Goal: Task Accomplishment & Management: Manage account settings

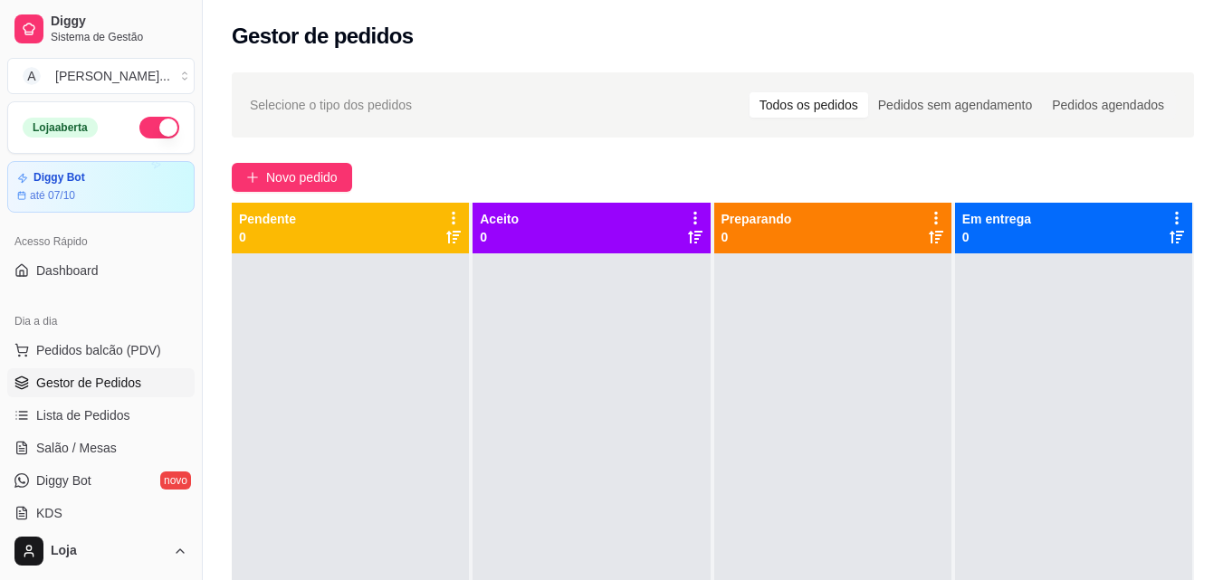
scroll to position [362, 0]
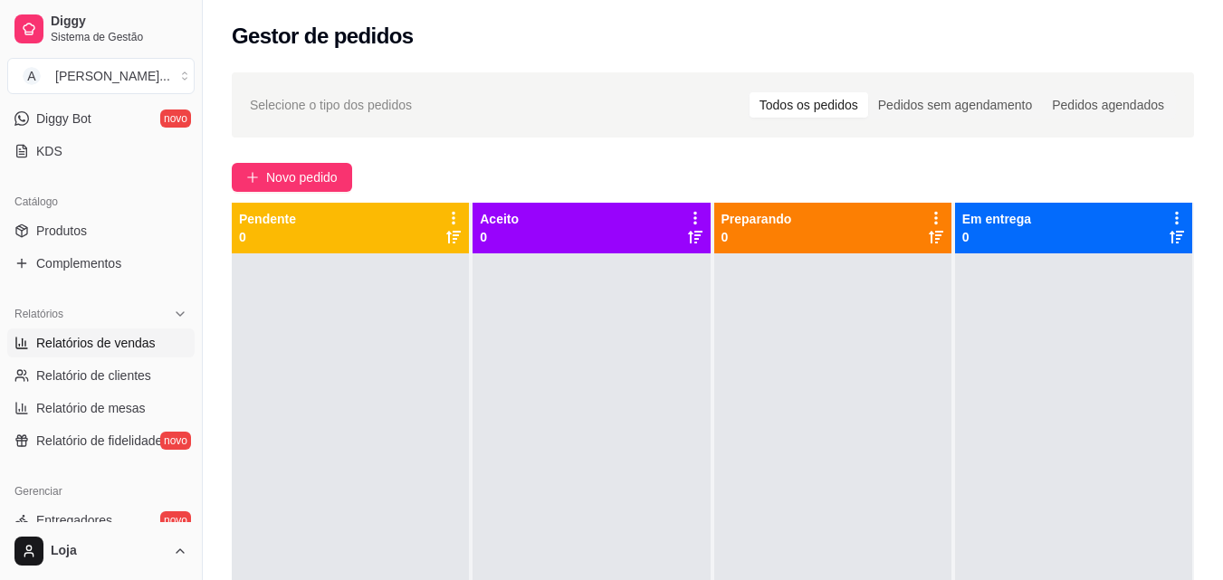
click at [134, 345] on span "Relatórios de vendas" at bounding box center [95, 343] width 119 height 18
select select "ALL"
select select "0"
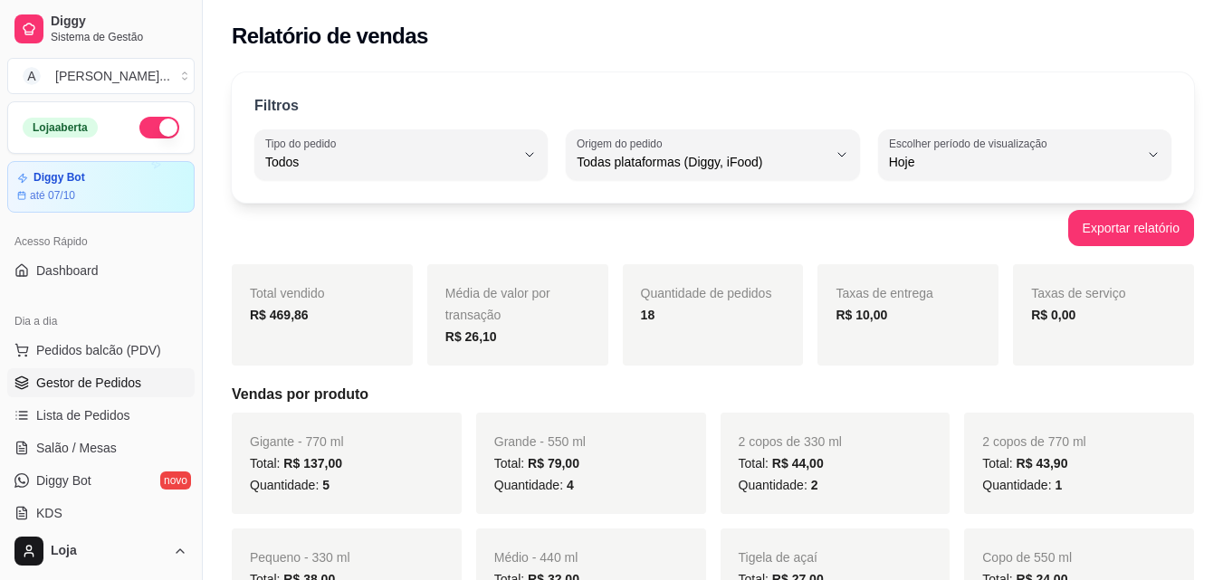
click at [85, 381] on span "Gestor de Pedidos" at bounding box center [88, 383] width 105 height 18
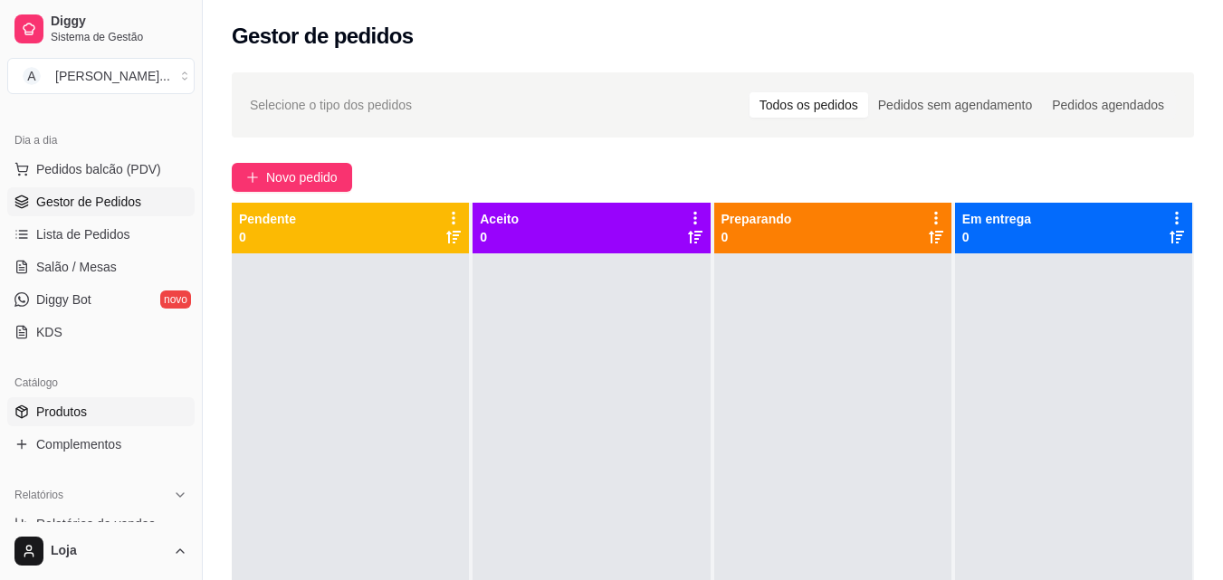
scroll to position [272, 0]
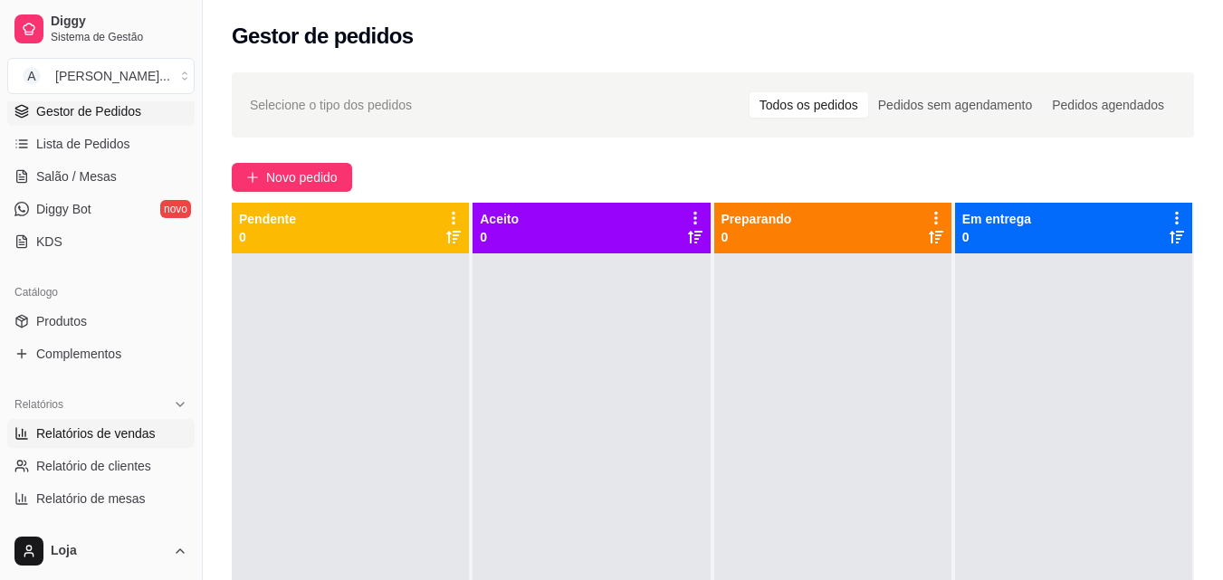
click at [116, 433] on span "Relatórios de vendas" at bounding box center [95, 433] width 119 height 18
select select "ALL"
select select "0"
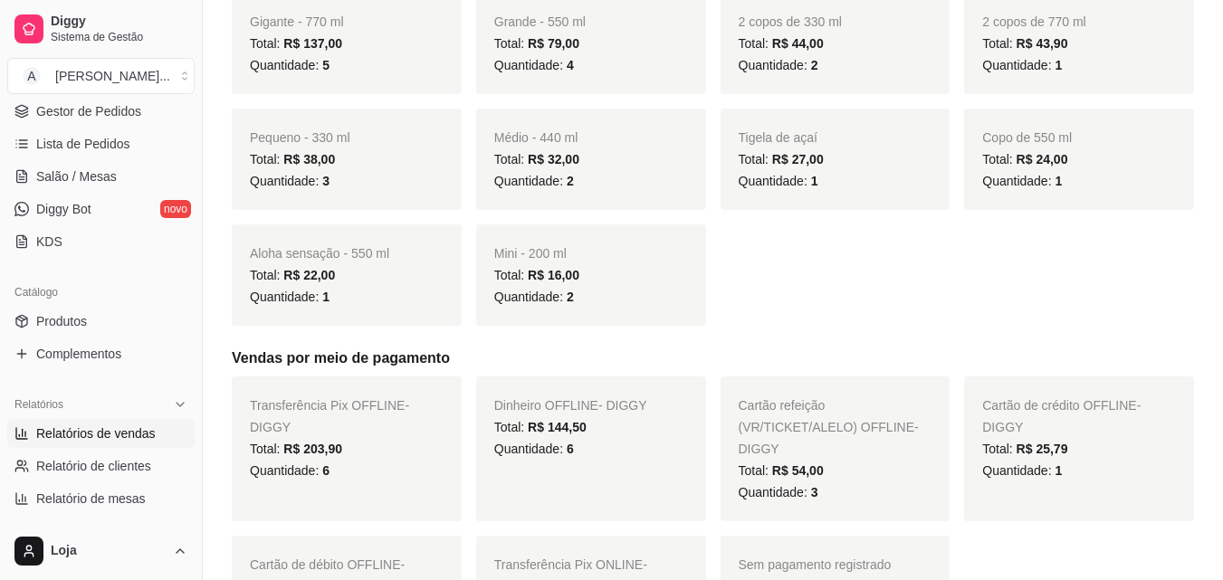
scroll to position [453, 0]
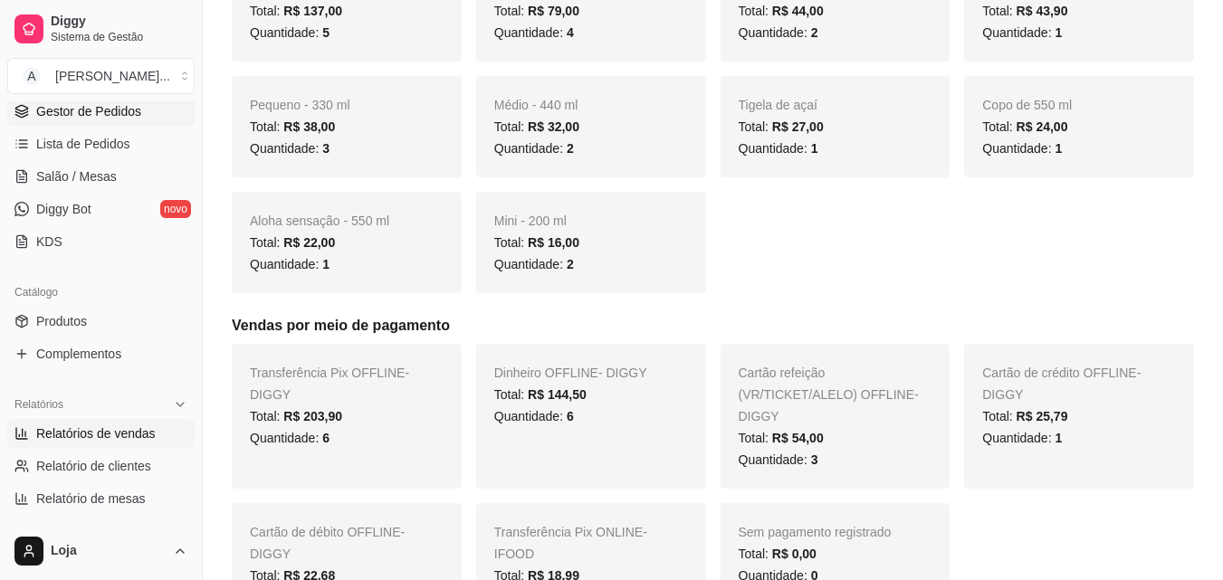
click at [81, 106] on span "Gestor de Pedidos" at bounding box center [88, 111] width 105 height 18
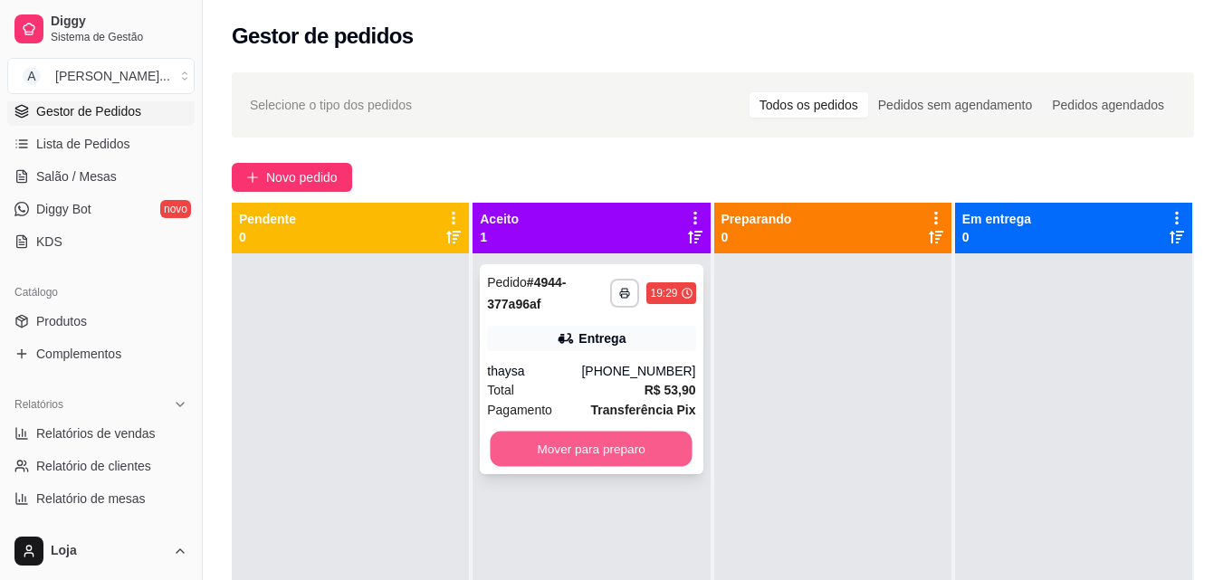
click at [510, 448] on button "Mover para preparo" at bounding box center [592, 449] width 202 height 35
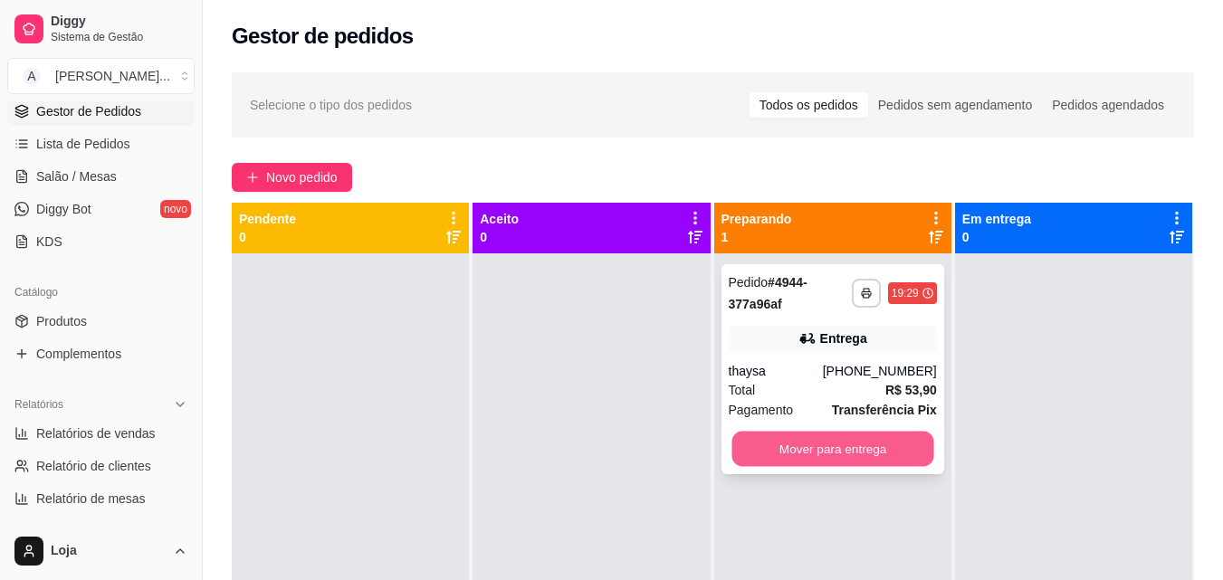
click at [909, 437] on button "Mover para entrega" at bounding box center [832, 449] width 202 height 35
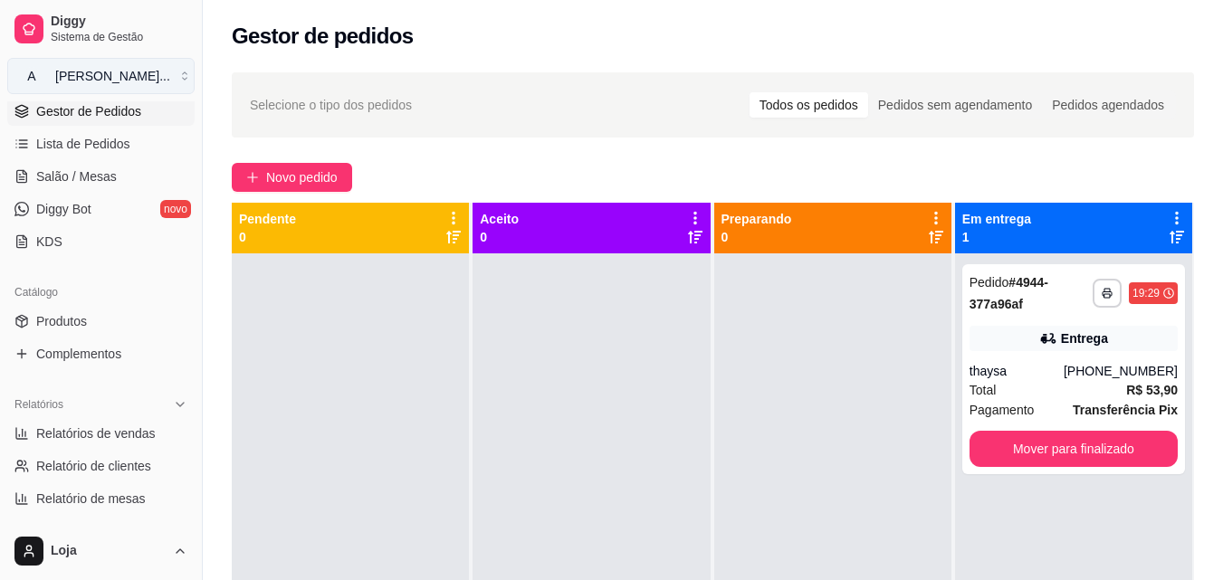
click at [124, 80] on div "[PERSON_NAME] ..." at bounding box center [112, 76] width 115 height 18
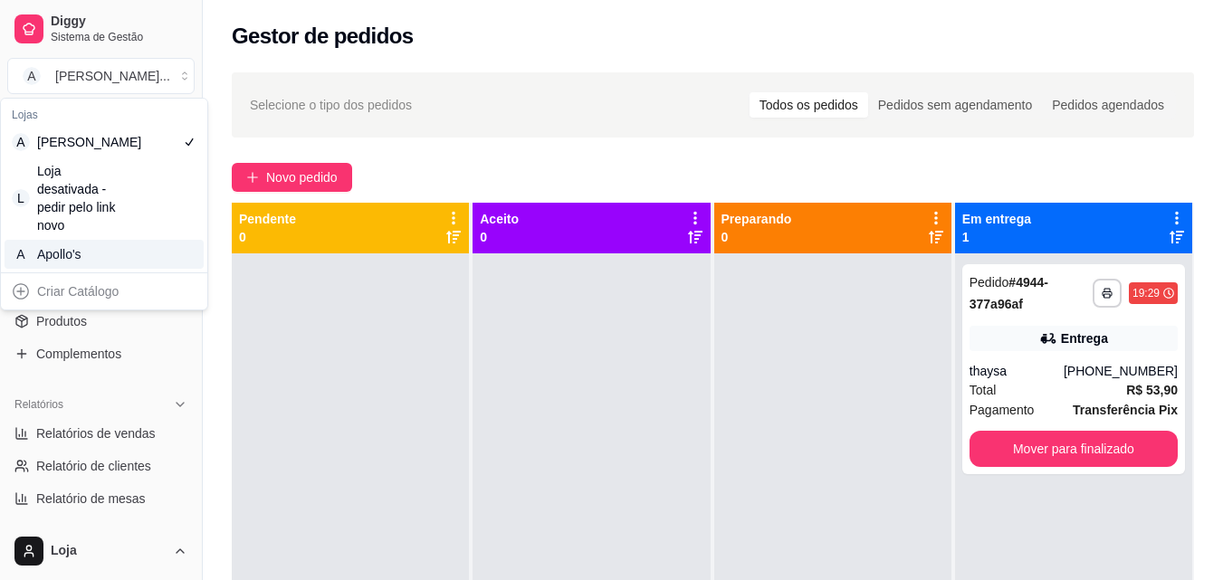
click at [171, 244] on div "A Apollo's" at bounding box center [104, 254] width 199 height 29
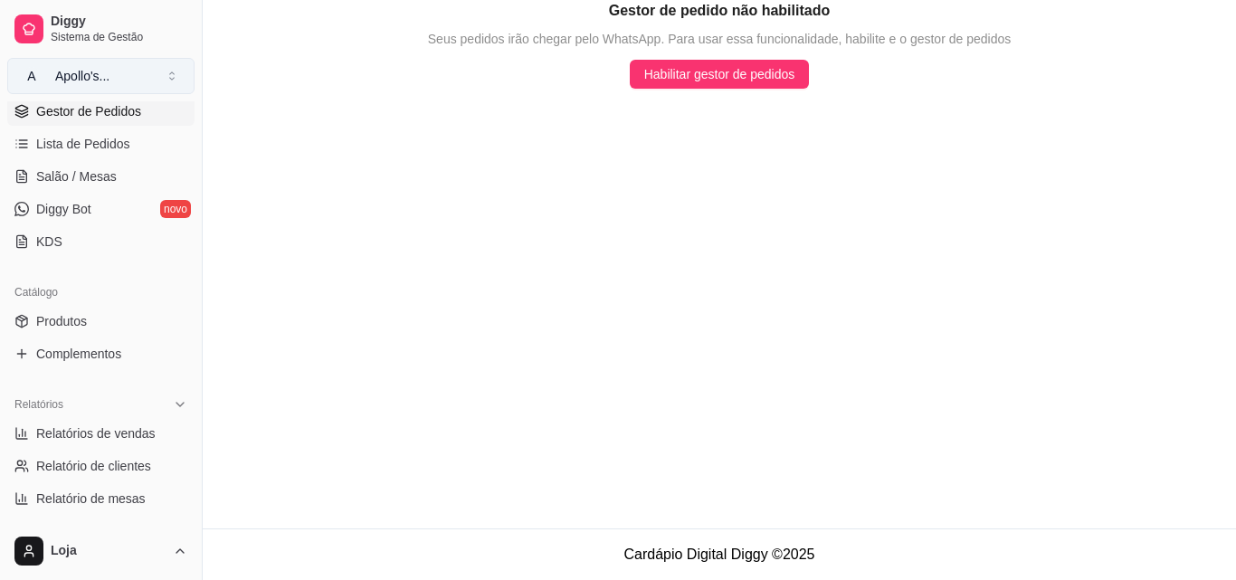
click at [87, 88] on button "A Apollo's ..." at bounding box center [100, 76] width 187 height 36
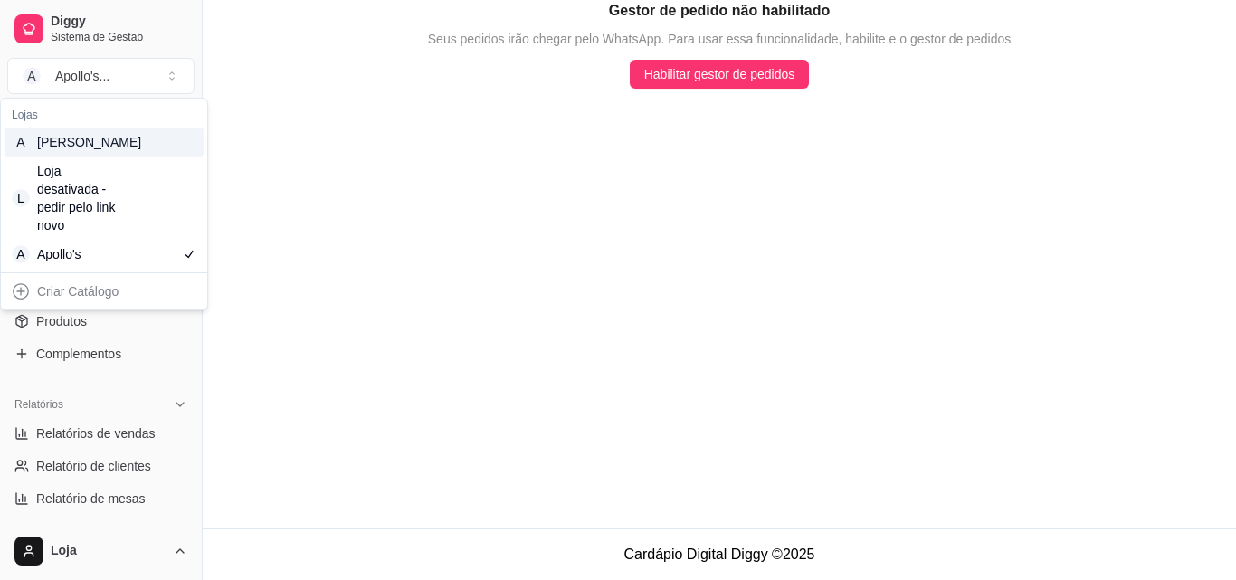
click at [118, 154] on div "A Aloha Açai" at bounding box center [104, 142] width 199 height 29
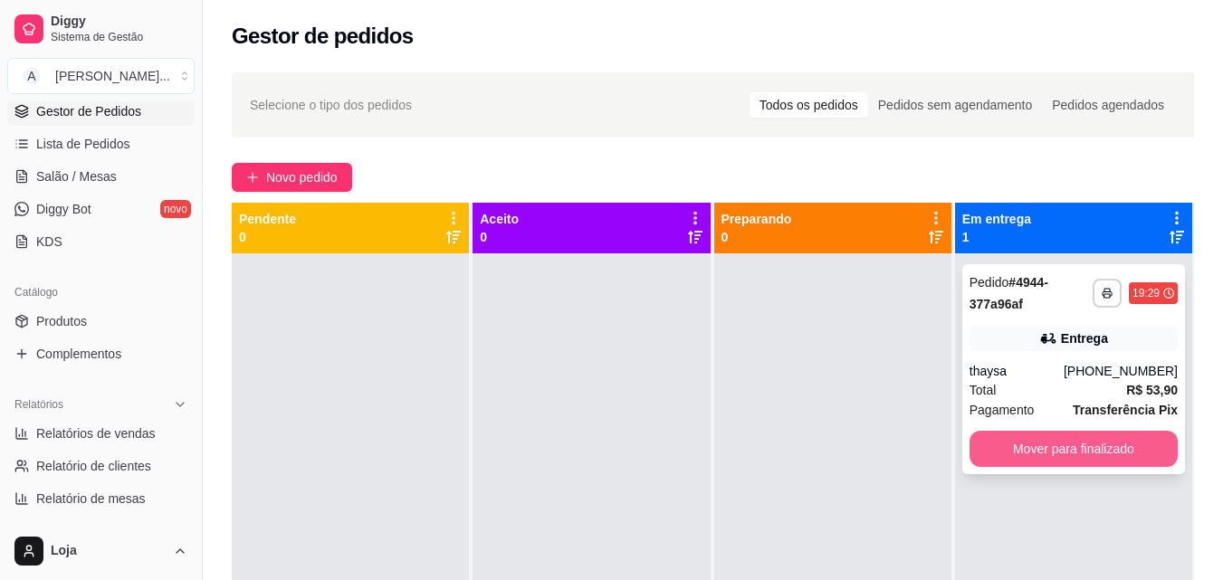
click at [972, 435] on button "Mover para finalizado" at bounding box center [1073, 449] width 208 height 36
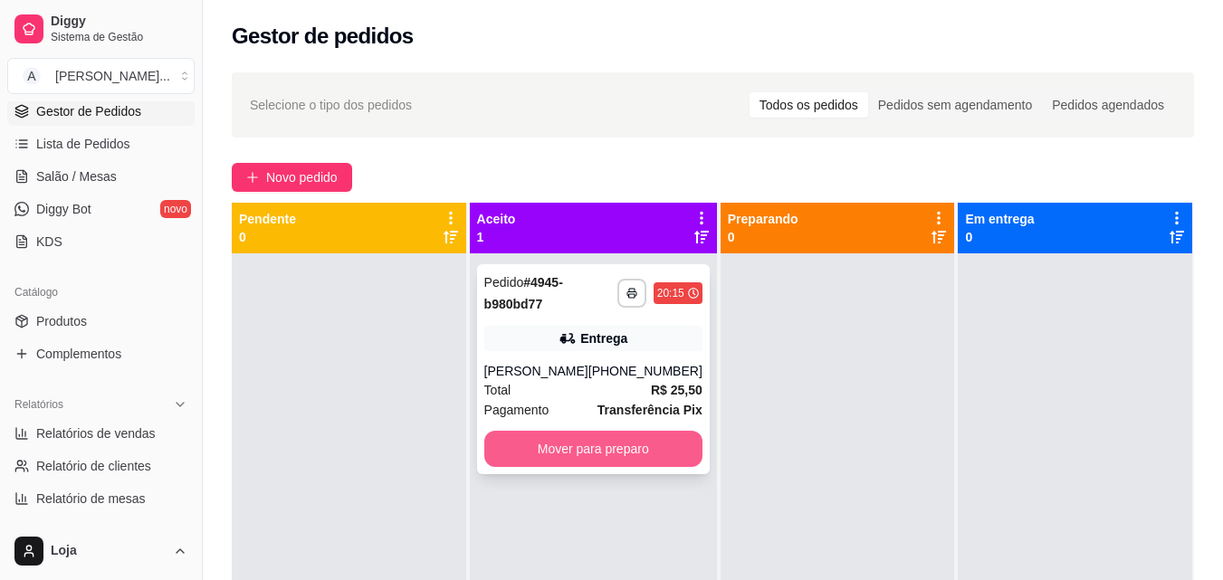
click at [523, 447] on button "Mover para preparo" at bounding box center [593, 449] width 218 height 36
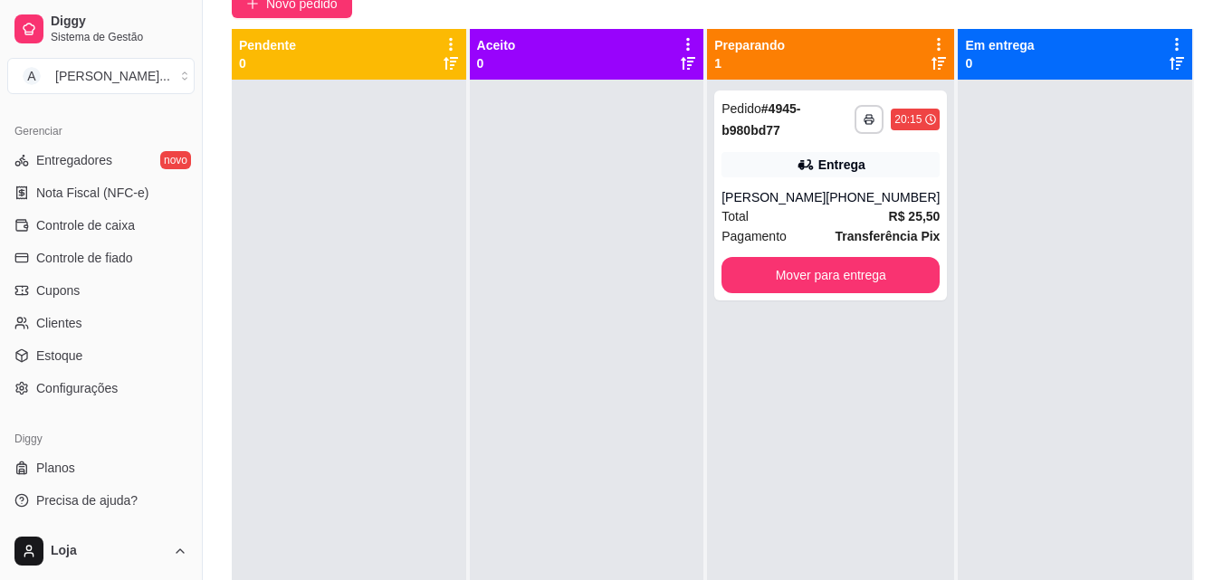
scroll to position [181, 0]
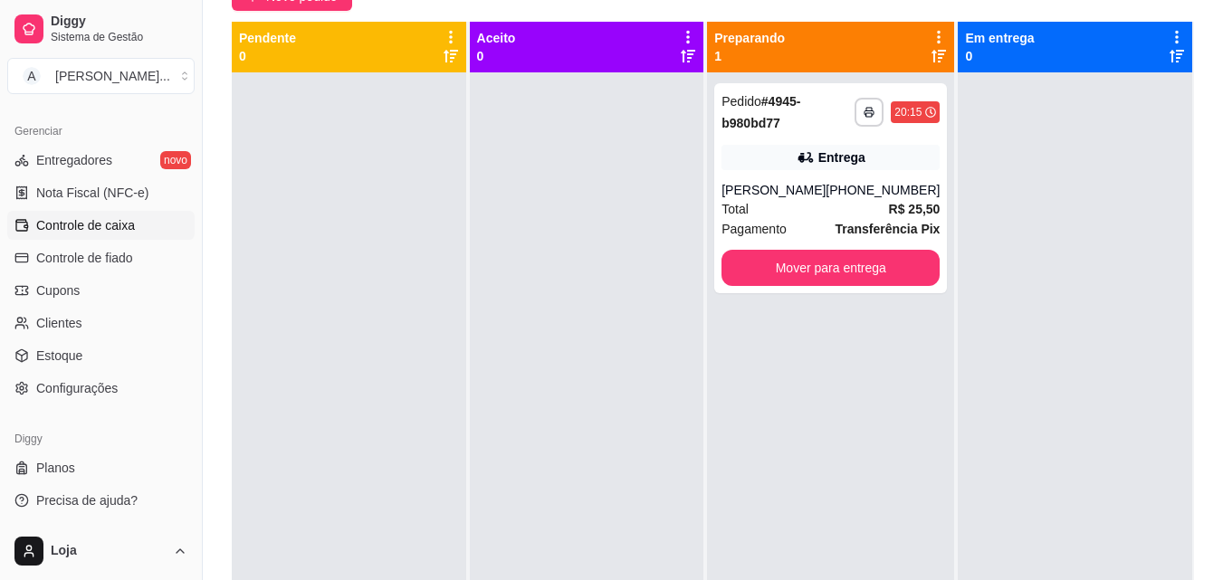
click at [107, 230] on span "Controle de caixa" at bounding box center [85, 225] width 99 height 18
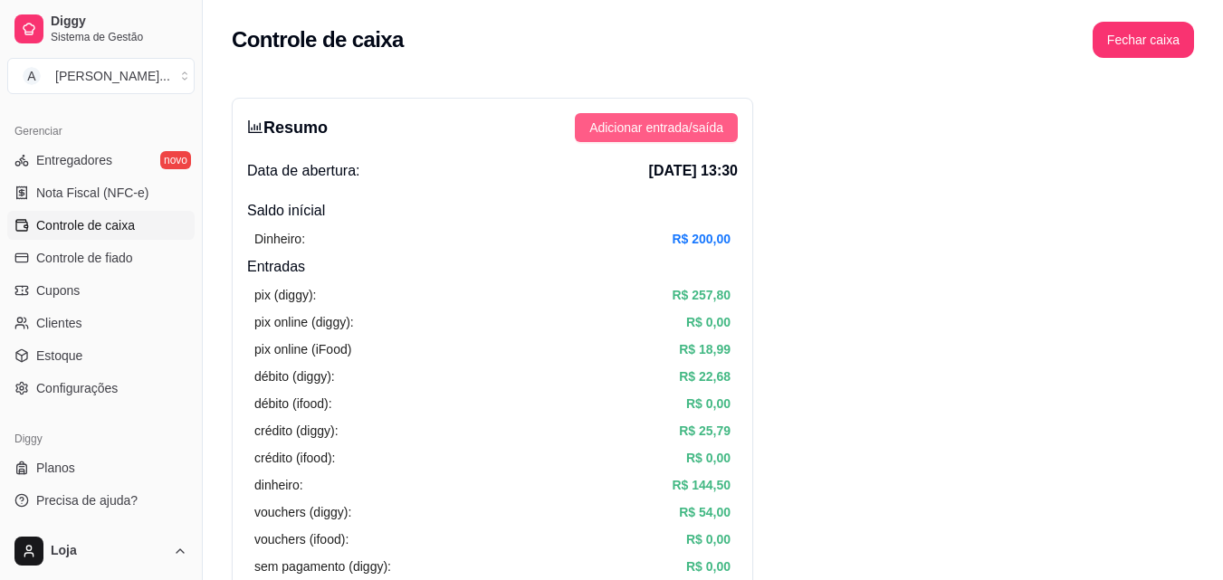
click at [713, 131] on span "Adicionar entrada/saída" at bounding box center [656, 128] width 134 height 20
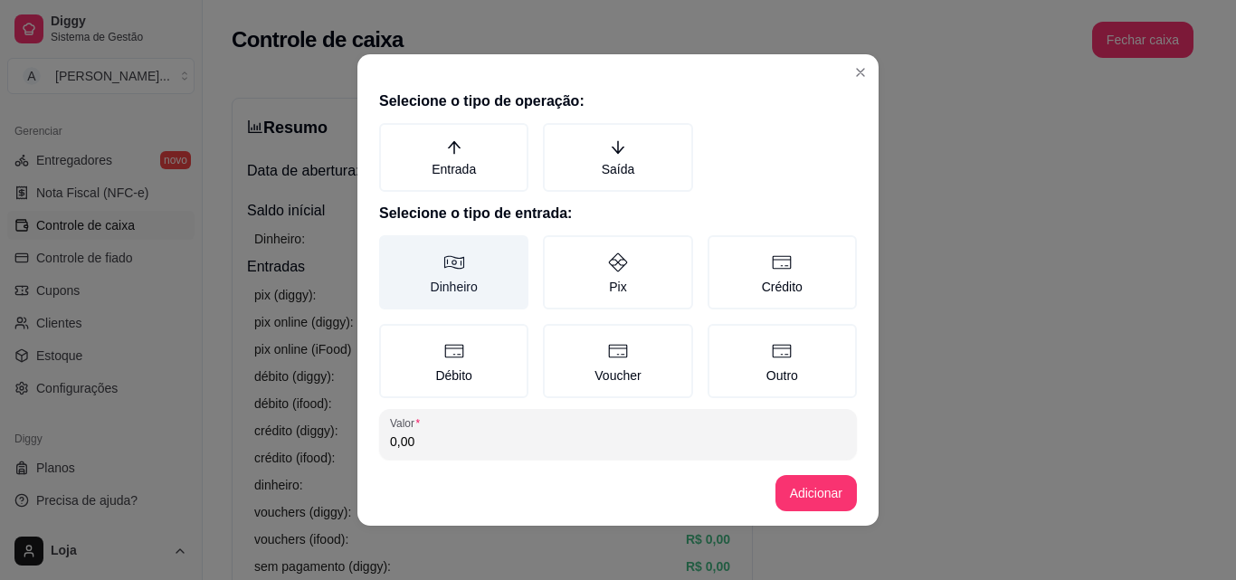
click at [470, 287] on label "Dinheiro" at bounding box center [453, 272] width 149 height 74
click at [393, 249] on button "Dinheiro" at bounding box center [385, 241] width 14 height 14
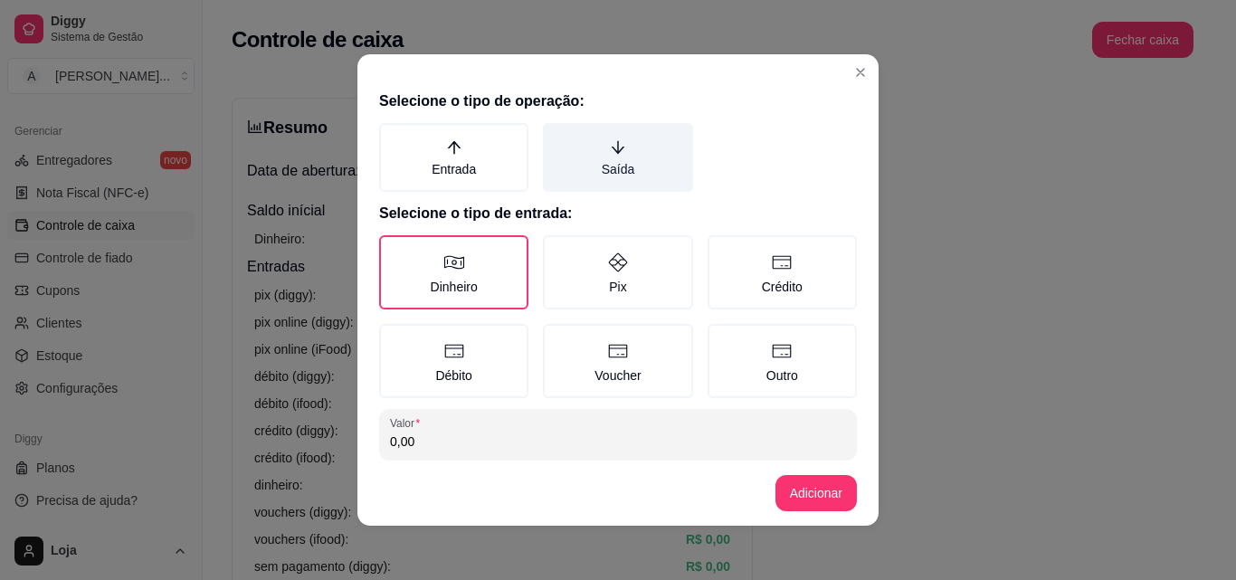
click at [580, 170] on label "Saída" at bounding box center [617, 157] width 149 height 69
click at [557, 137] on button "Saída" at bounding box center [549, 129] width 14 height 14
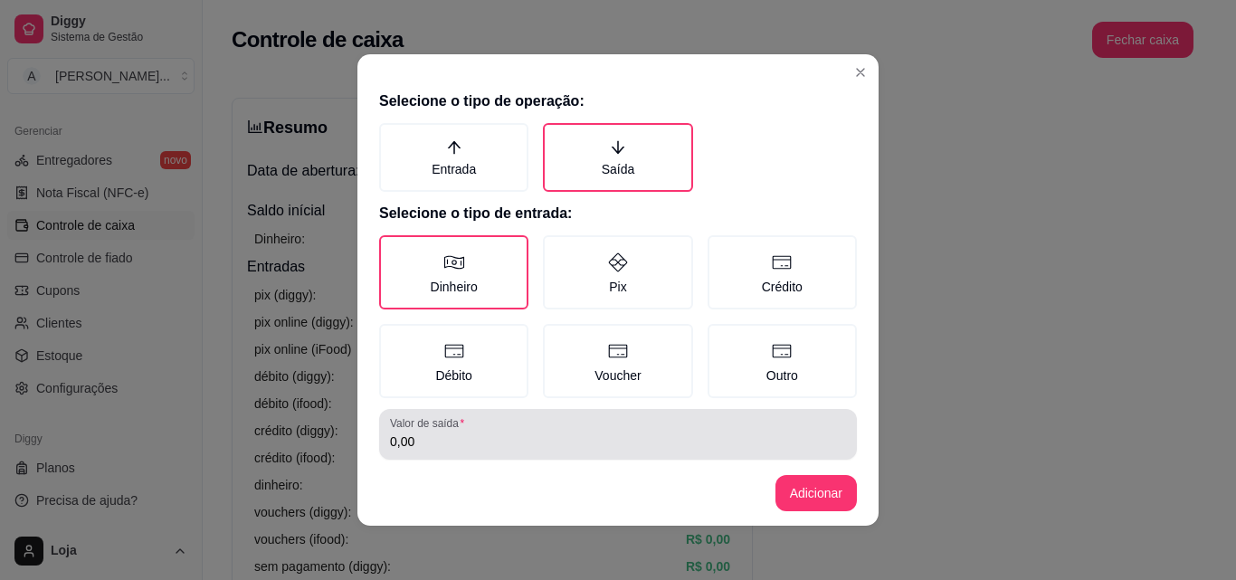
click at [513, 434] on input "0,00" at bounding box center [618, 442] width 456 height 18
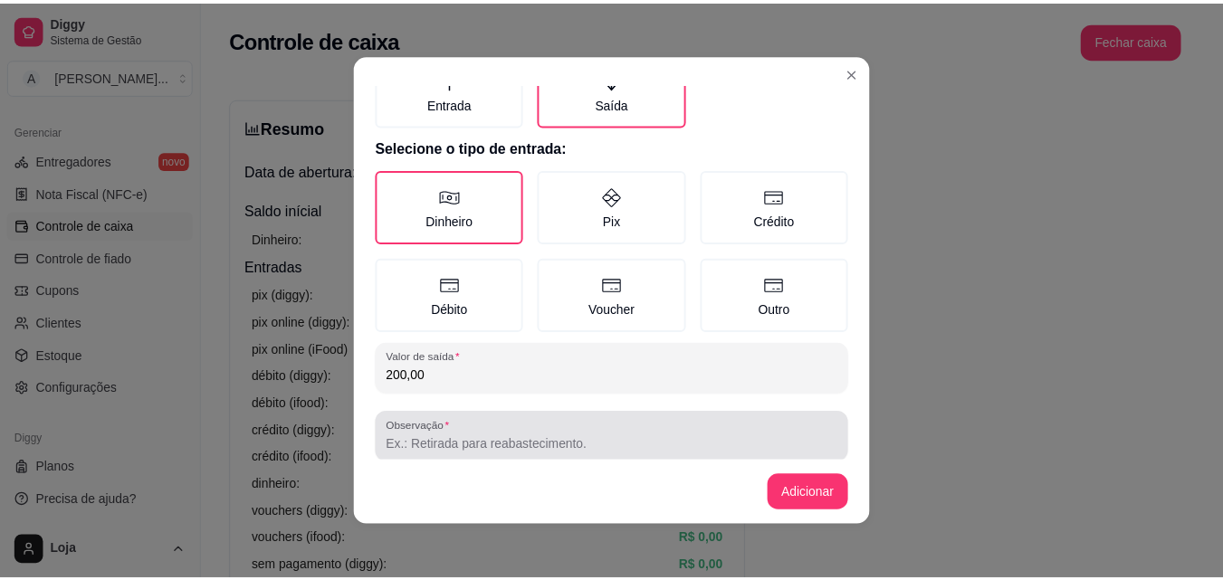
scroll to position [97, 0]
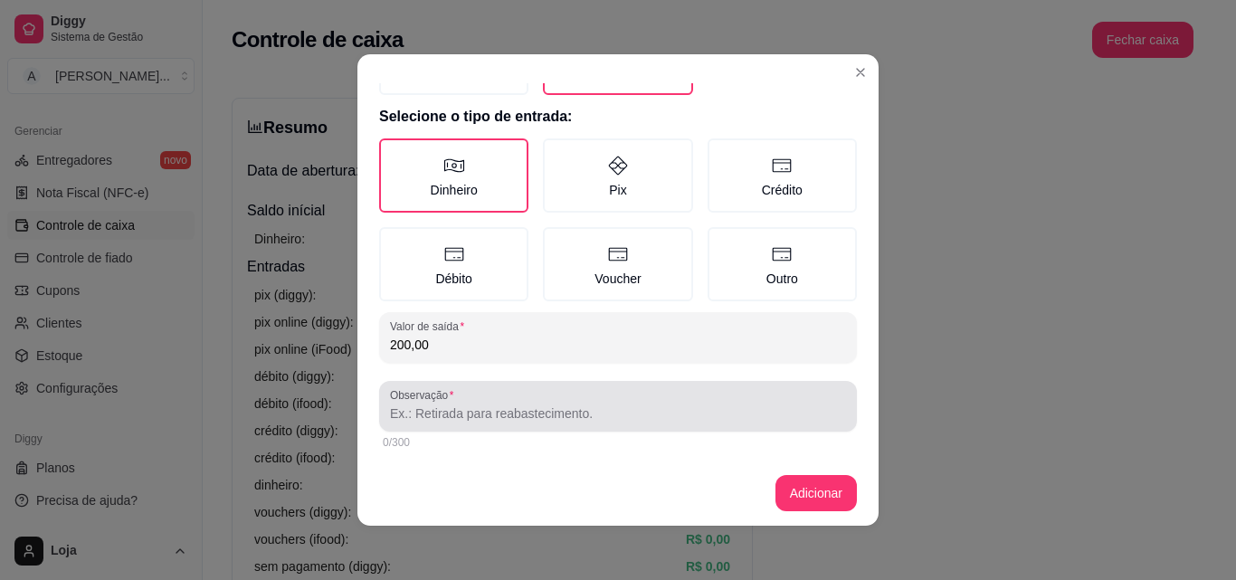
type input "200,00"
click at [551, 398] on div at bounding box center [618, 406] width 456 height 36
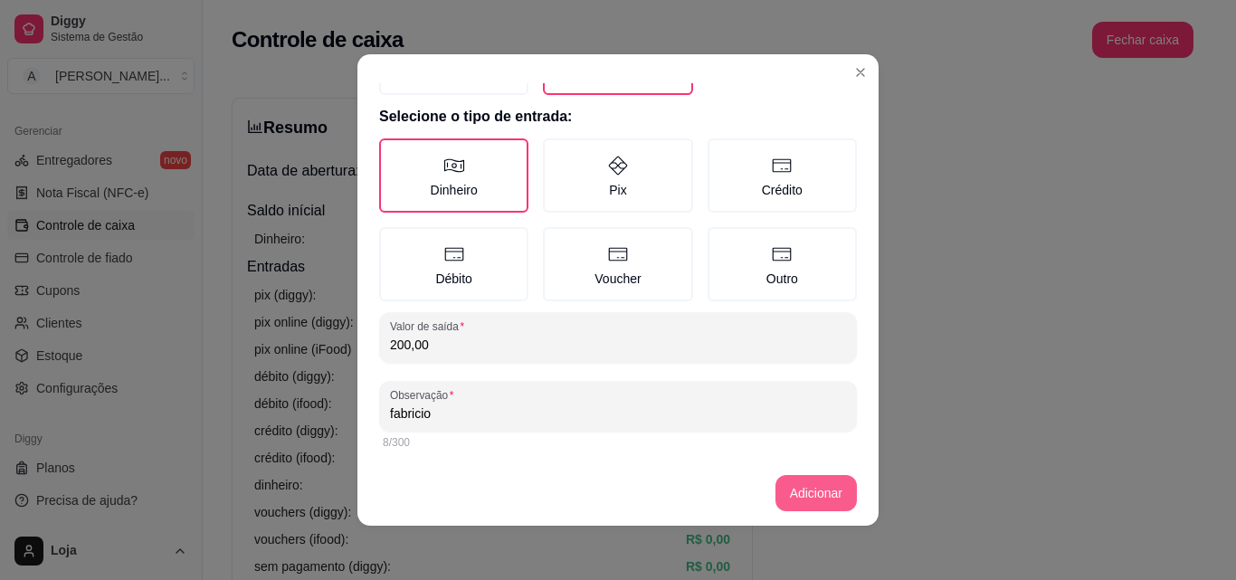
type input "fabricio"
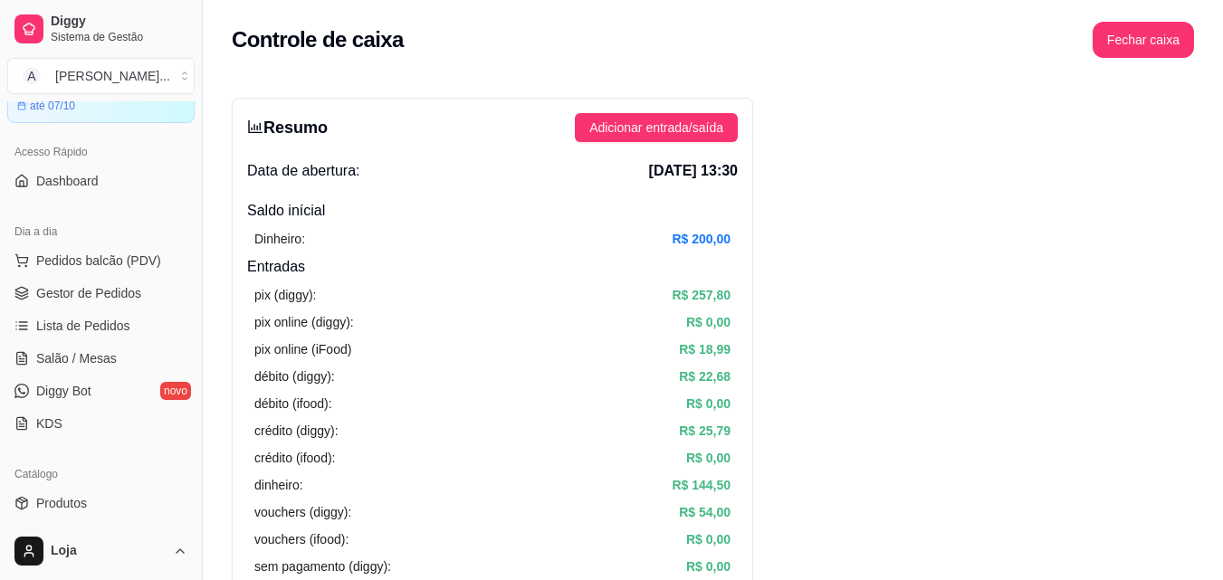
scroll to position [89, 0]
click at [109, 291] on span "Gestor de Pedidos" at bounding box center [88, 294] width 105 height 18
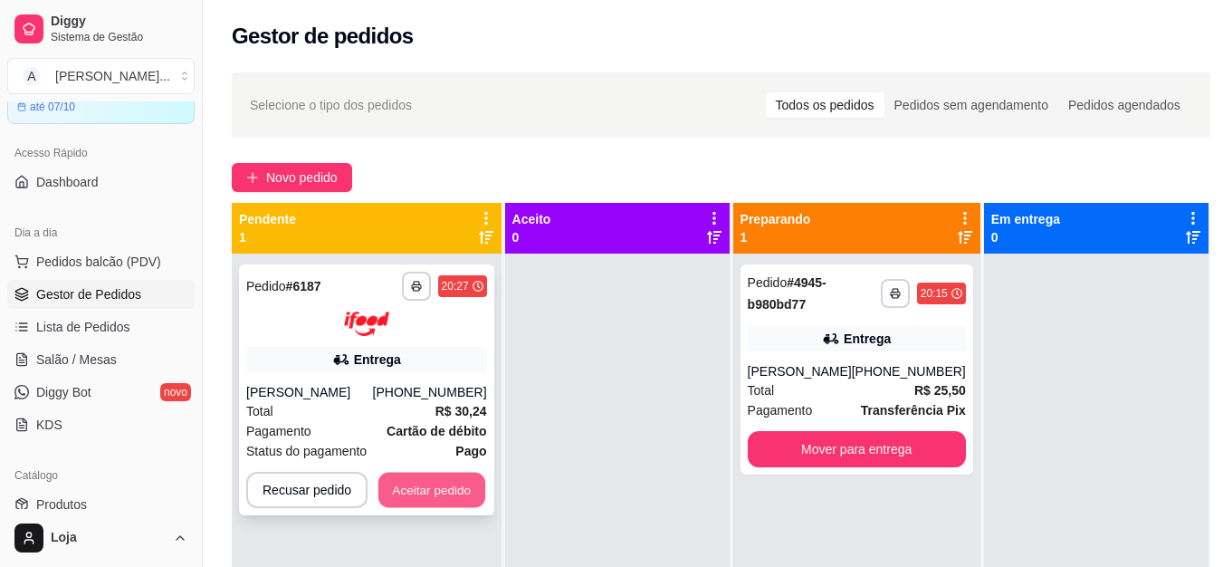
click at [419, 475] on button "Aceitar pedido" at bounding box center [431, 489] width 107 height 35
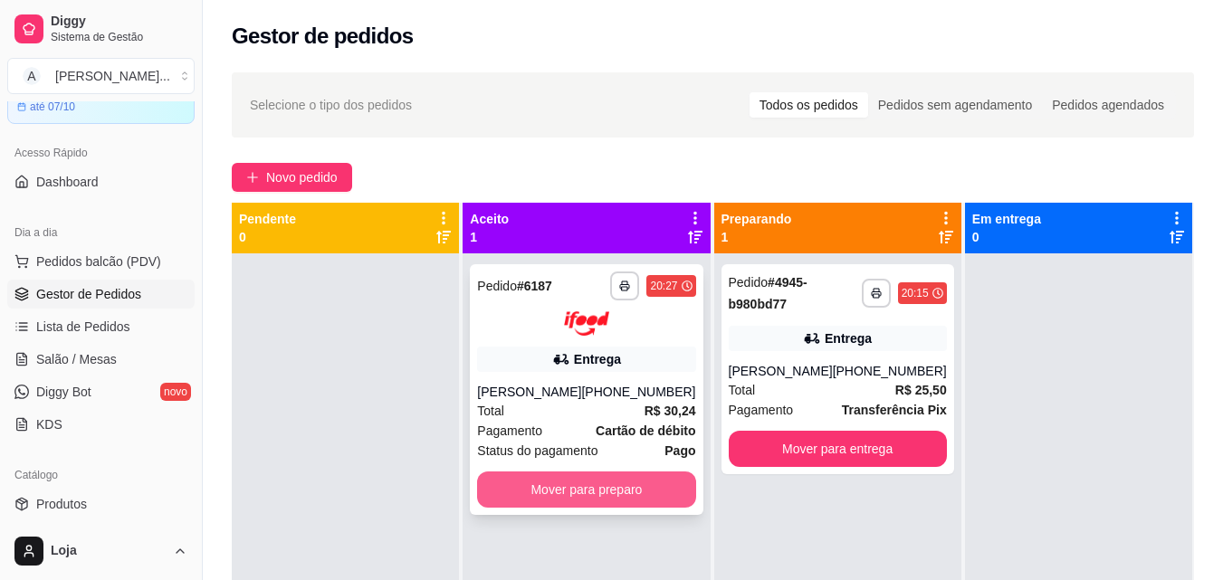
click at [520, 491] on button "Mover para preparo" at bounding box center [586, 490] width 218 height 36
click at [628, 491] on button "Mover para preparo" at bounding box center [587, 489] width 212 height 35
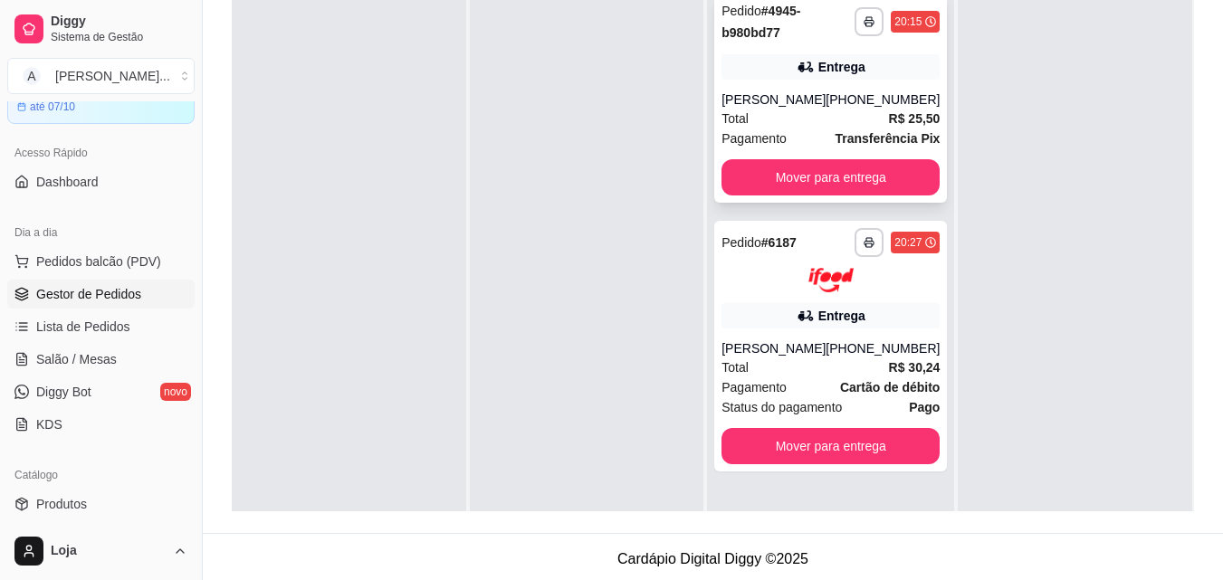
click at [750, 100] on div "[PERSON_NAME]" at bounding box center [773, 100] width 104 height 18
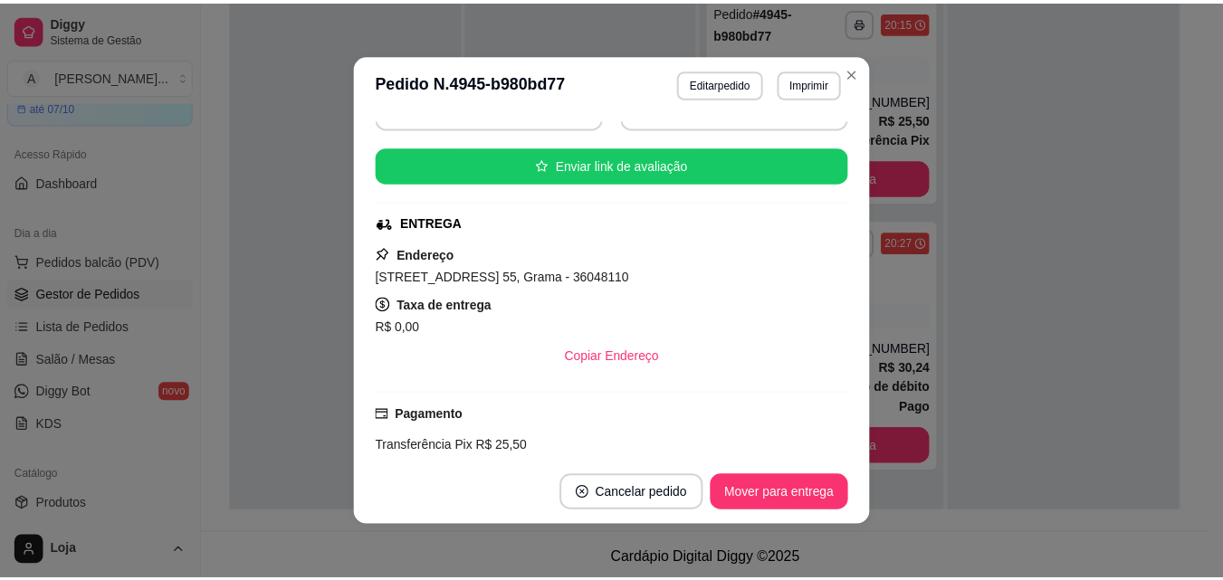
scroll to position [270, 0]
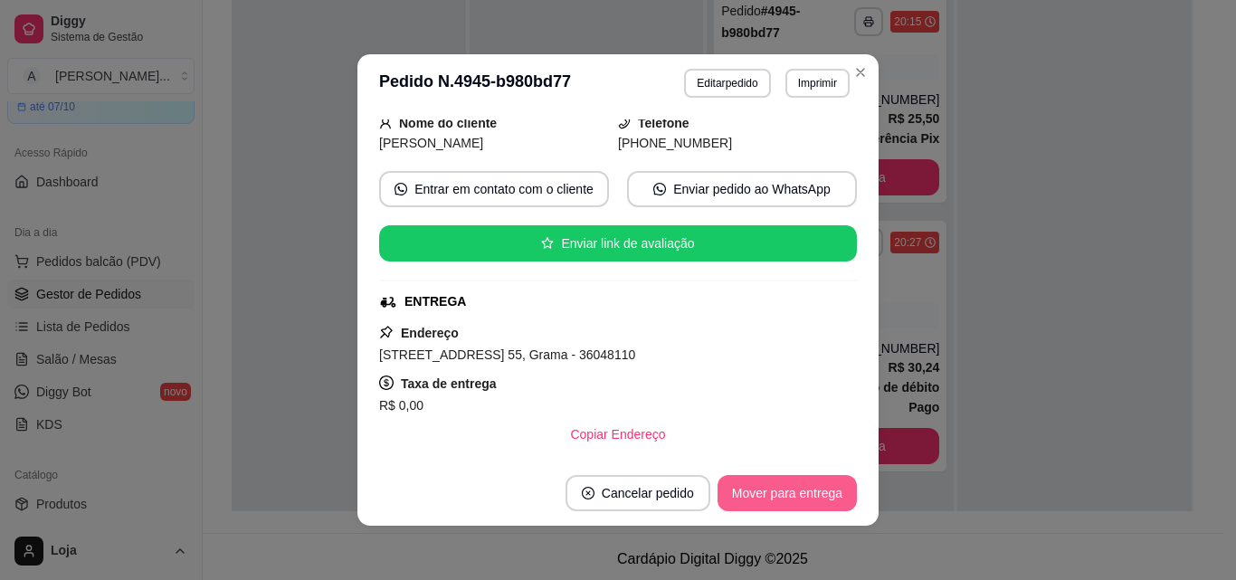
click at [764, 488] on button "Mover para entrega" at bounding box center [787, 493] width 139 height 36
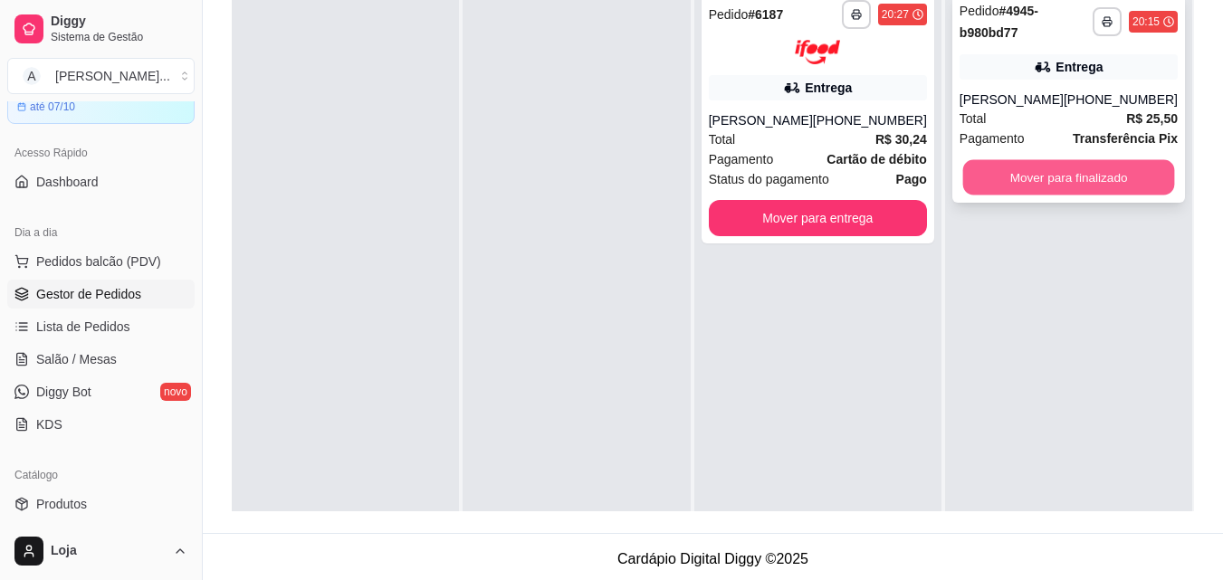
click at [1008, 175] on button "Mover para finalizado" at bounding box center [1068, 177] width 212 height 35
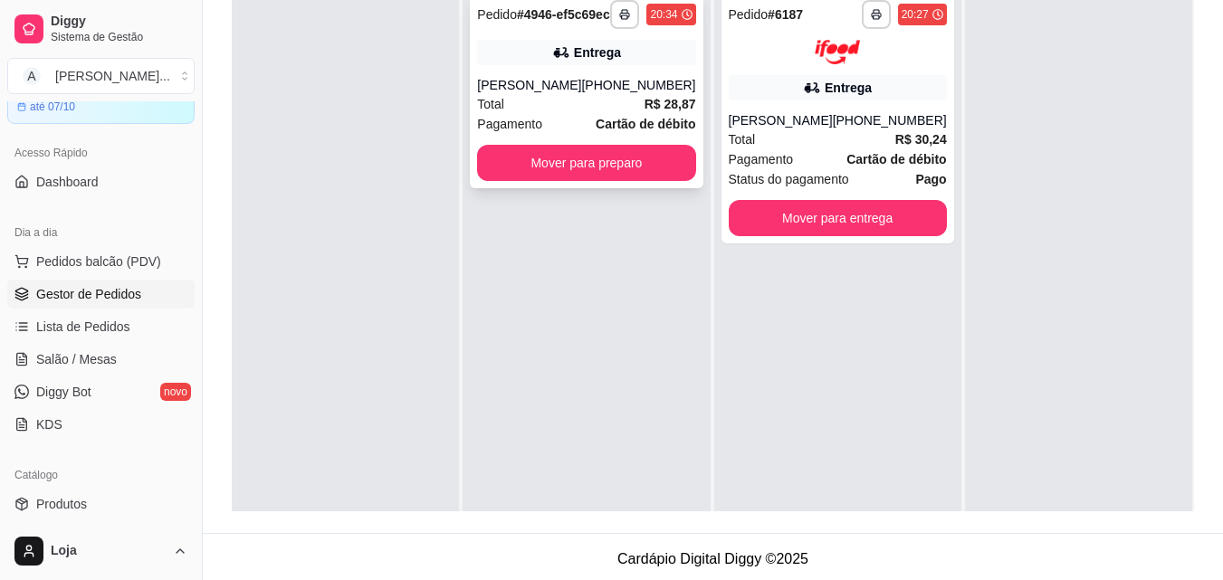
click at [654, 157] on div "**********" at bounding box center [586, 91] width 233 height 196
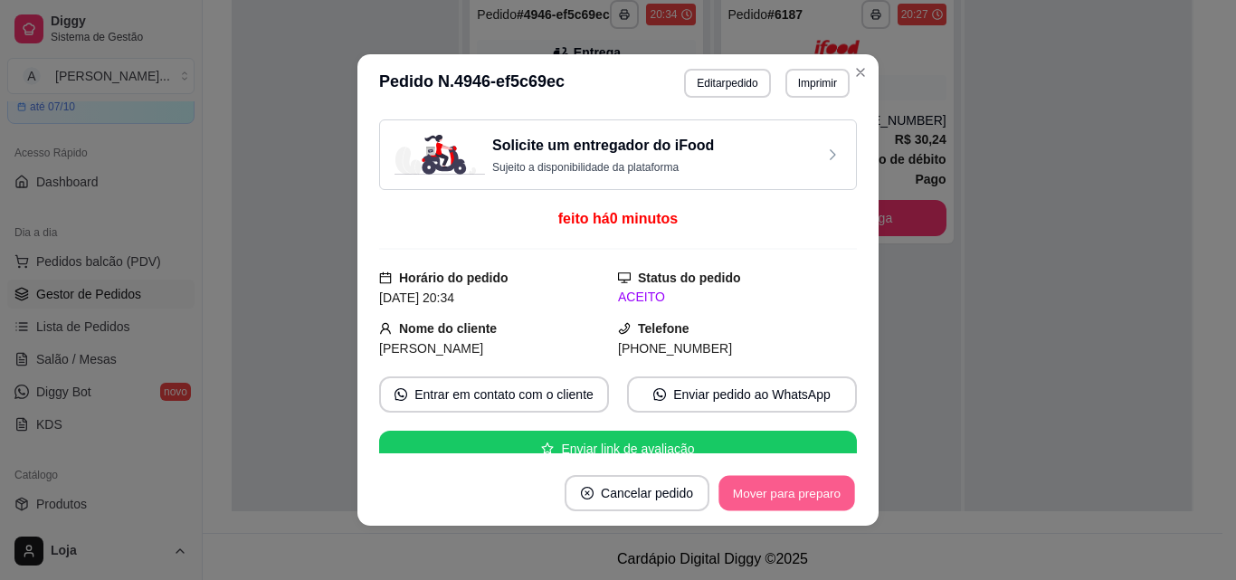
click at [781, 487] on button "Mover para preparo" at bounding box center [787, 493] width 136 height 35
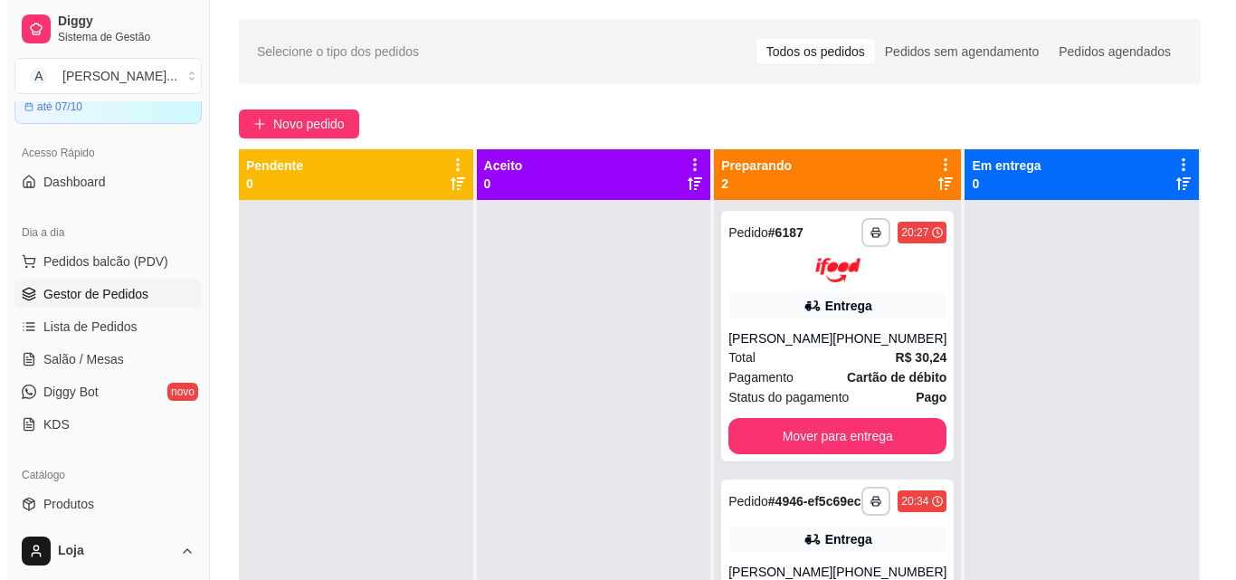
scroll to position [0, 0]
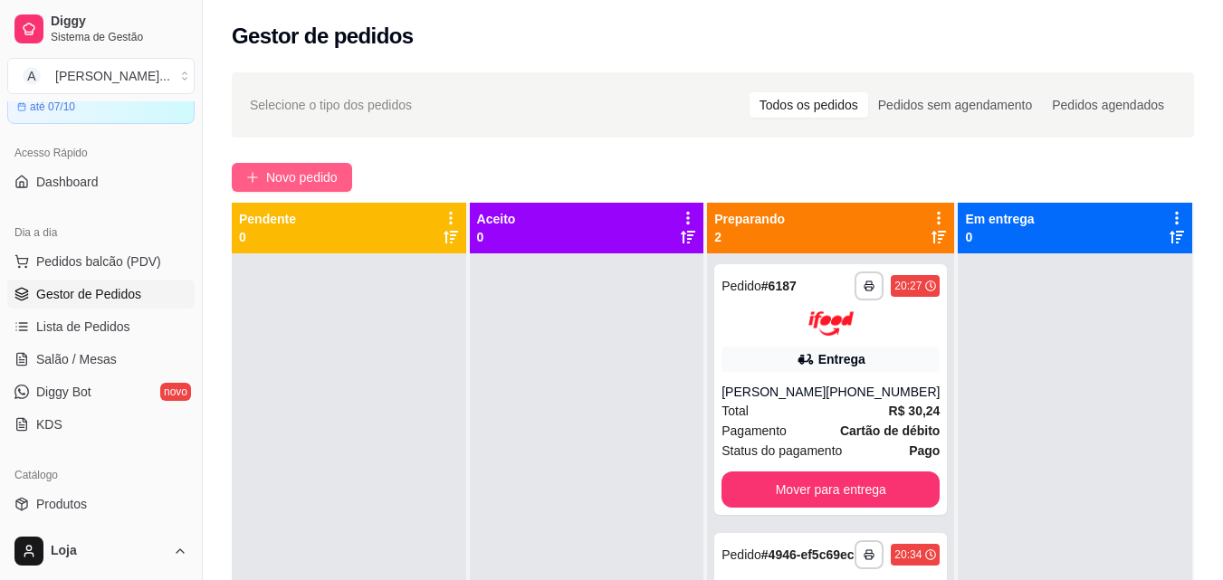
click at [346, 168] on button "Novo pedido" at bounding box center [292, 177] width 120 height 29
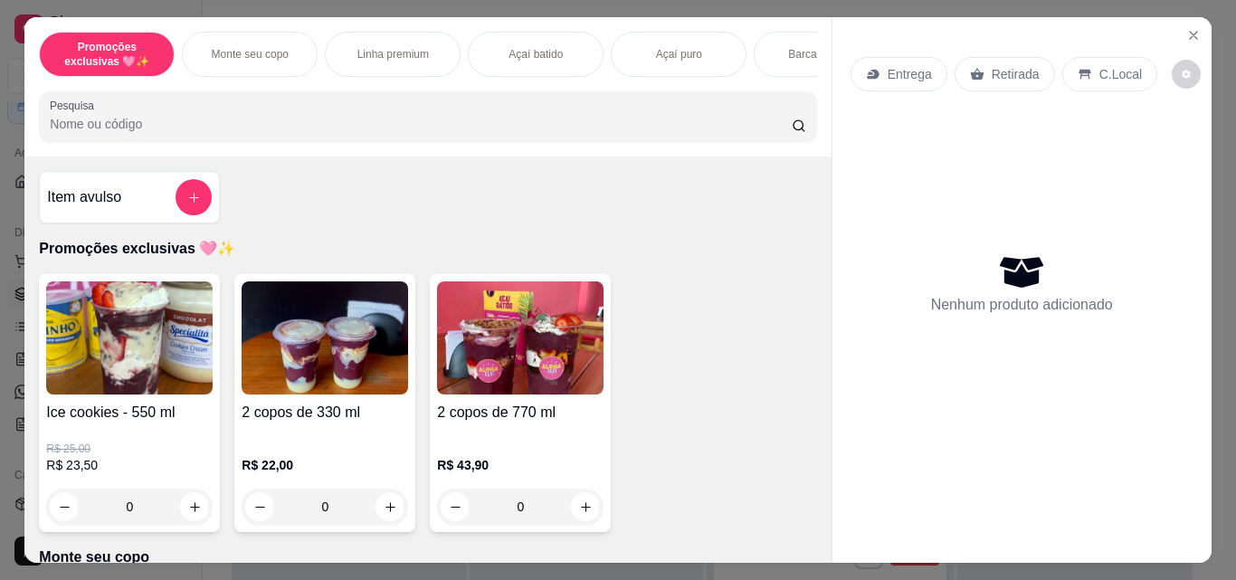
scroll to position [181, 0]
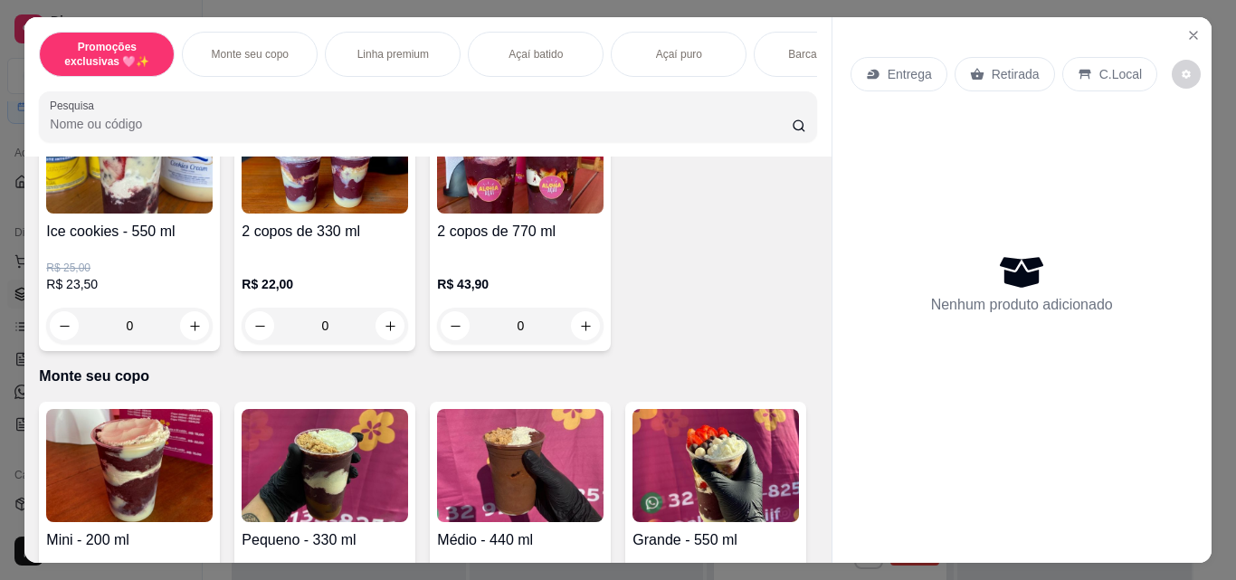
click at [284, 280] on div "R$ 22,00 0" at bounding box center [325, 300] width 167 height 87
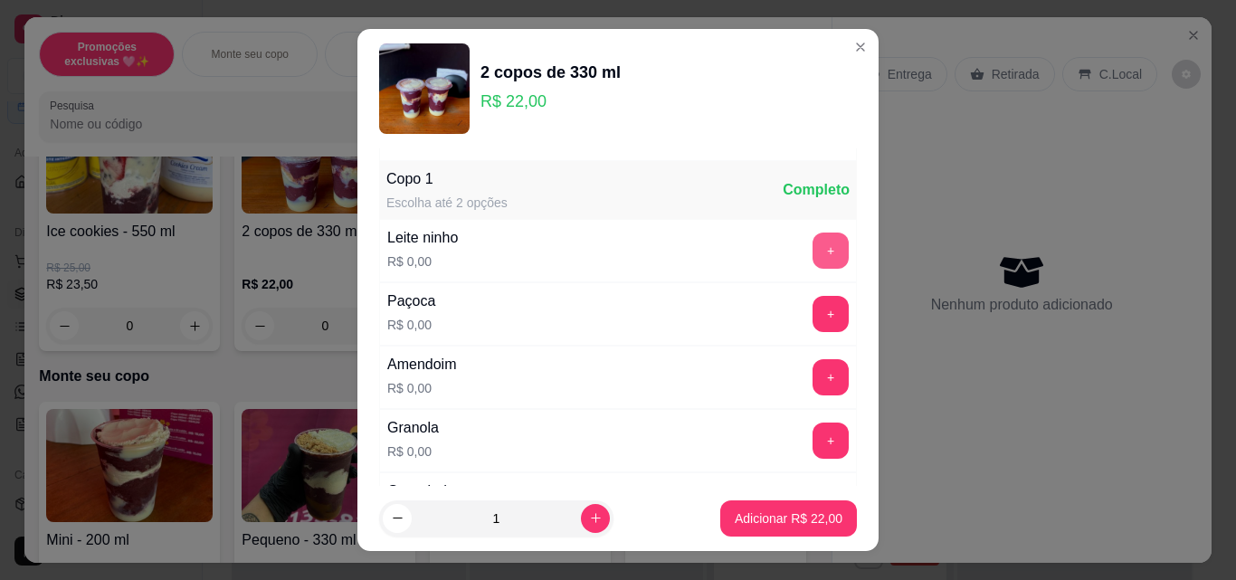
click at [813, 233] on button "+" at bounding box center [831, 251] width 36 height 36
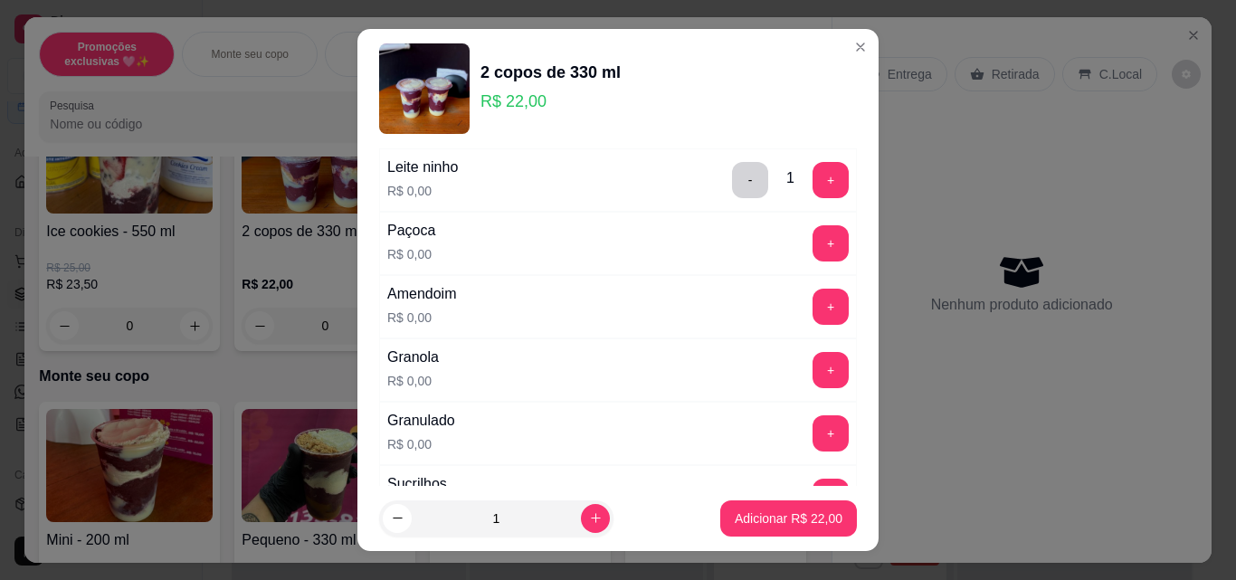
scroll to position [272, 0]
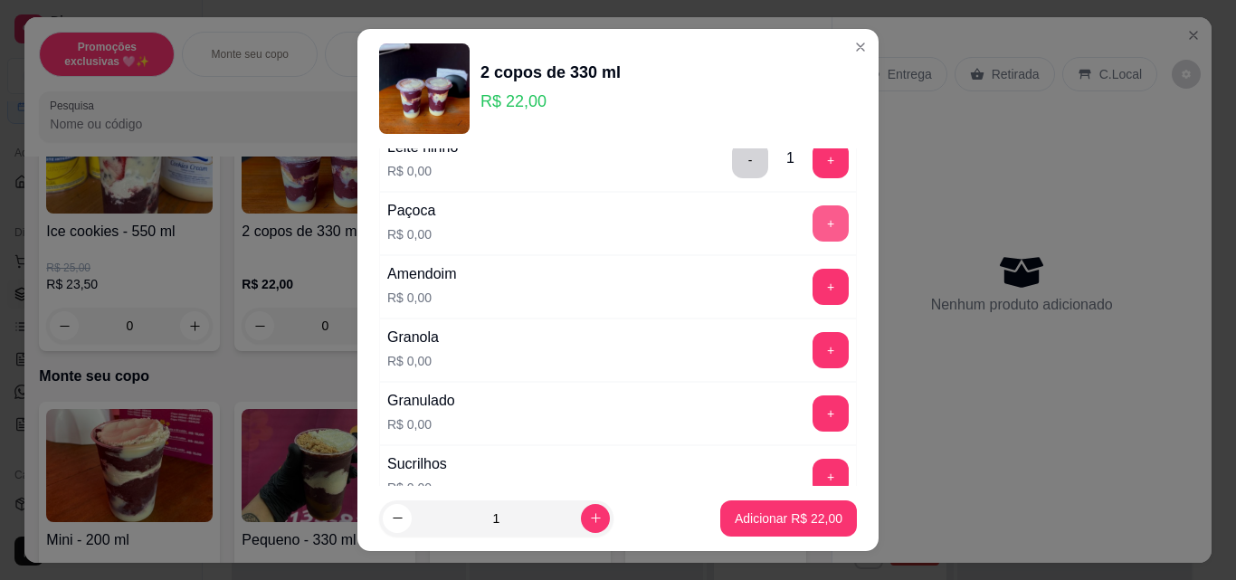
click at [813, 220] on button "+" at bounding box center [831, 223] width 36 height 36
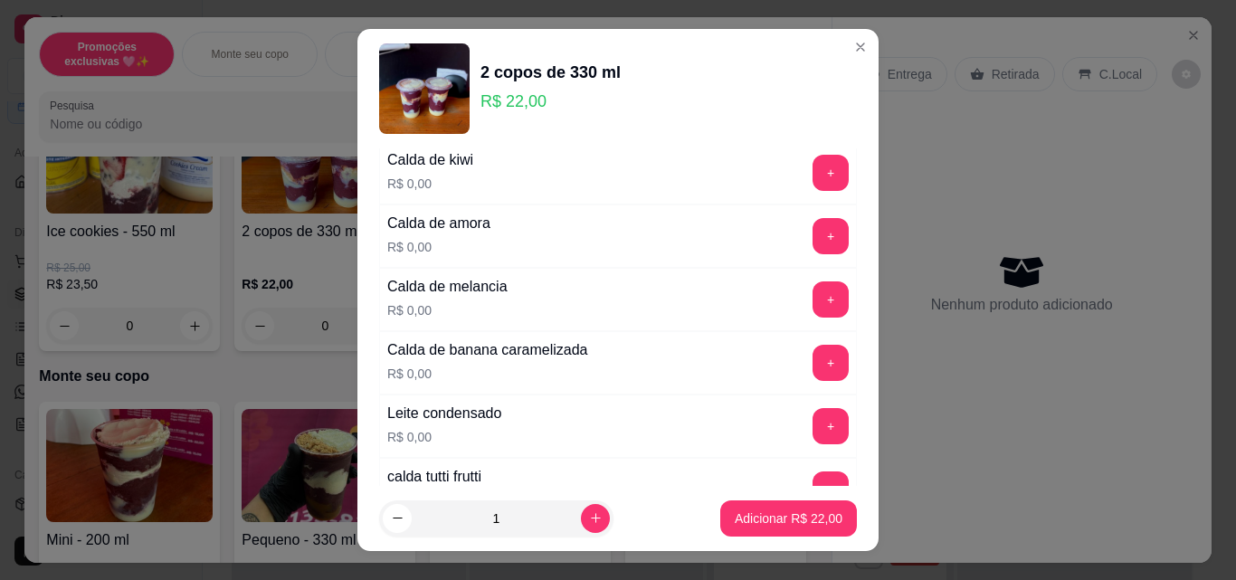
scroll to position [1358, 0]
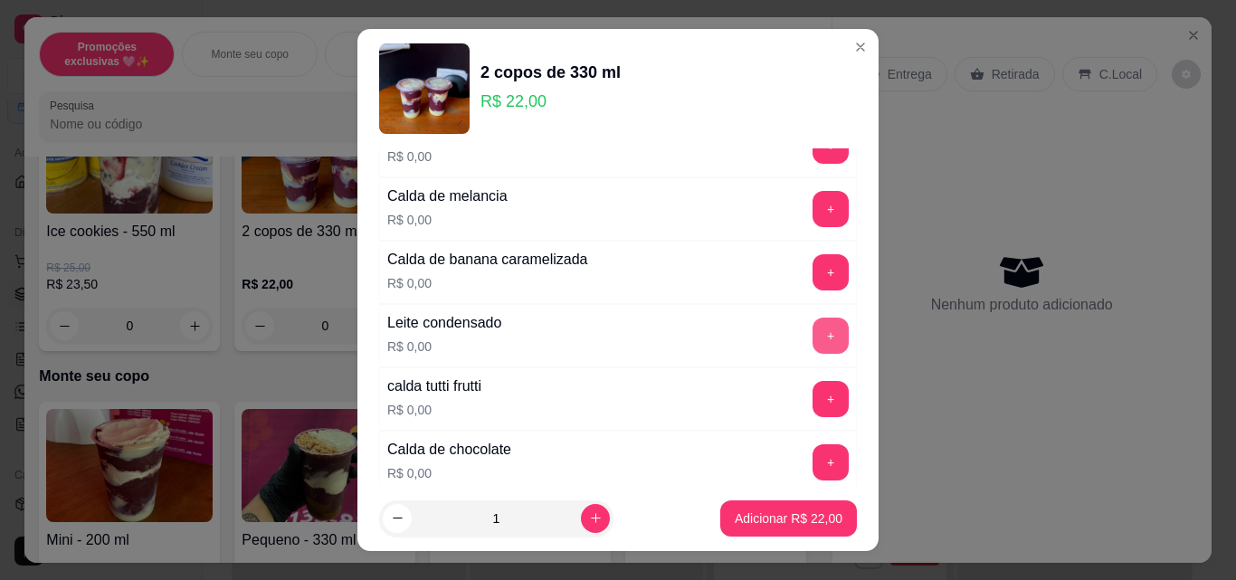
click at [813, 329] on button "+" at bounding box center [831, 336] width 36 height 36
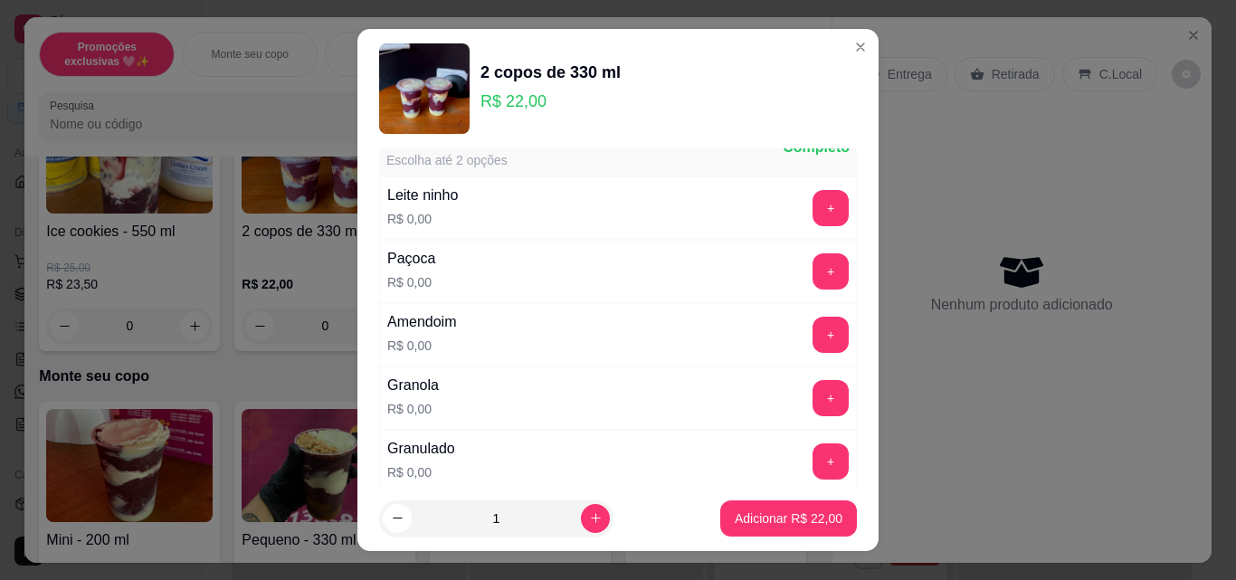
scroll to position [1991, 0]
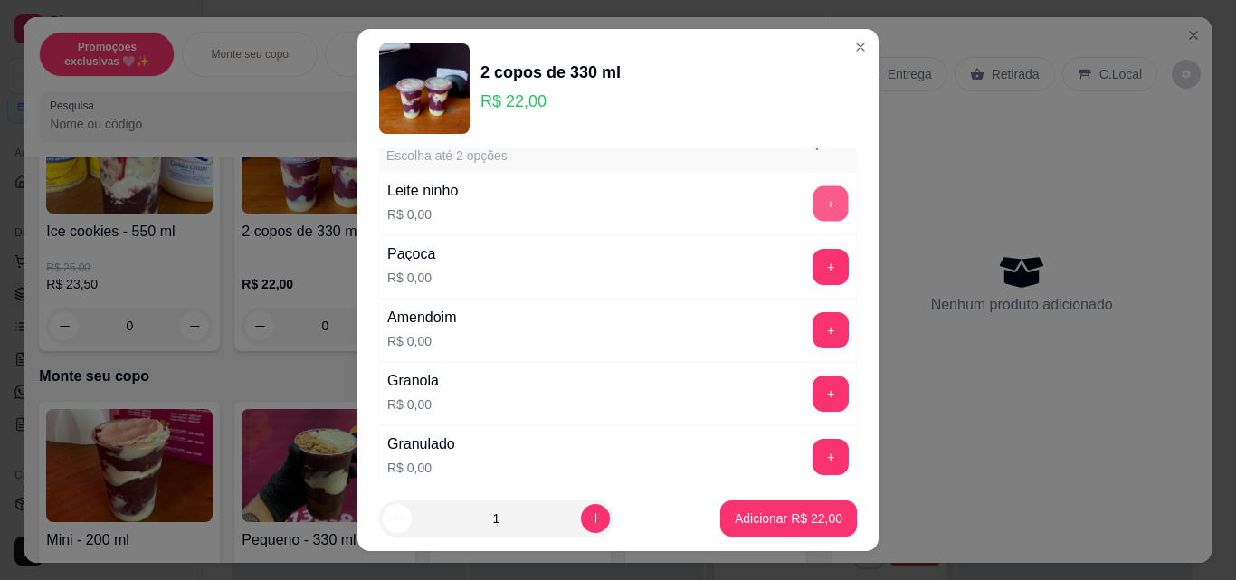
click at [814, 198] on button "+" at bounding box center [831, 203] width 35 height 35
click at [814, 260] on button "+" at bounding box center [831, 267] width 35 height 35
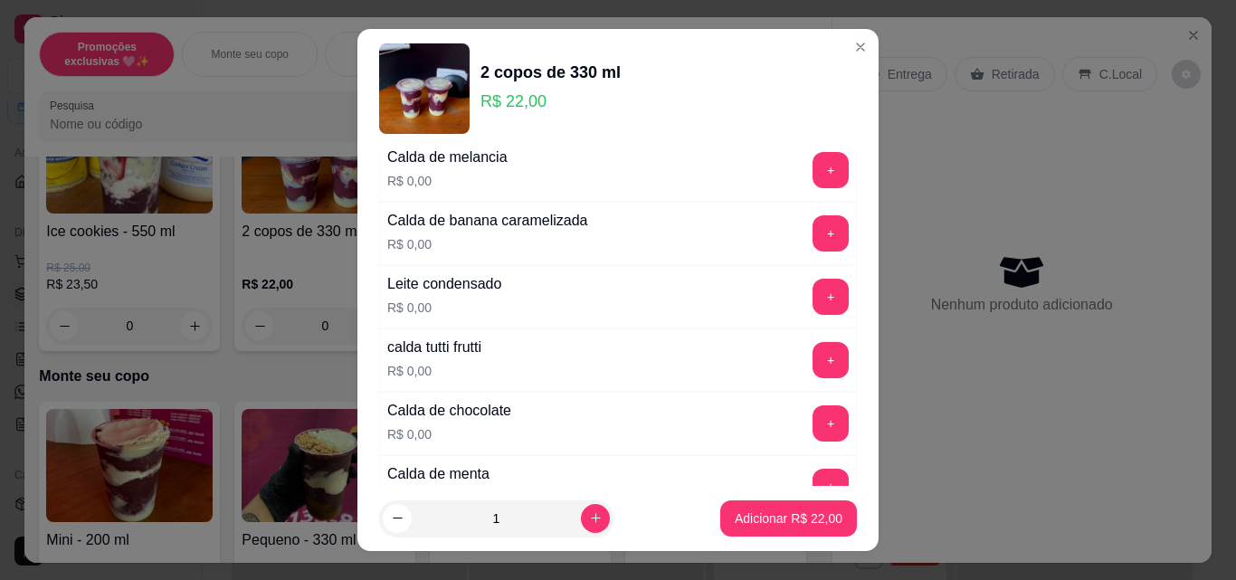
scroll to position [3168, 0]
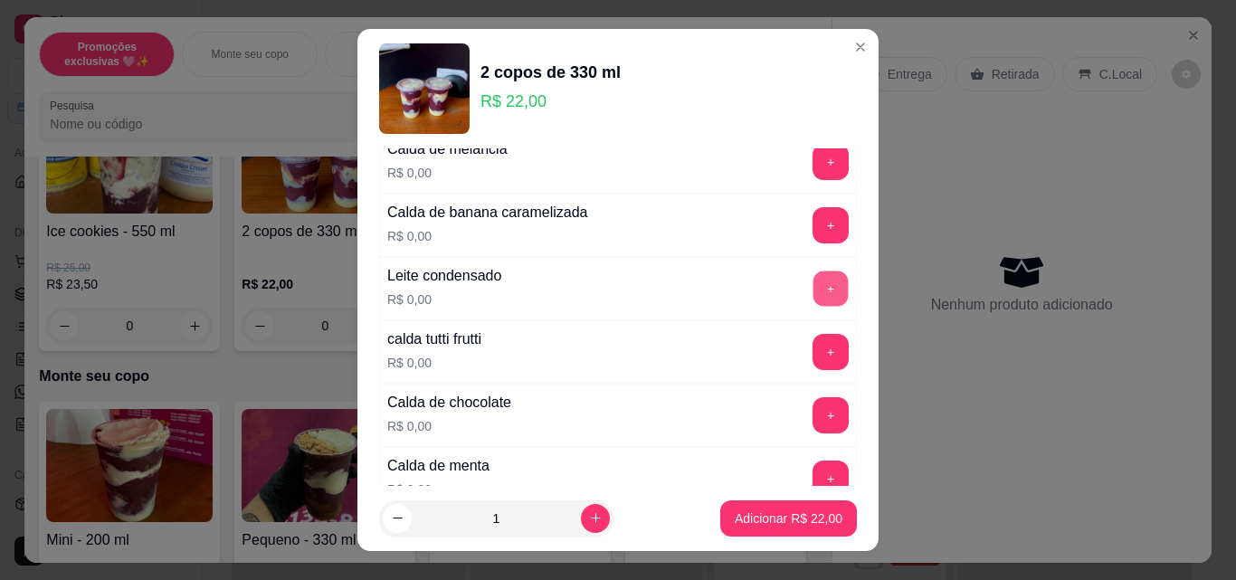
click at [814, 281] on button "+" at bounding box center [831, 289] width 35 height 35
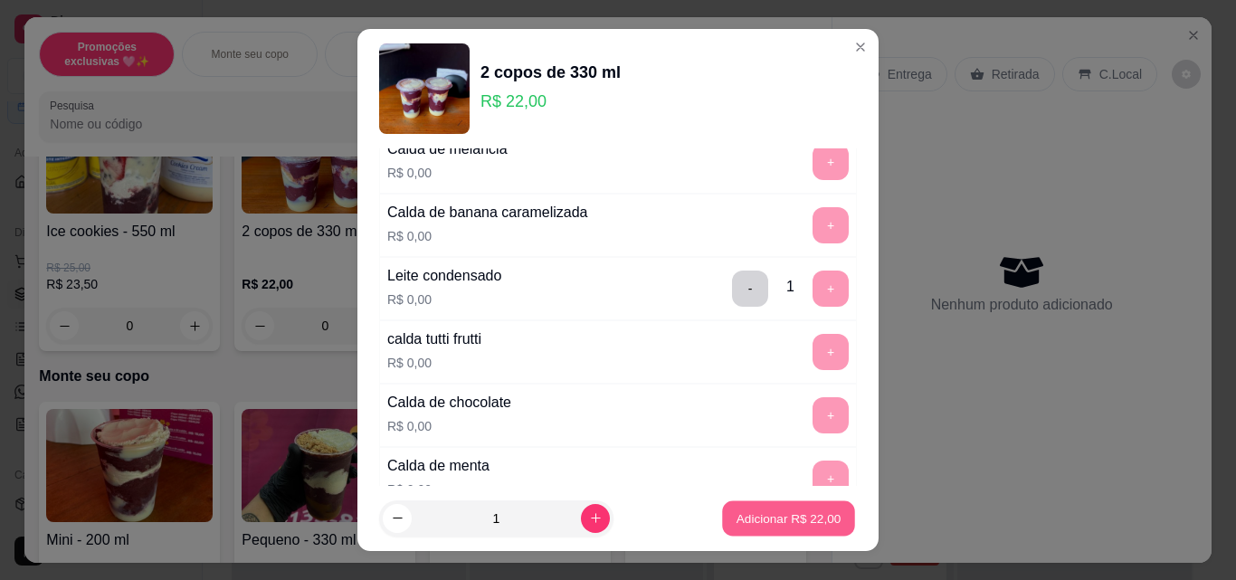
click at [765, 520] on p "Adicionar R$ 22,00" at bounding box center [789, 518] width 105 height 17
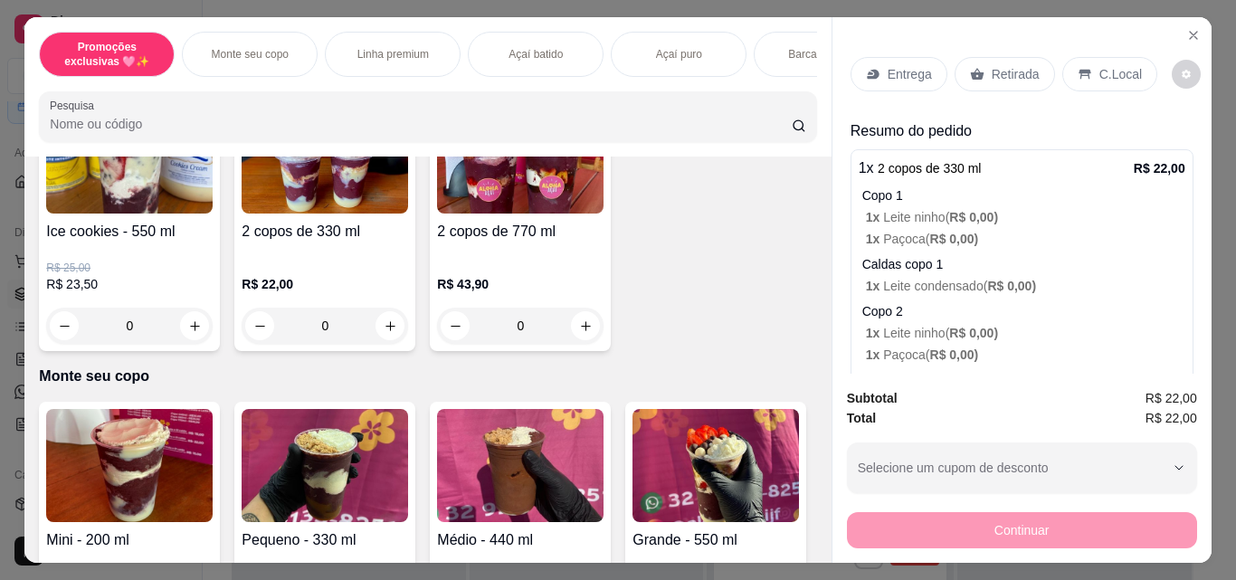
scroll to position [107, 0]
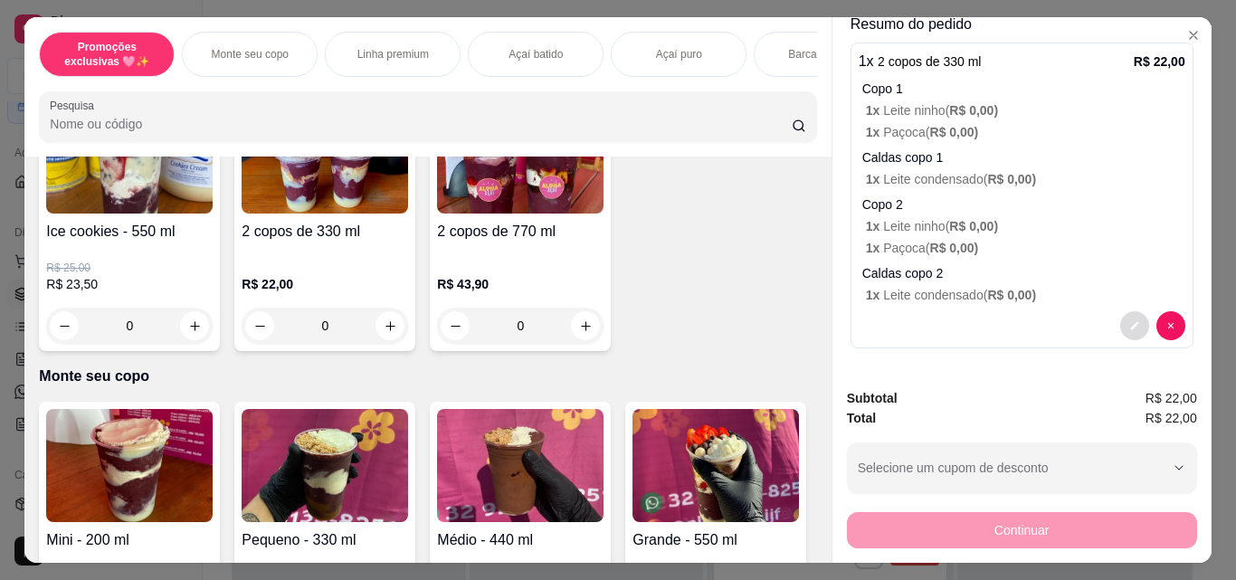
click at [1121, 318] on button "decrease-product-quantity" at bounding box center [1135, 325] width 29 height 29
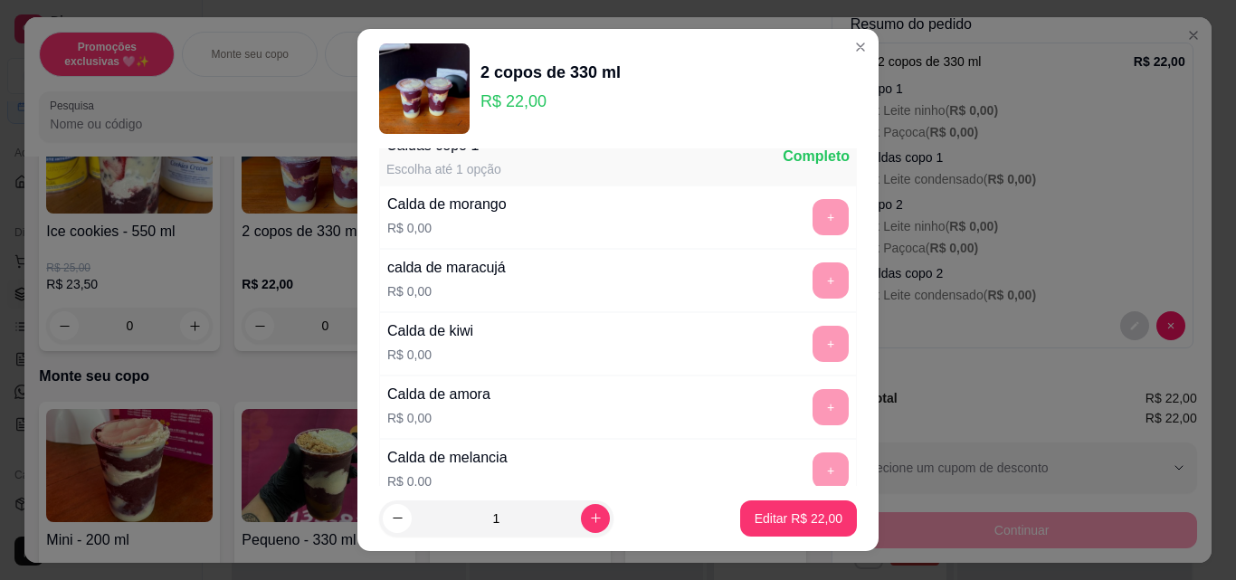
scroll to position [1177, 0]
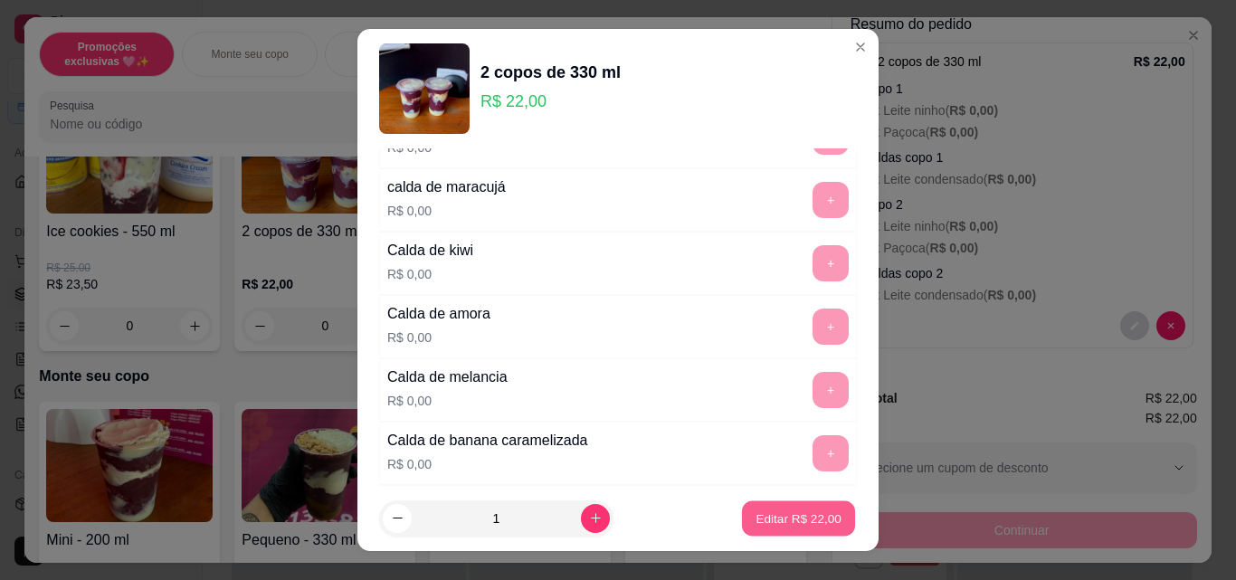
click at [791, 514] on p "Editar R$ 22,00" at bounding box center [798, 518] width 85 height 17
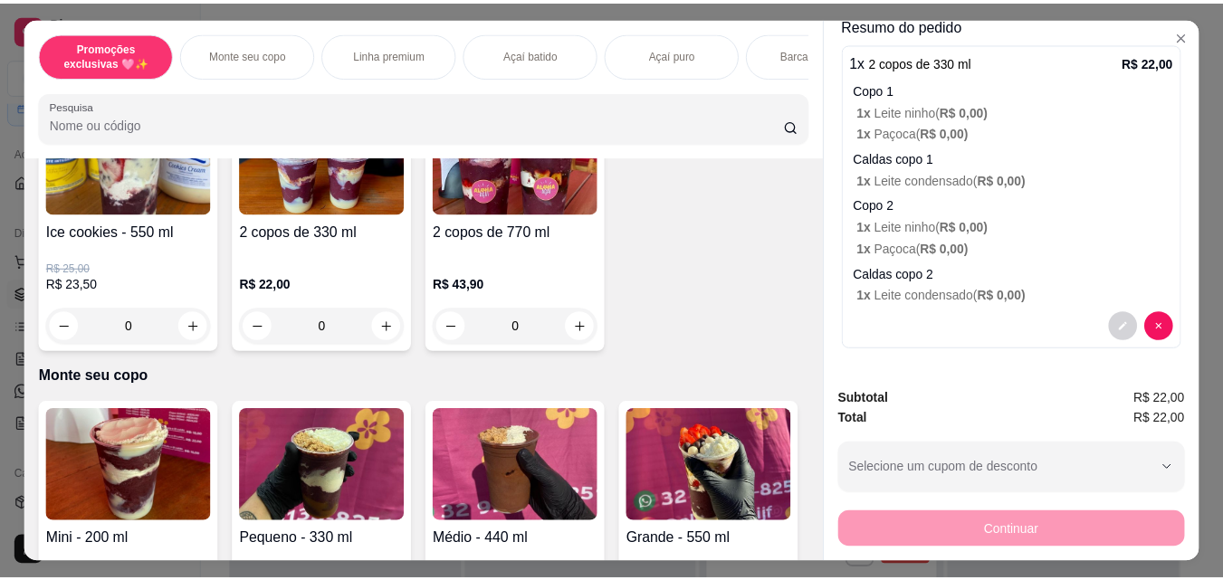
scroll to position [0, 0]
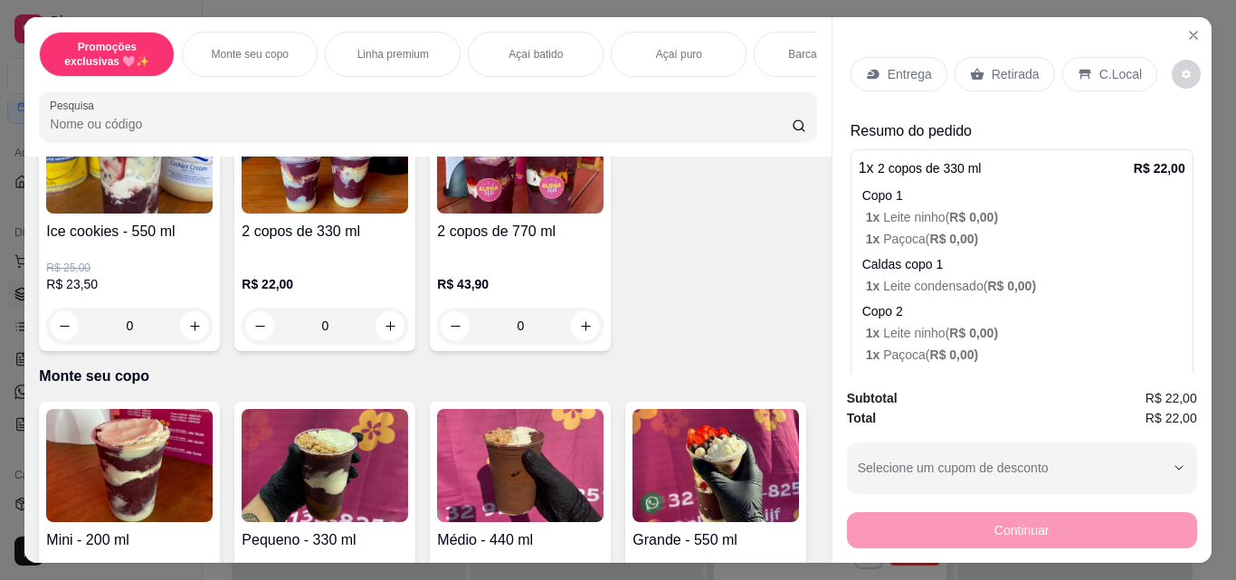
click at [1019, 65] on p "Retirada" at bounding box center [1016, 74] width 48 height 18
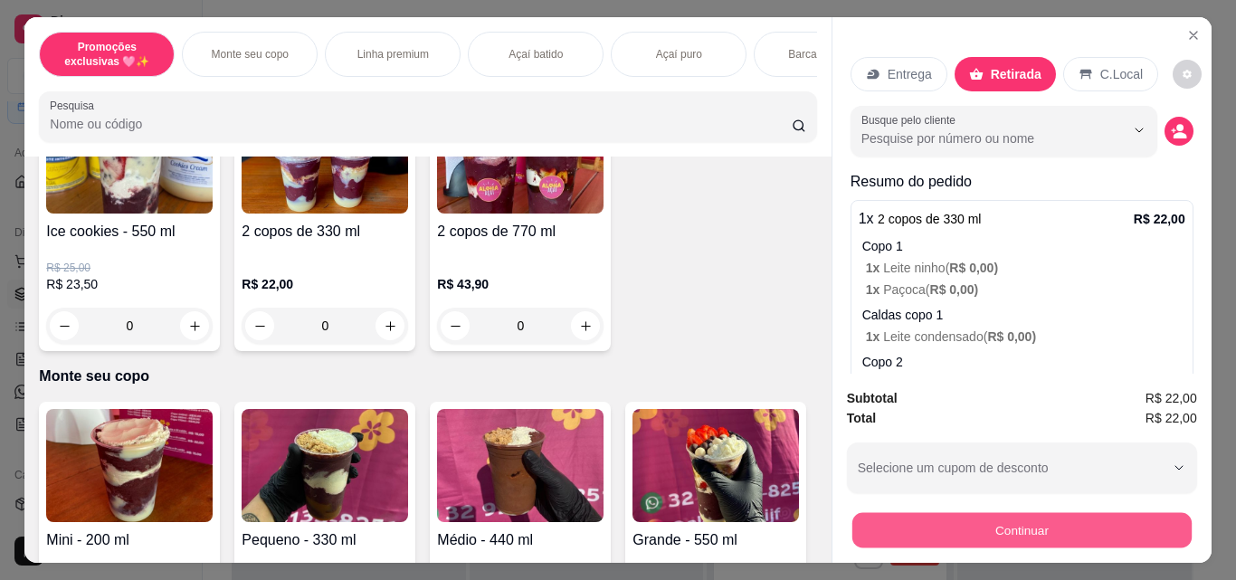
click at [1066, 512] on button "Continuar" at bounding box center [1021, 529] width 339 height 35
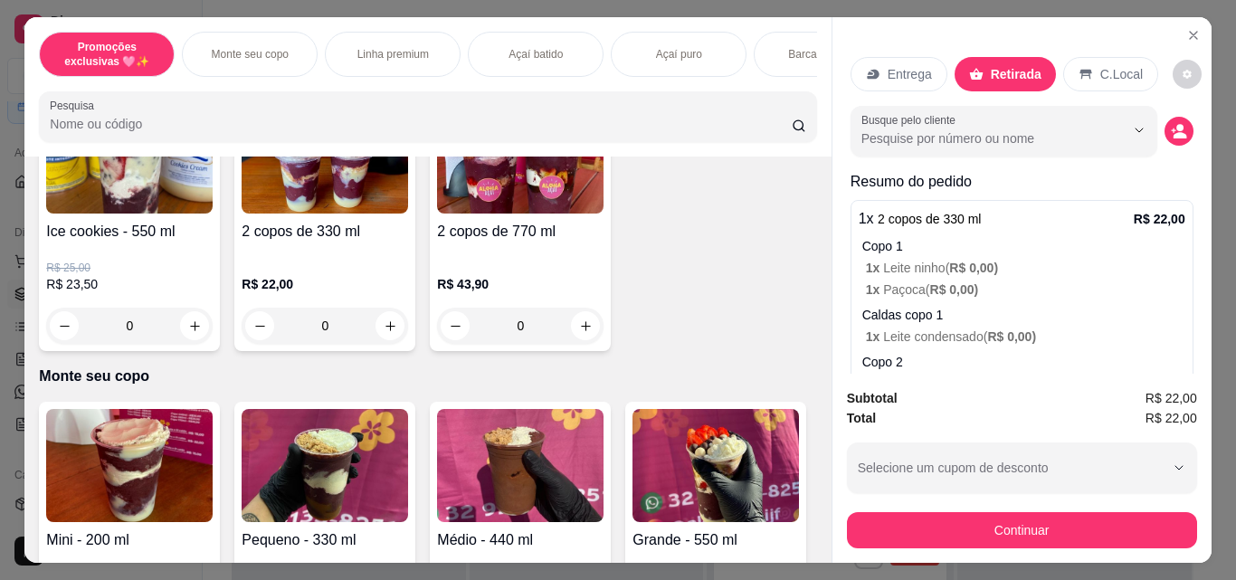
click at [1117, 68] on p "C.Local" at bounding box center [1122, 74] width 43 height 18
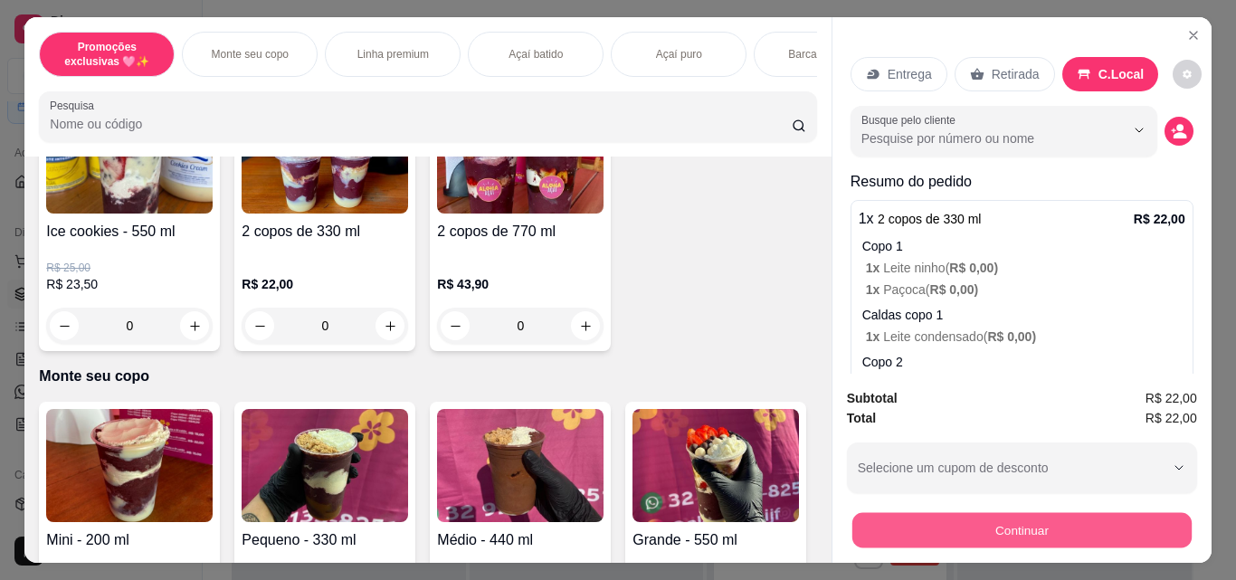
click at [1054, 518] on button "Continuar" at bounding box center [1021, 529] width 339 height 35
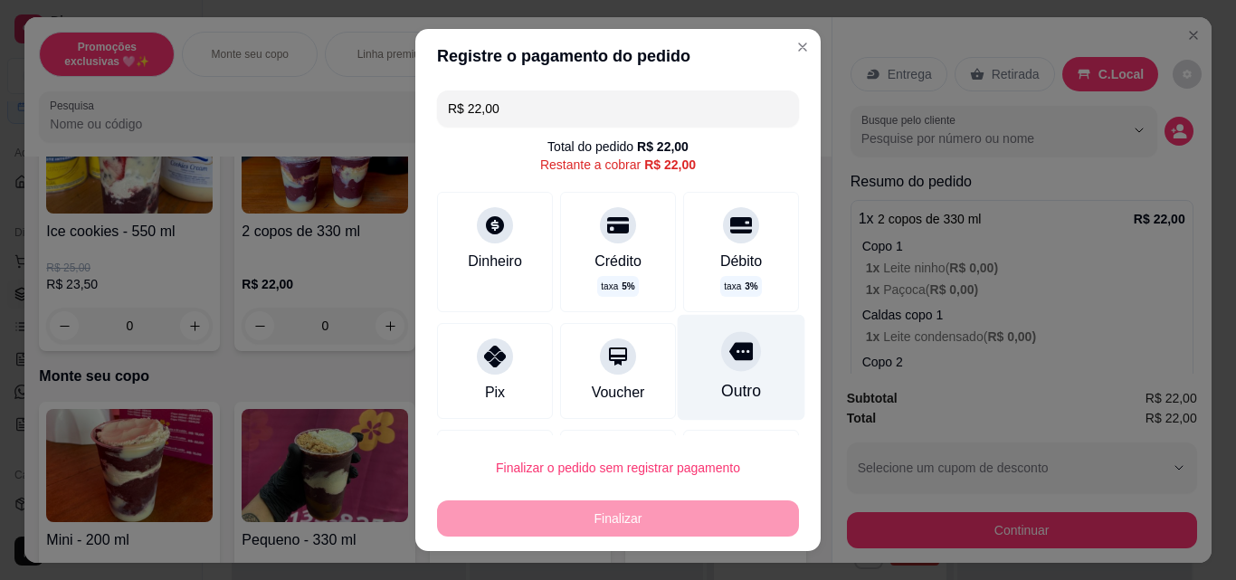
click at [735, 376] on div "Outro" at bounding box center [742, 368] width 128 height 106
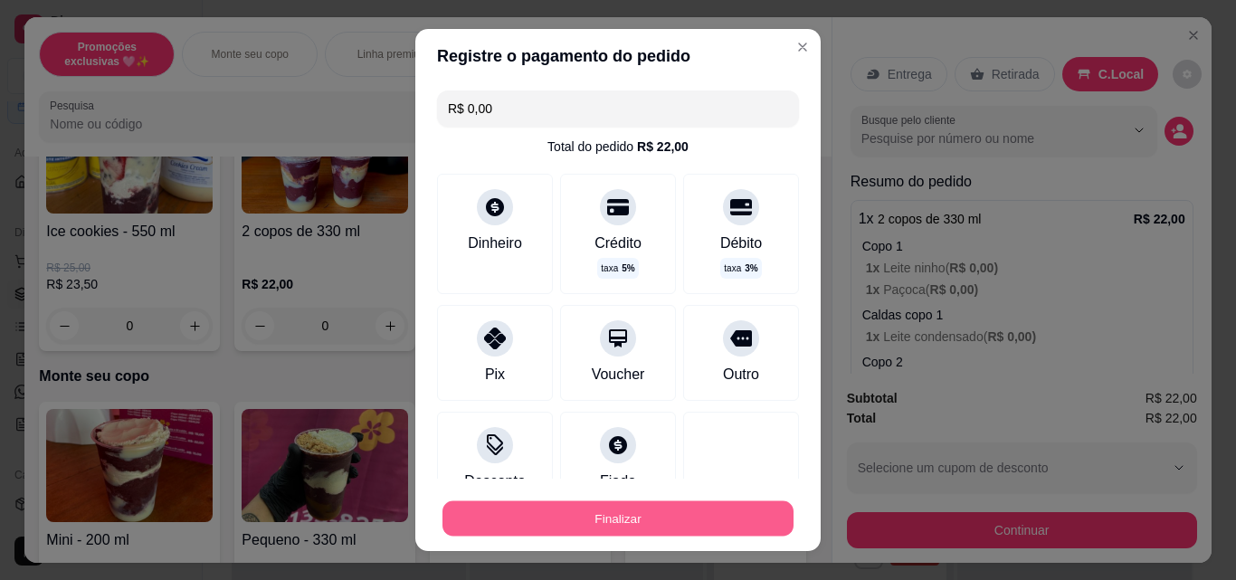
click at [685, 514] on button "Finalizar" at bounding box center [618, 518] width 351 height 35
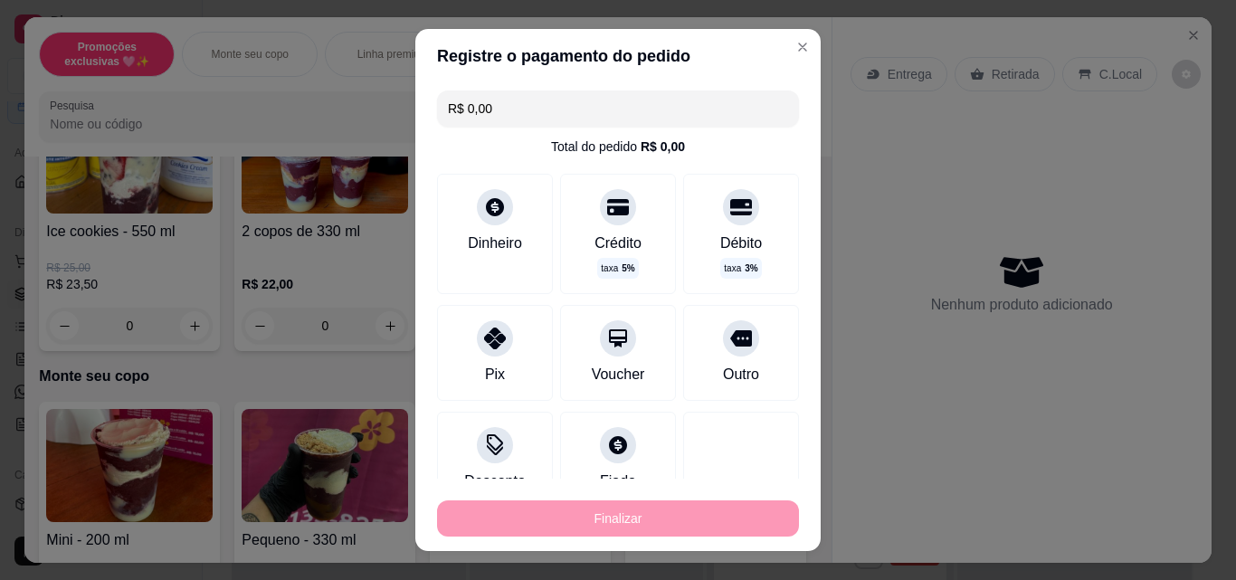
type input "-R$ 22,00"
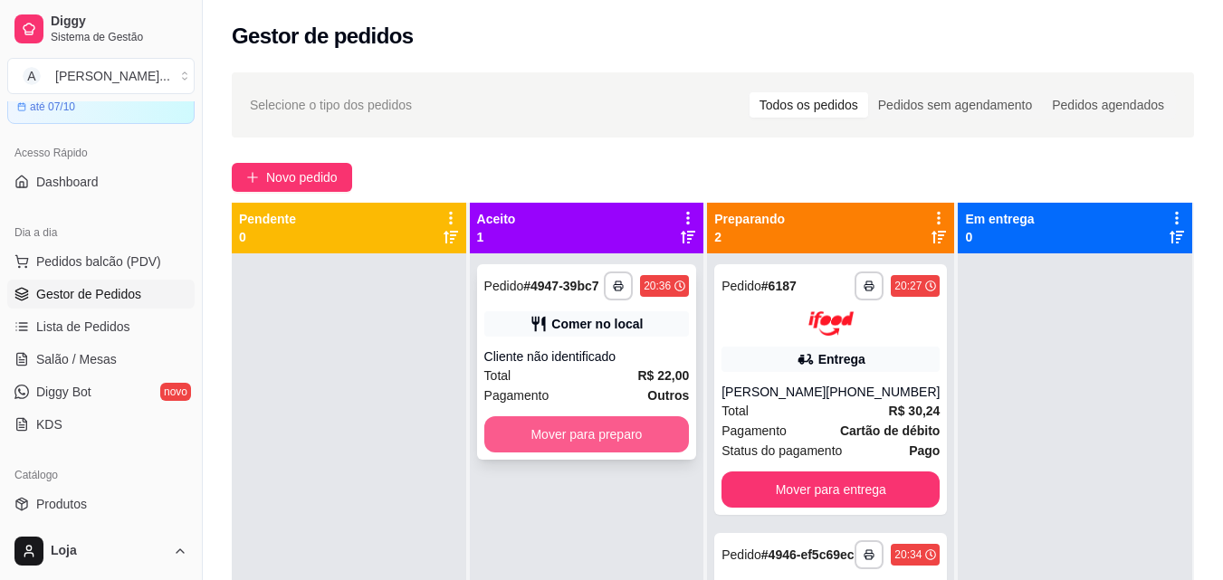
click at [565, 434] on button "Mover para preparo" at bounding box center [586, 434] width 205 height 36
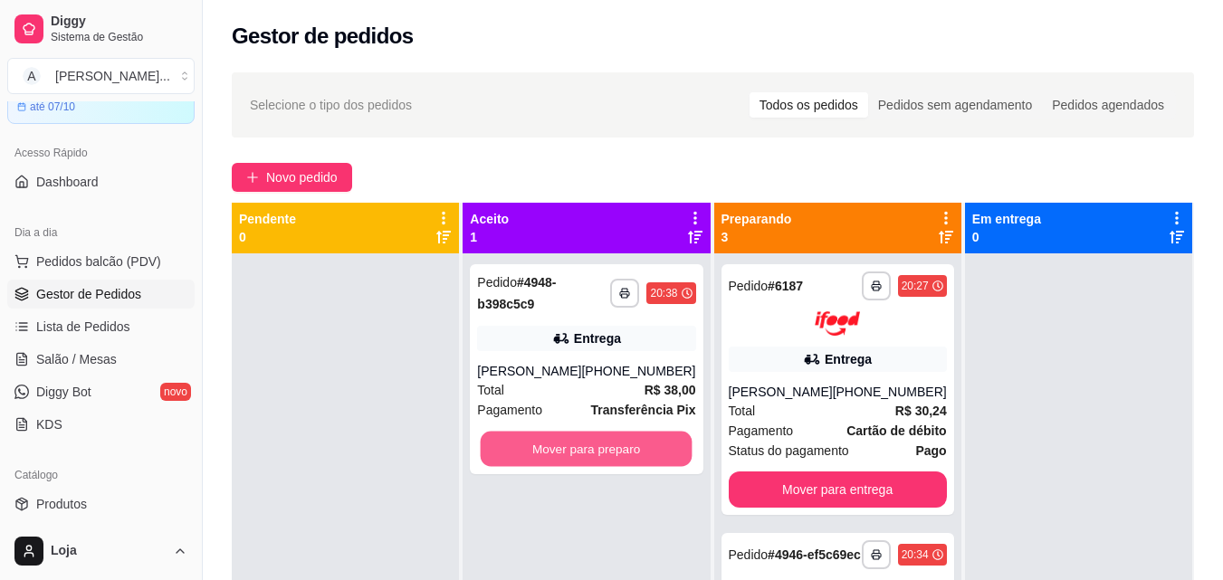
click at [565, 433] on button "Mover para preparo" at bounding box center [587, 449] width 212 height 35
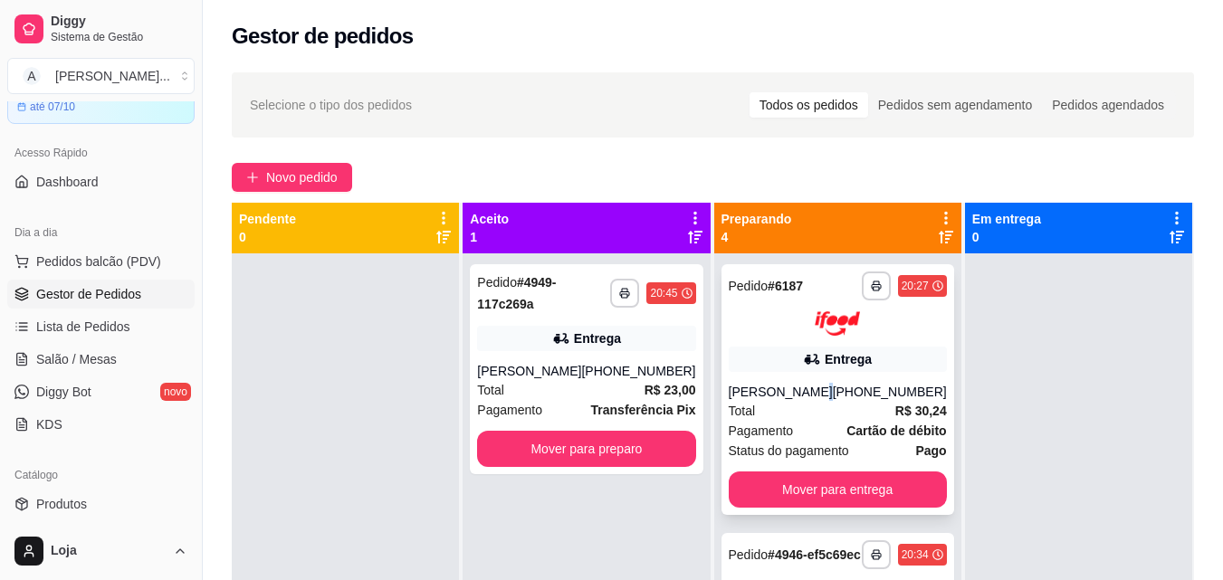
click at [789, 398] on div "[PERSON_NAME]" at bounding box center [781, 392] width 104 height 18
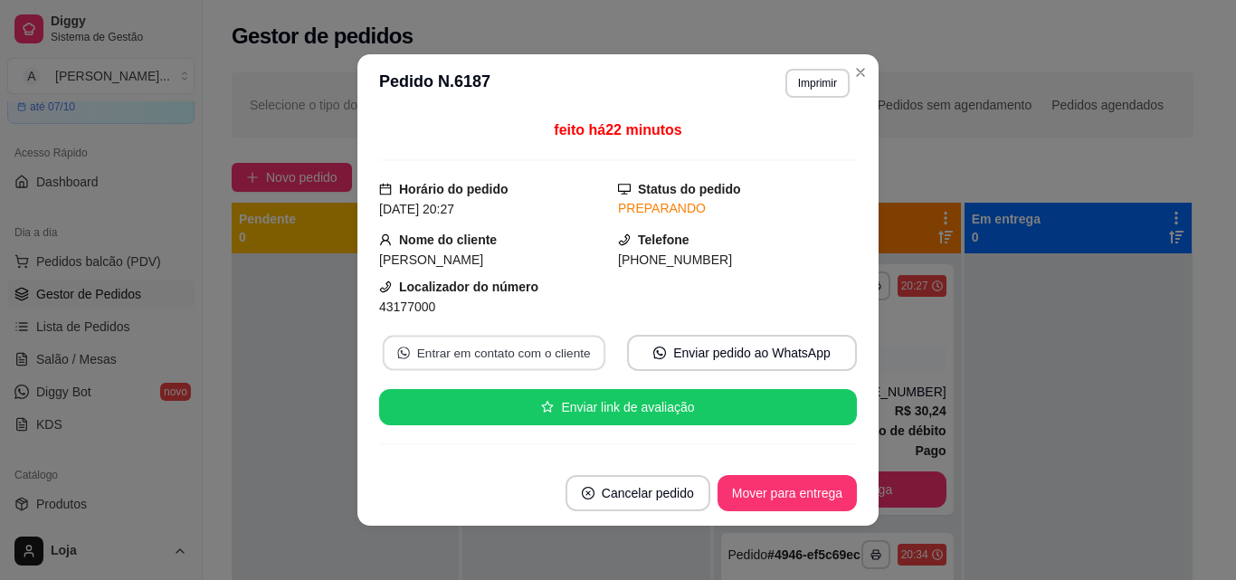
click at [485, 356] on button "Entrar em contato com o cliente" at bounding box center [494, 353] width 223 height 35
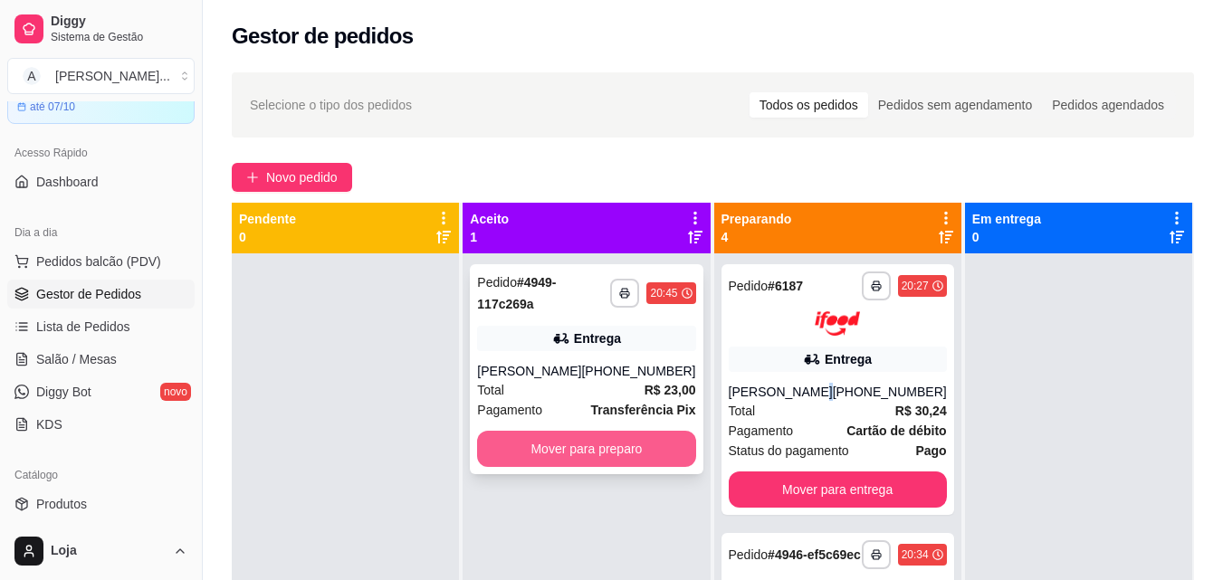
click at [566, 432] on button "Mover para preparo" at bounding box center [586, 449] width 218 height 36
click at [650, 458] on button "Mover para preparo" at bounding box center [587, 449] width 212 height 35
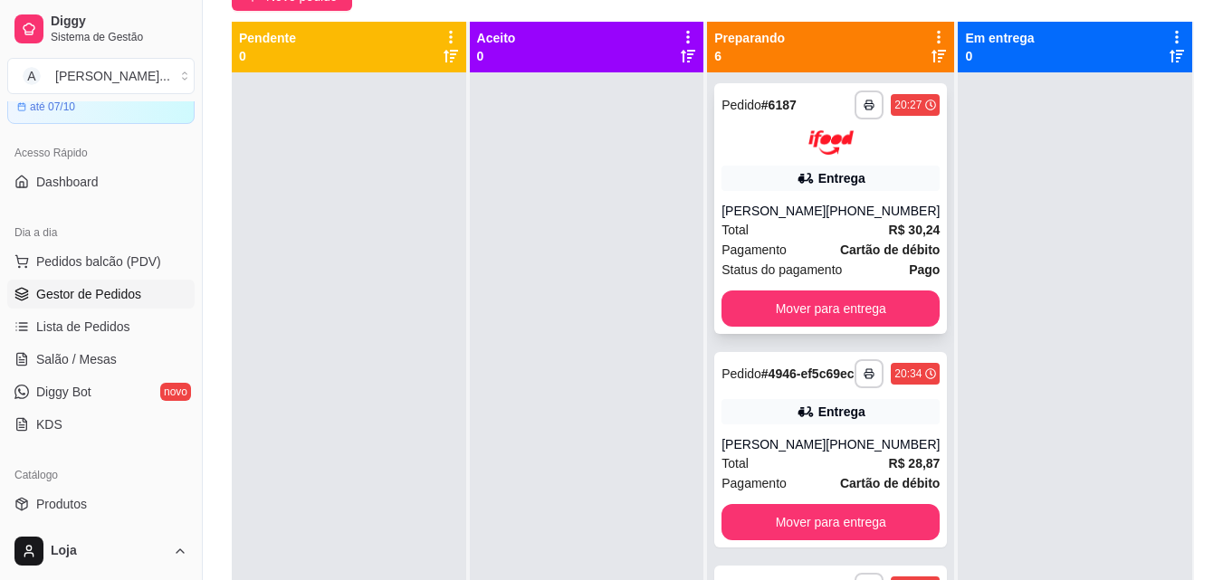
click at [805, 242] on div "Pagamento Cartão de débito" at bounding box center [830, 250] width 218 height 20
click at [806, 316] on button "Mover para entrega" at bounding box center [830, 309] width 218 height 36
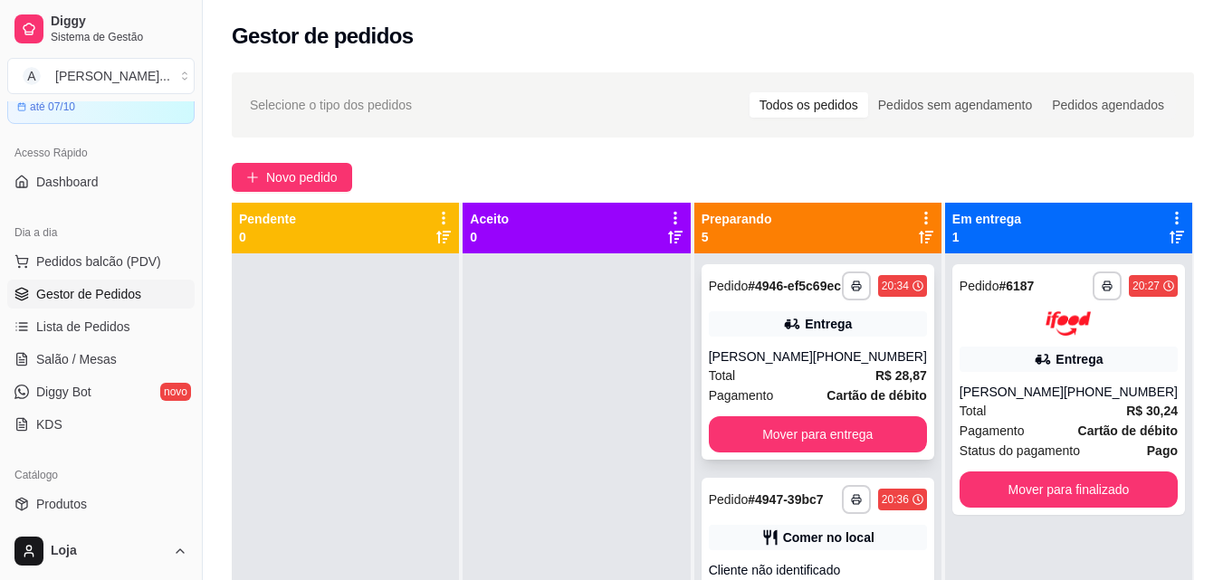
click at [770, 297] on div "Pedido # 4946-ef5c69ec" at bounding box center [775, 286] width 132 height 22
click at [844, 358] on div "**********" at bounding box center [817, 362] width 233 height 196
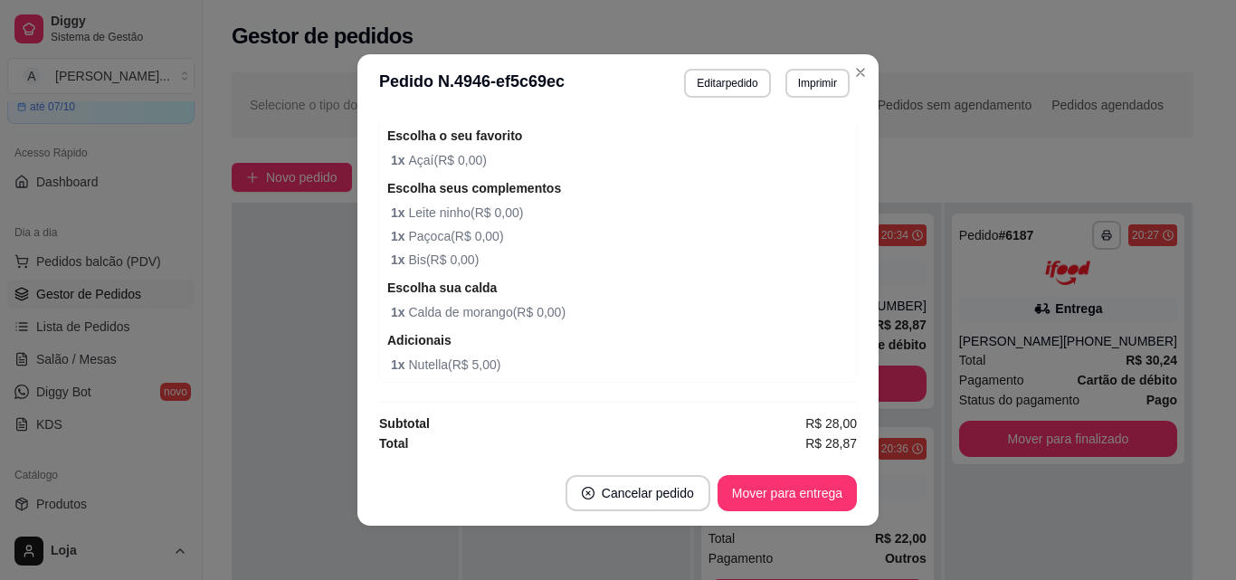
scroll to position [4, 0]
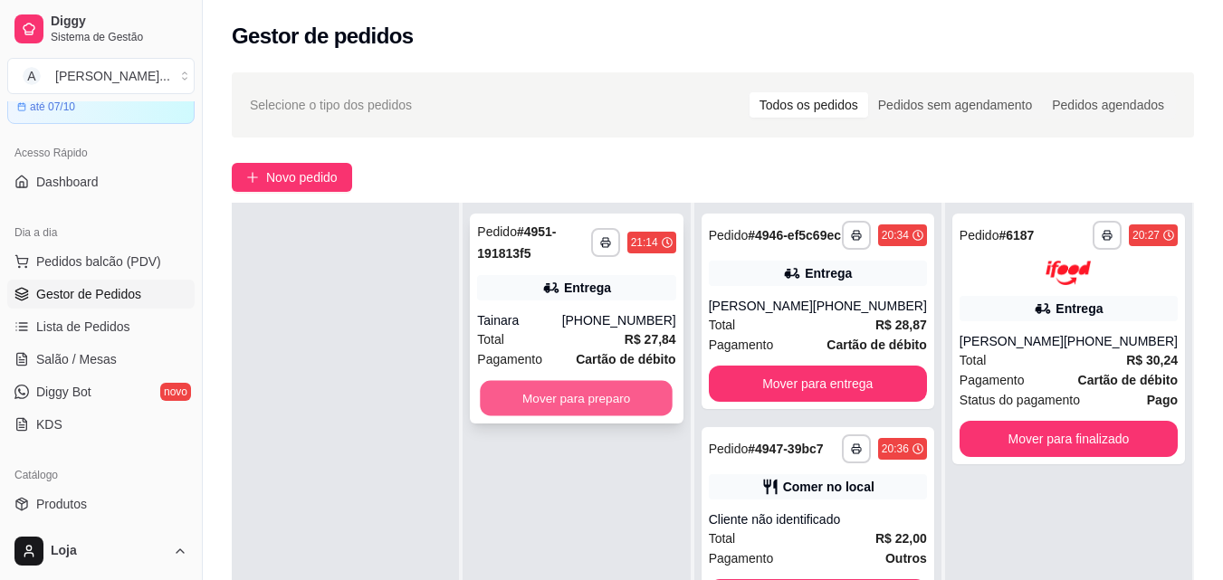
click at [528, 396] on button "Mover para preparo" at bounding box center [577, 398] width 193 height 35
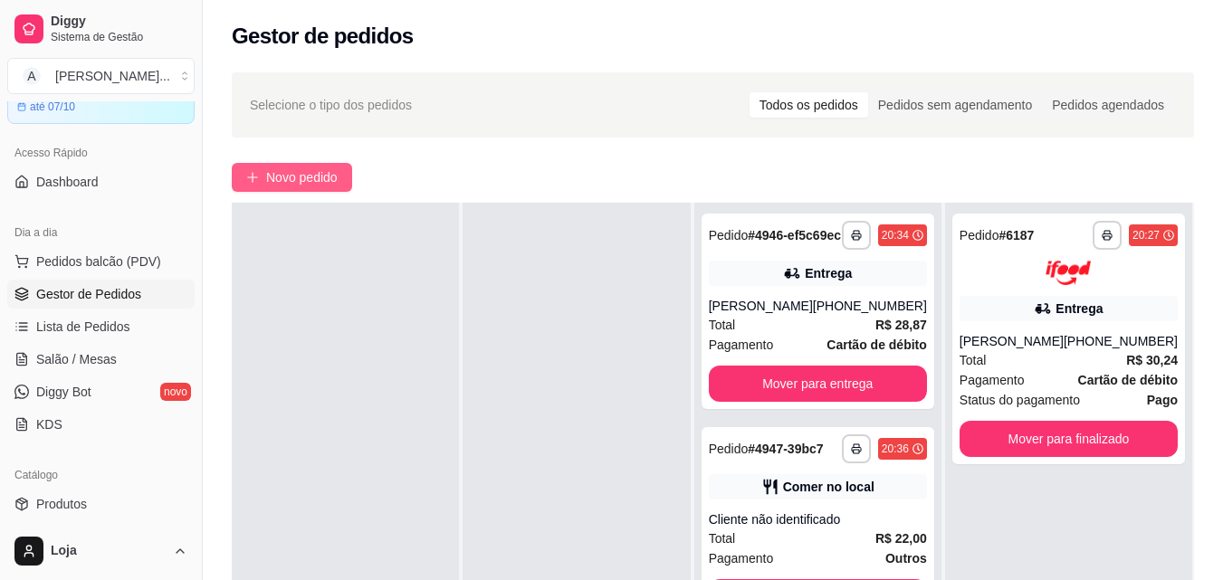
click at [302, 171] on span "Novo pedido" at bounding box center [302, 177] width 72 height 20
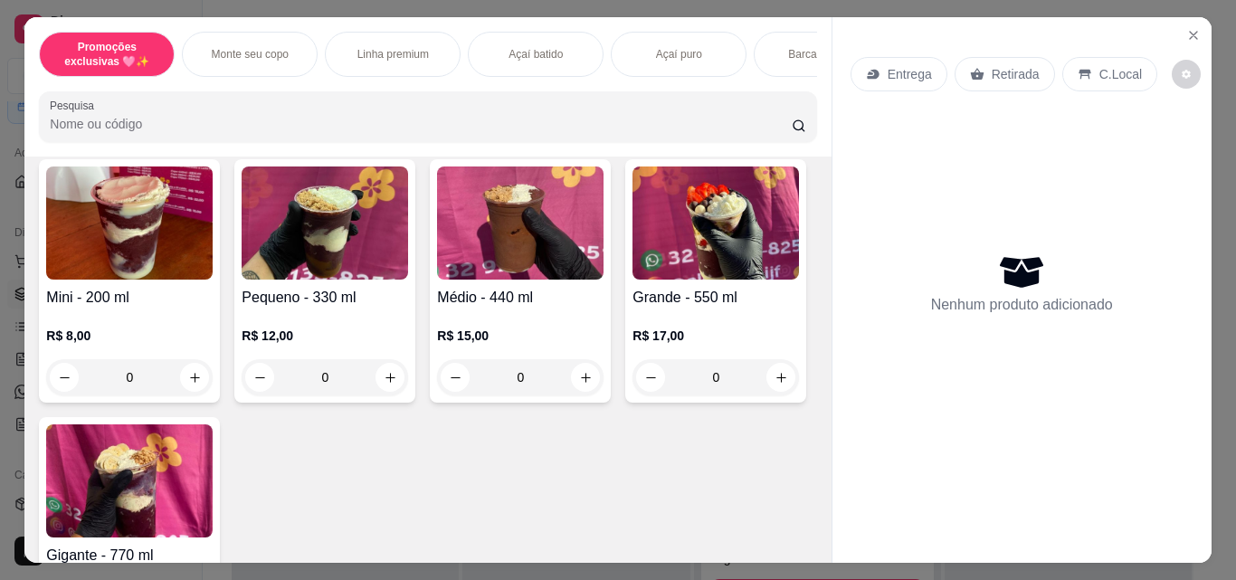
scroll to position [453, 0]
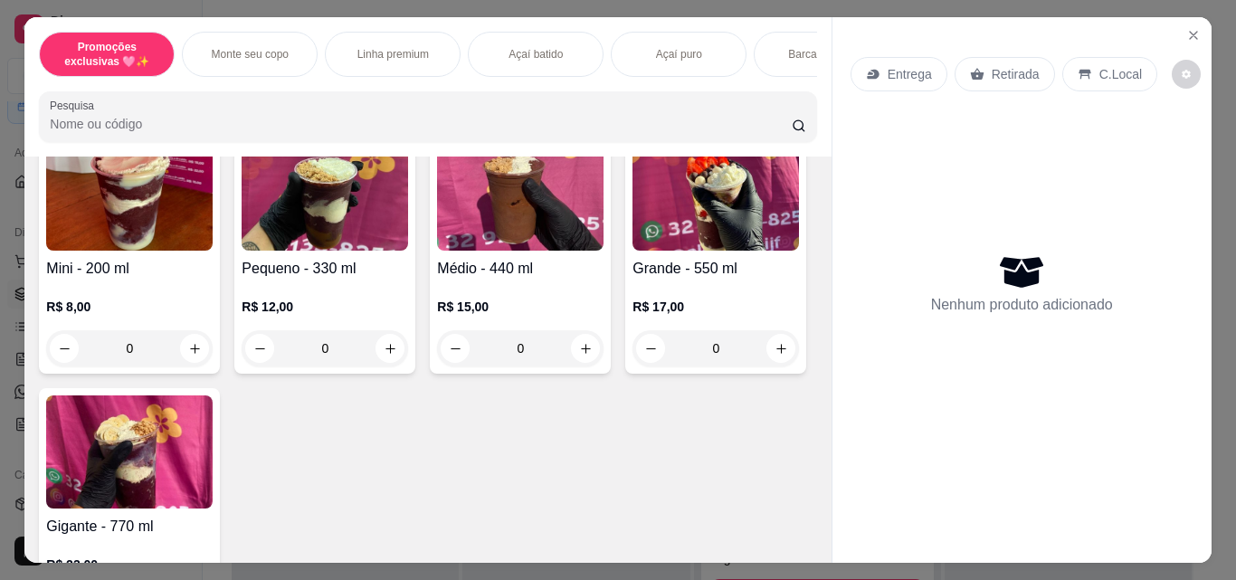
click at [583, 354] on div "0" at bounding box center [520, 348] width 167 height 36
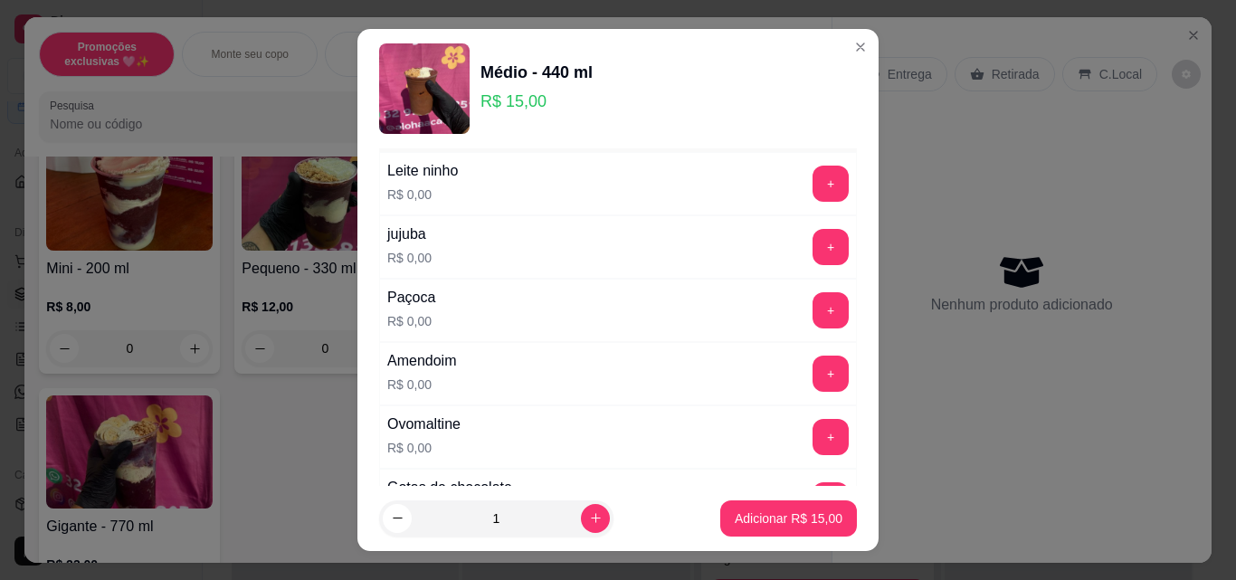
scroll to position [362, 0]
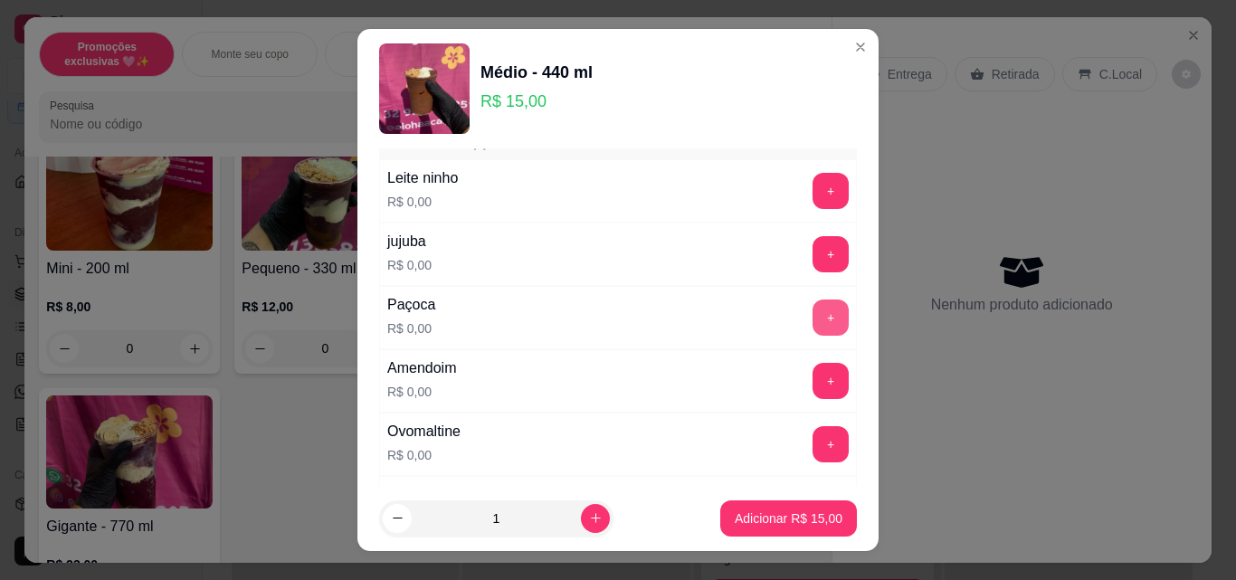
click at [813, 310] on button "+" at bounding box center [831, 318] width 36 height 36
click at [814, 385] on button "+" at bounding box center [831, 381] width 35 height 35
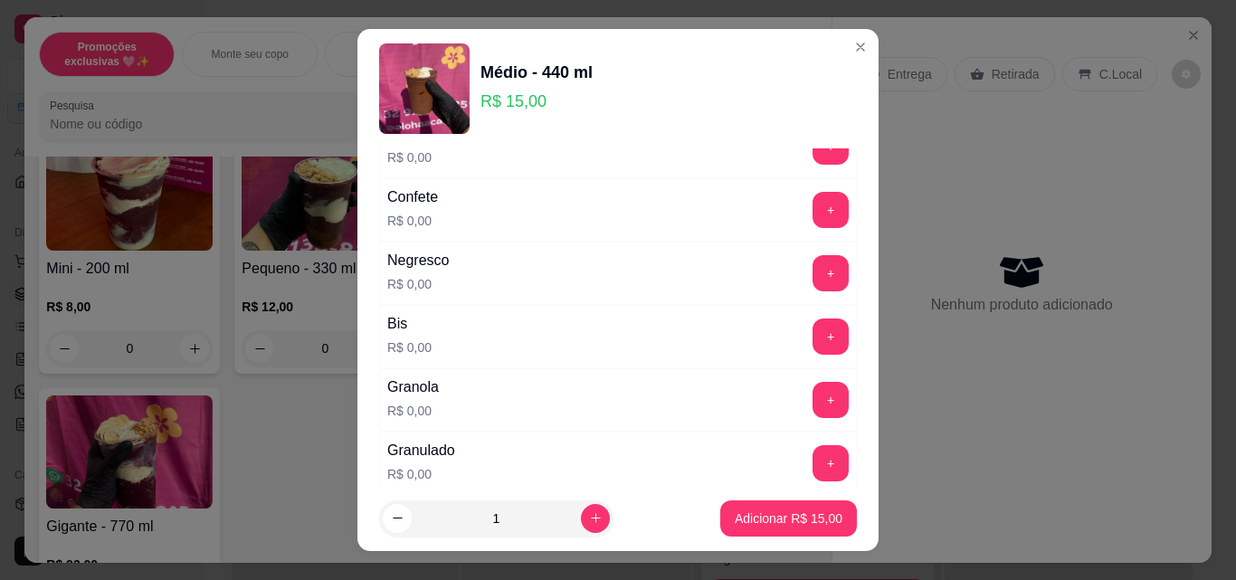
scroll to position [724, 0]
click at [813, 400] on button "+" at bounding box center [831, 399] width 36 height 36
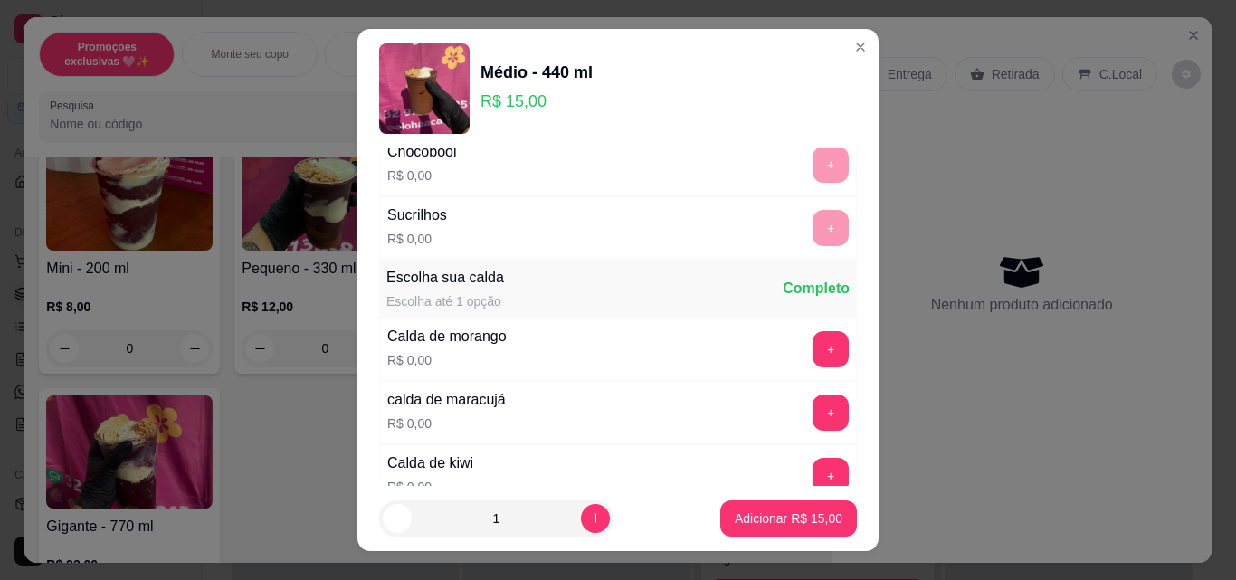
scroll to position [1086, 0]
click at [813, 364] on button "+" at bounding box center [831, 348] width 36 height 36
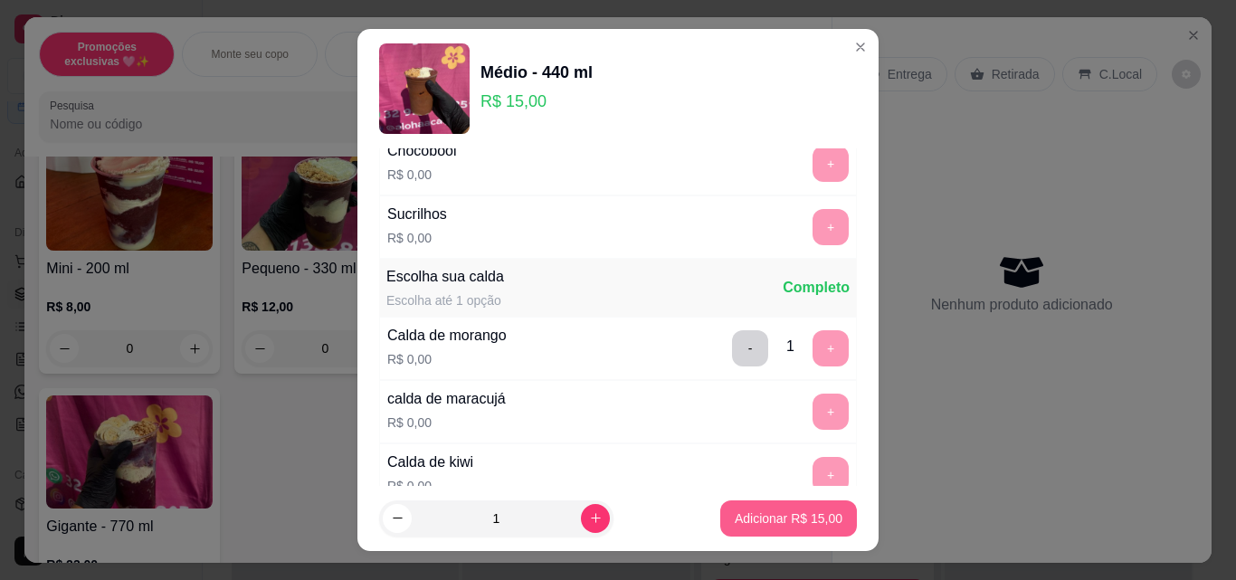
click at [727, 529] on button "Adicionar R$ 15,00" at bounding box center [788, 519] width 137 height 36
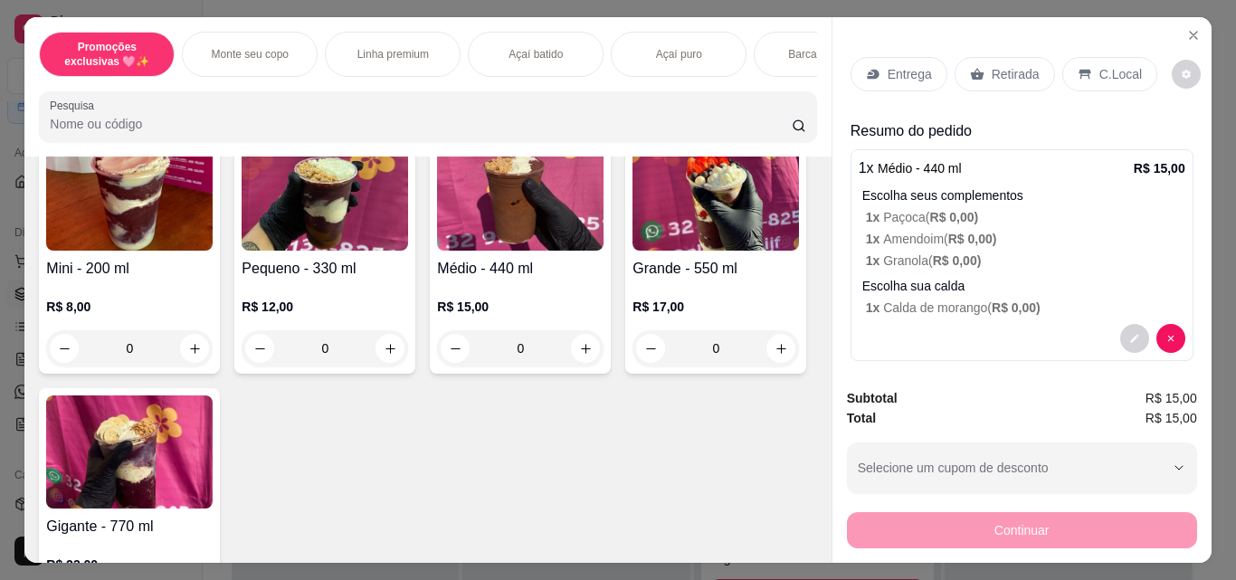
click at [970, 73] on icon at bounding box center [977, 74] width 14 height 14
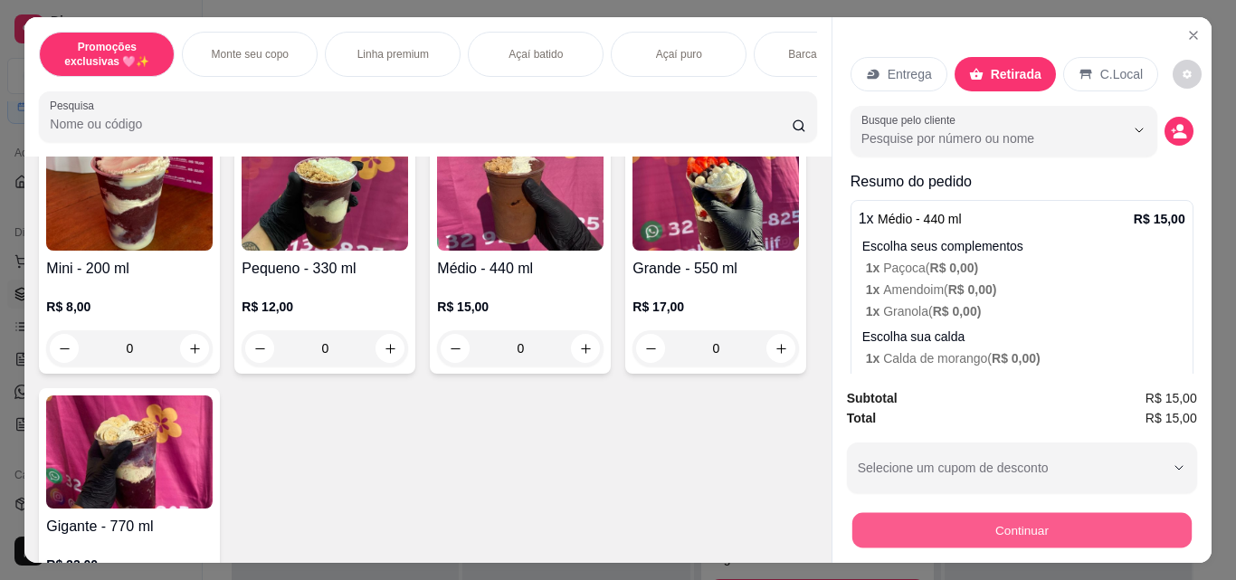
click at [1003, 516] on button "Continuar" at bounding box center [1021, 529] width 339 height 35
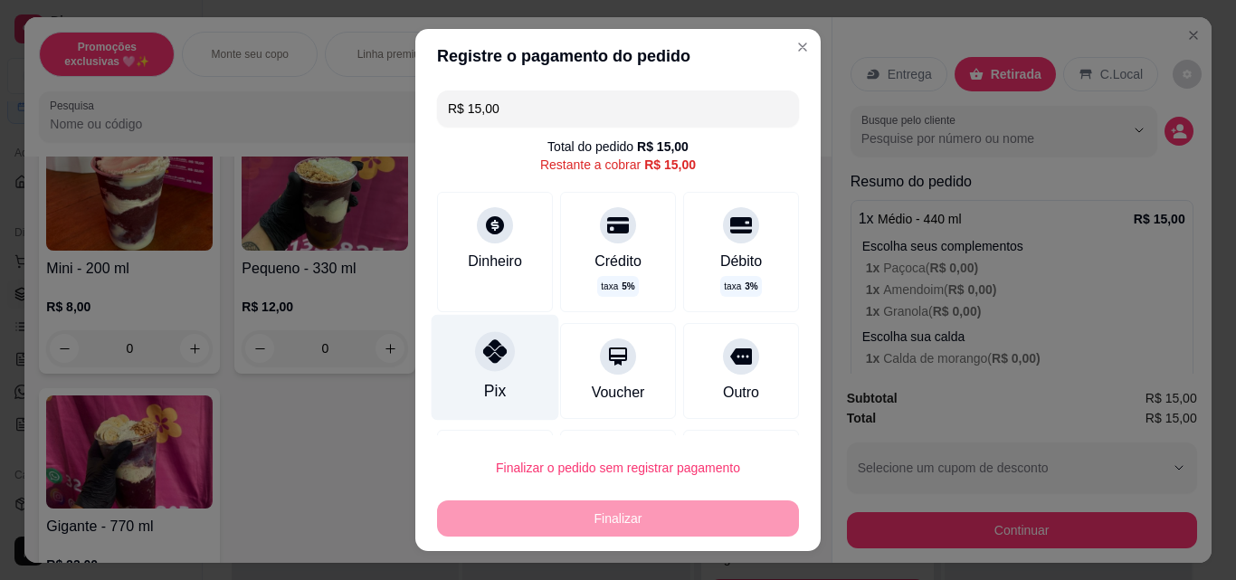
click at [498, 355] on div at bounding box center [495, 351] width 40 height 40
type input "R$ 0,00"
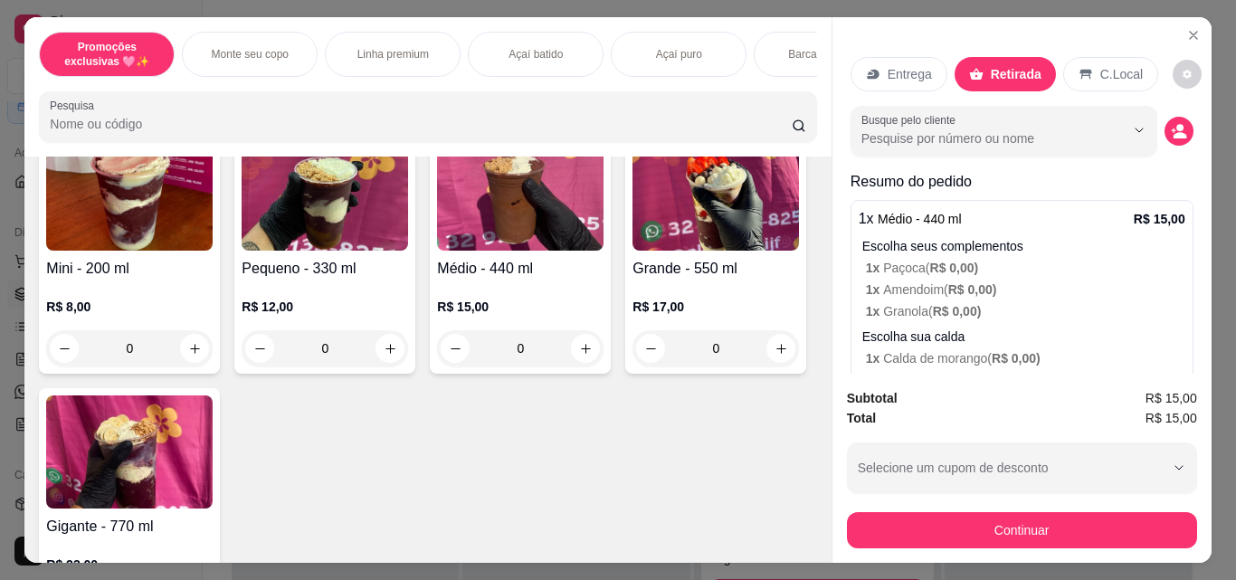
click at [869, 71] on icon at bounding box center [873, 75] width 12 height 10
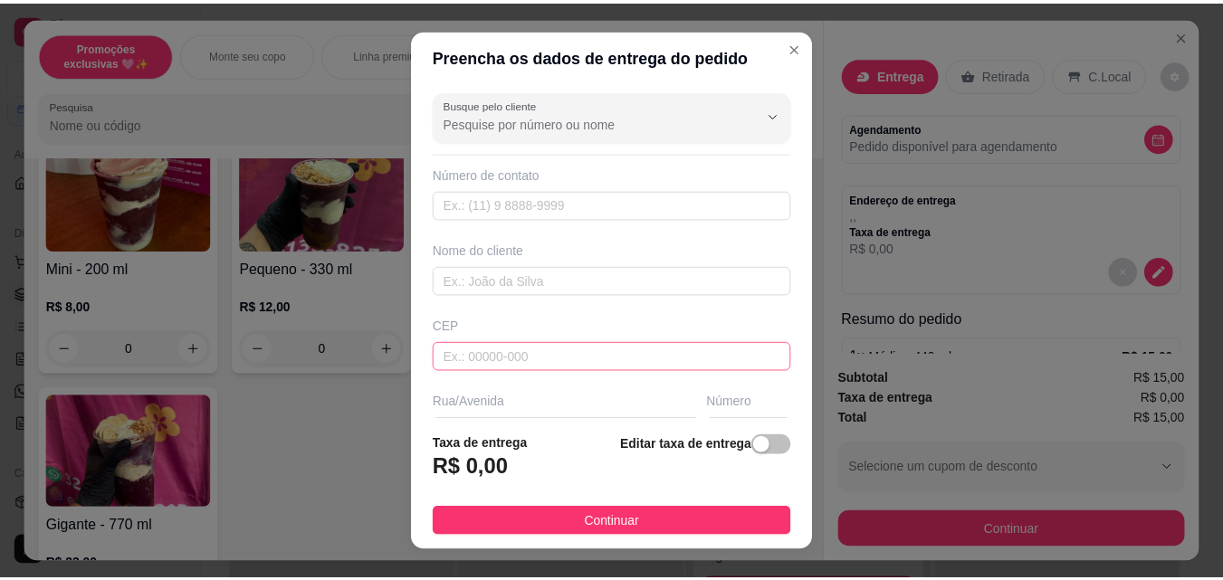
scroll to position [274, 0]
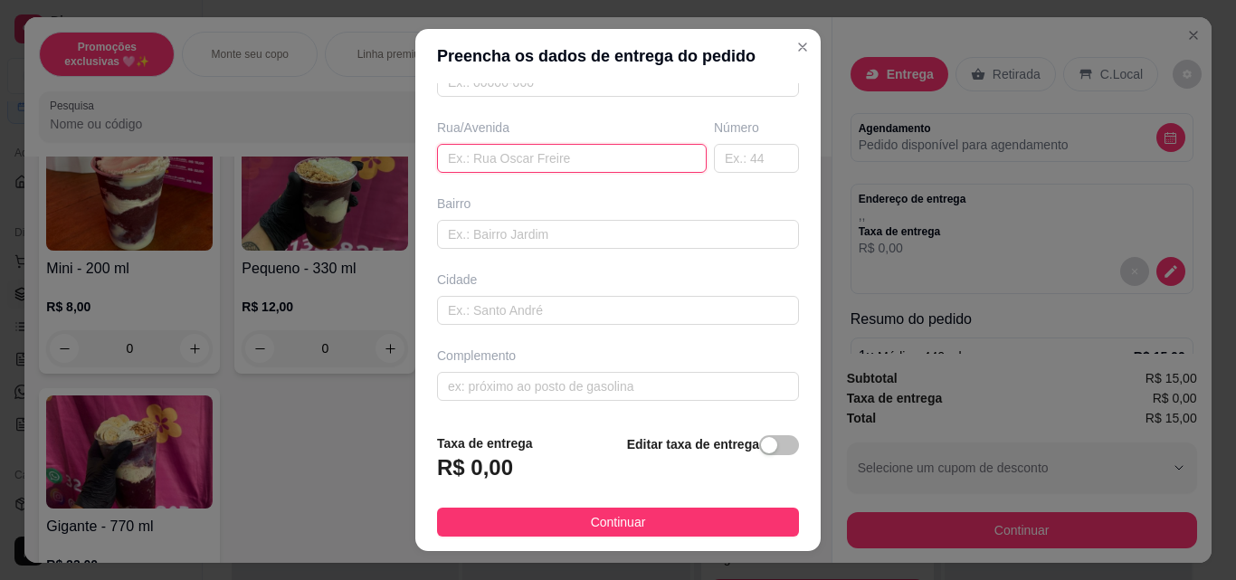
click at [543, 152] on input "text" at bounding box center [572, 158] width 270 height 29
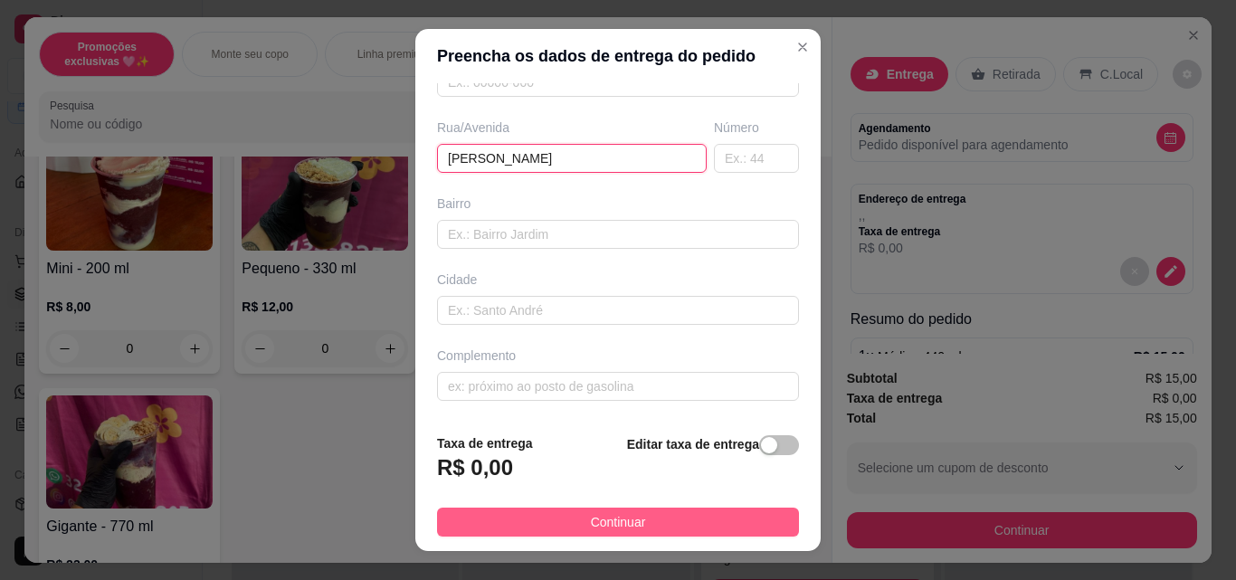
type input "[PERSON_NAME]"
click at [689, 518] on button "Continuar" at bounding box center [618, 522] width 362 height 29
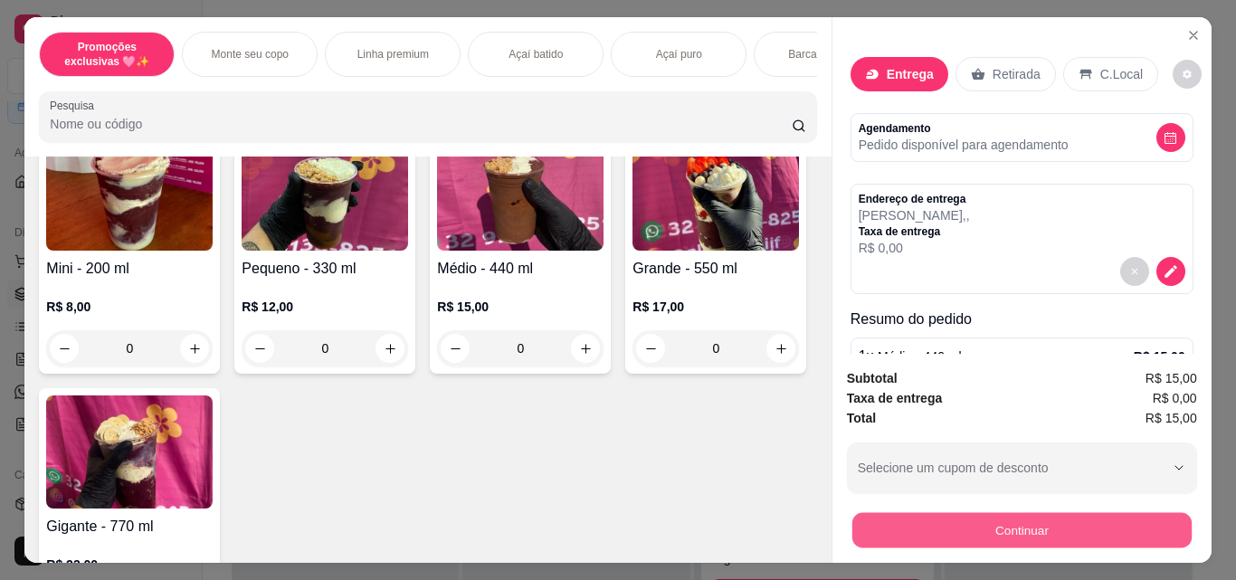
click at [920, 524] on button "Continuar" at bounding box center [1021, 529] width 339 height 35
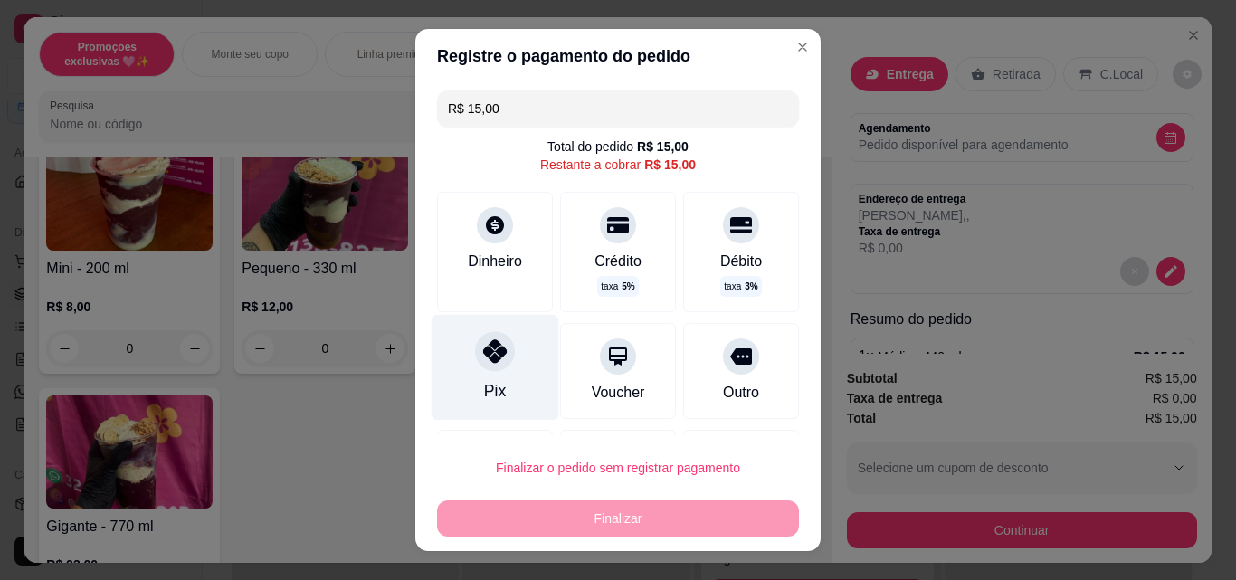
click at [484, 378] on div "Pix" at bounding box center [496, 368] width 128 height 106
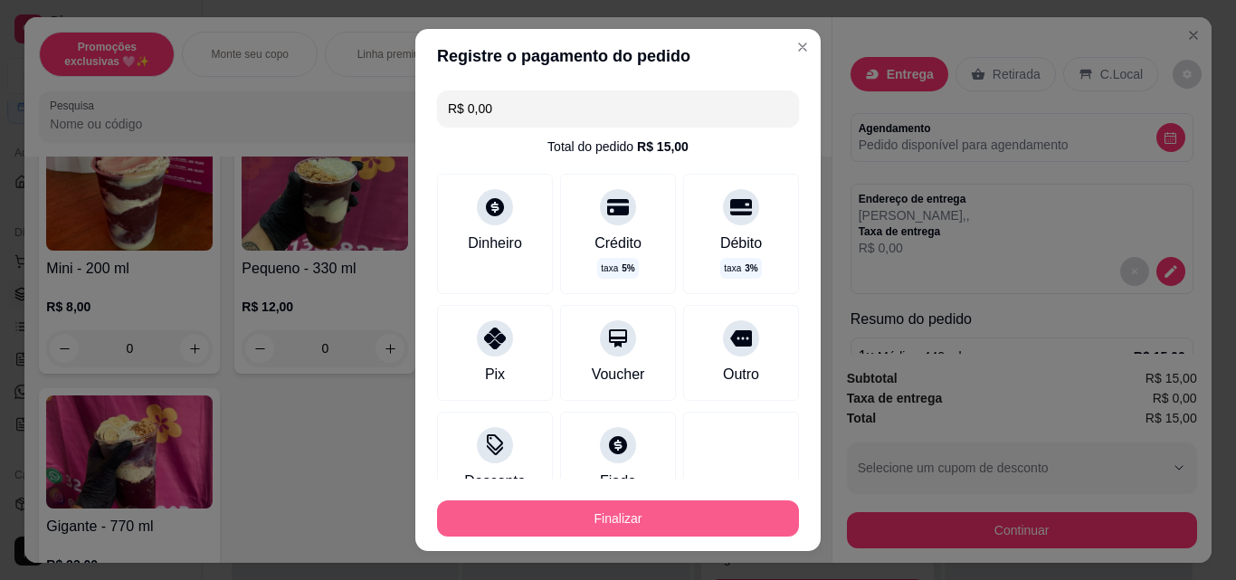
click at [624, 520] on button "Finalizar" at bounding box center [618, 519] width 362 height 36
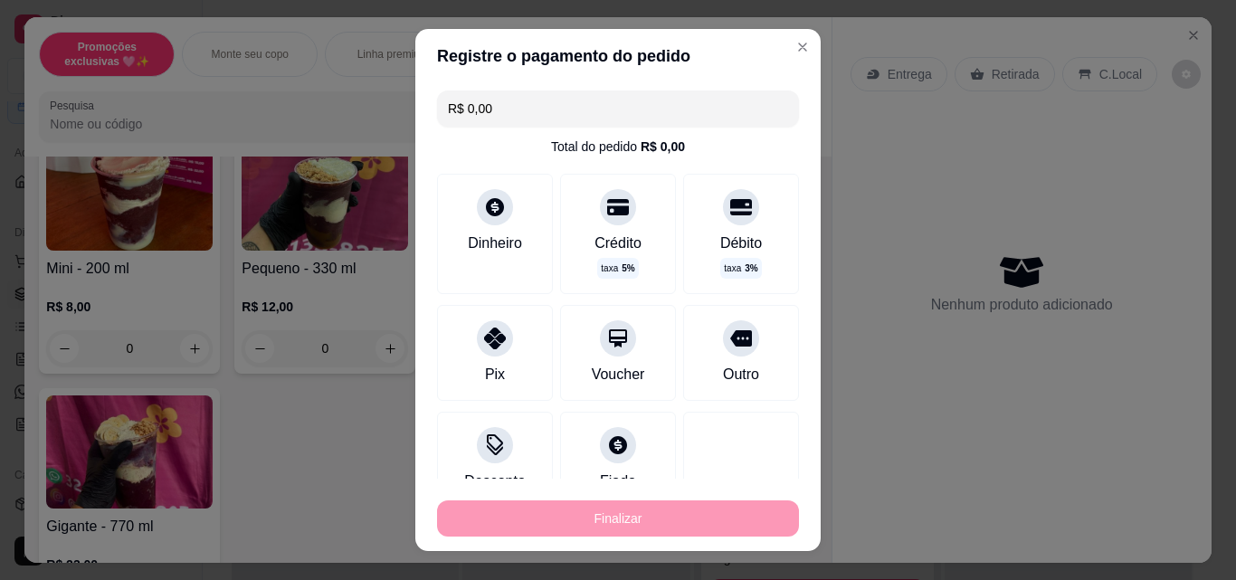
type input "-R$ 15,00"
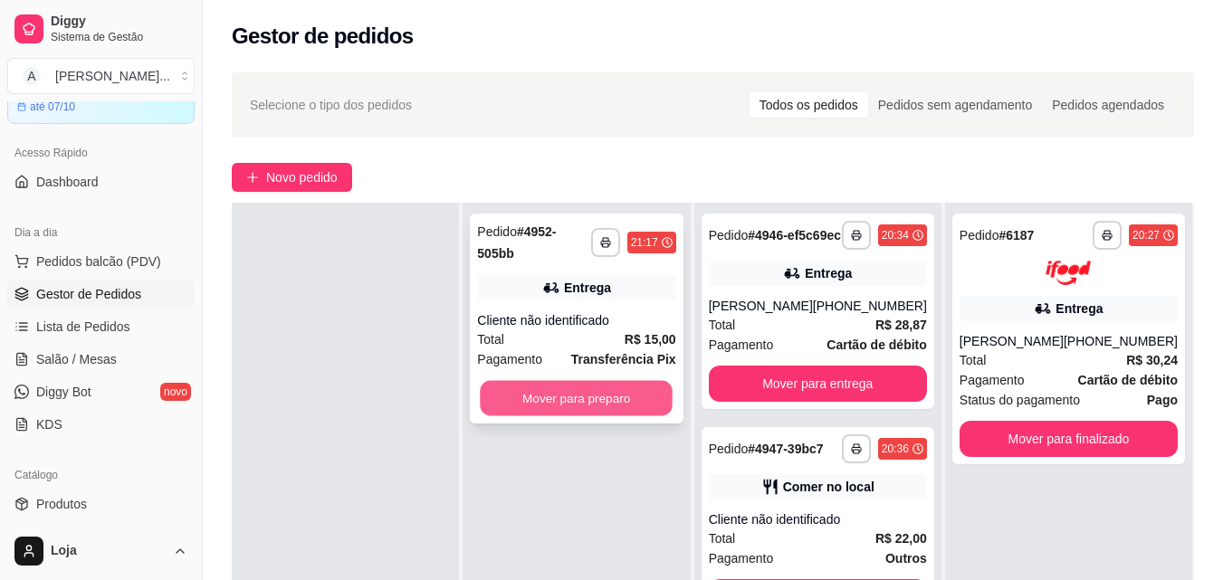
click at [569, 403] on button "Mover para preparo" at bounding box center [577, 398] width 193 height 35
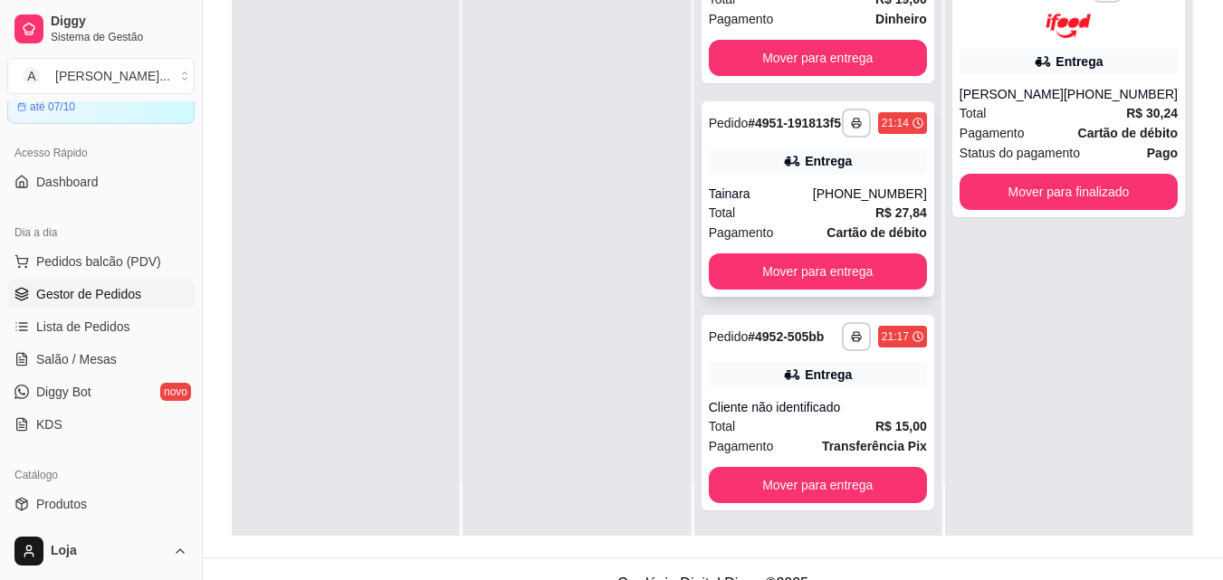
scroll to position [276, 0]
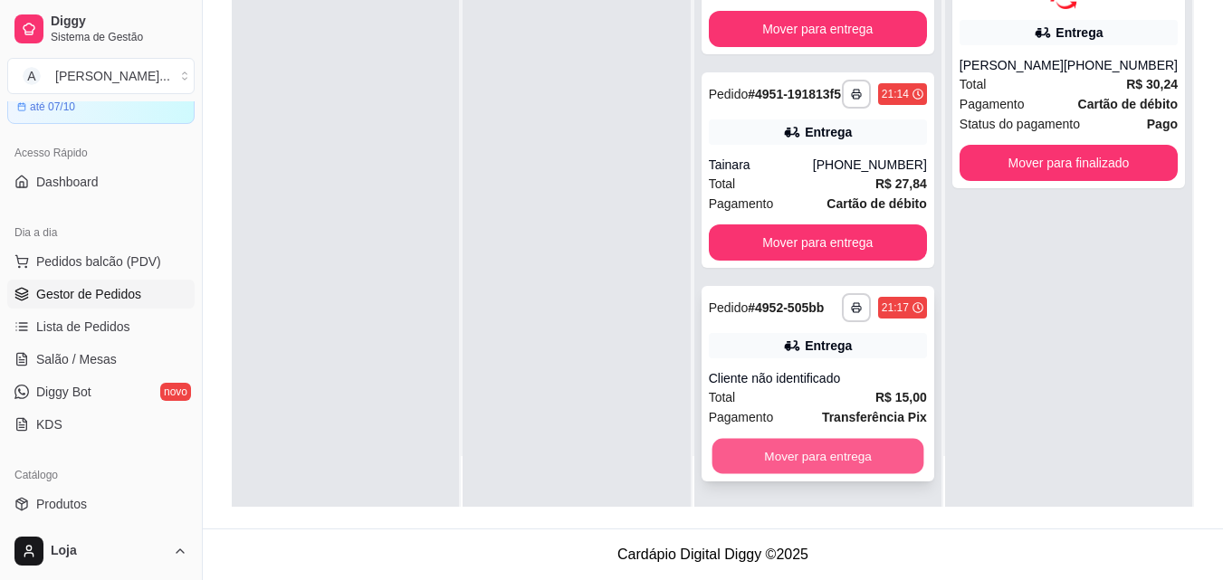
click at [867, 456] on button "Mover para entrega" at bounding box center [817, 456] width 212 height 35
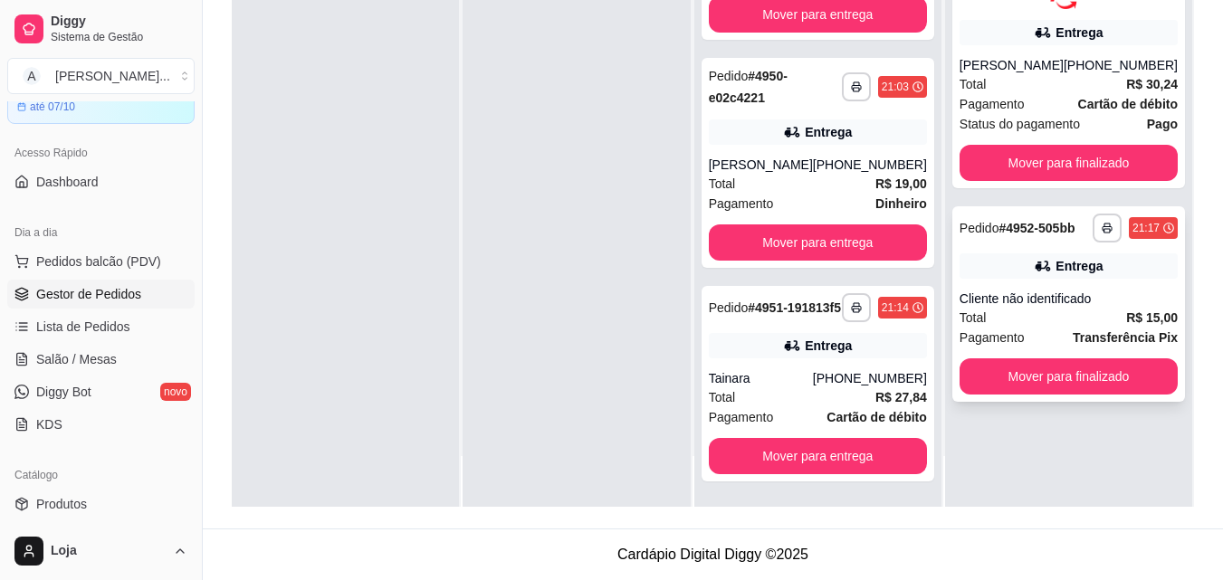
scroll to position [806, 0]
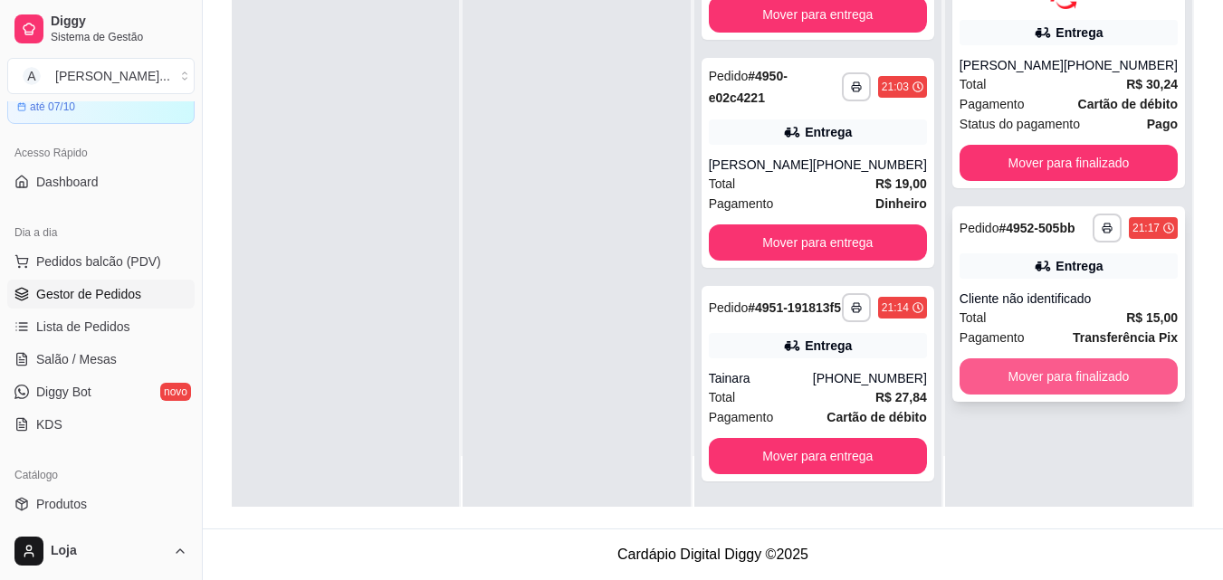
click at [1046, 385] on button "Mover para finalizado" at bounding box center [1068, 376] width 218 height 36
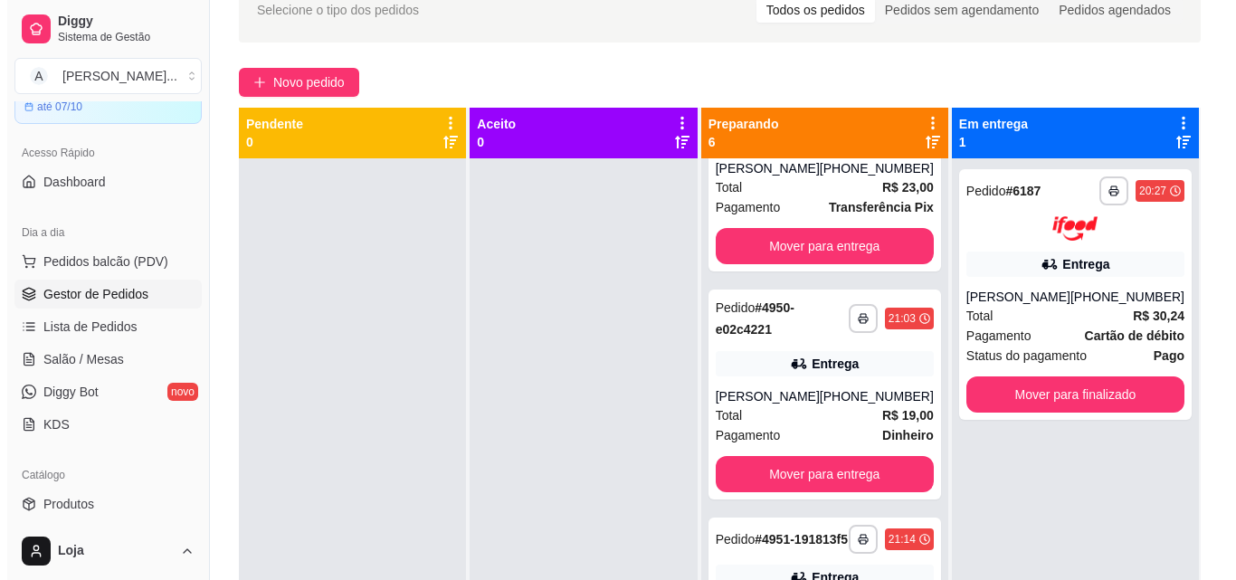
scroll to position [5, 0]
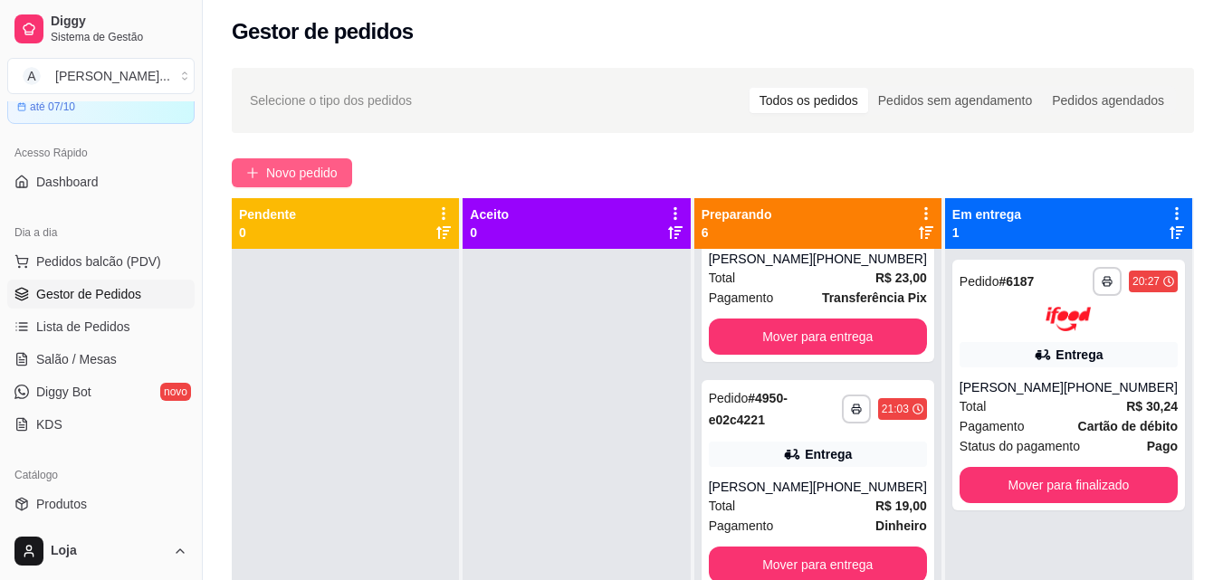
click at [322, 163] on button "Novo pedido" at bounding box center [292, 172] width 120 height 29
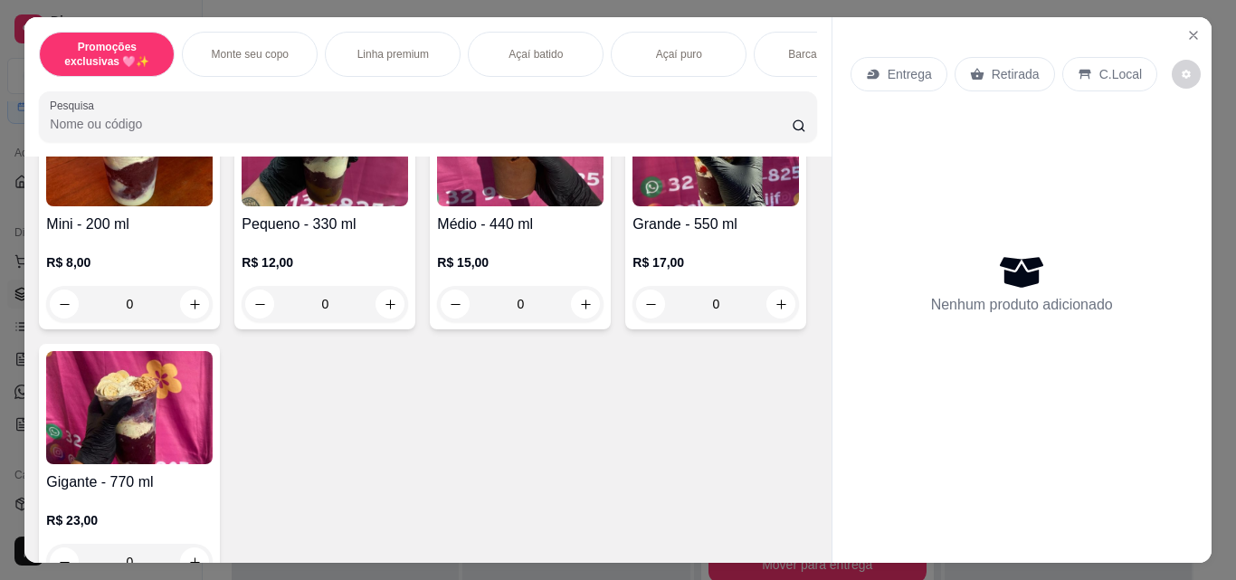
scroll to position [543, 0]
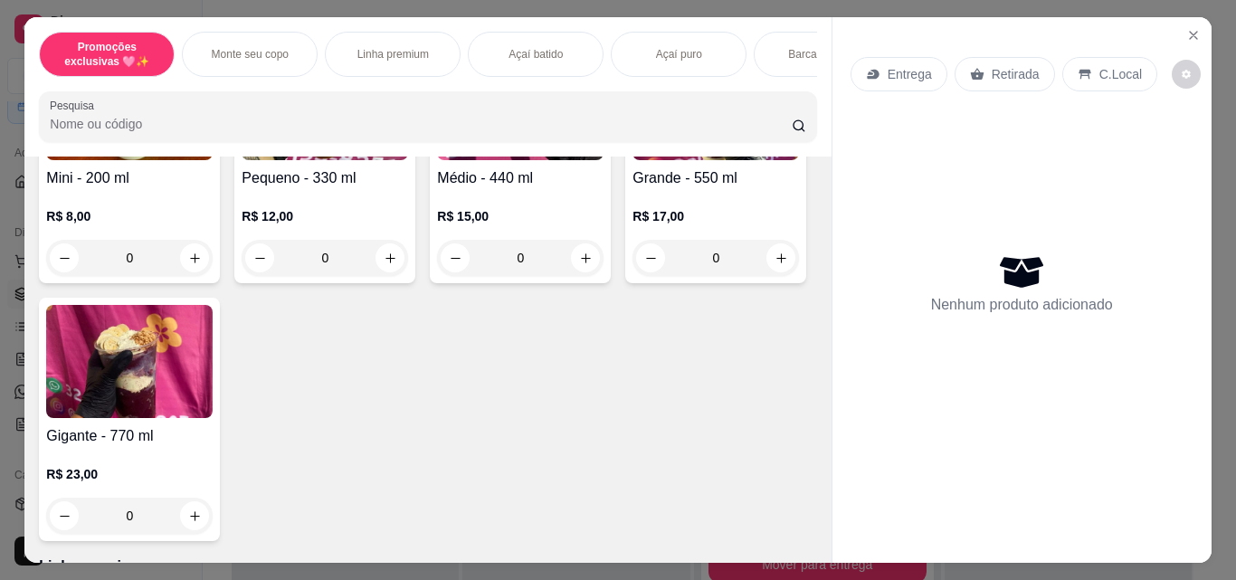
click at [578, 265] on div "0" at bounding box center [520, 258] width 167 height 36
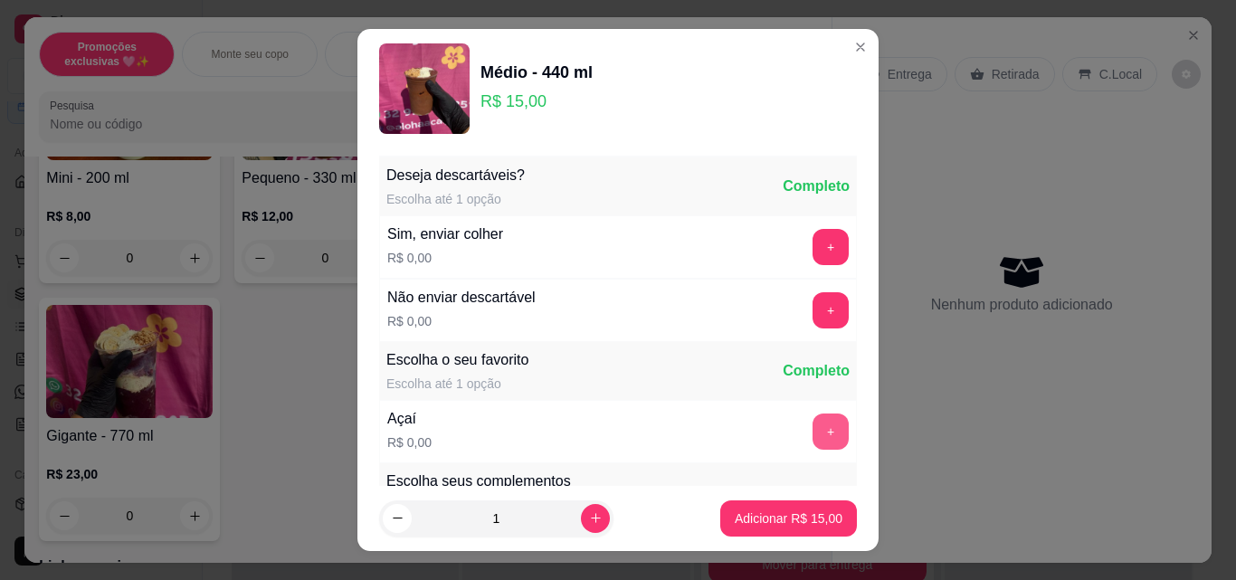
click at [813, 429] on button "+" at bounding box center [831, 432] width 36 height 36
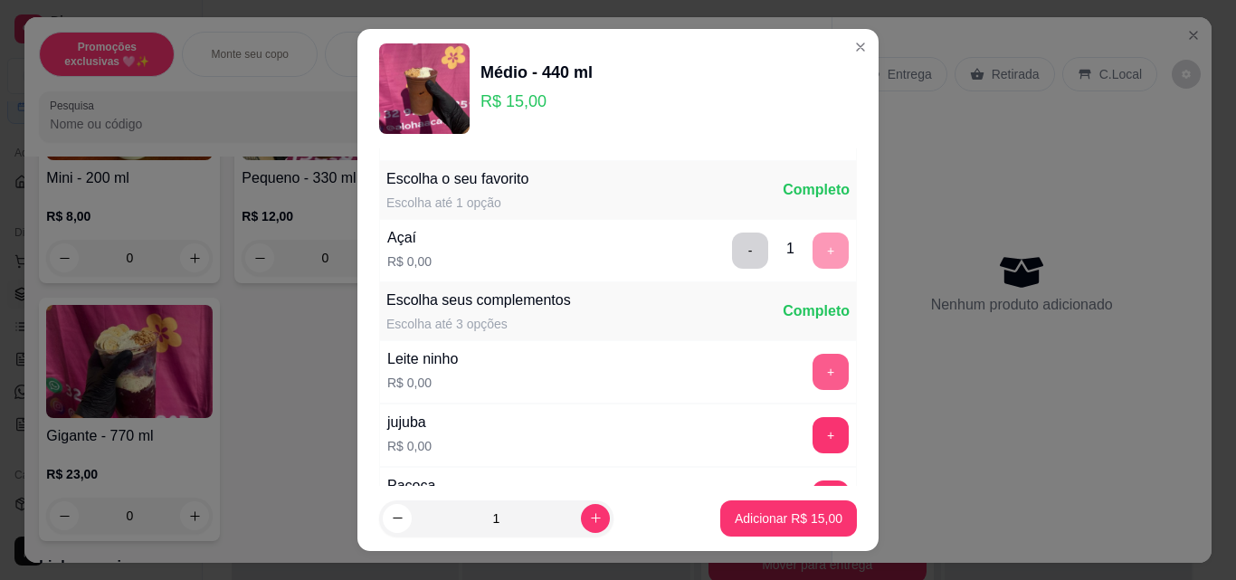
click at [813, 367] on button "+" at bounding box center [831, 372] width 36 height 36
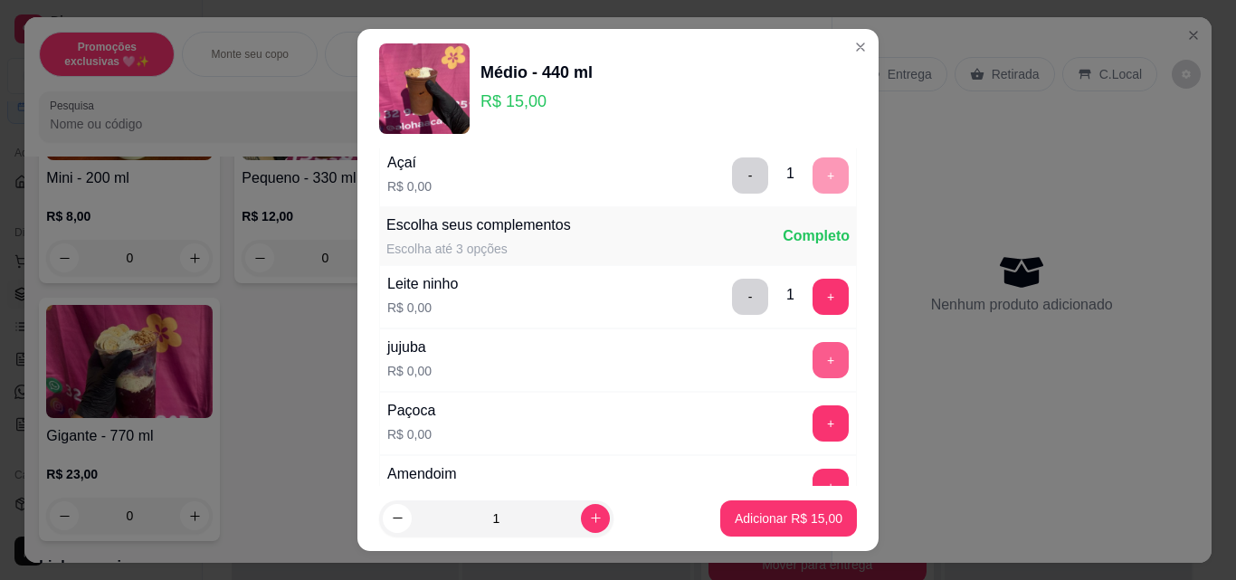
scroll to position [272, 0]
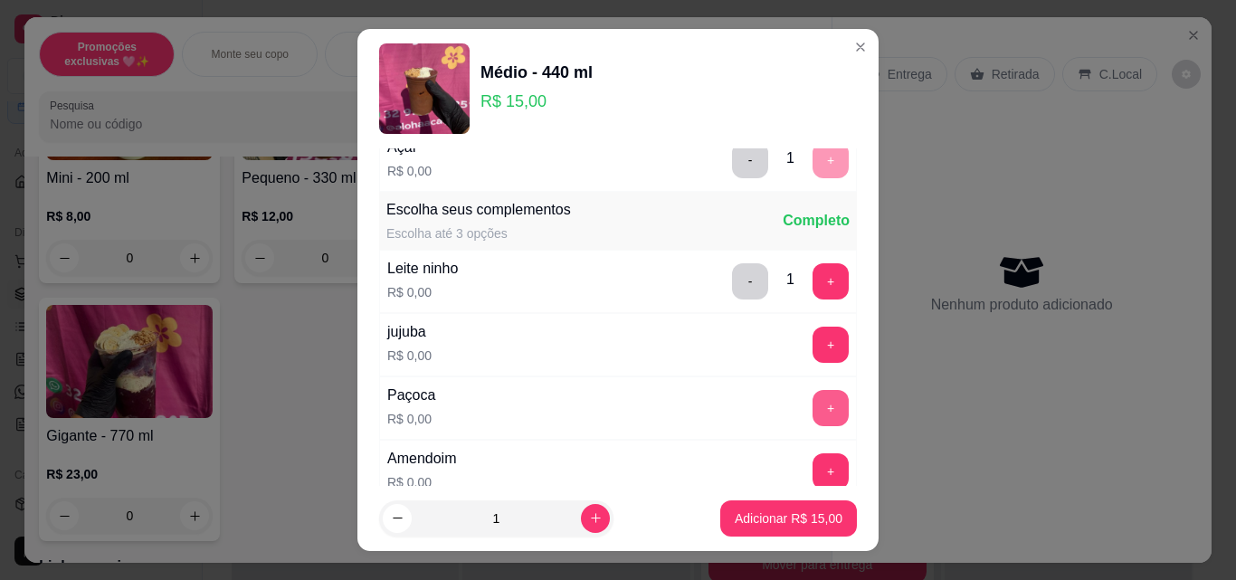
click at [813, 395] on button "+" at bounding box center [831, 408] width 36 height 36
click at [814, 467] on button "+" at bounding box center [831, 471] width 35 height 35
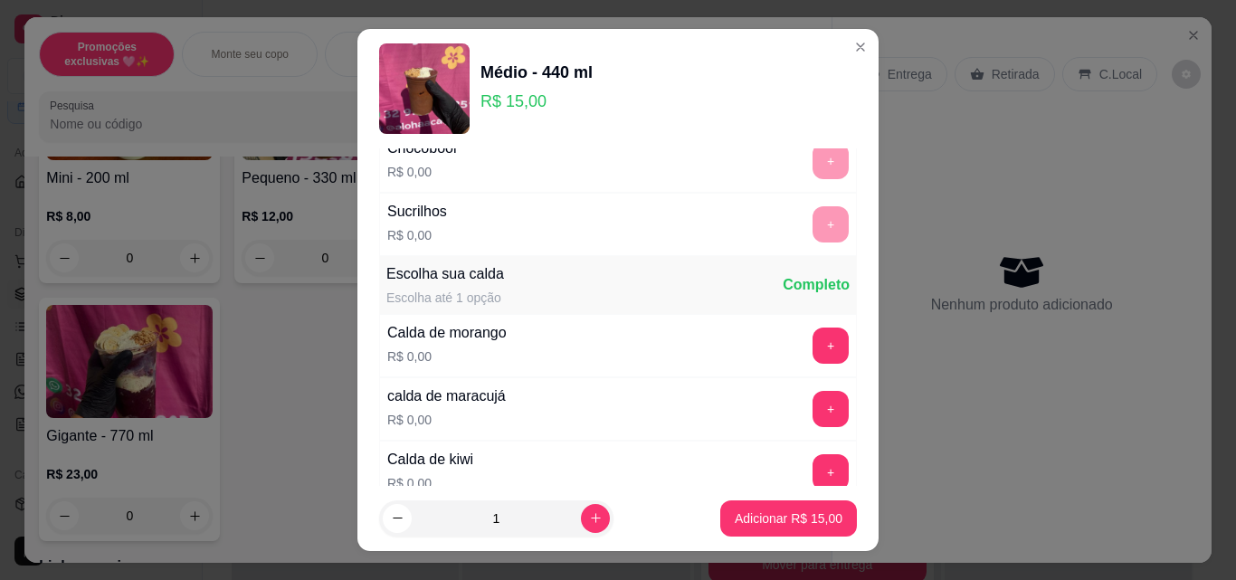
scroll to position [1177, 0]
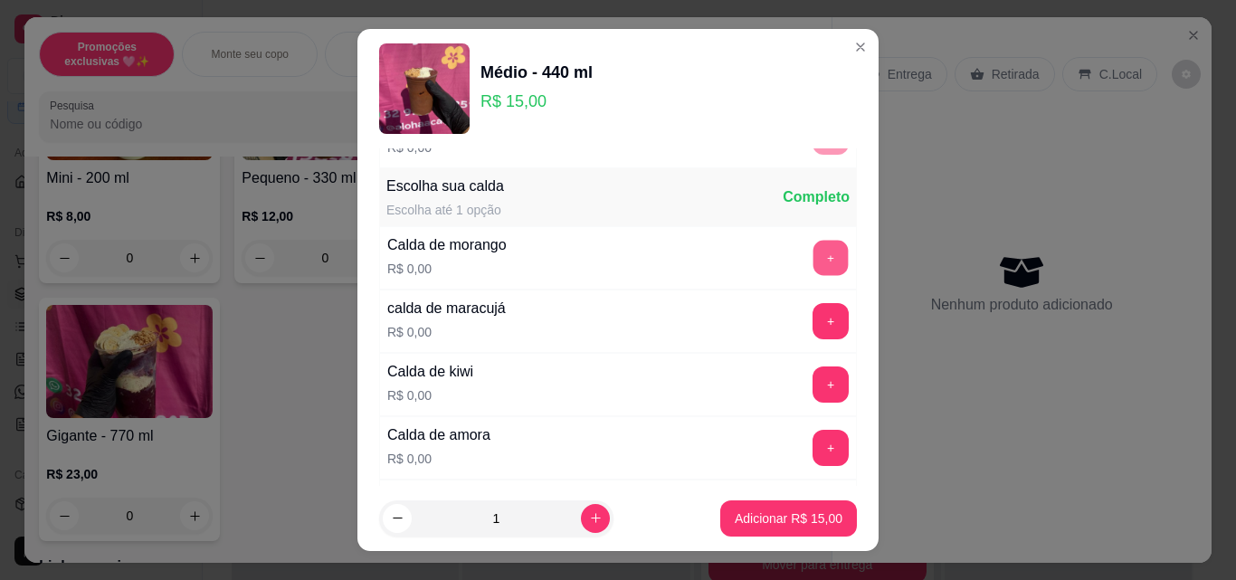
click at [814, 258] on button "+" at bounding box center [831, 258] width 35 height 35
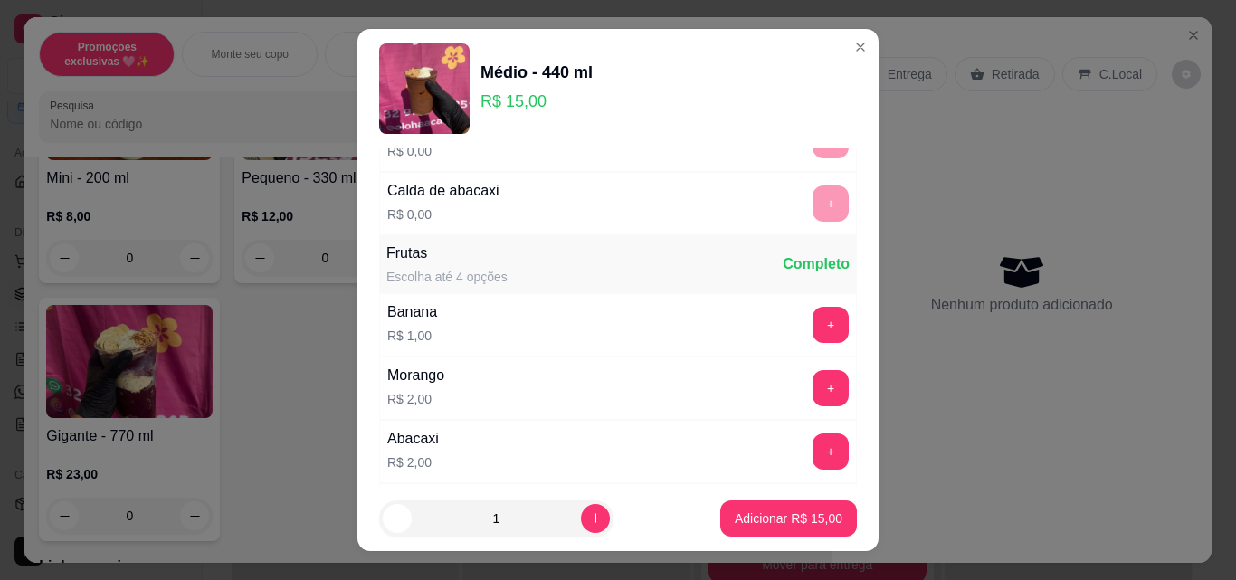
scroll to position [2172, 0]
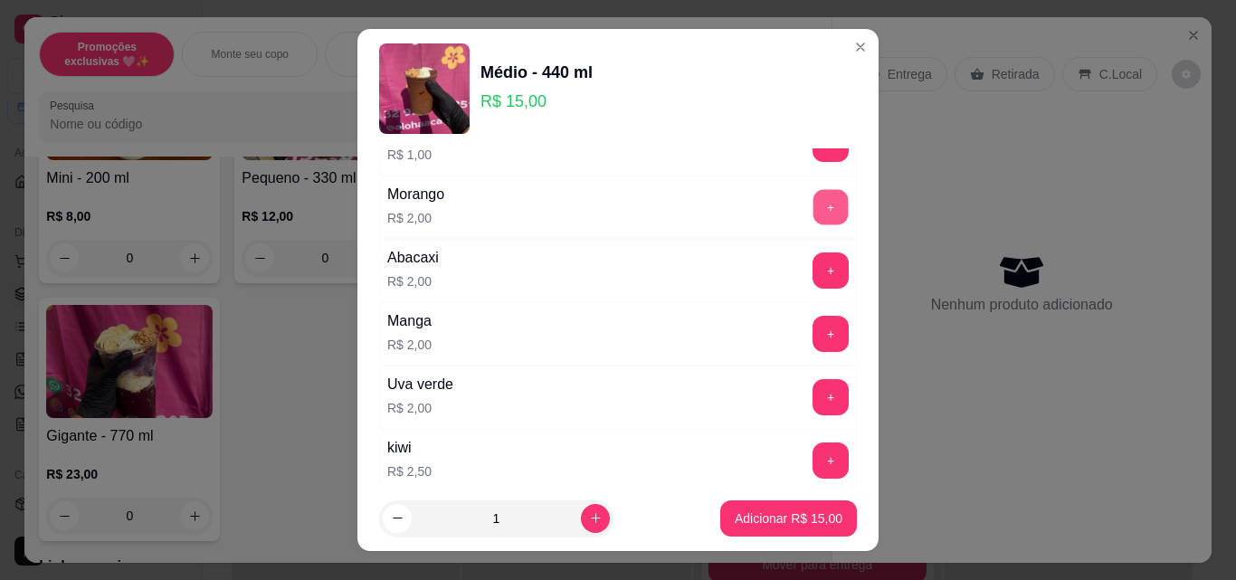
click at [814, 218] on button "+" at bounding box center [831, 207] width 35 height 35
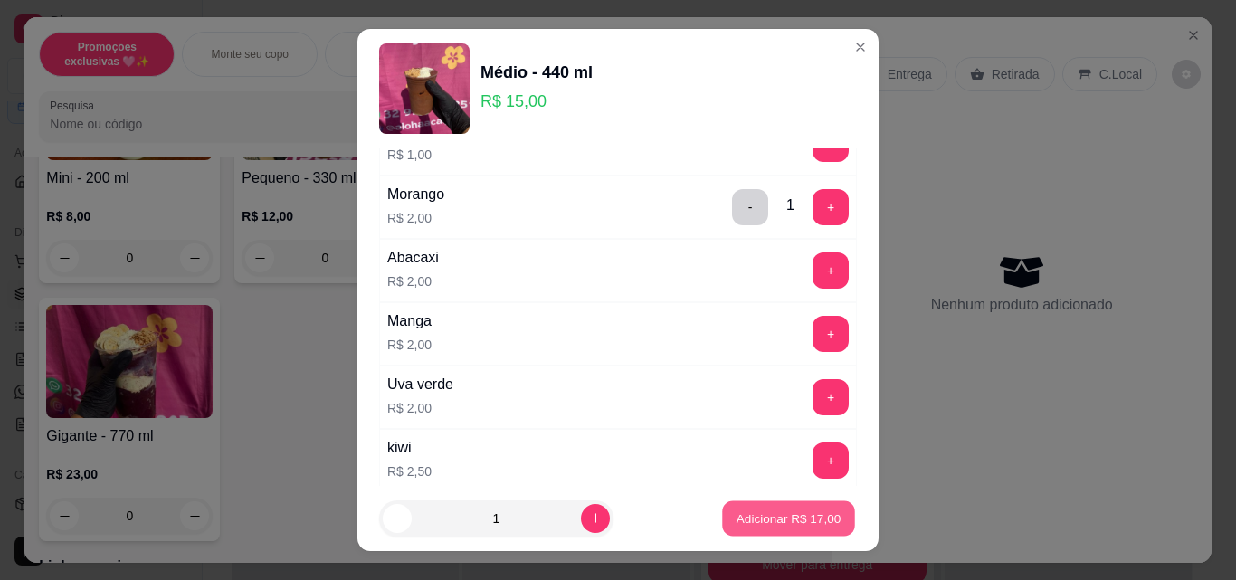
click at [751, 519] on p "Adicionar R$ 17,00" at bounding box center [789, 518] width 105 height 17
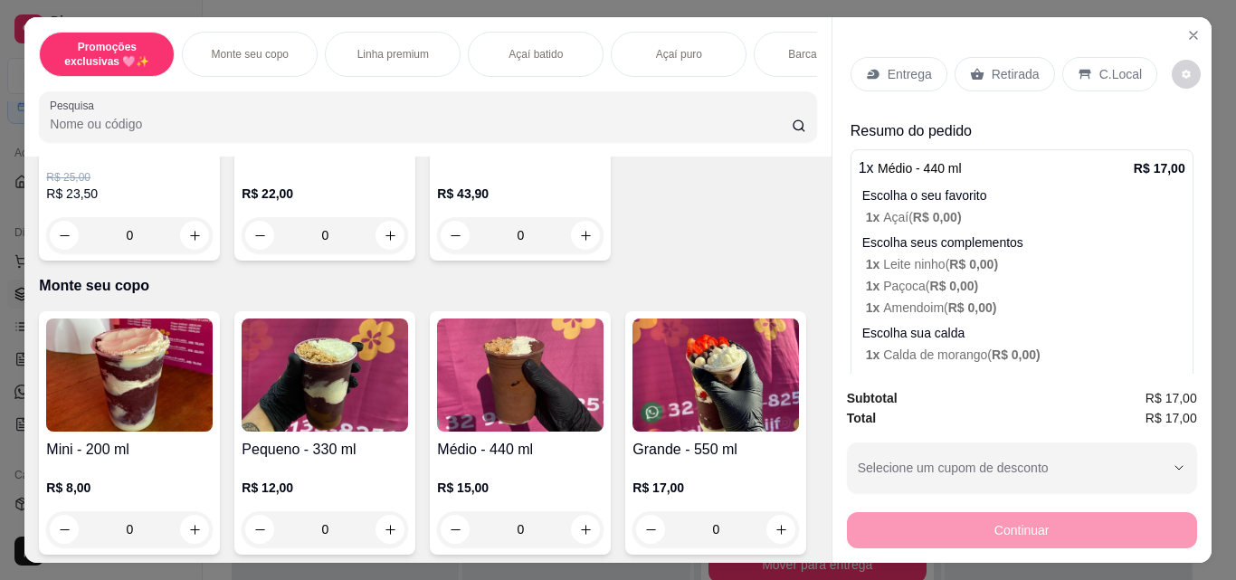
scroll to position [362, 0]
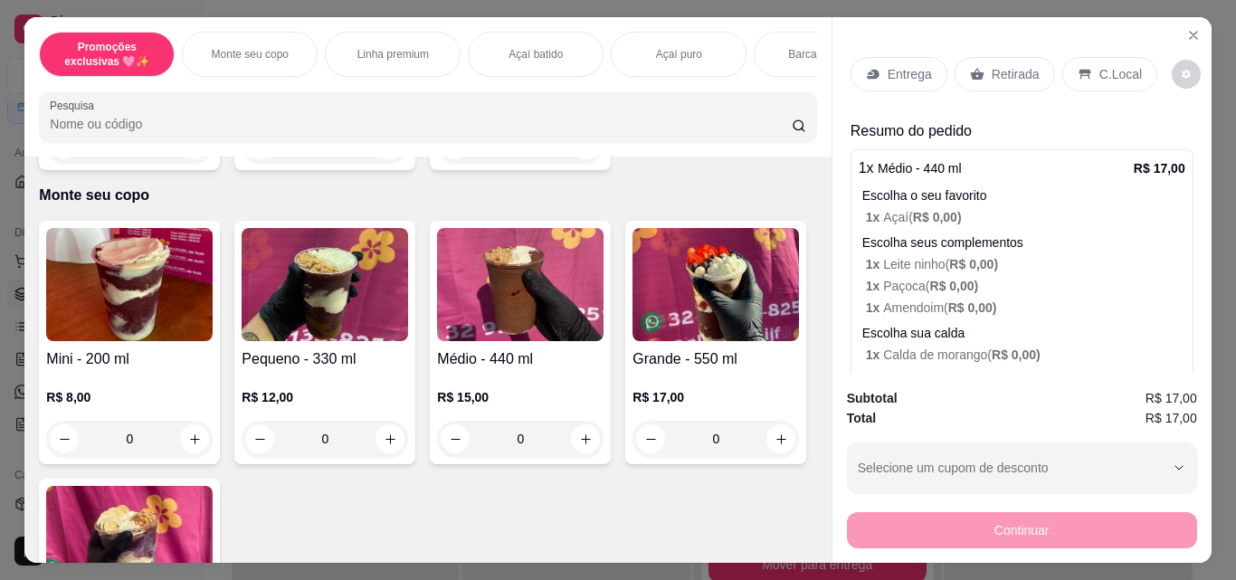
click at [992, 74] on p "Retirada" at bounding box center [1016, 74] width 48 height 18
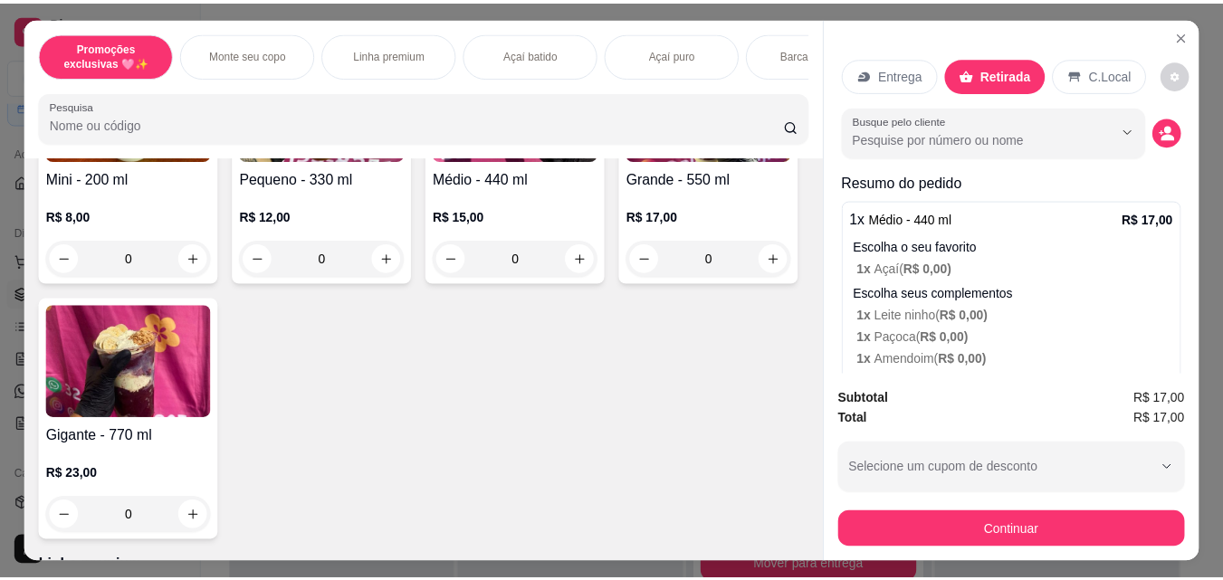
scroll to position [453, 0]
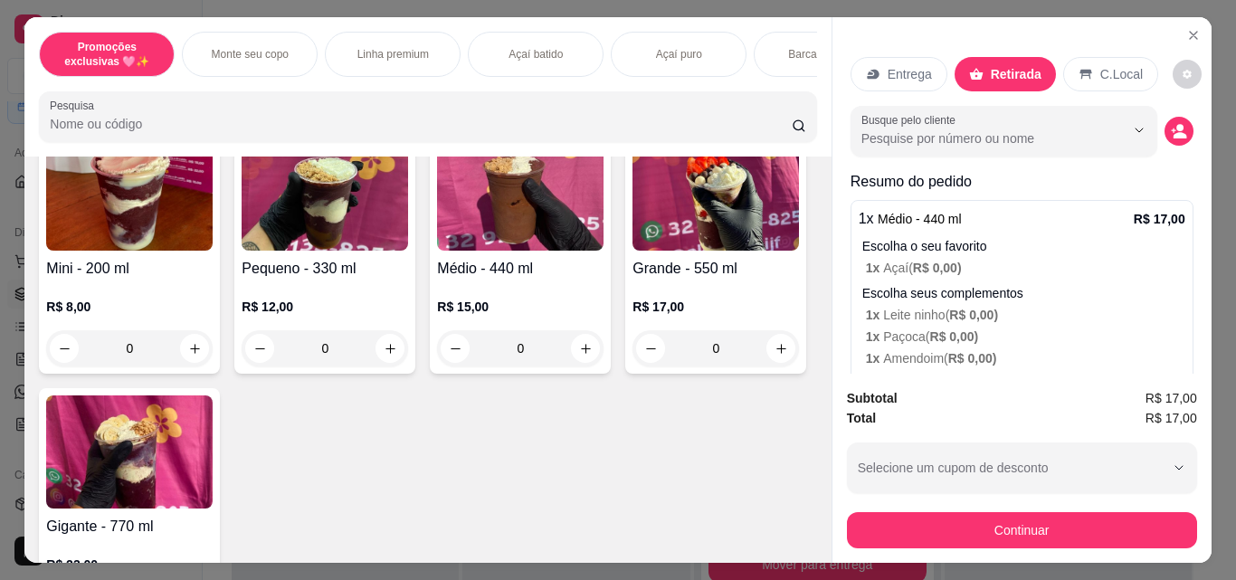
click at [1080, 70] on icon at bounding box center [1086, 75] width 12 height 10
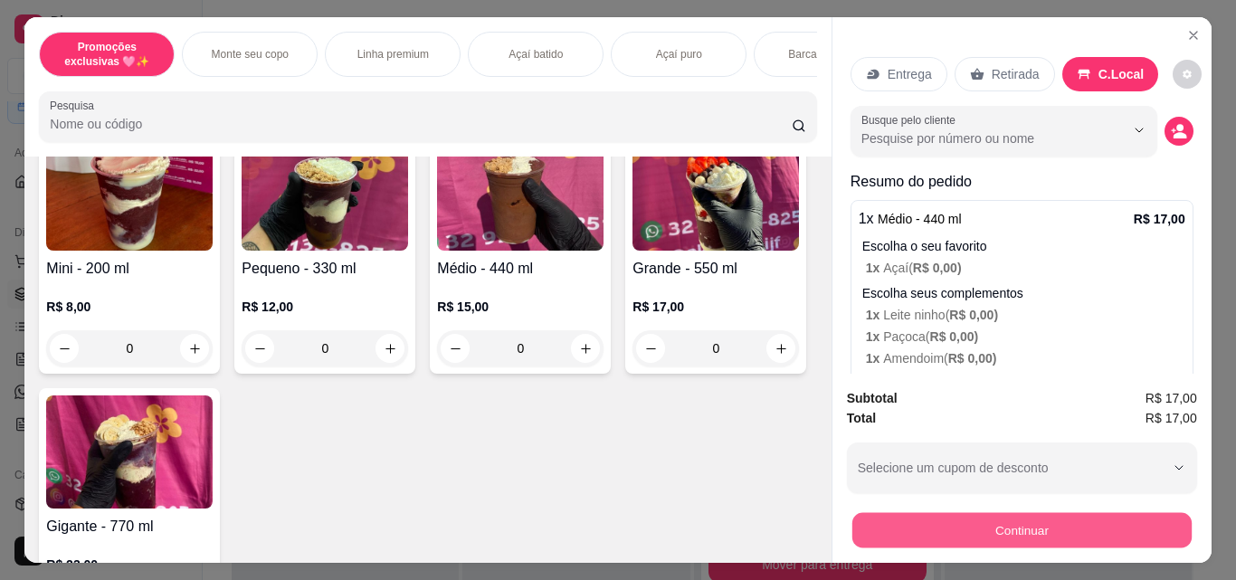
click at [1038, 520] on button "Continuar" at bounding box center [1021, 529] width 339 height 35
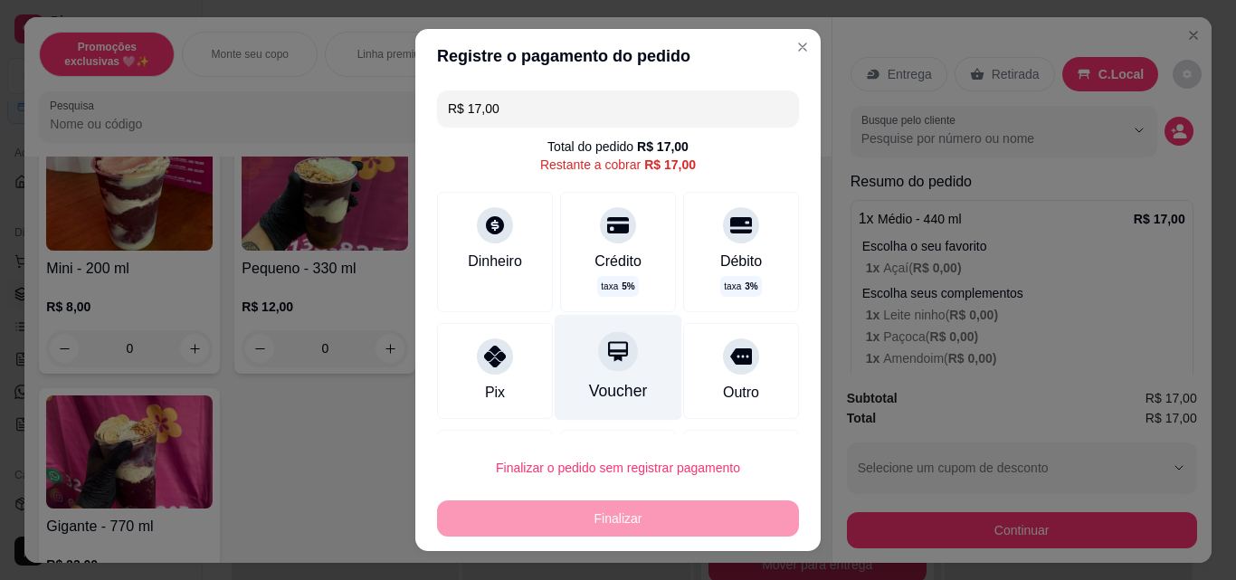
click at [589, 383] on div "Voucher" at bounding box center [618, 391] width 59 height 24
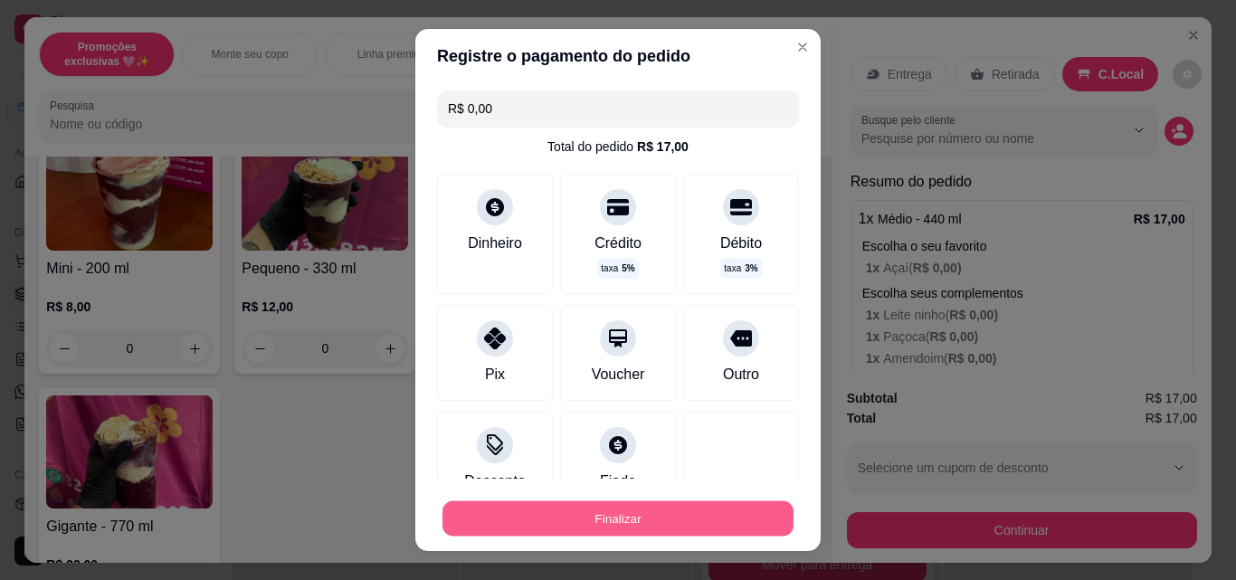
click at [596, 512] on button "Finalizar" at bounding box center [618, 518] width 351 height 35
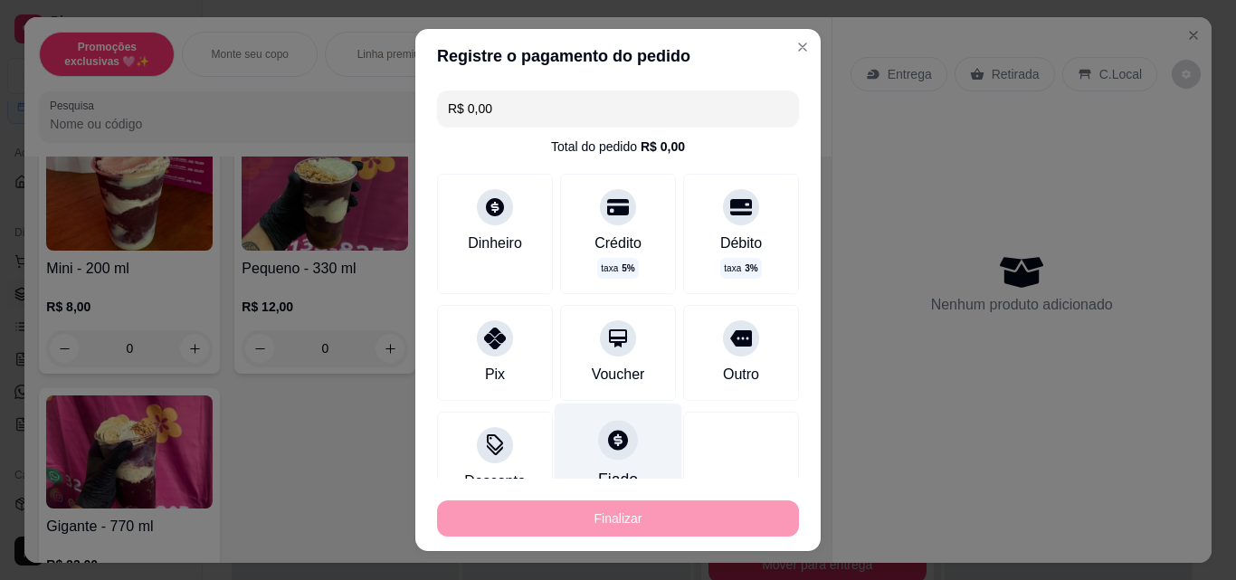
type input "-R$ 17,00"
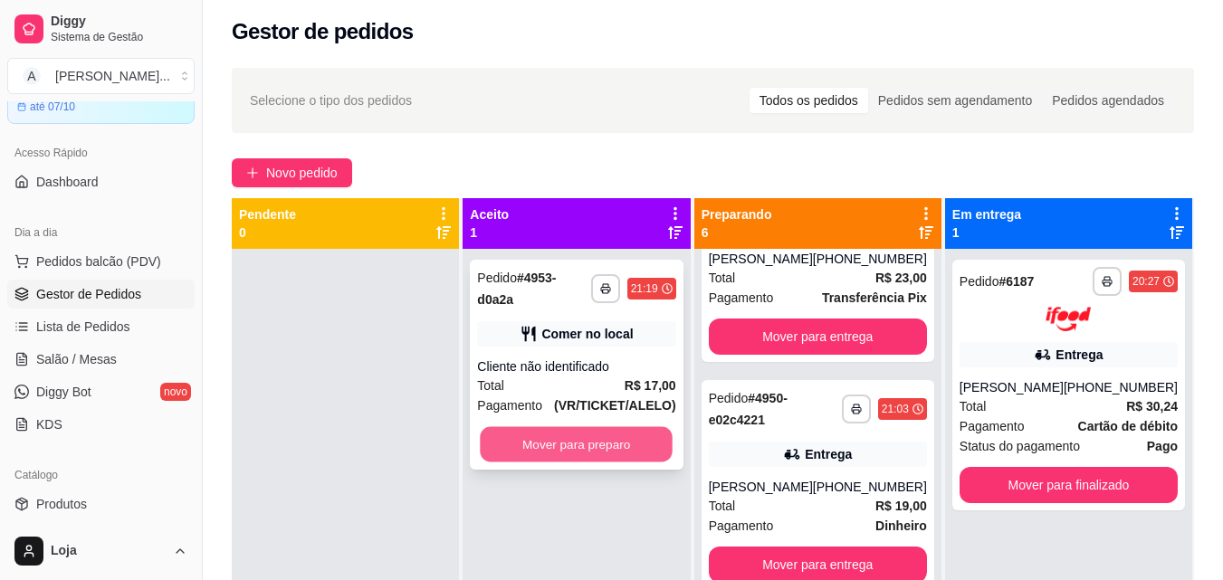
click at [596, 428] on button "Mover para preparo" at bounding box center [577, 444] width 193 height 35
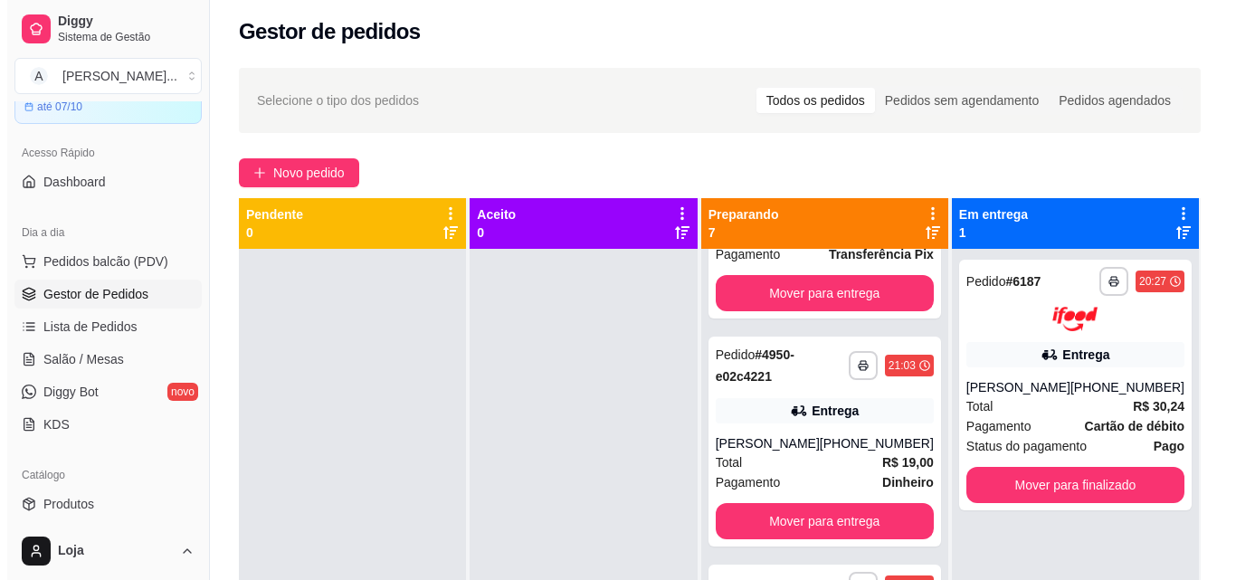
scroll to position [1035, 0]
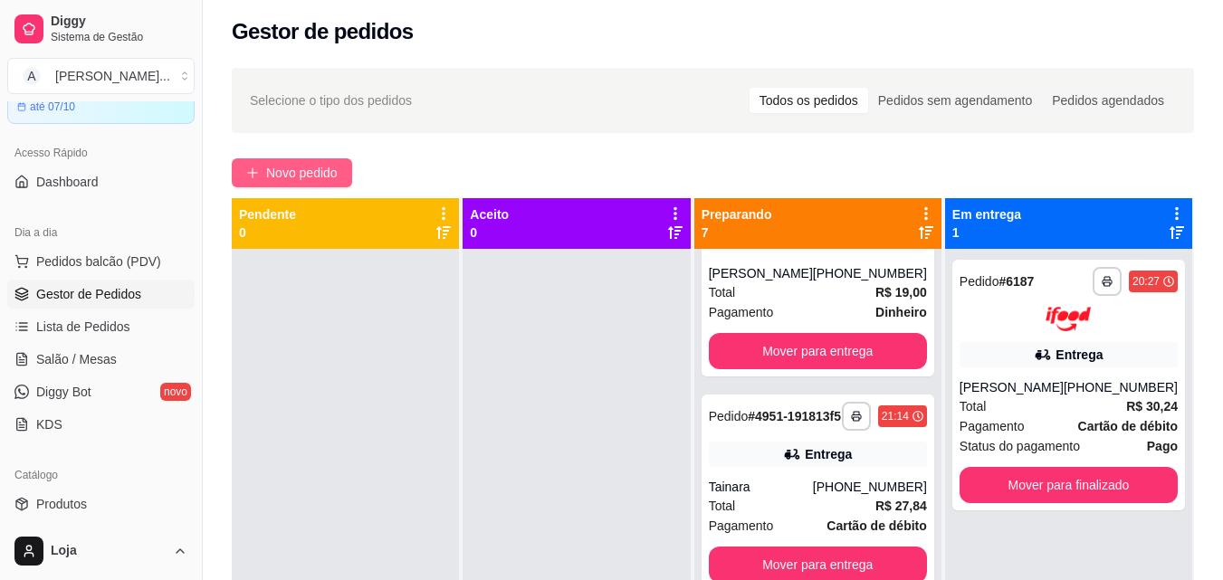
click at [290, 178] on span "Novo pedido" at bounding box center [302, 173] width 72 height 20
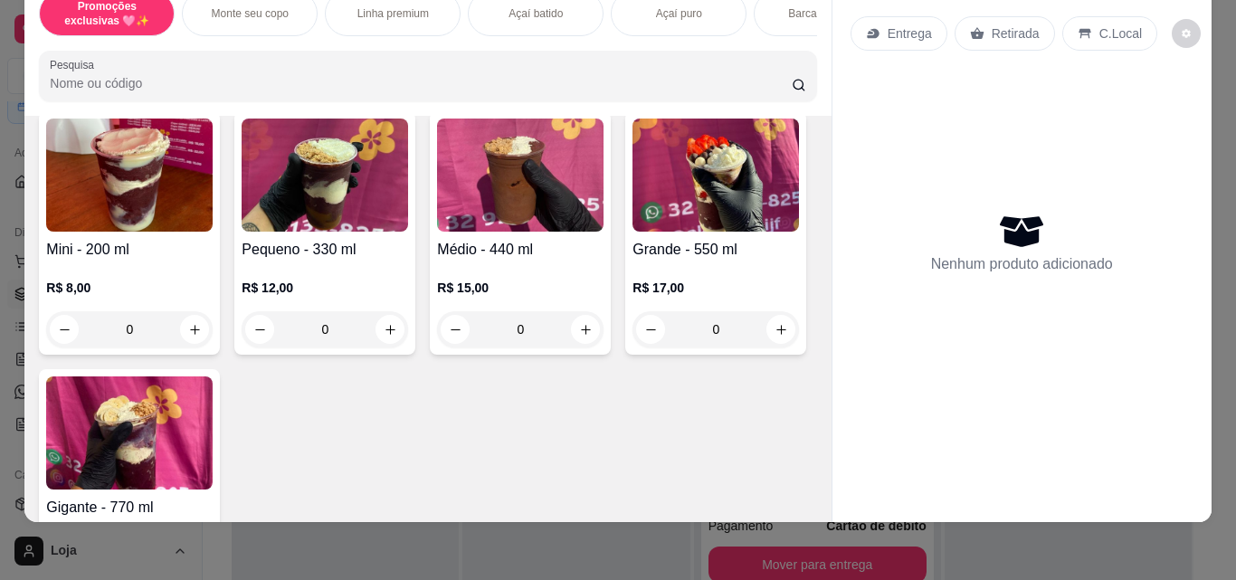
scroll to position [453, 0]
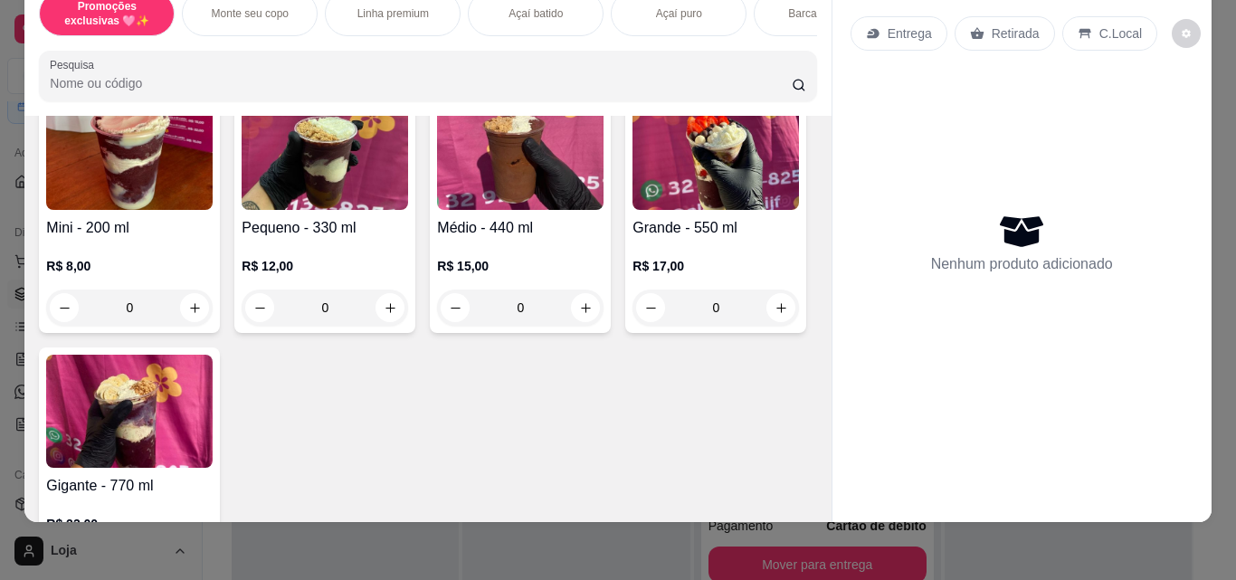
click at [576, 307] on div "0" at bounding box center [520, 308] width 167 height 36
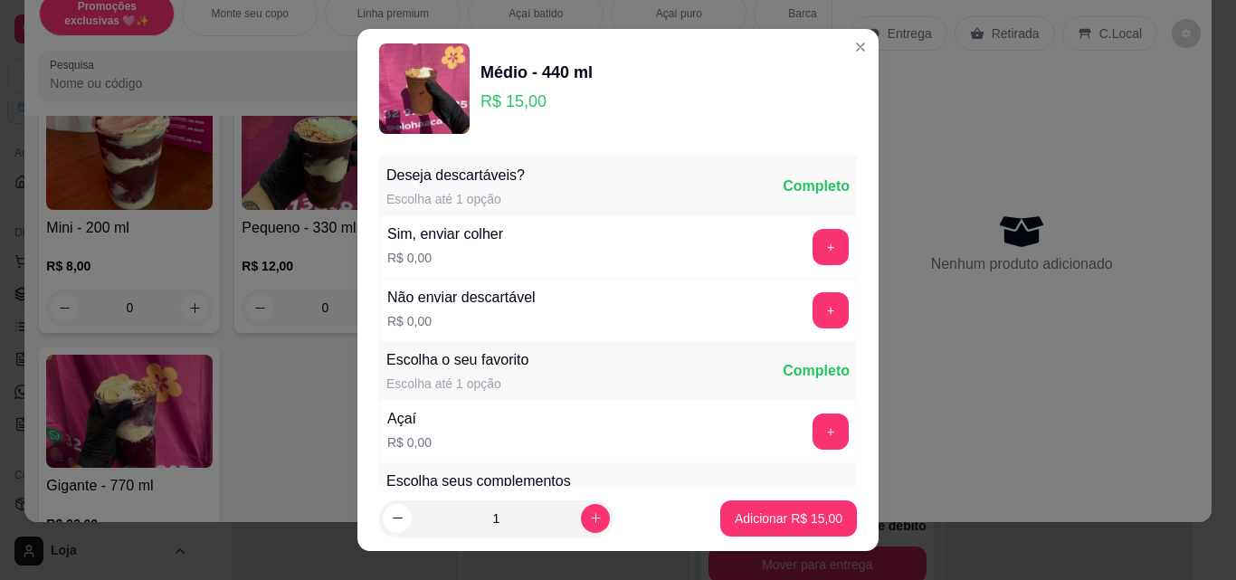
scroll to position [91, 0]
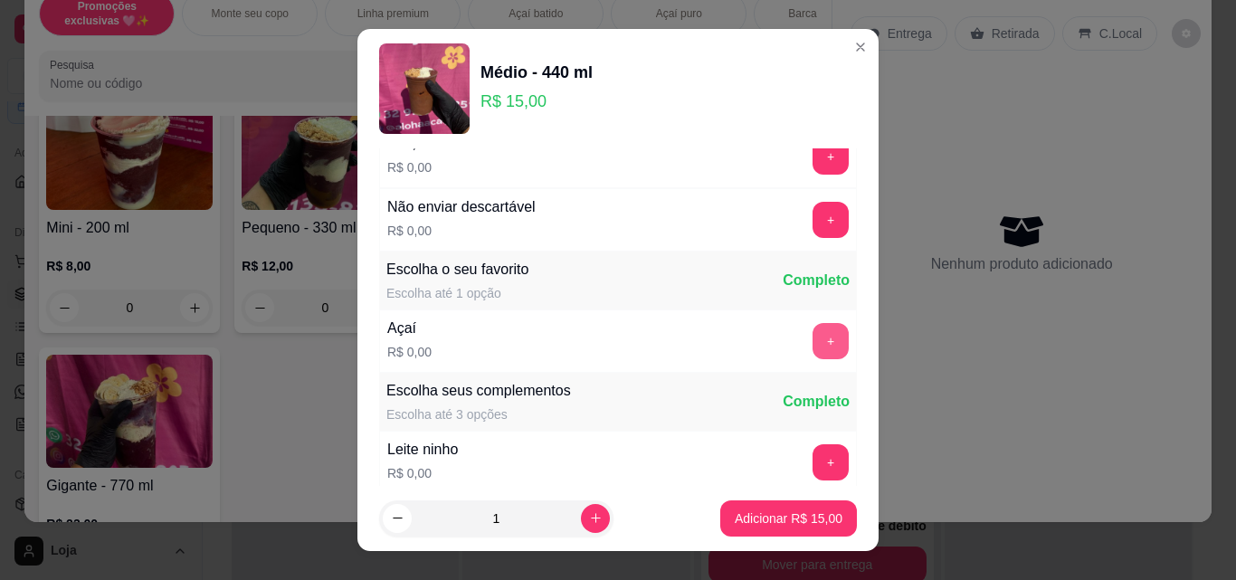
click at [813, 334] on button "+" at bounding box center [831, 341] width 36 height 36
click at [813, 463] on button "+" at bounding box center [831, 462] width 36 height 36
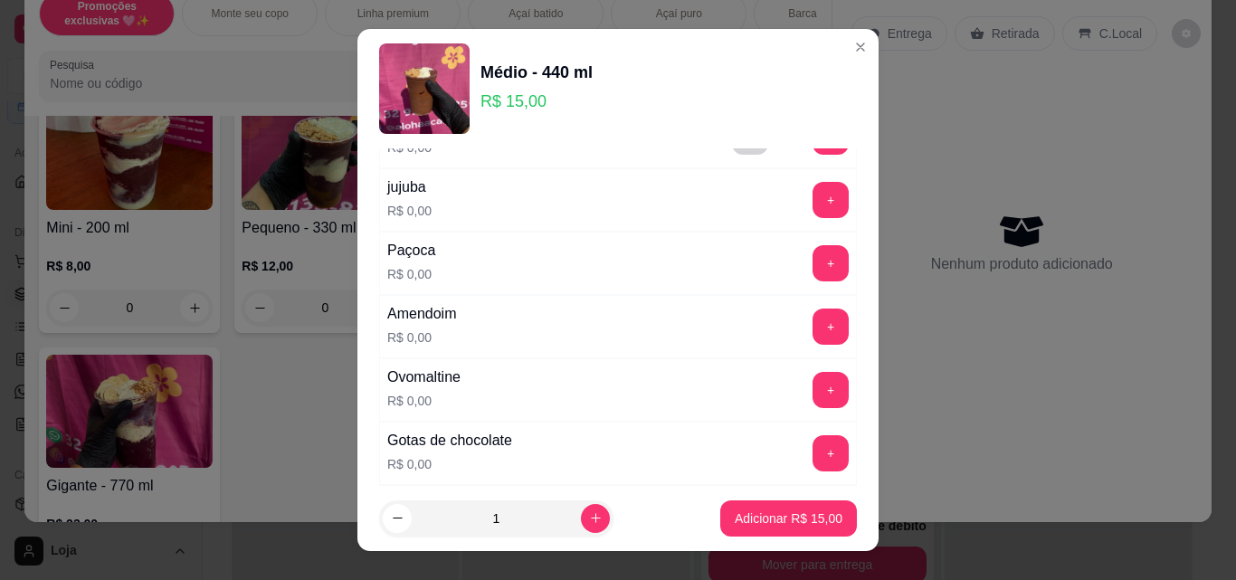
scroll to position [453, 0]
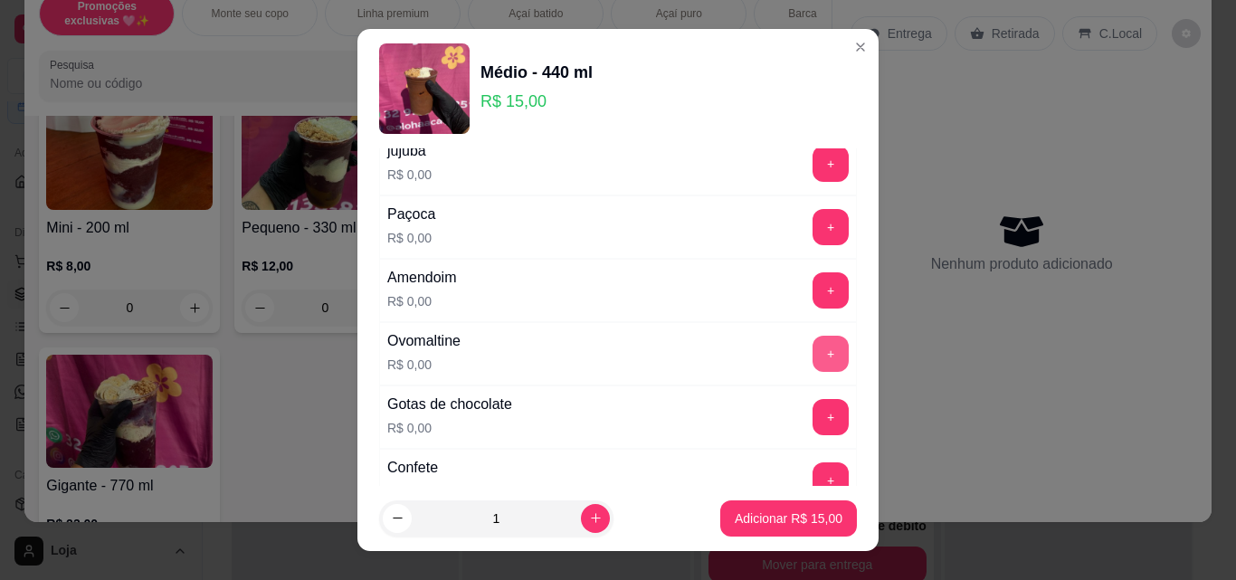
click at [813, 345] on button "+" at bounding box center [831, 354] width 36 height 36
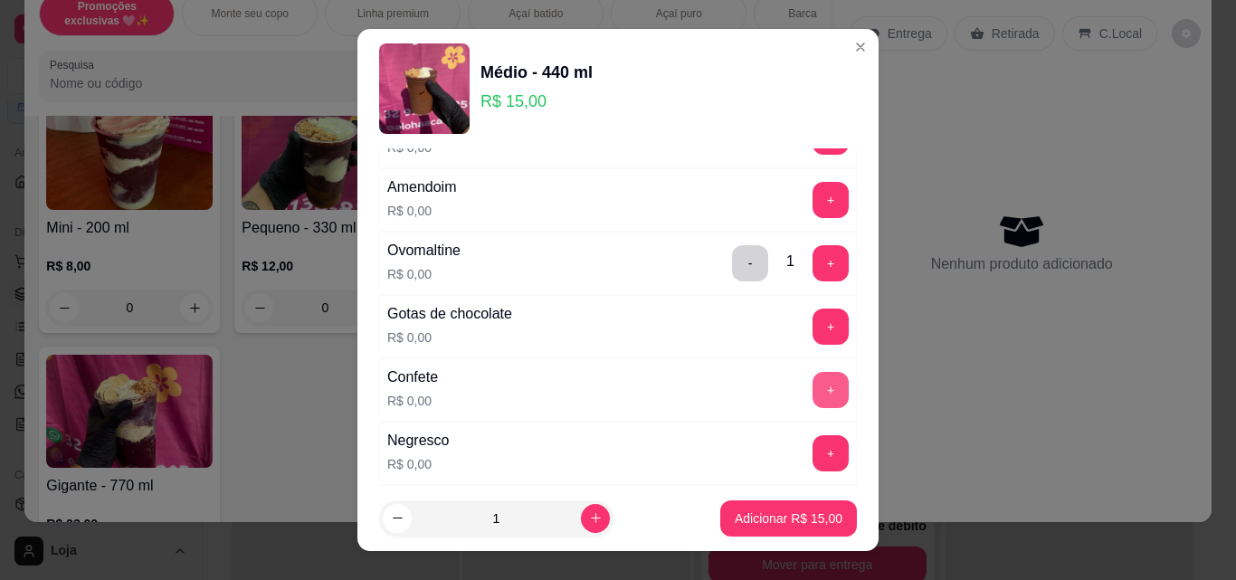
click at [813, 392] on button "+" at bounding box center [831, 390] width 36 height 36
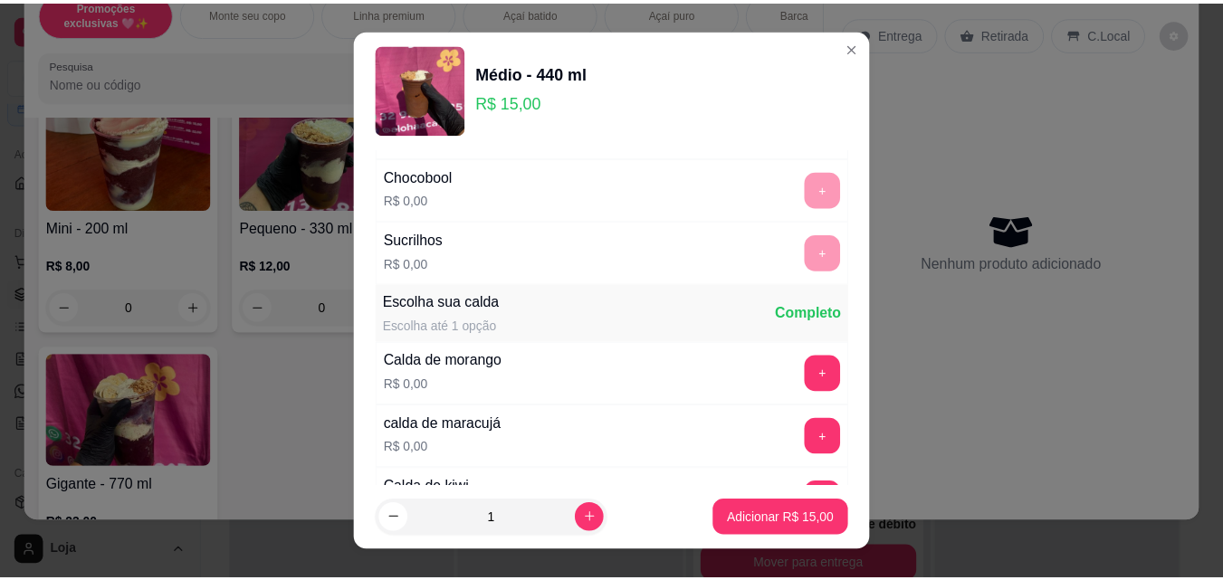
scroll to position [1086, 0]
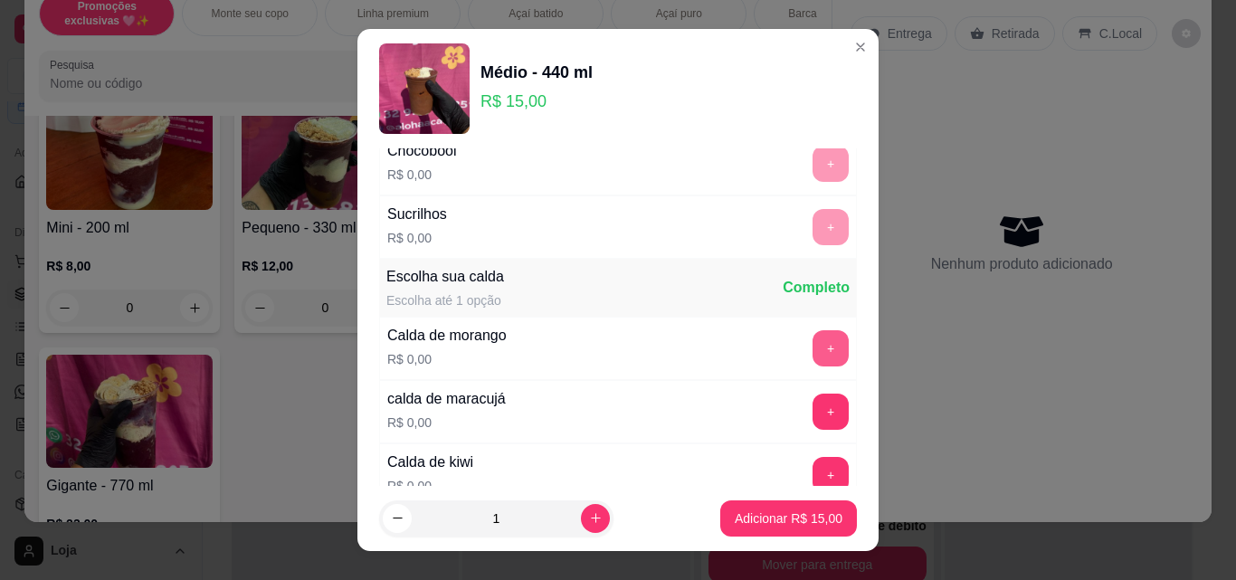
click at [813, 347] on button "+" at bounding box center [831, 348] width 36 height 36
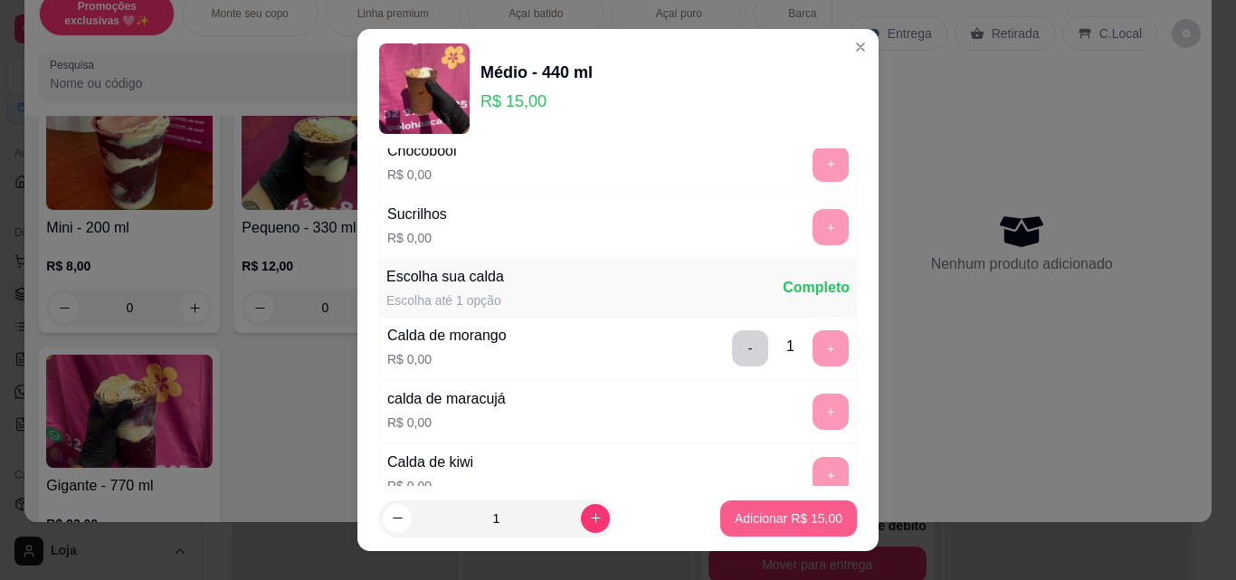
click at [796, 516] on p "Adicionar R$ 15,00" at bounding box center [789, 519] width 108 height 18
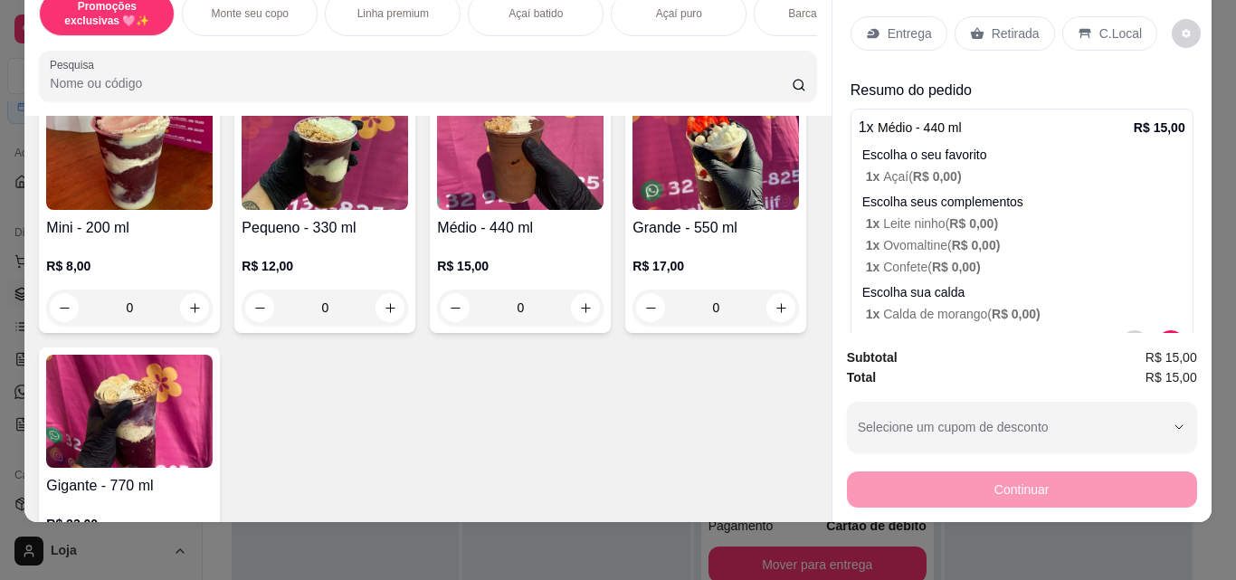
click at [997, 24] on p "Retirada" at bounding box center [1016, 33] width 48 height 18
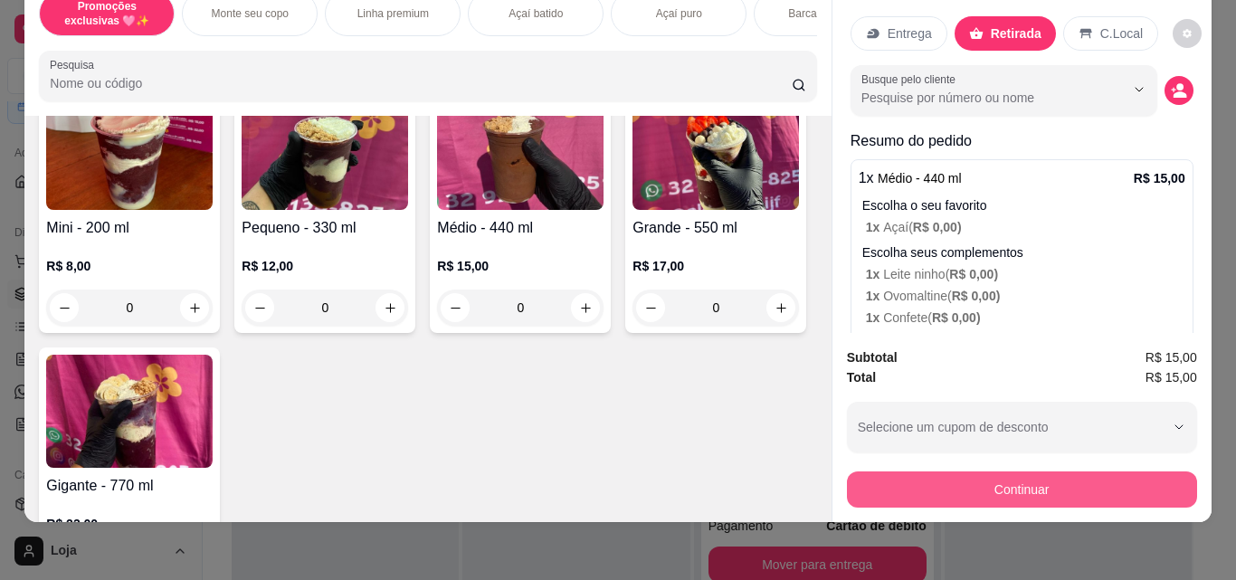
click at [1103, 489] on button "Continuar" at bounding box center [1022, 490] width 350 height 36
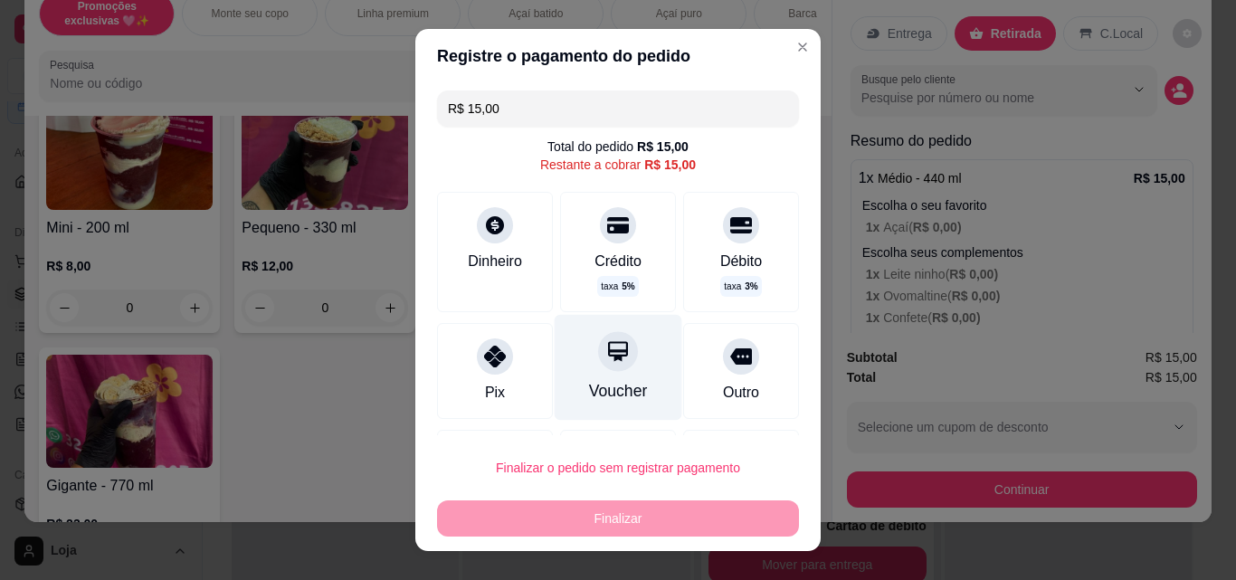
click at [606, 360] on icon at bounding box center [618, 351] width 24 height 24
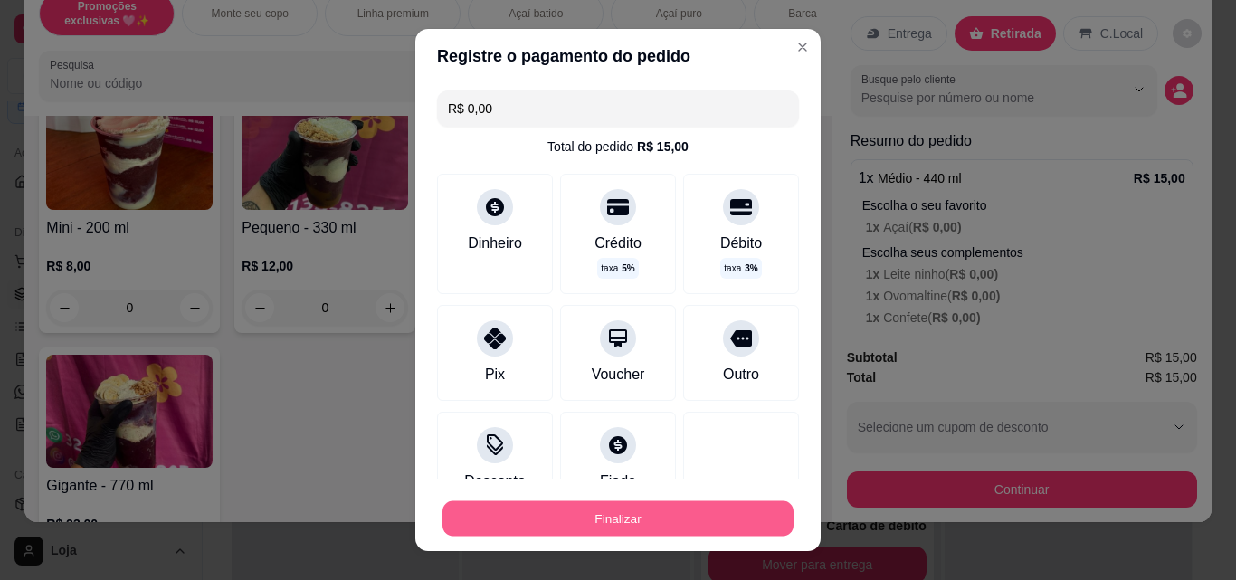
click at [682, 520] on button "Finalizar" at bounding box center [618, 518] width 351 height 35
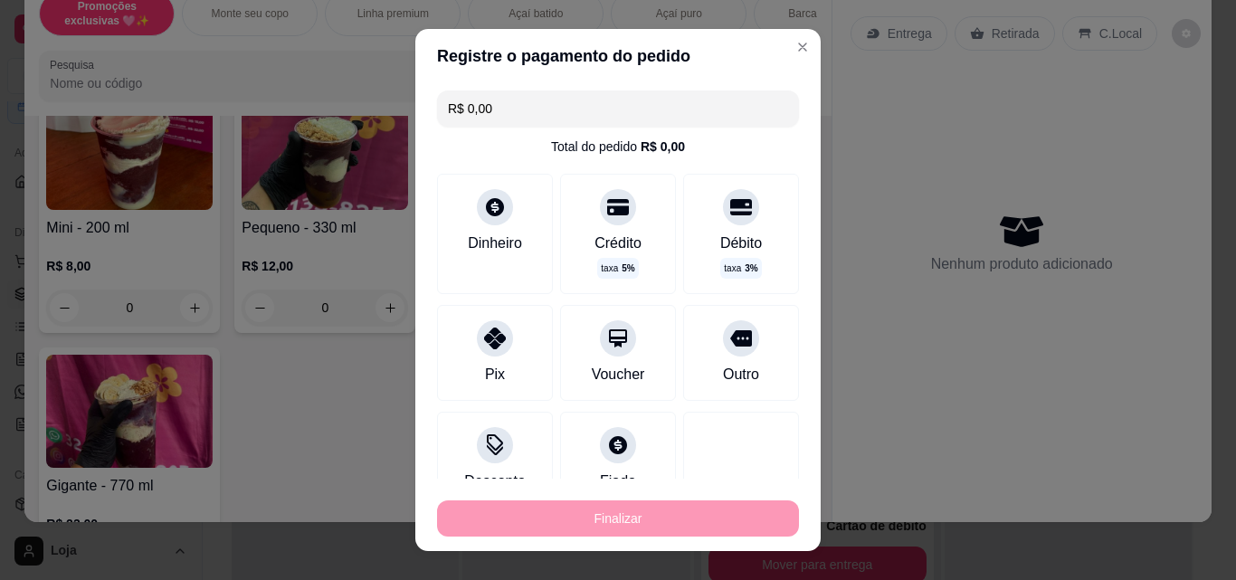
type input "-R$ 15,00"
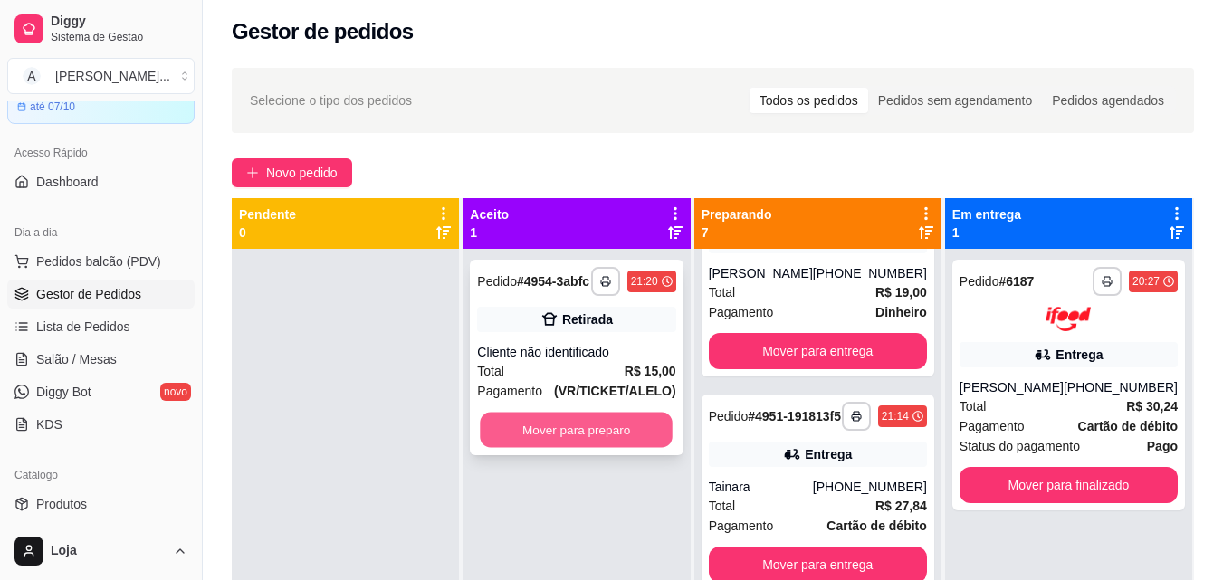
click at [524, 438] on button "Mover para preparo" at bounding box center [577, 430] width 193 height 35
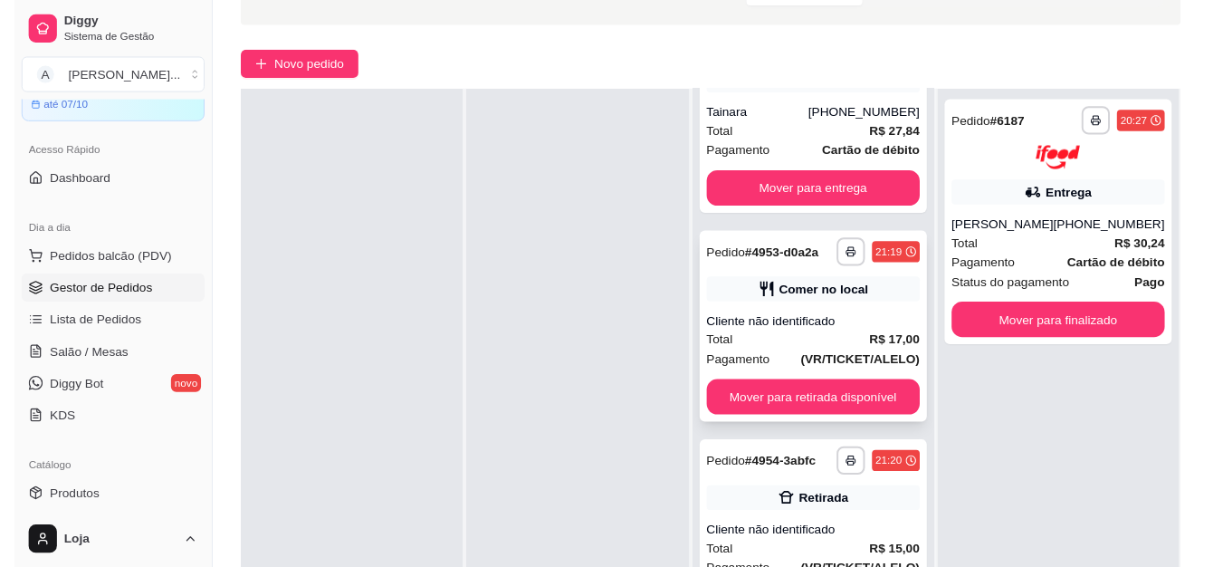
scroll to position [276, 0]
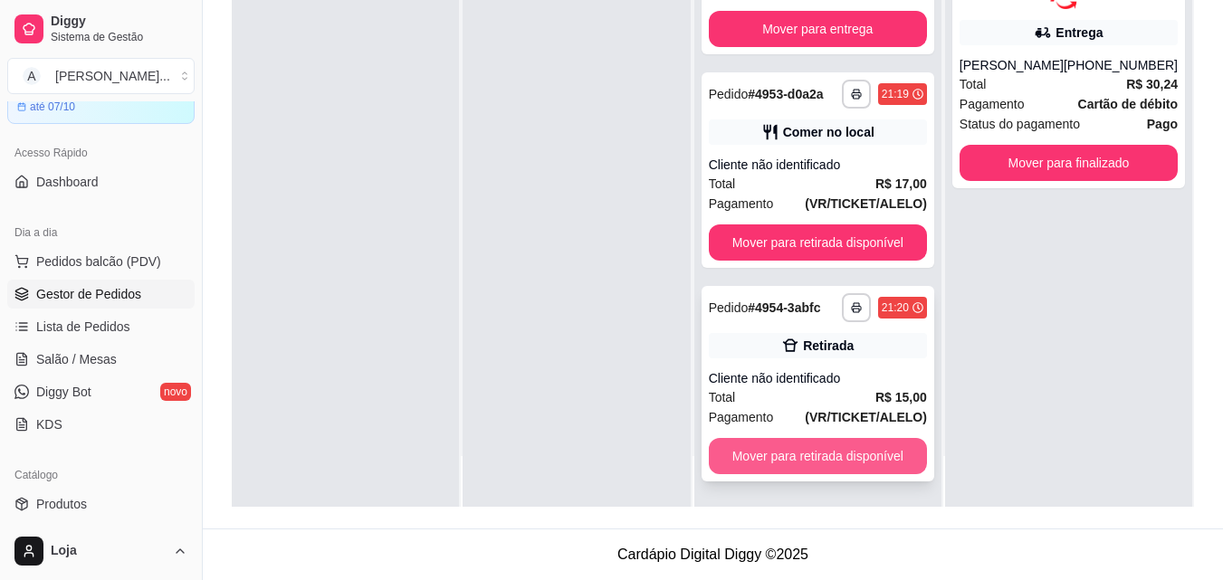
click at [846, 442] on button "Mover para retirada disponível" at bounding box center [818, 456] width 218 height 36
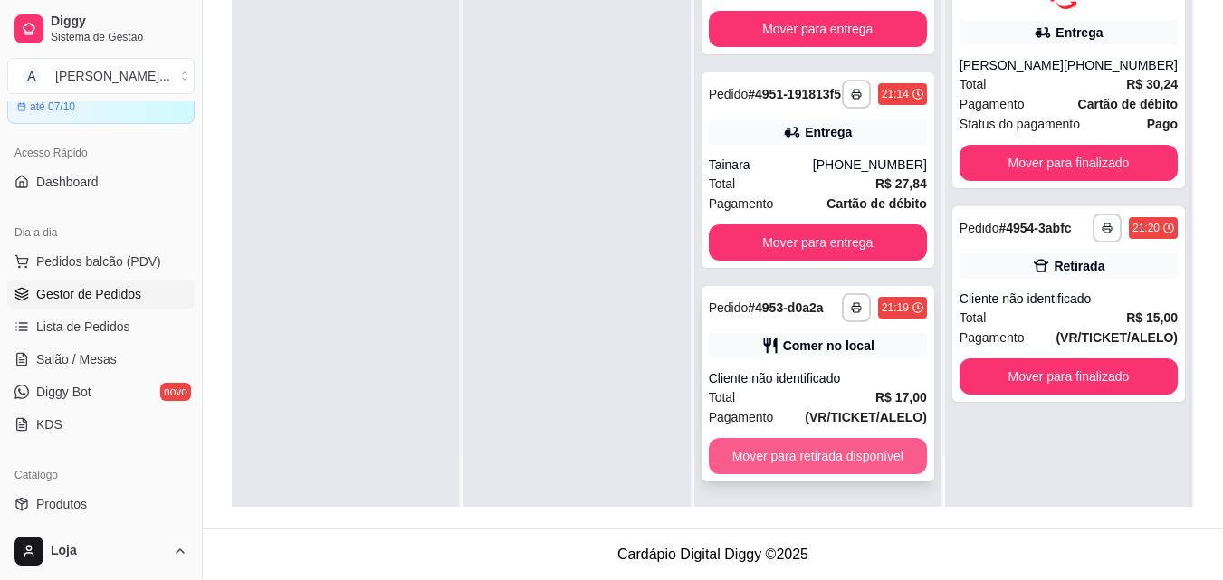
click at [862, 445] on button "Mover para retirada disponível" at bounding box center [818, 456] width 218 height 36
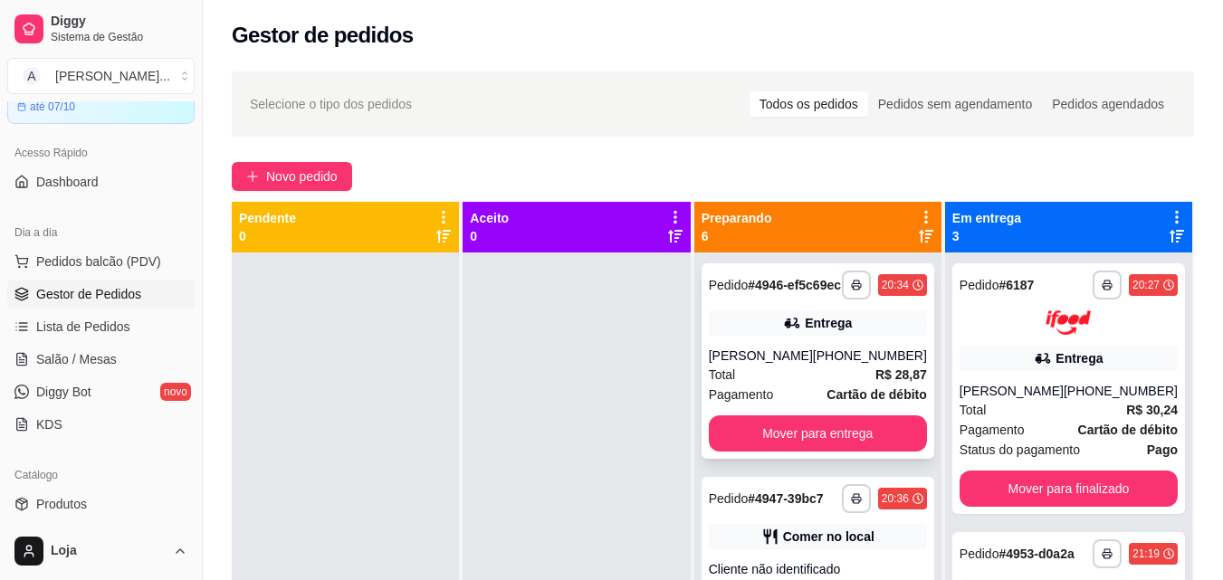
scroll to position [0, 0]
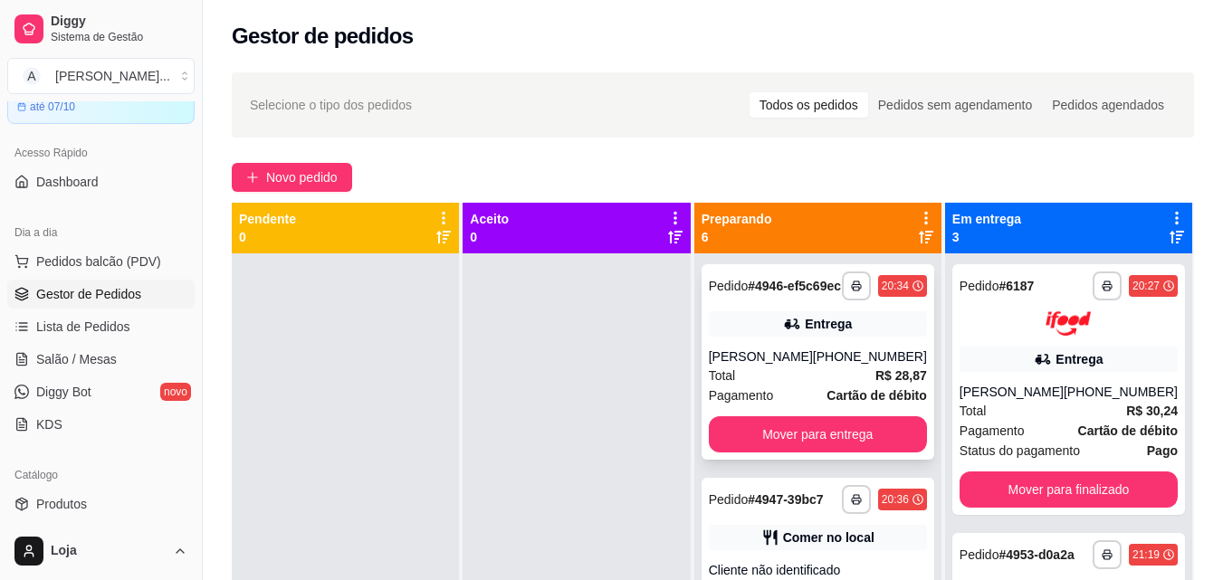
click at [799, 358] on div "**********" at bounding box center [817, 362] width 233 height 196
click at [777, 366] on div "[PERSON_NAME]" at bounding box center [761, 357] width 104 height 18
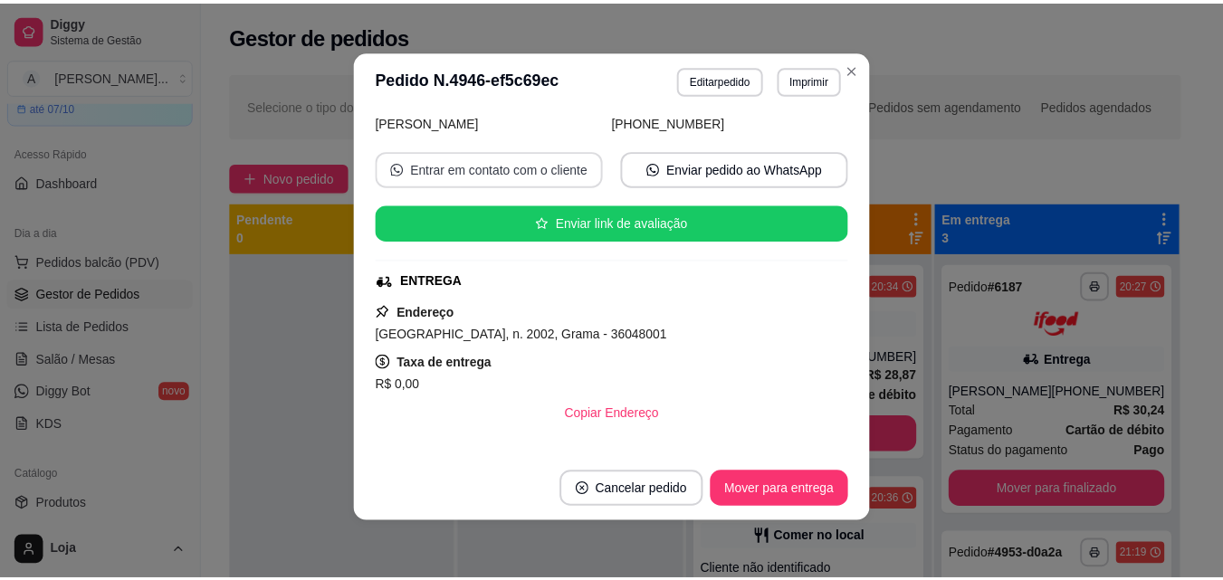
scroll to position [362, 0]
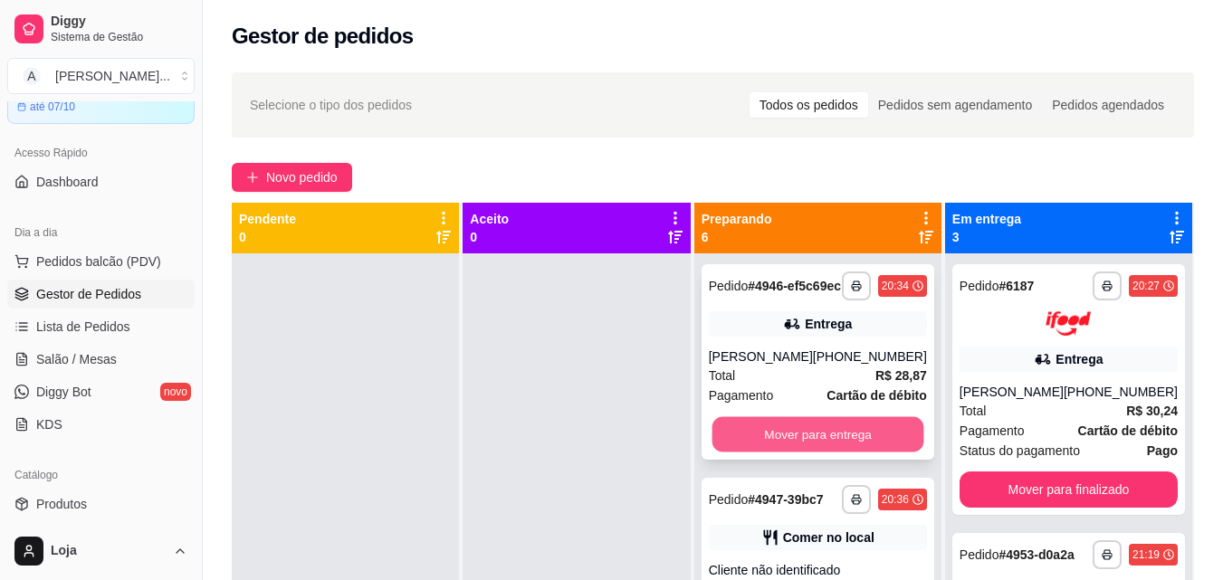
click at [780, 440] on button "Mover para entrega" at bounding box center [817, 434] width 212 height 35
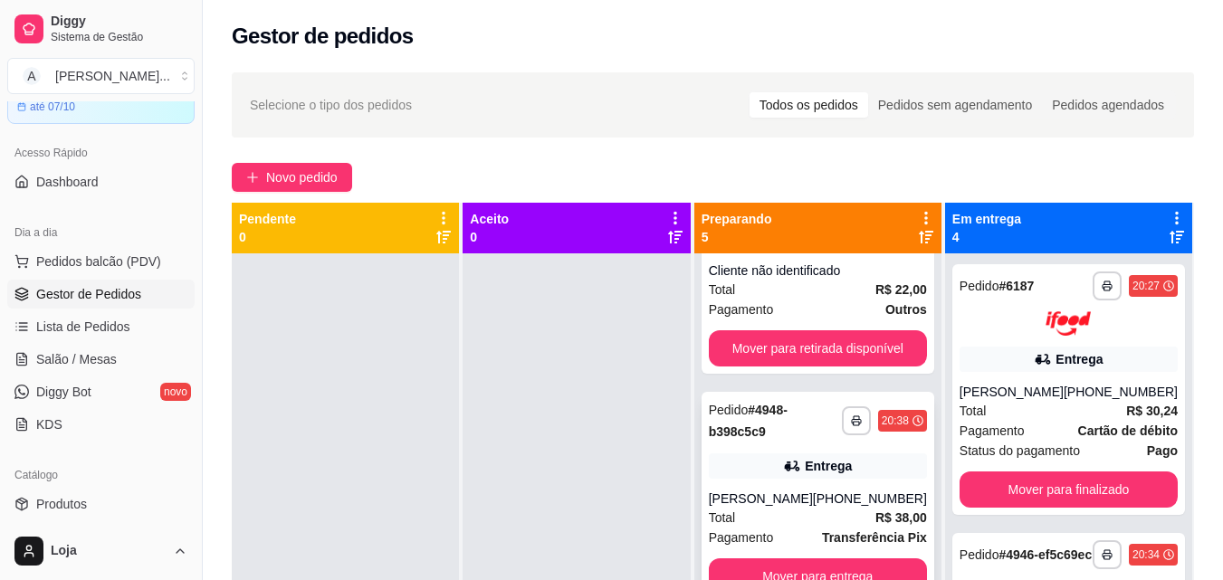
scroll to position [91, 0]
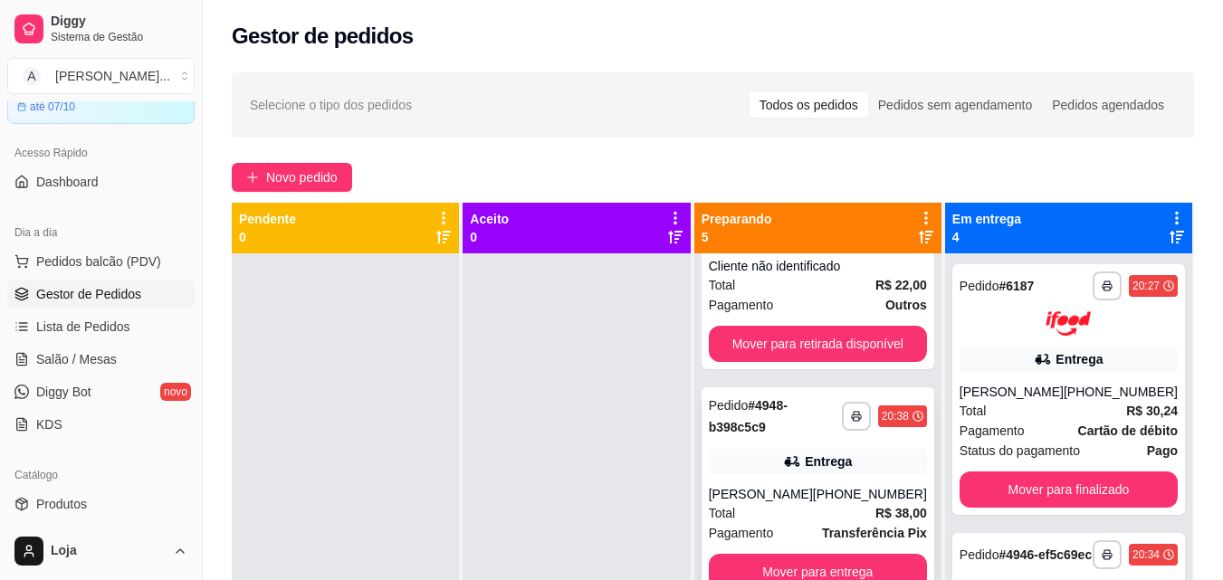
click at [777, 467] on div "Entrega" at bounding box center [818, 461] width 218 height 25
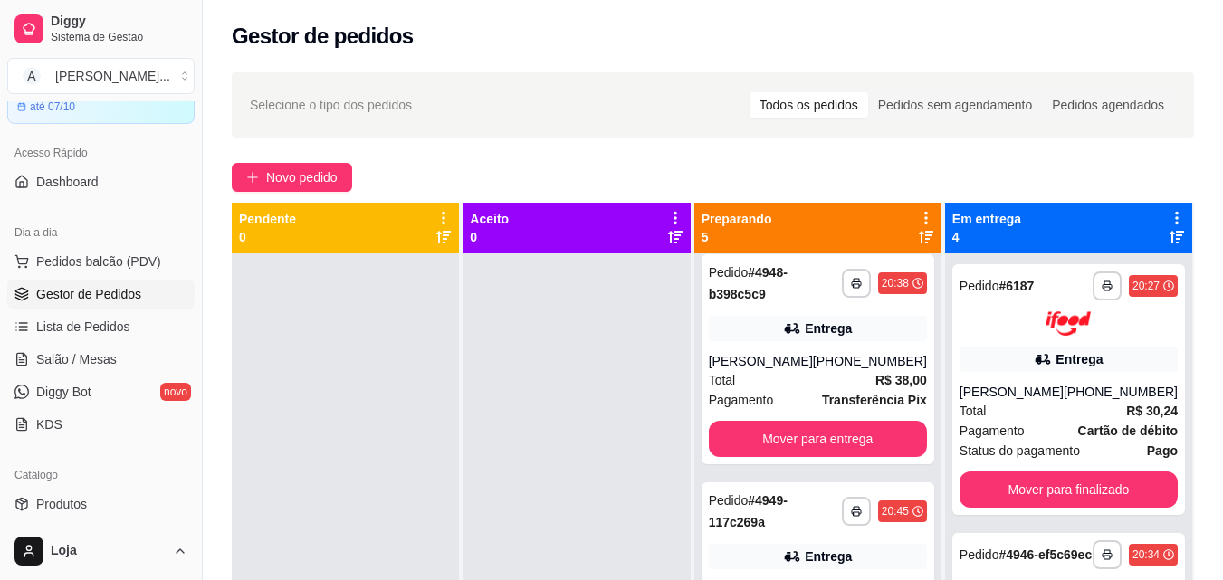
scroll to position [272, 0]
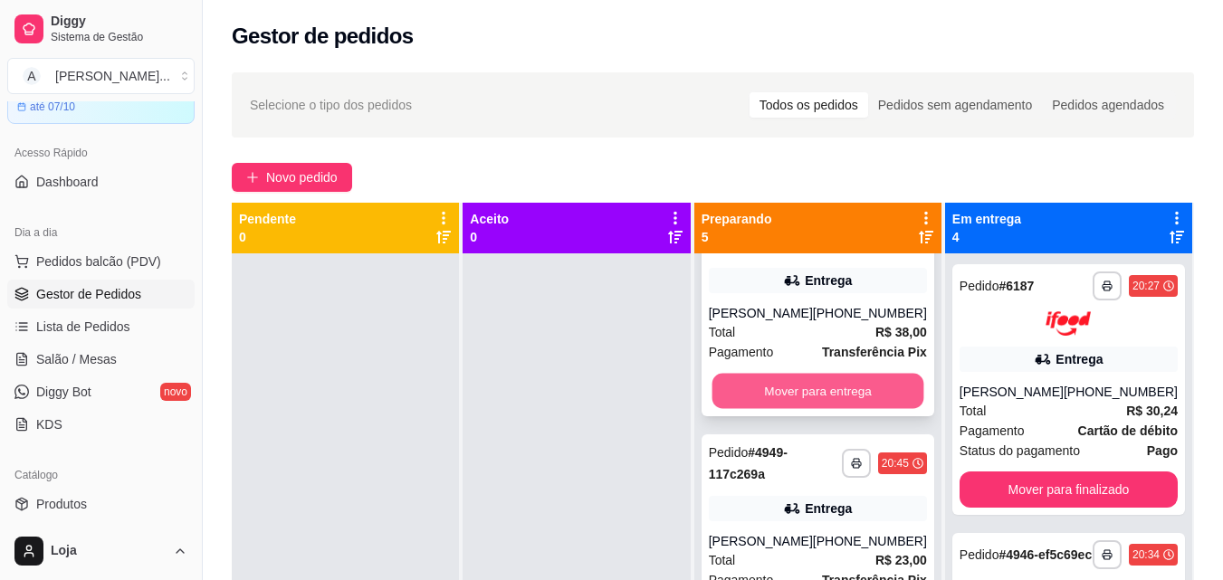
click at [806, 409] on button "Mover para entrega" at bounding box center [817, 391] width 212 height 35
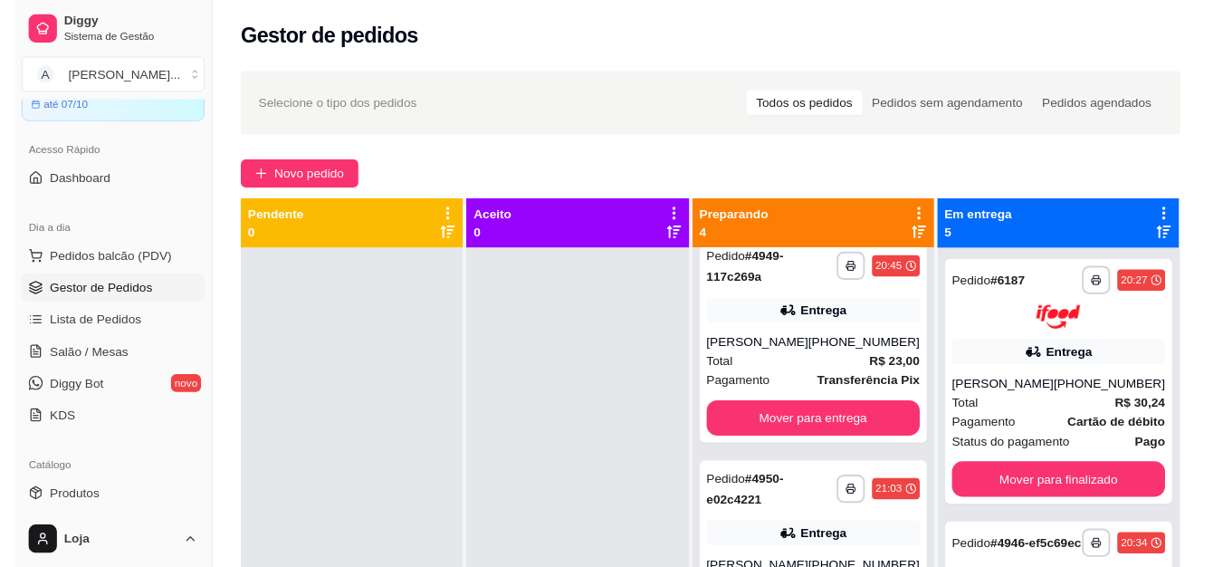
scroll to position [91, 0]
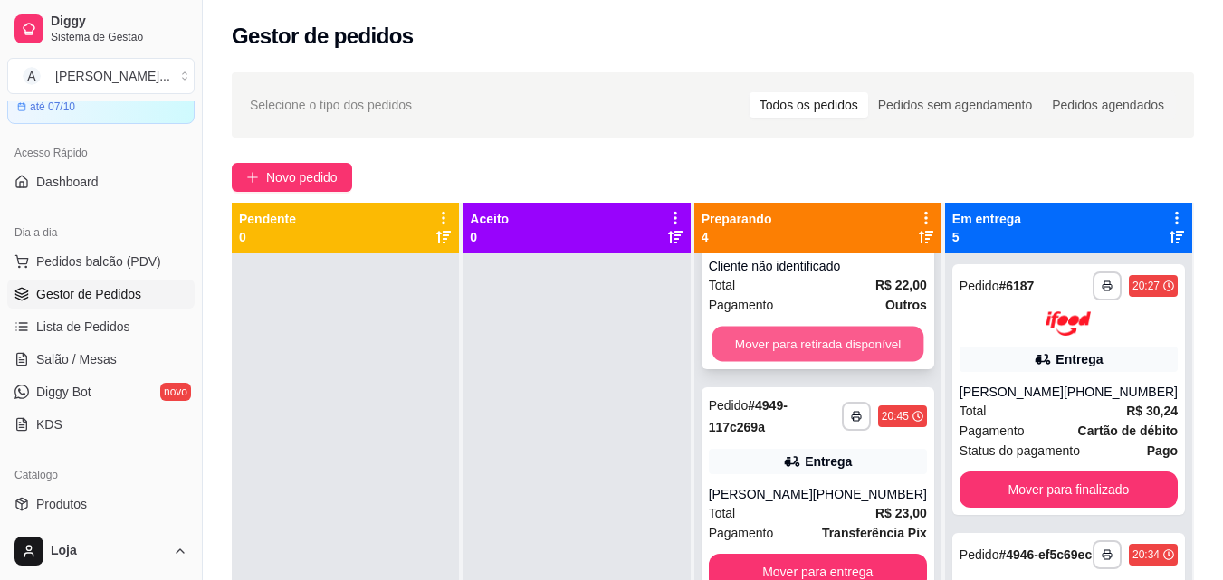
click at [808, 362] on button "Mover para retirada disponível" at bounding box center [817, 344] width 212 height 35
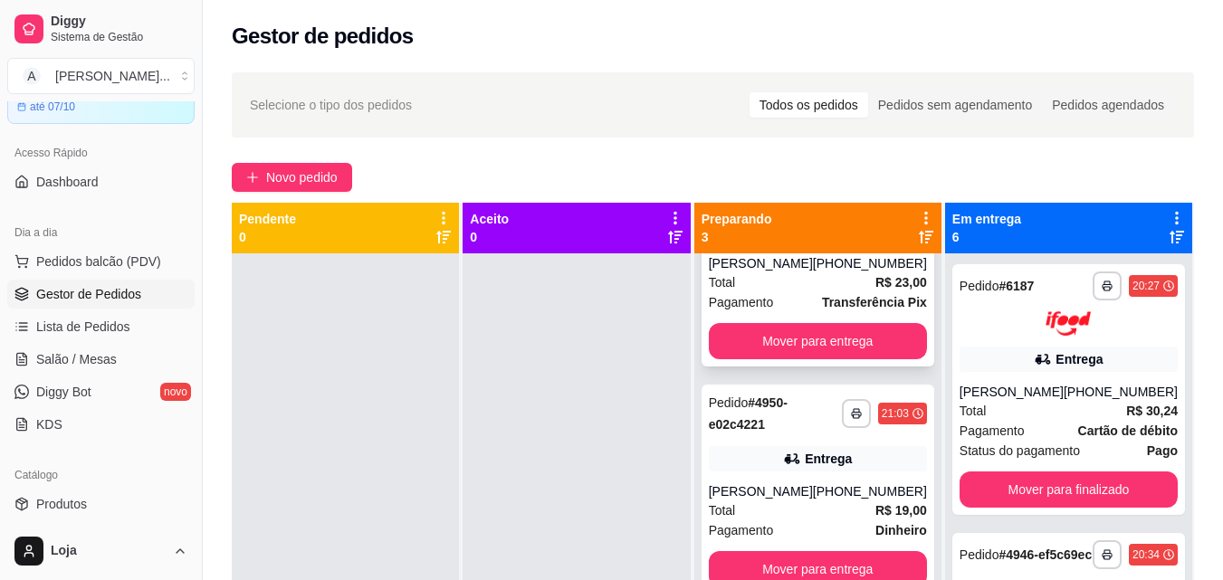
scroll to position [122, 0]
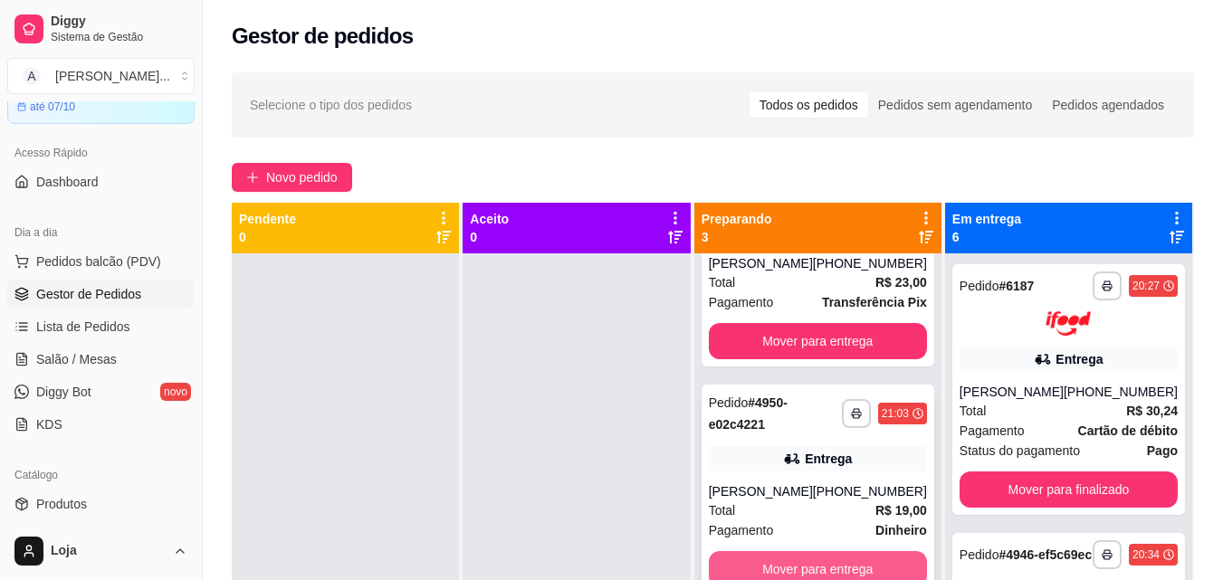
click at [881, 551] on button "Mover para entrega" at bounding box center [818, 569] width 218 height 36
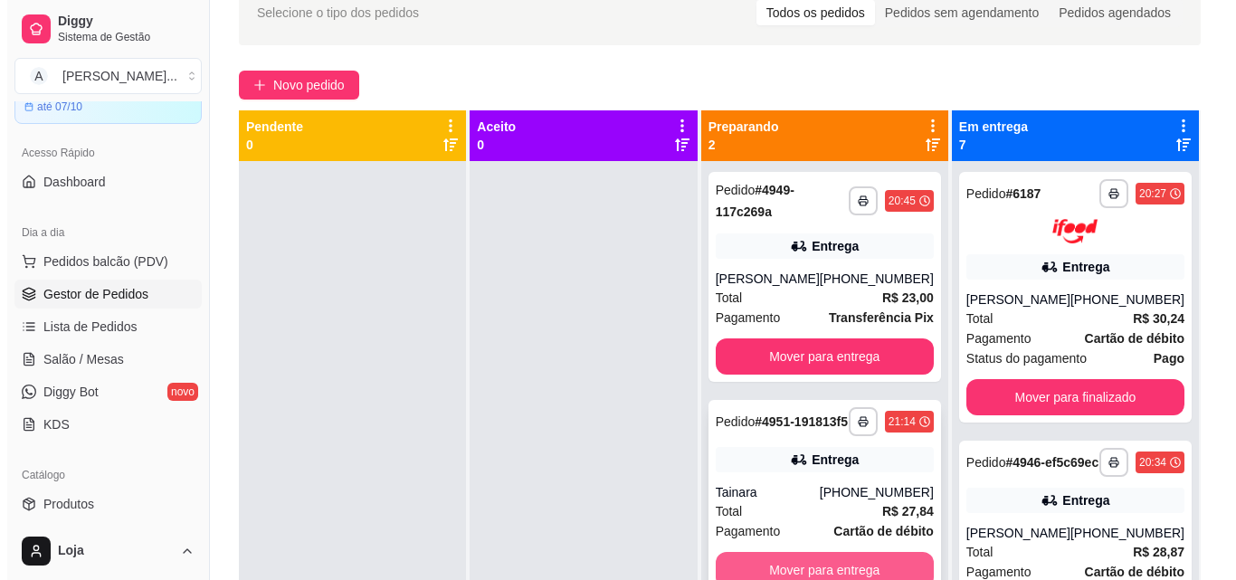
scroll to position [91, 0]
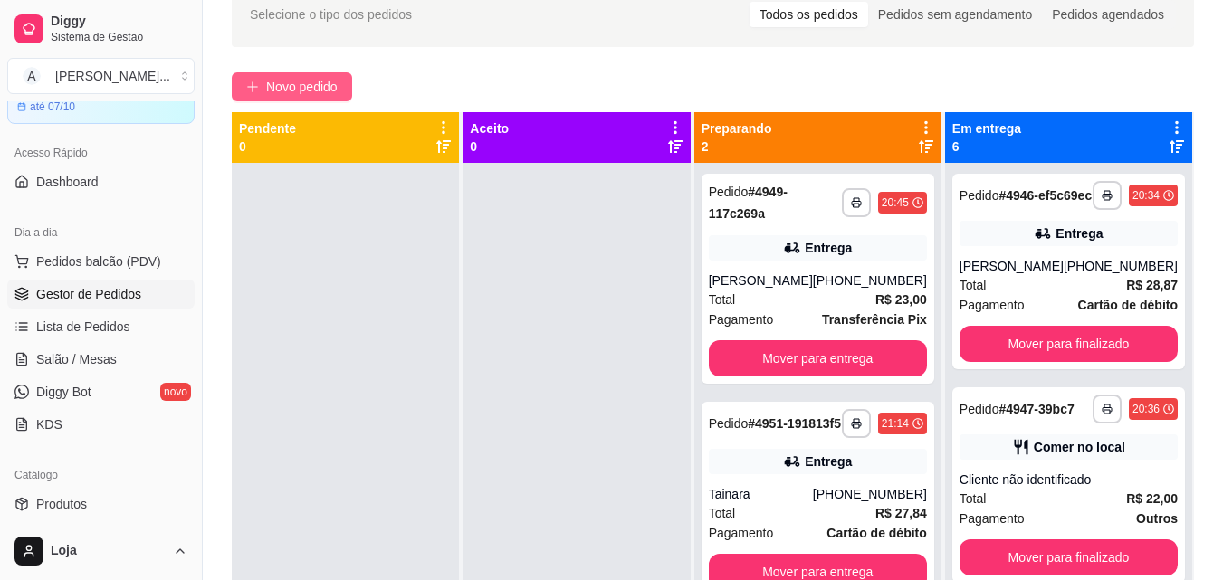
click at [333, 89] on span "Novo pedido" at bounding box center [302, 87] width 72 height 20
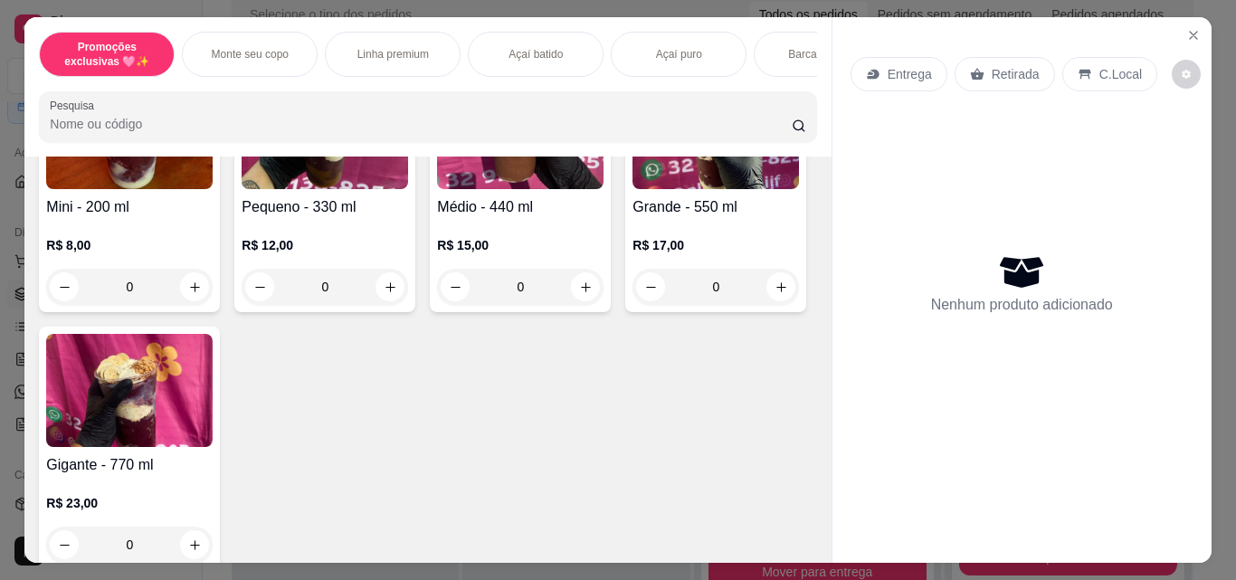
scroll to position [453, 0]
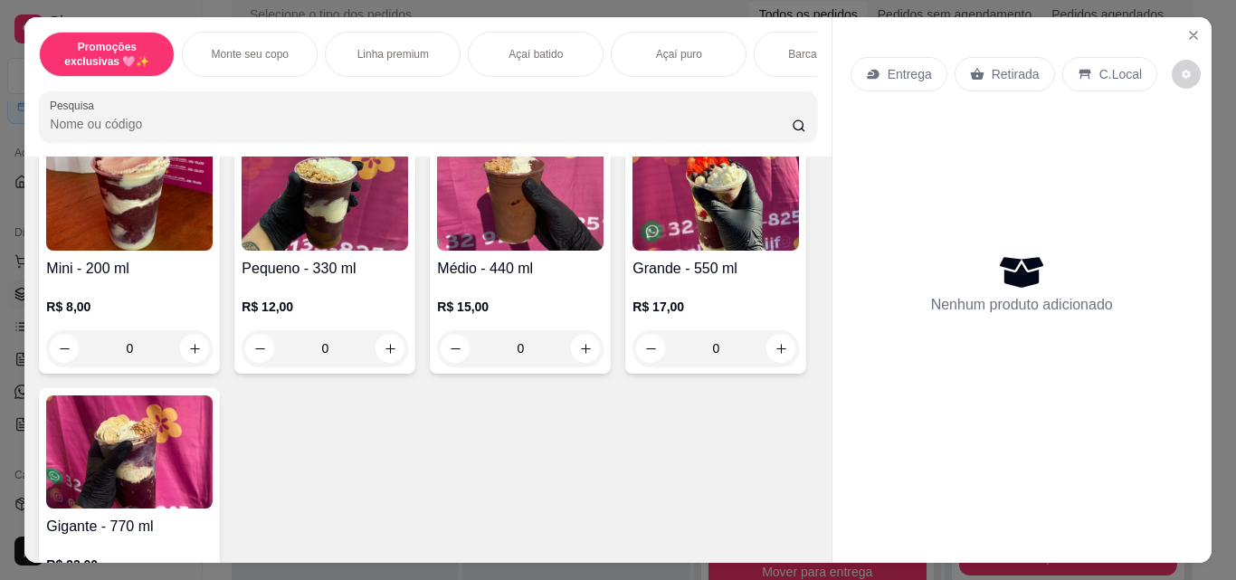
click at [589, 356] on div "0" at bounding box center [520, 348] width 167 height 36
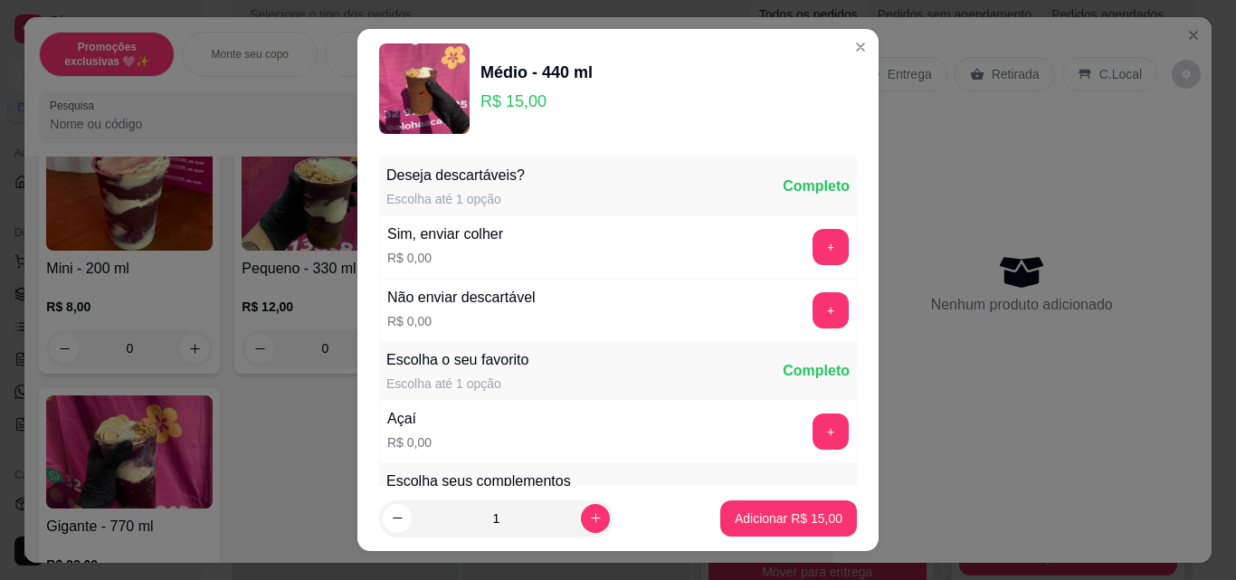
scroll to position [181, 0]
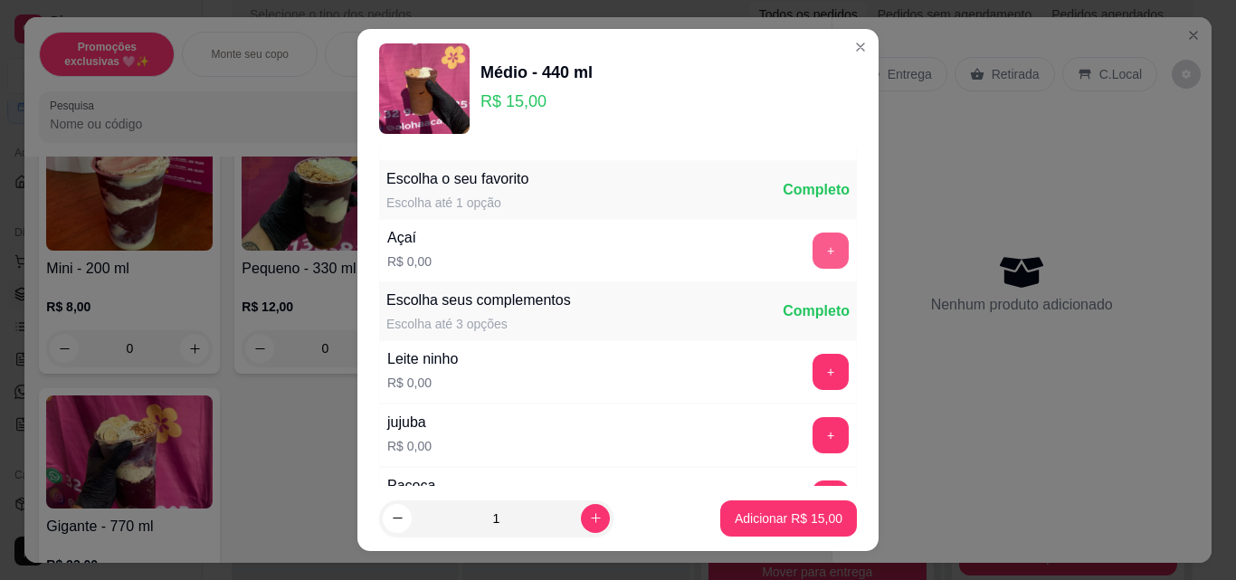
click at [813, 238] on button "+" at bounding box center [831, 251] width 36 height 36
click at [814, 376] on button "+" at bounding box center [831, 372] width 35 height 35
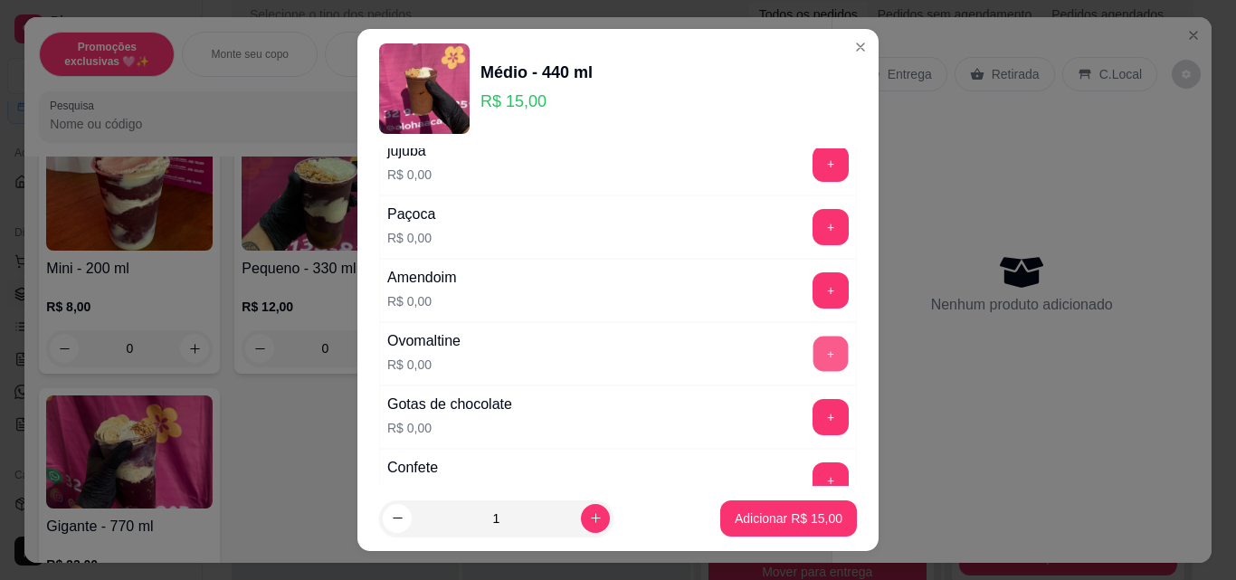
click at [814, 352] on button "+" at bounding box center [831, 354] width 35 height 35
click at [814, 473] on button "+" at bounding box center [831, 480] width 35 height 35
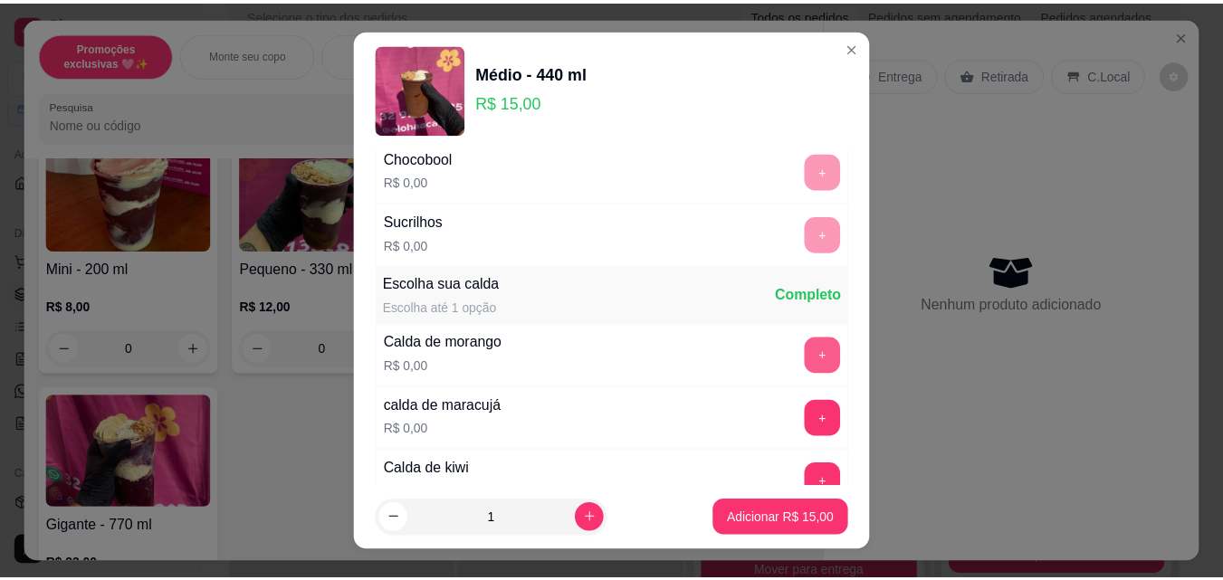
scroll to position [1177, 0]
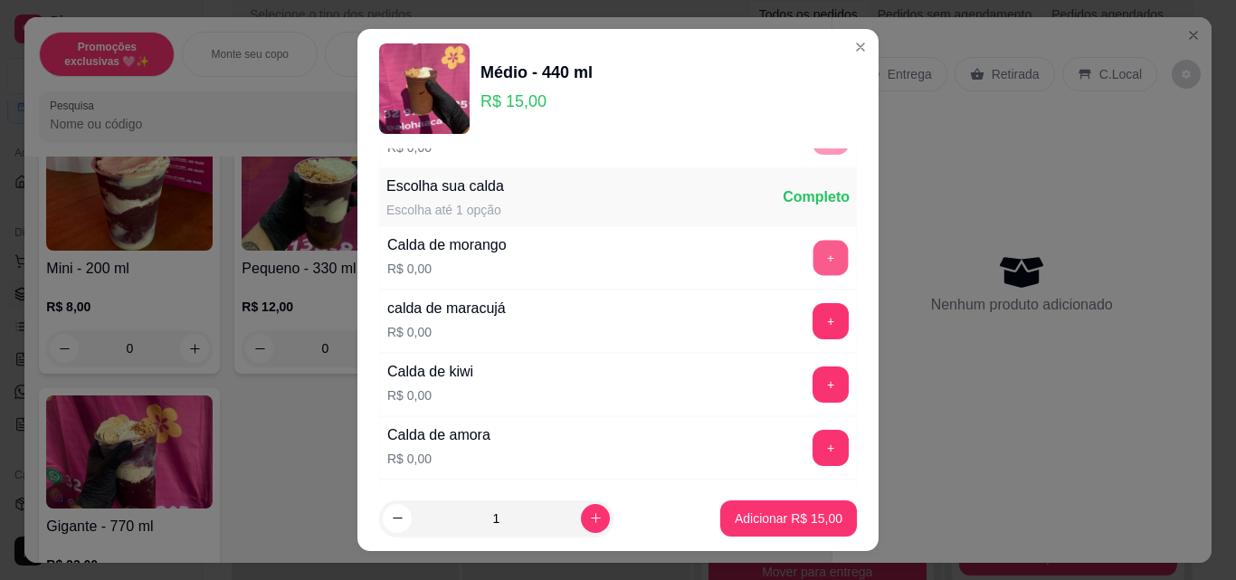
click at [814, 269] on button "+" at bounding box center [831, 258] width 35 height 35
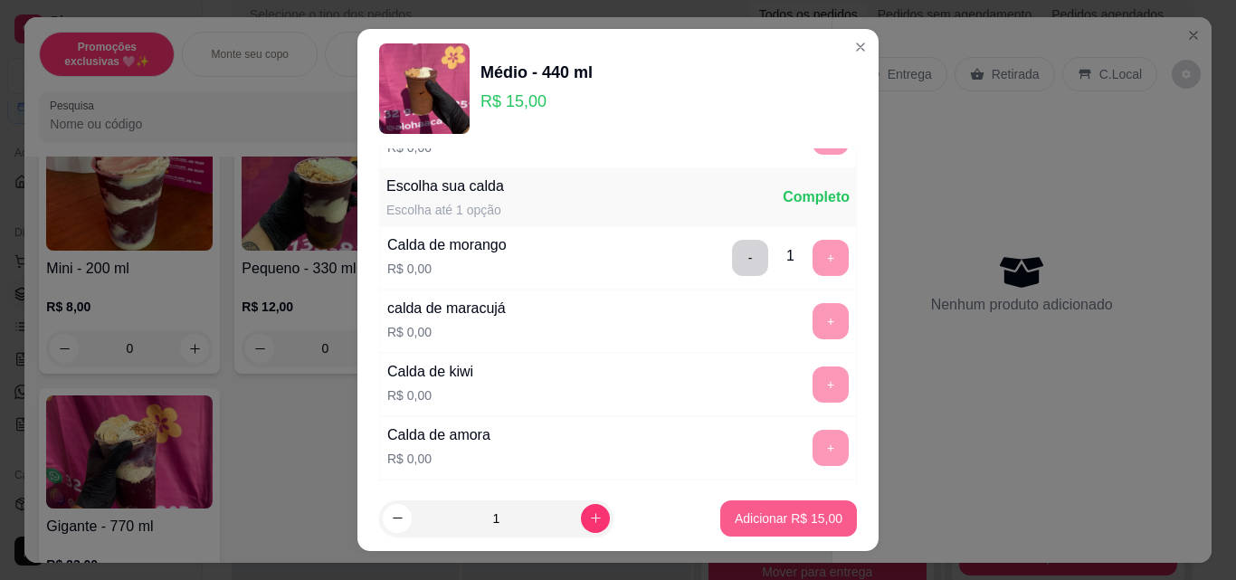
click at [804, 511] on p "Adicionar R$ 15,00" at bounding box center [789, 519] width 108 height 18
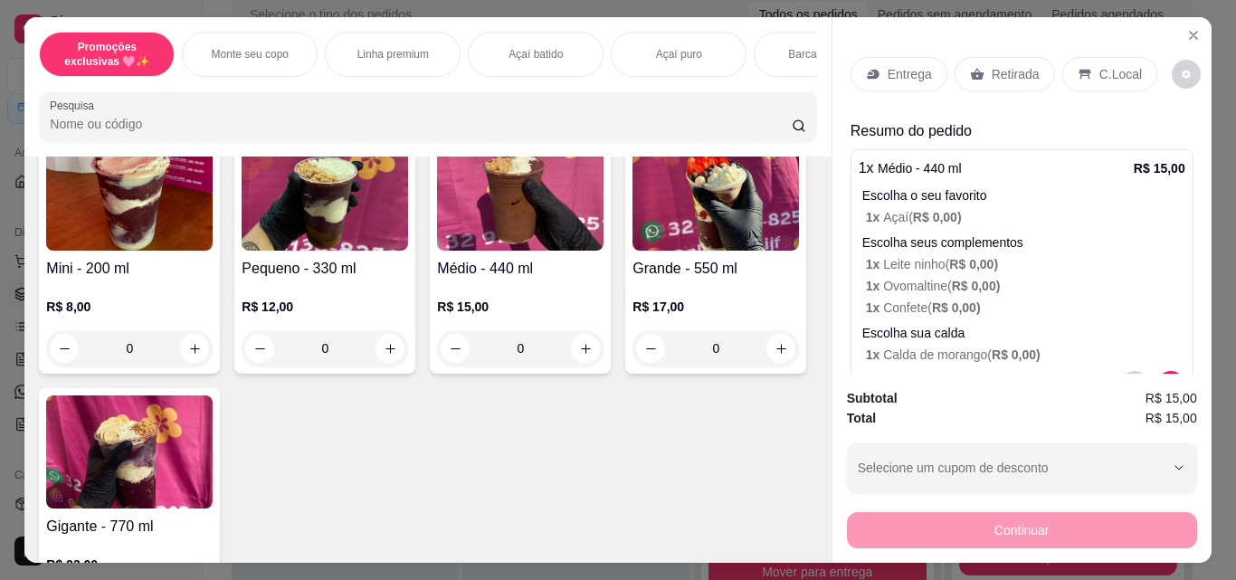
click at [973, 71] on icon at bounding box center [977, 75] width 14 height 12
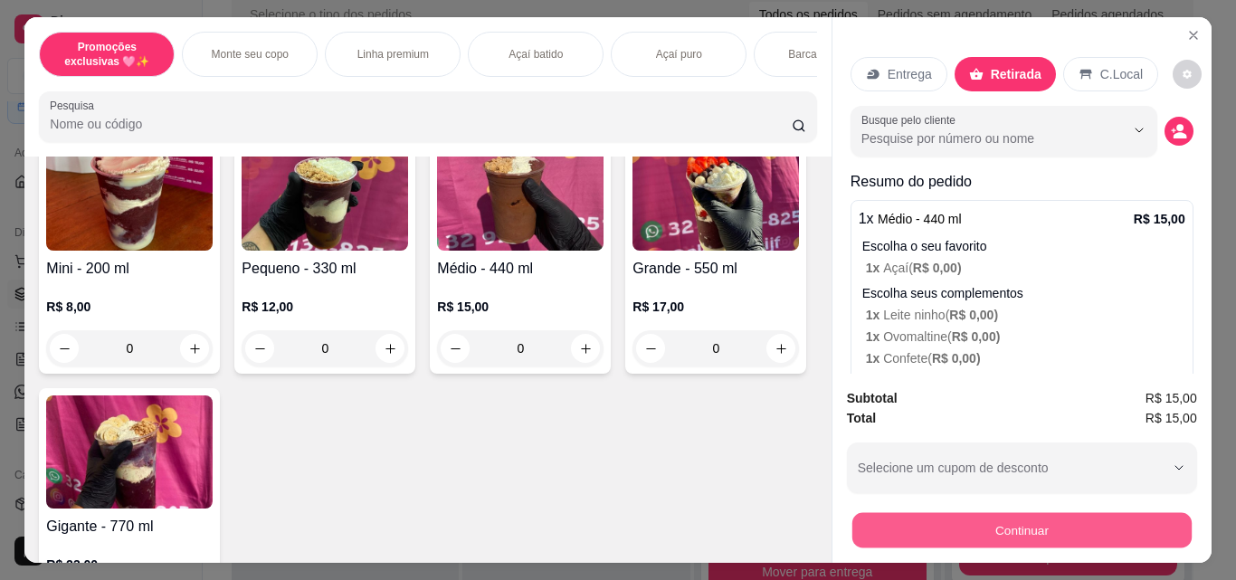
click at [1073, 521] on button "Continuar" at bounding box center [1021, 529] width 339 height 35
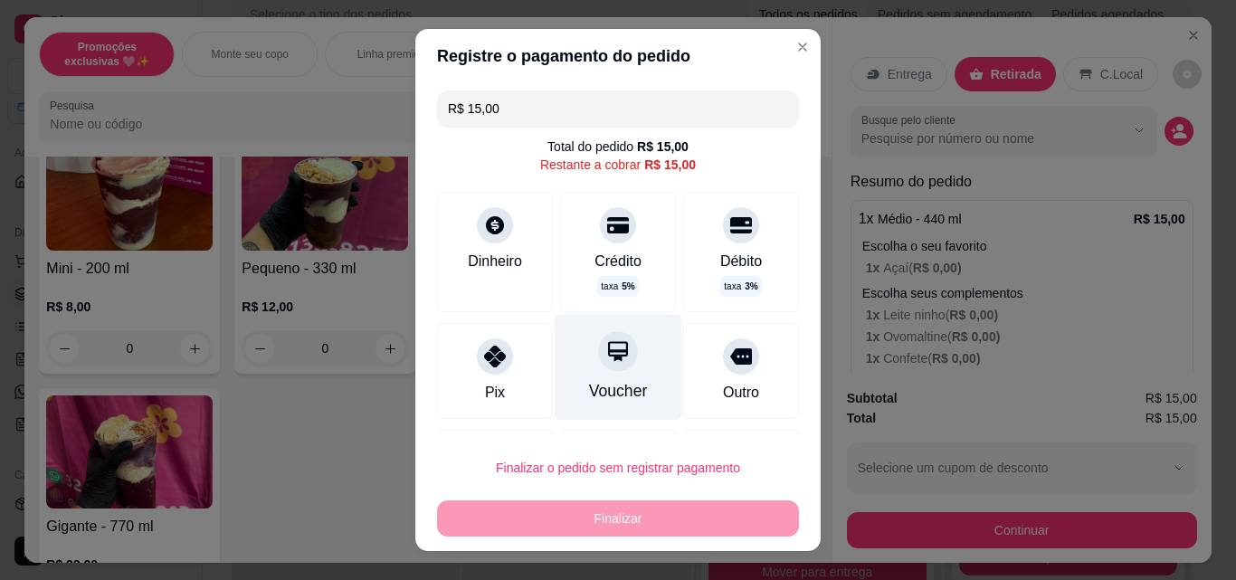
click at [613, 363] on div at bounding box center [618, 351] width 40 height 40
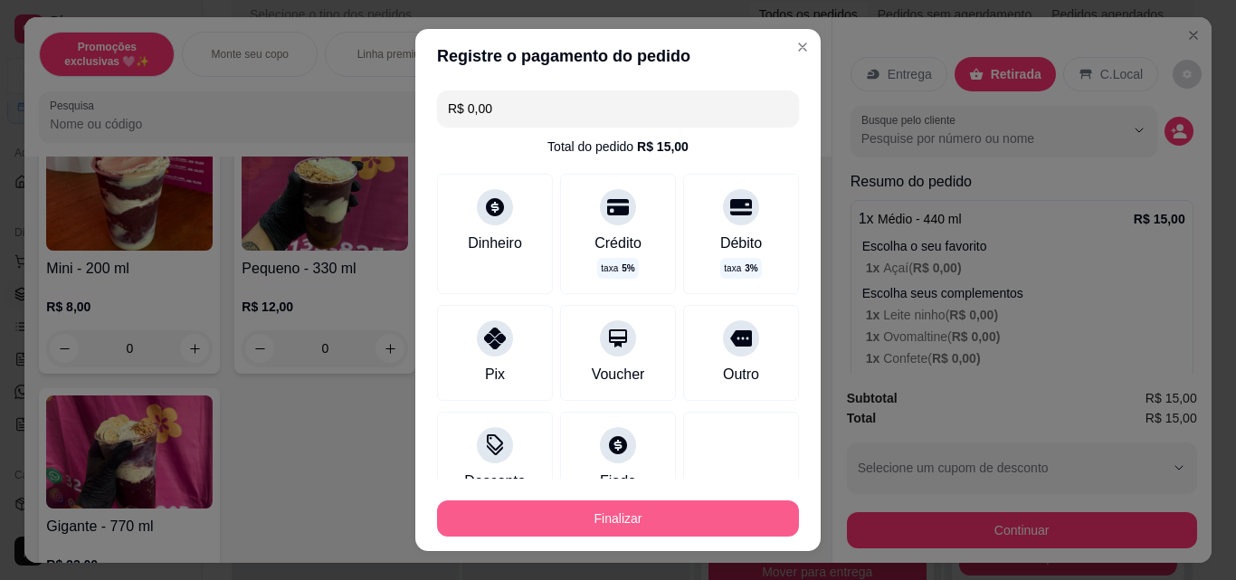
click at [624, 513] on button "Finalizar" at bounding box center [618, 519] width 362 height 36
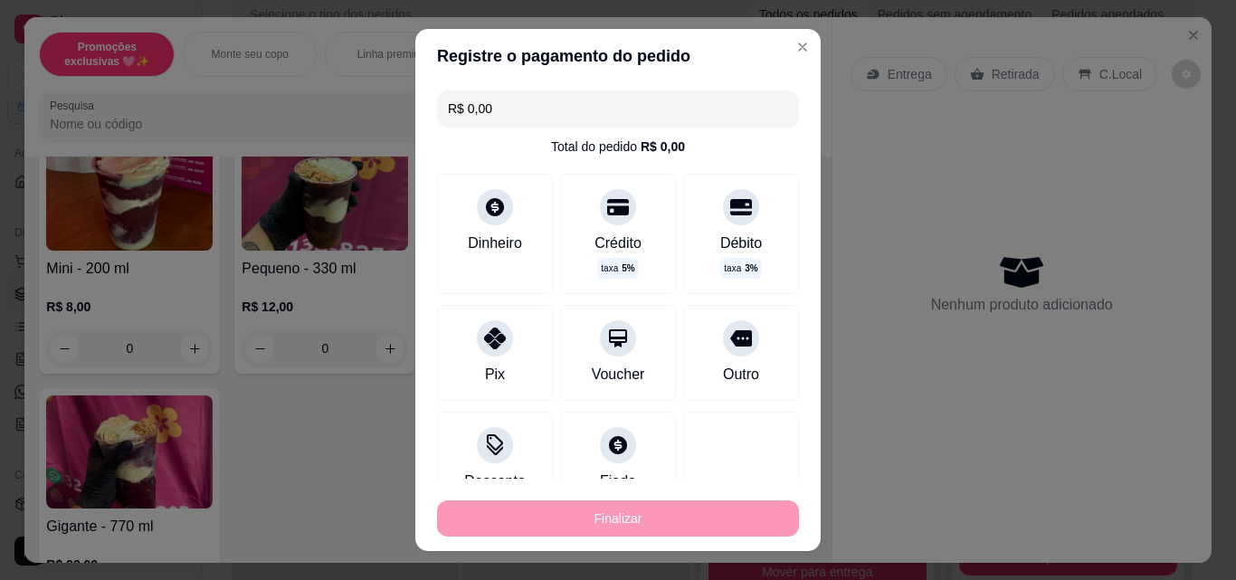
type input "-R$ 15,00"
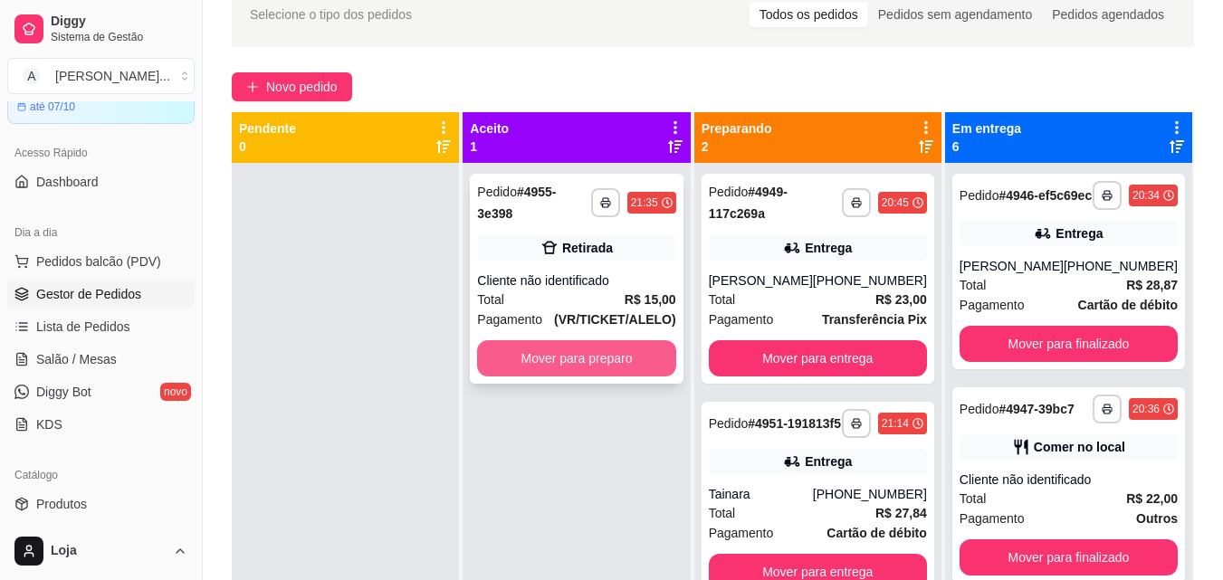
click at [541, 346] on button "Mover para preparo" at bounding box center [576, 358] width 198 height 36
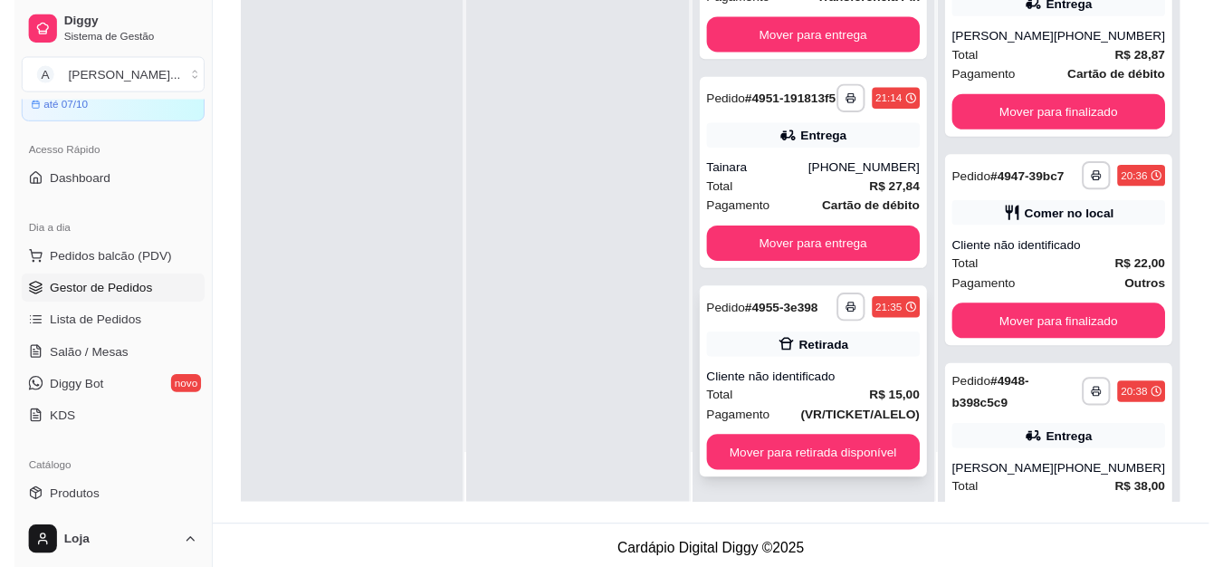
scroll to position [276, 0]
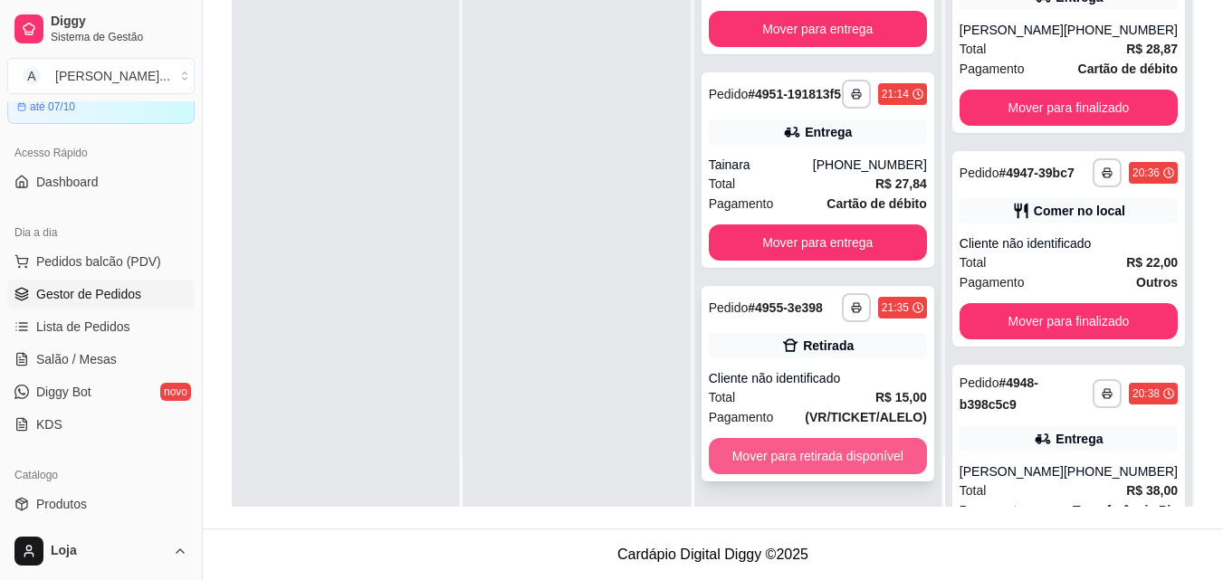
click at [822, 459] on button "Mover para retirada disponível" at bounding box center [818, 456] width 218 height 36
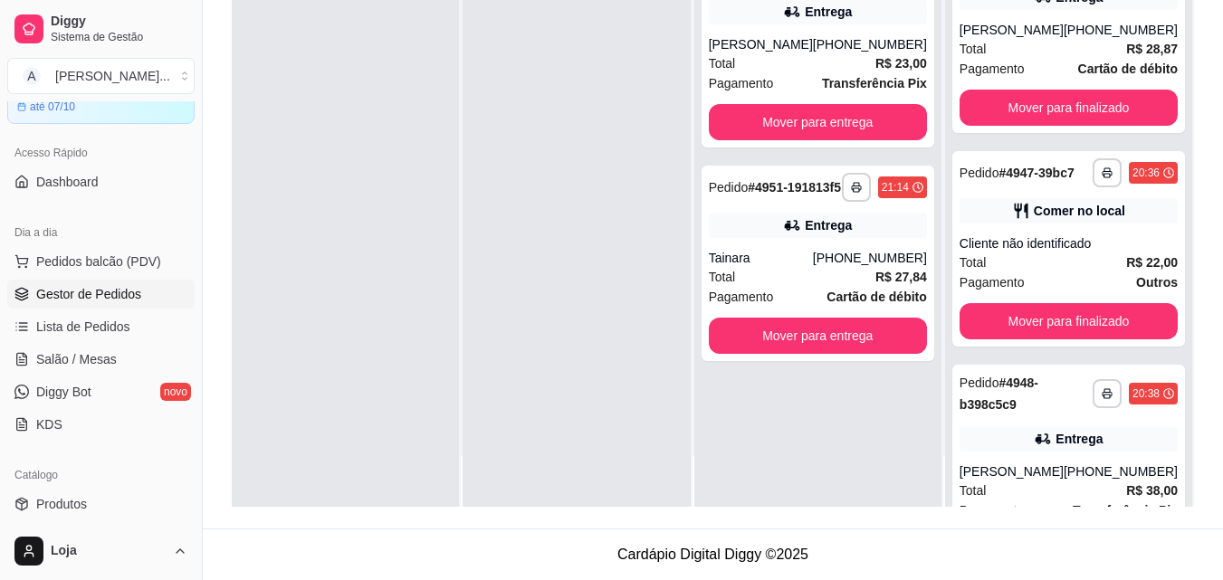
scroll to position [0, 0]
click at [1120, 339] on button "Mover para finalizado" at bounding box center [1068, 321] width 212 height 35
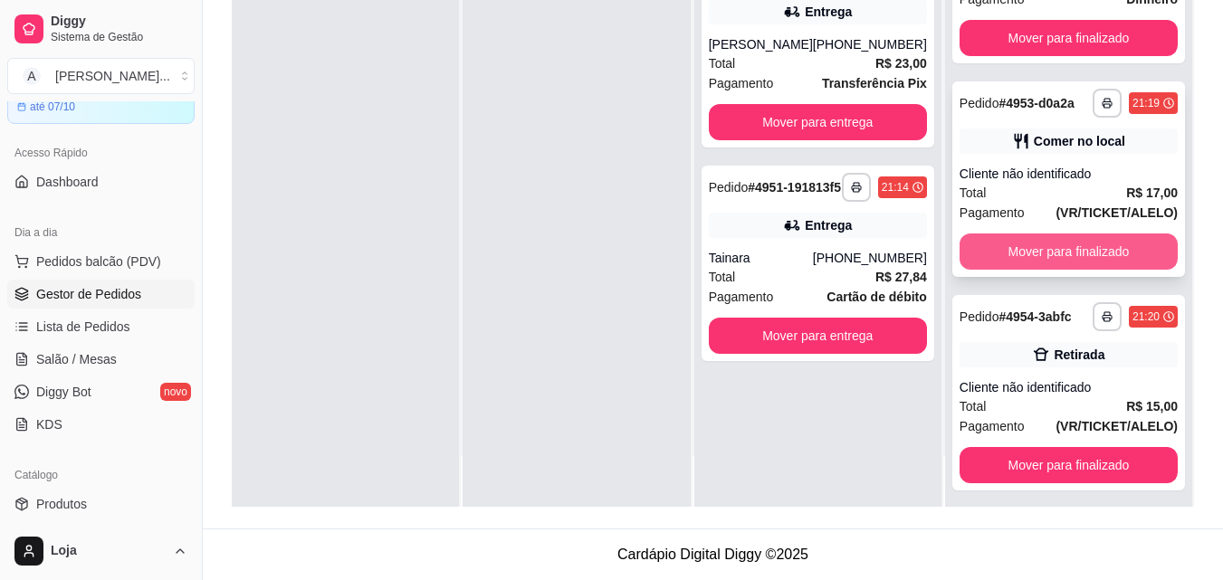
scroll to position [543, 0]
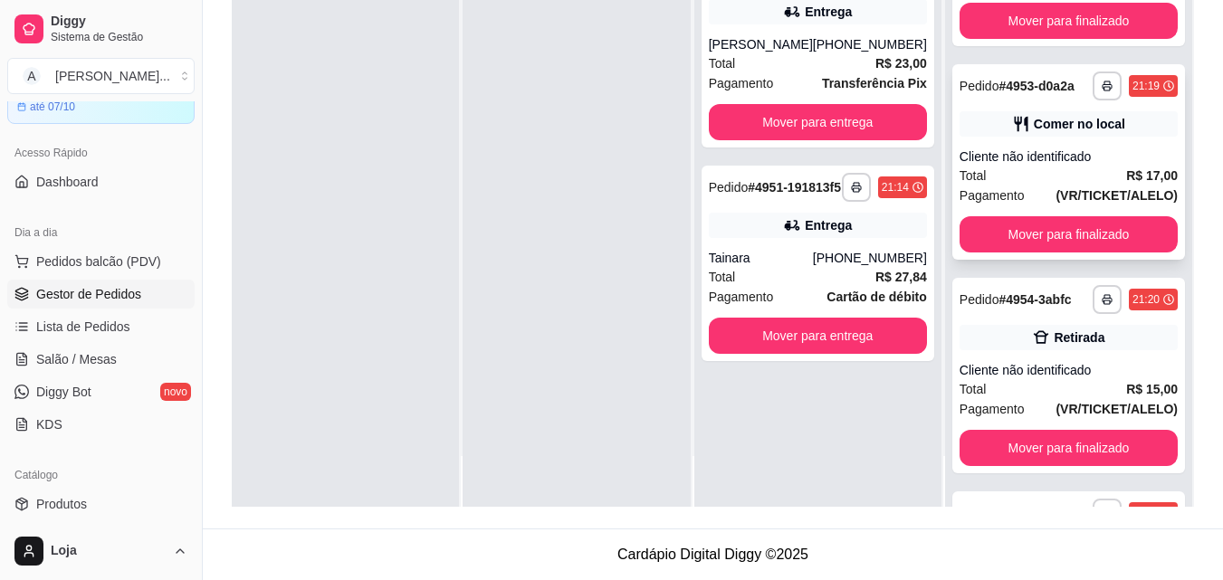
click at [1056, 260] on div "**********" at bounding box center [1068, 162] width 233 height 196
click at [844, 255] on div "**********" at bounding box center [817, 264] width 233 height 196
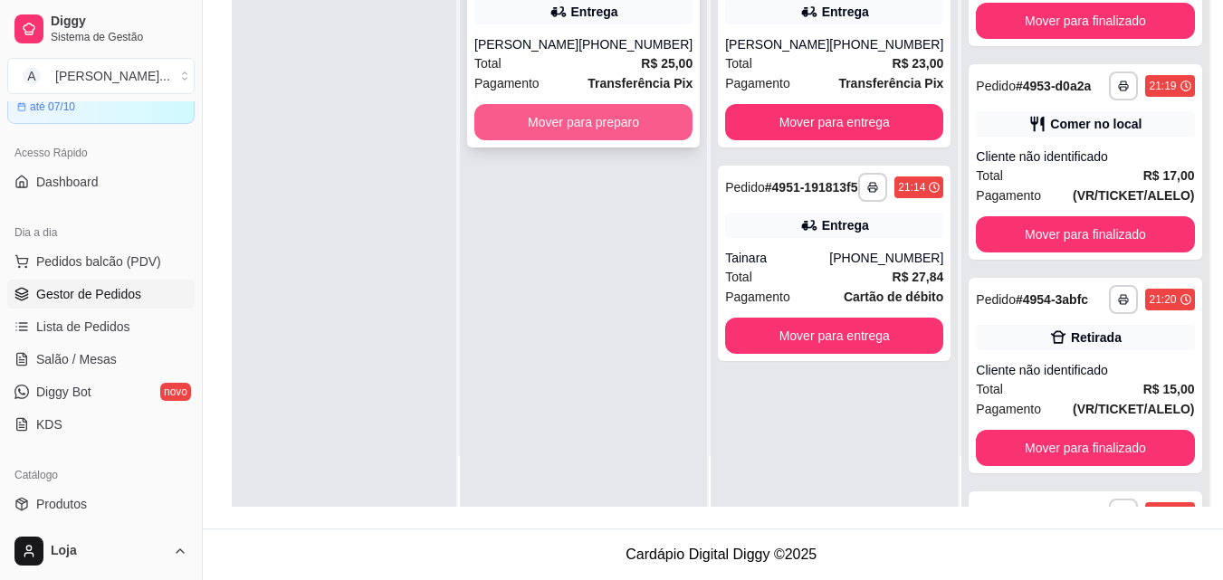
click at [527, 114] on button "Mover para preparo" at bounding box center [583, 122] width 218 height 36
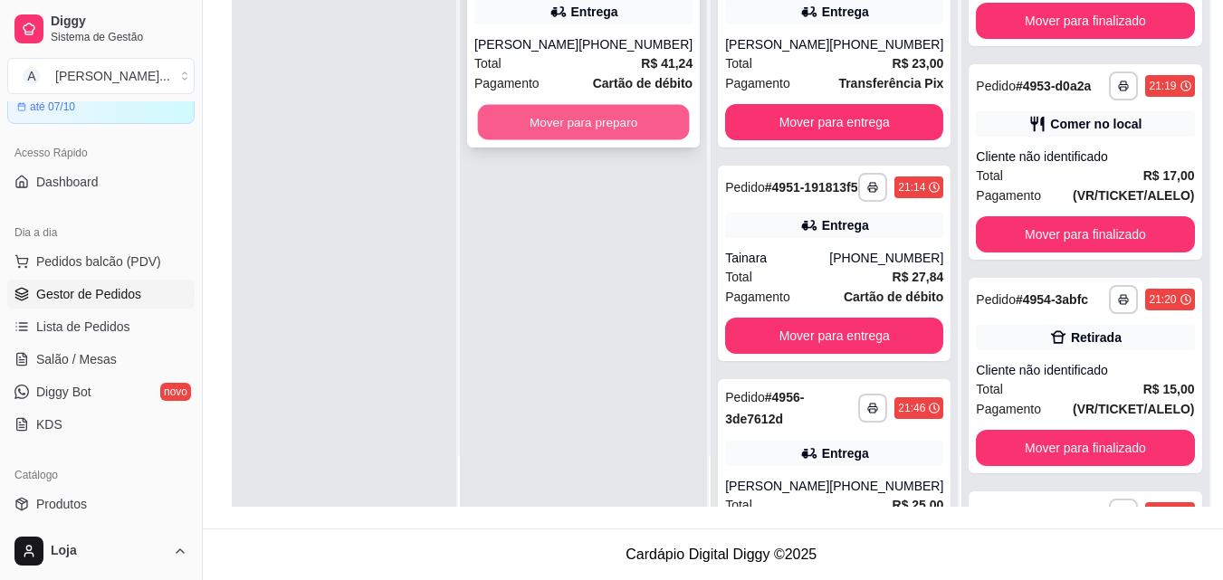
click at [541, 129] on button "Mover para preparo" at bounding box center [584, 122] width 212 height 35
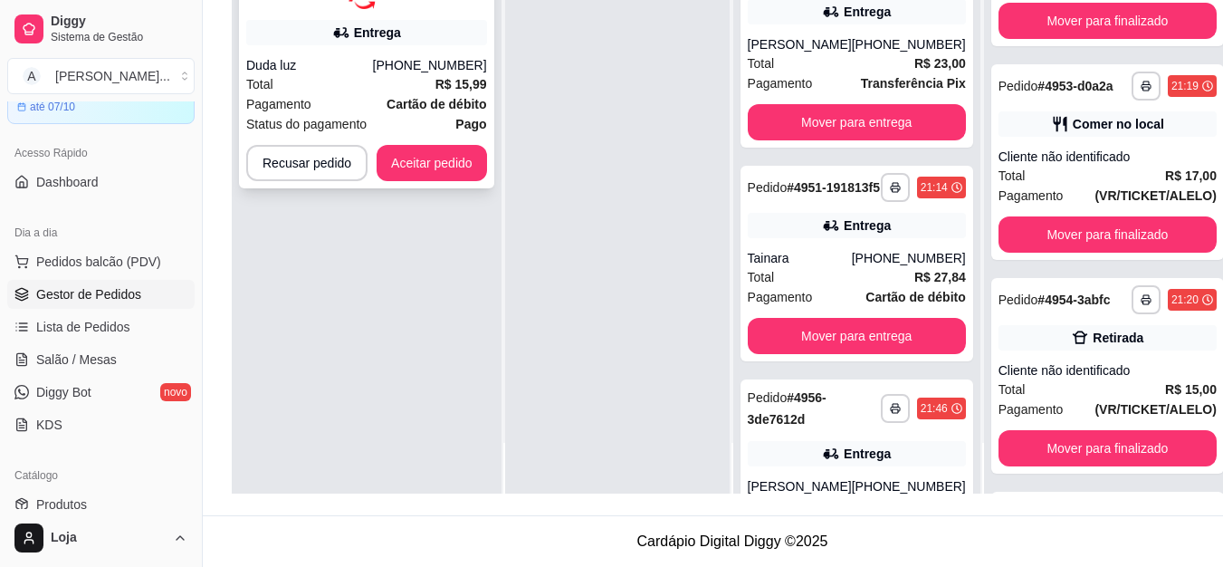
click at [459, 143] on div "**********" at bounding box center [366, 63] width 255 height 251
click at [452, 157] on button "Aceitar pedido" at bounding box center [432, 163] width 110 height 36
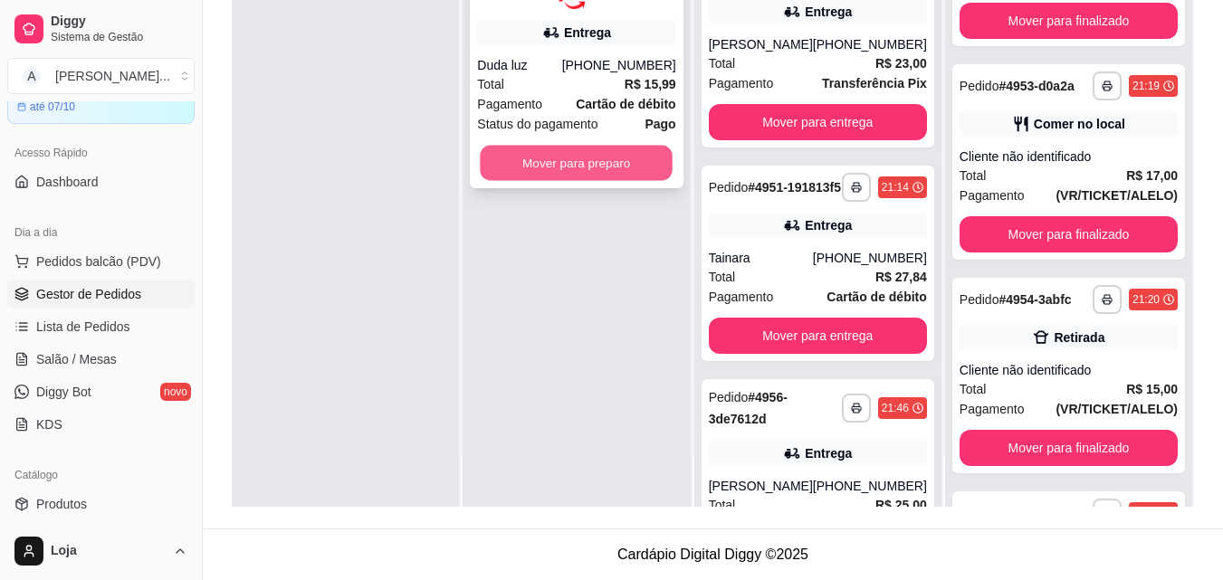
click at [593, 171] on button "Mover para preparo" at bounding box center [577, 162] width 193 height 35
click at [510, 177] on button "Mover para preparo" at bounding box center [576, 163] width 198 height 36
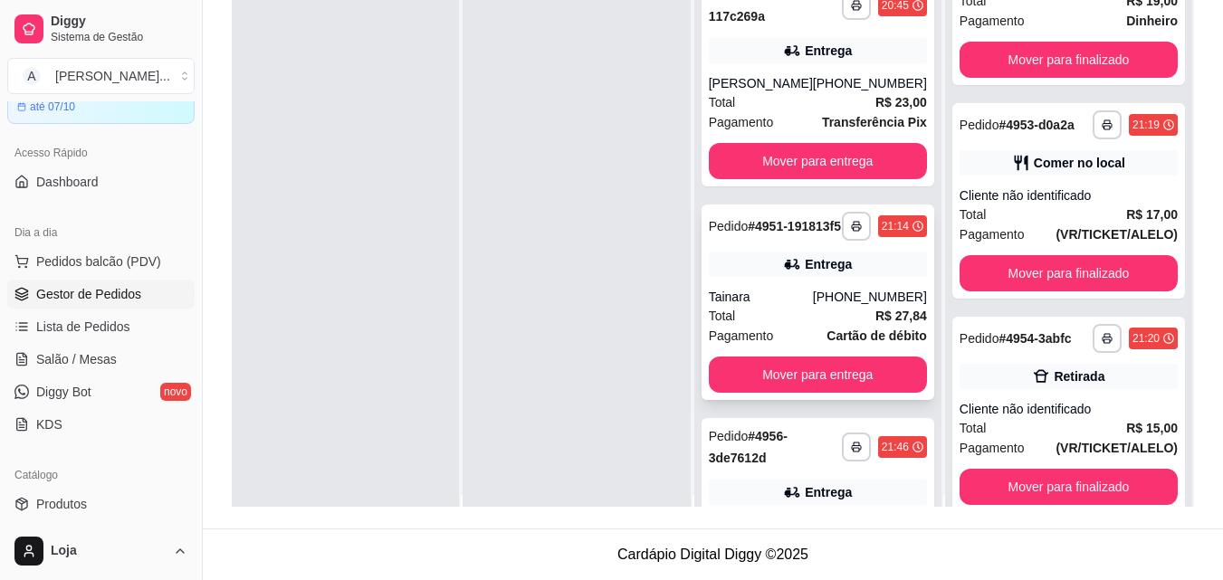
scroll to position [0, 0]
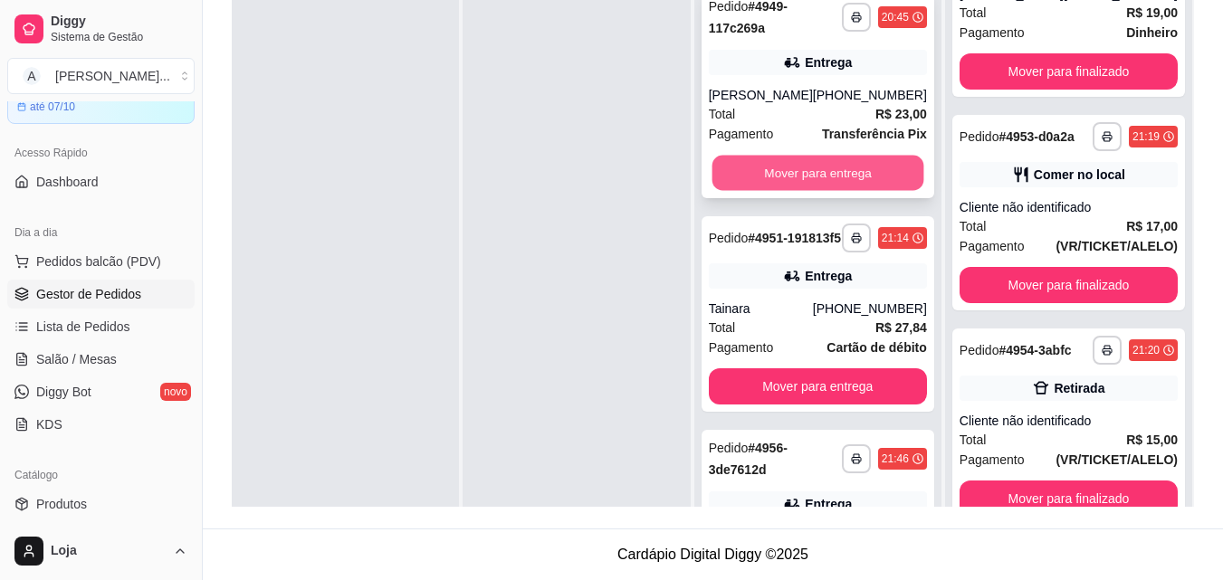
click at [772, 185] on button "Mover para entrega" at bounding box center [817, 173] width 212 height 35
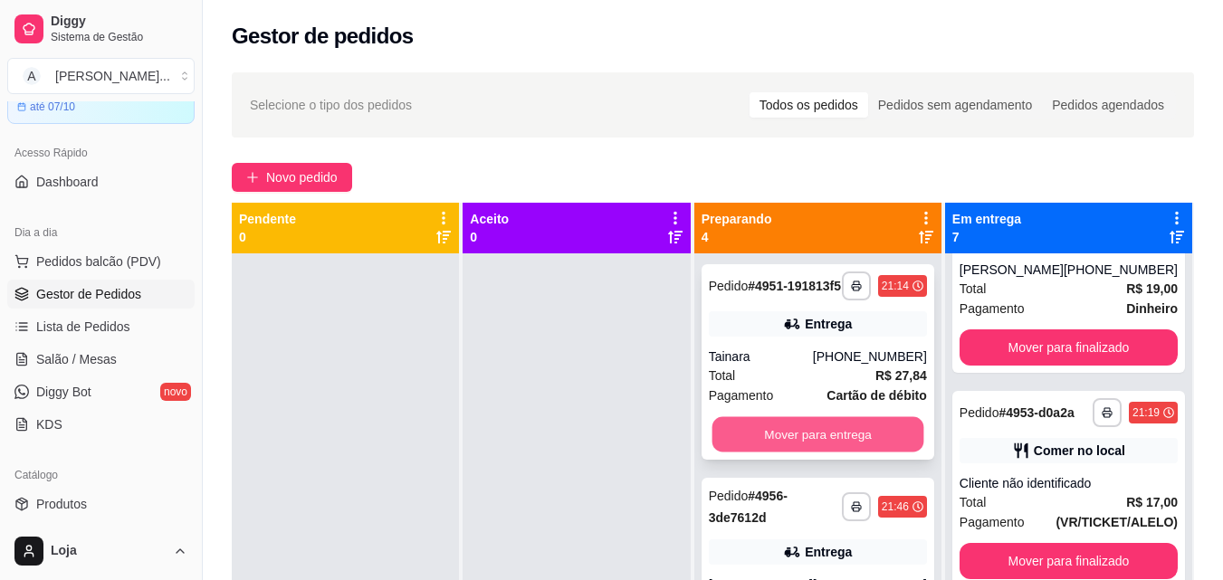
click at [799, 452] on button "Mover para entrega" at bounding box center [817, 434] width 212 height 35
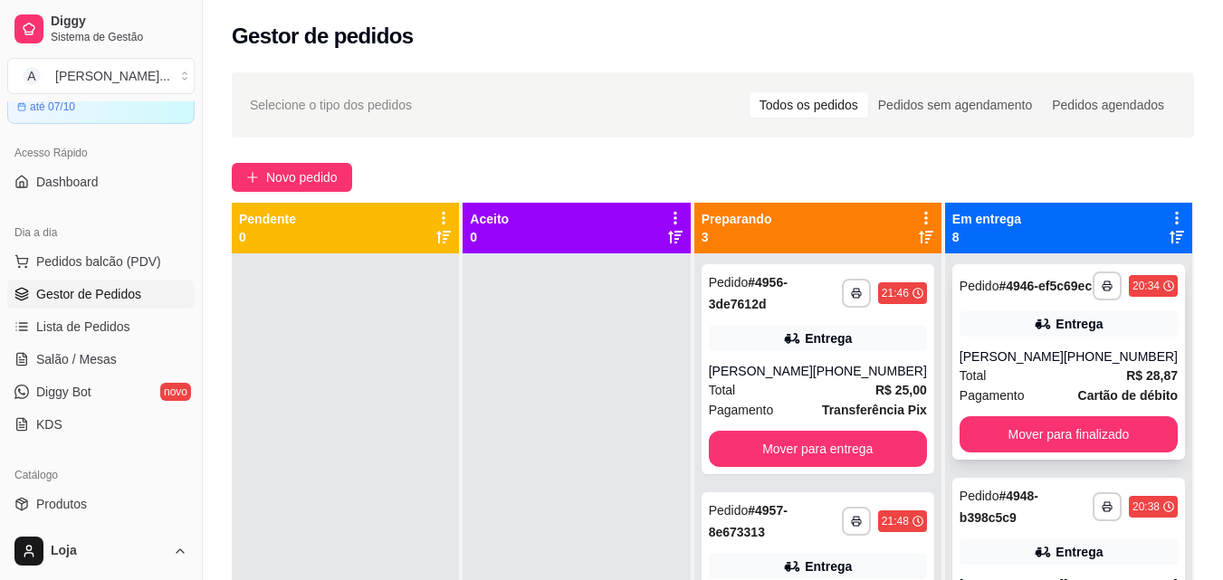
click at [1002, 323] on div "**********" at bounding box center [1068, 362] width 233 height 196
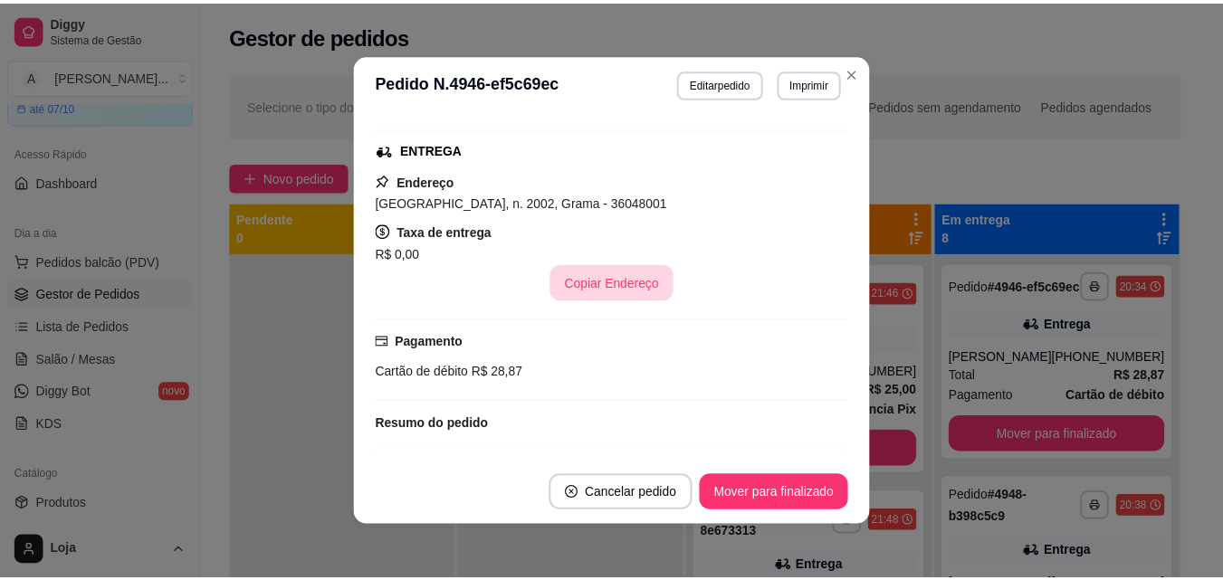
scroll to position [360, 0]
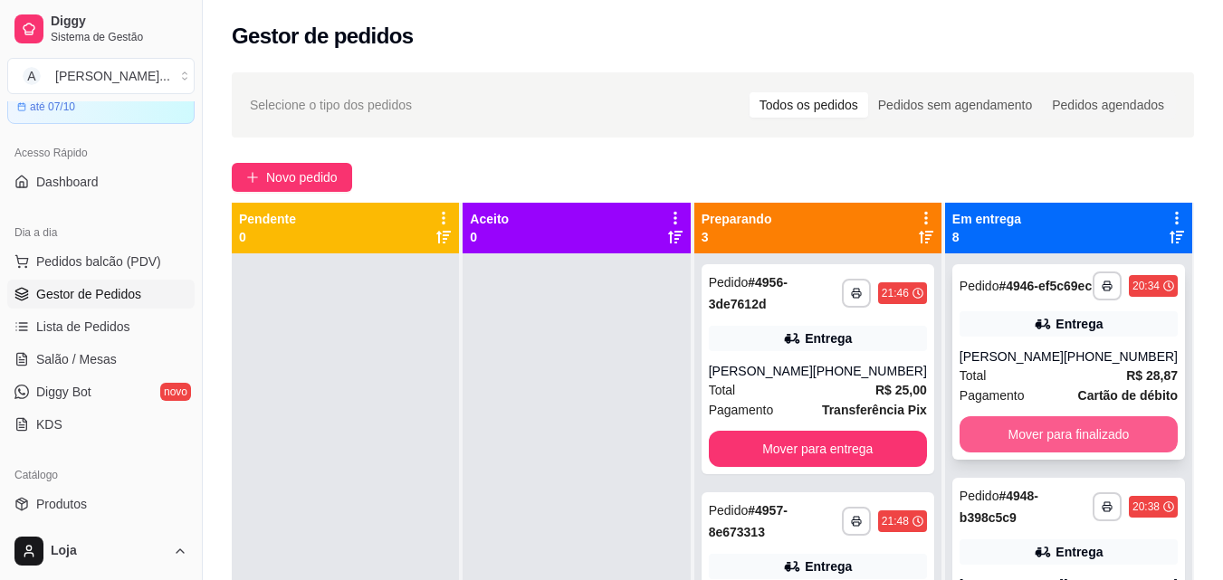
click at [1061, 453] on button "Mover para finalizado" at bounding box center [1068, 434] width 218 height 36
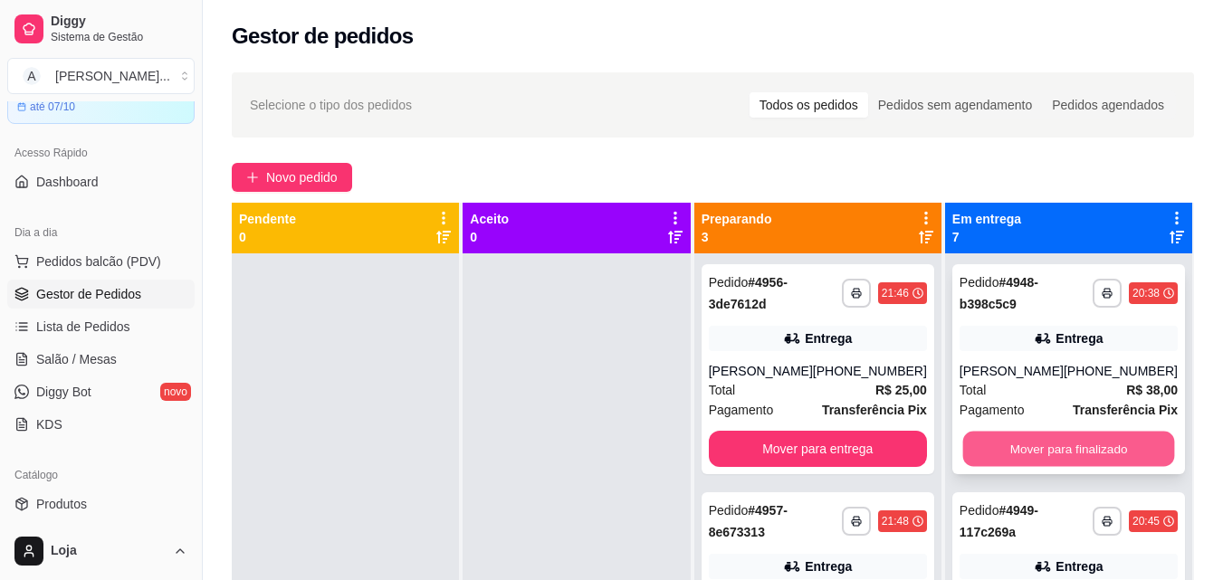
click at [1051, 444] on button "Mover para finalizado" at bounding box center [1068, 449] width 212 height 35
click at [1051, 444] on button "Mover para finalizado" at bounding box center [1068, 449] width 218 height 36
click at [1071, 445] on button "Mover para finalizado" at bounding box center [1068, 449] width 212 height 35
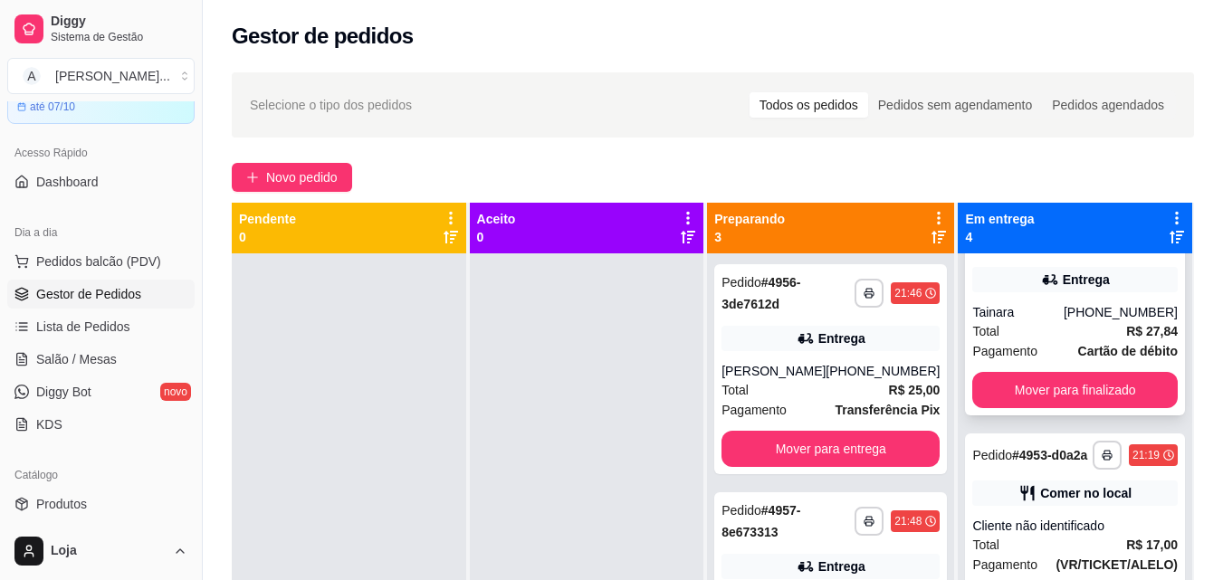
scroll to position [91, 0]
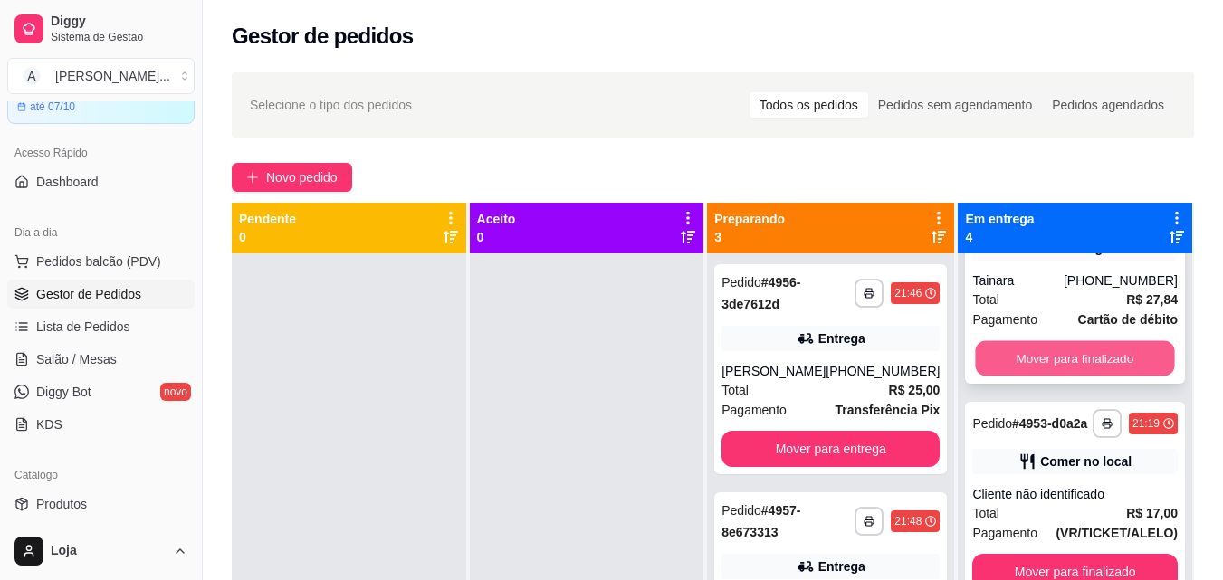
click at [1042, 358] on button "Mover para finalizado" at bounding box center [1075, 358] width 199 height 35
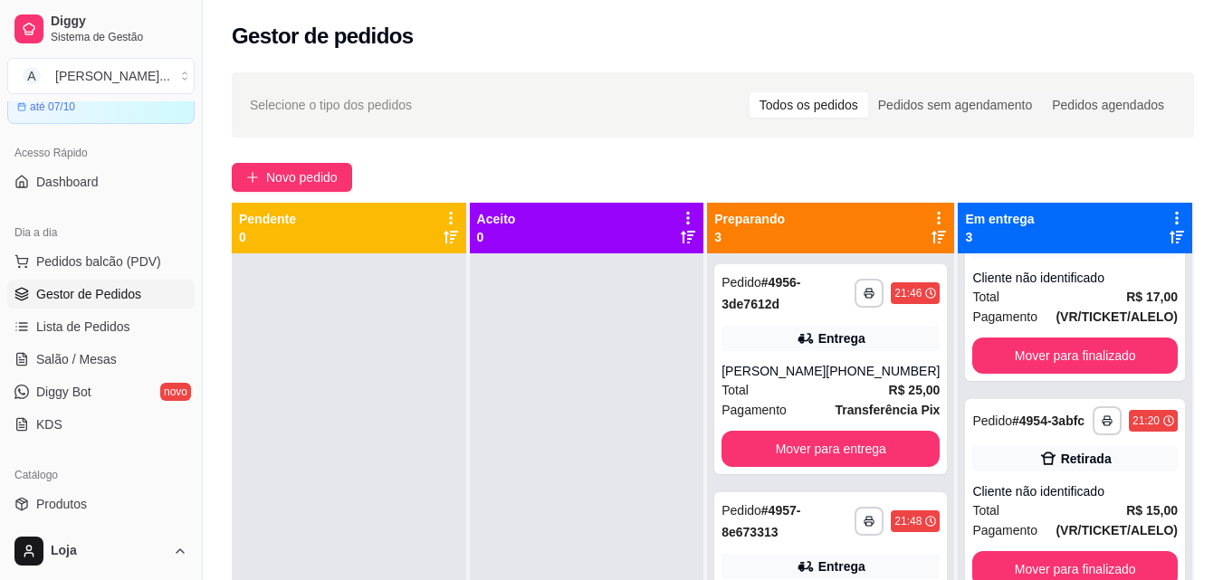
scroll to position [0, 0]
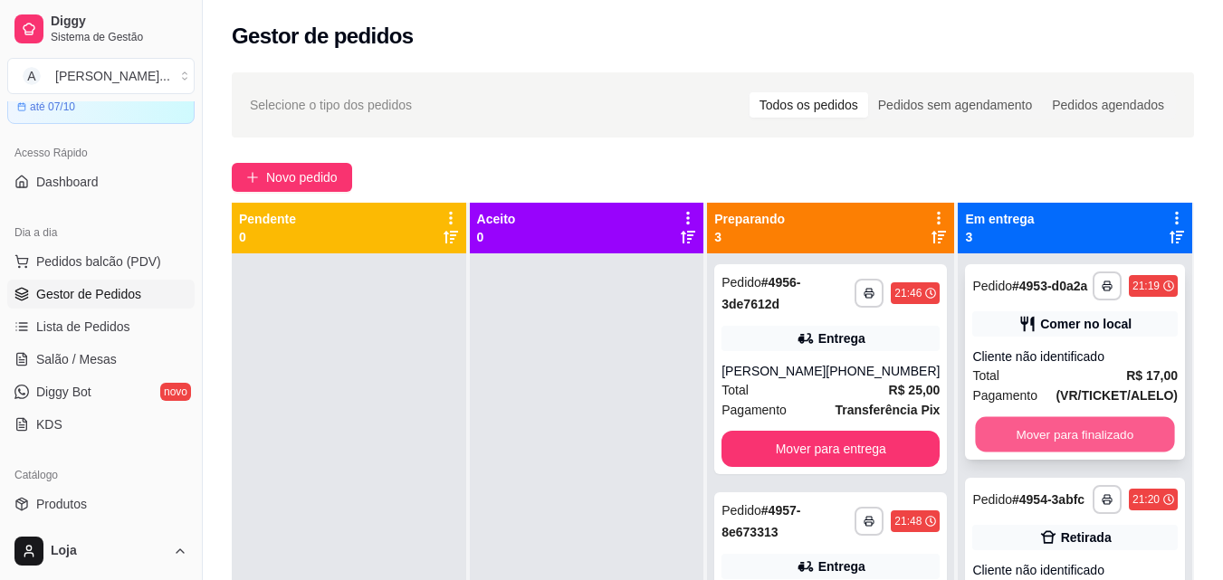
click at [1063, 441] on button "Mover para finalizado" at bounding box center [1075, 434] width 199 height 35
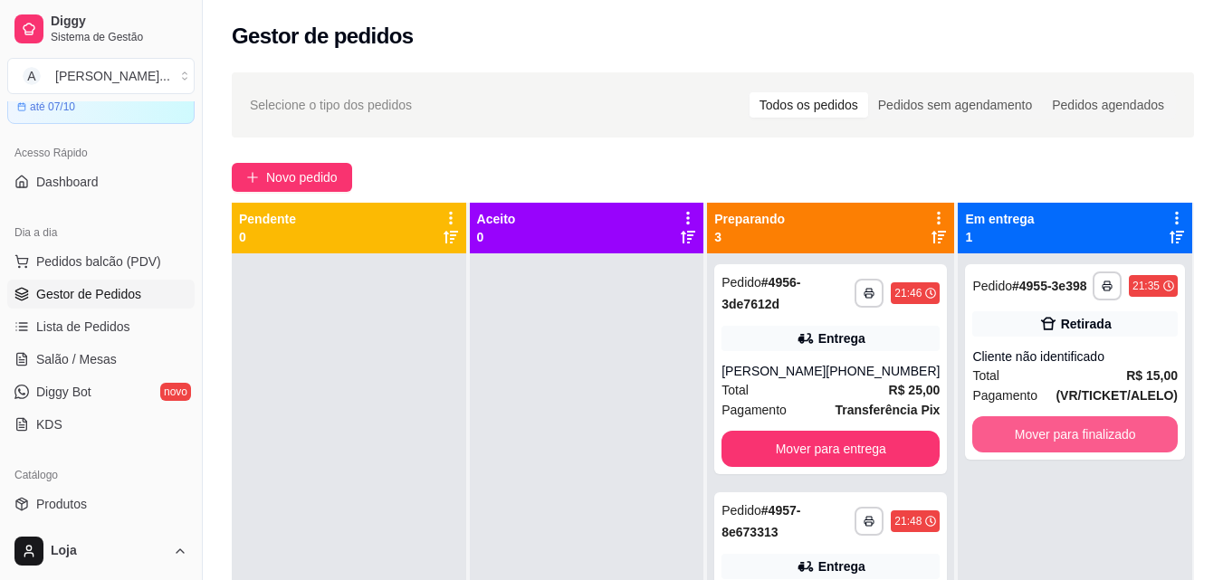
click at [1063, 441] on button "Mover para finalizado" at bounding box center [1074, 434] width 205 height 36
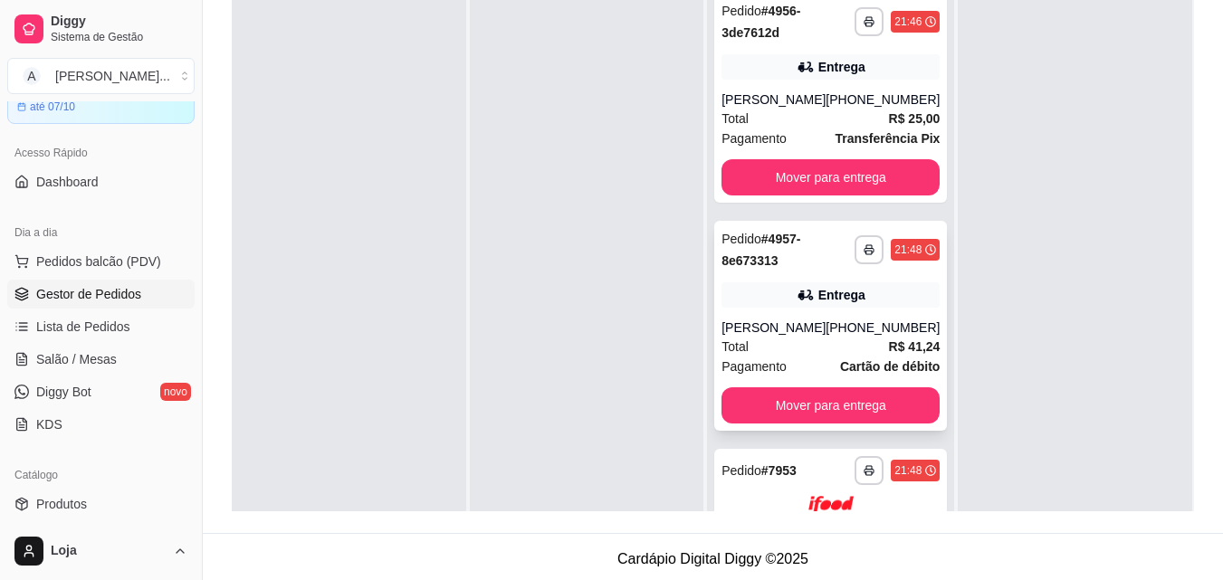
scroll to position [163, 0]
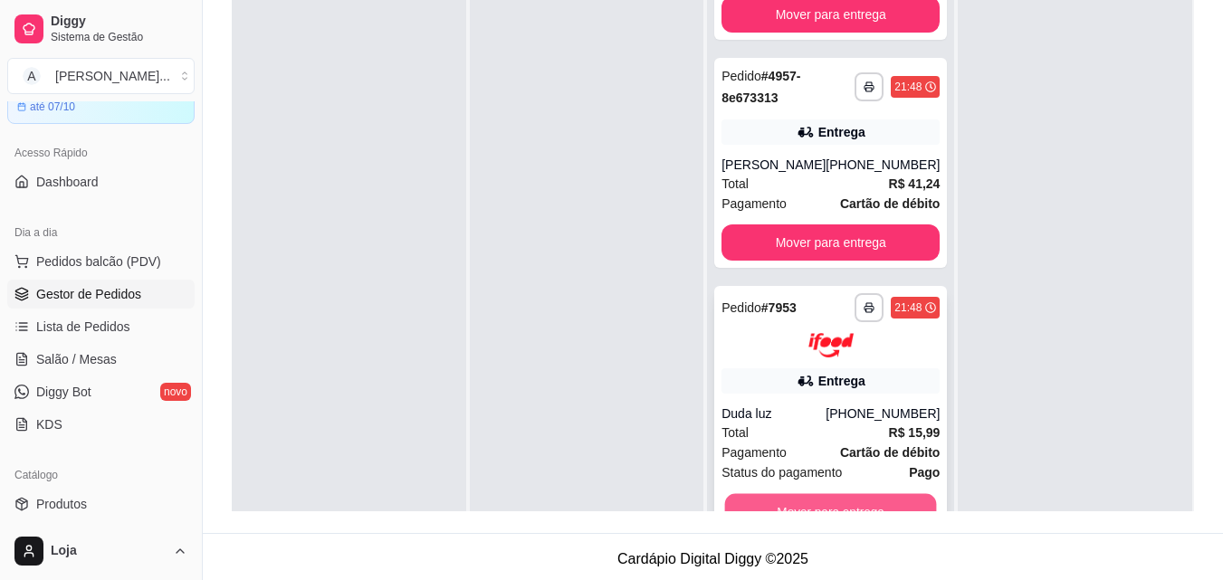
click at [835, 501] on button "Mover para entrega" at bounding box center [831, 510] width 212 height 35
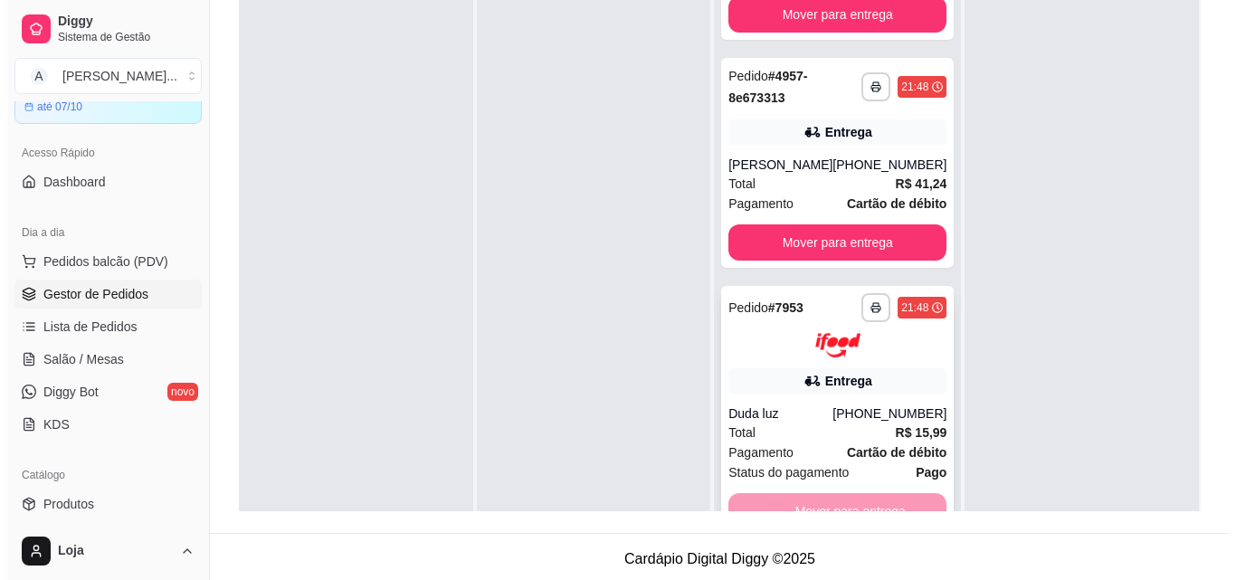
scroll to position [0, 0]
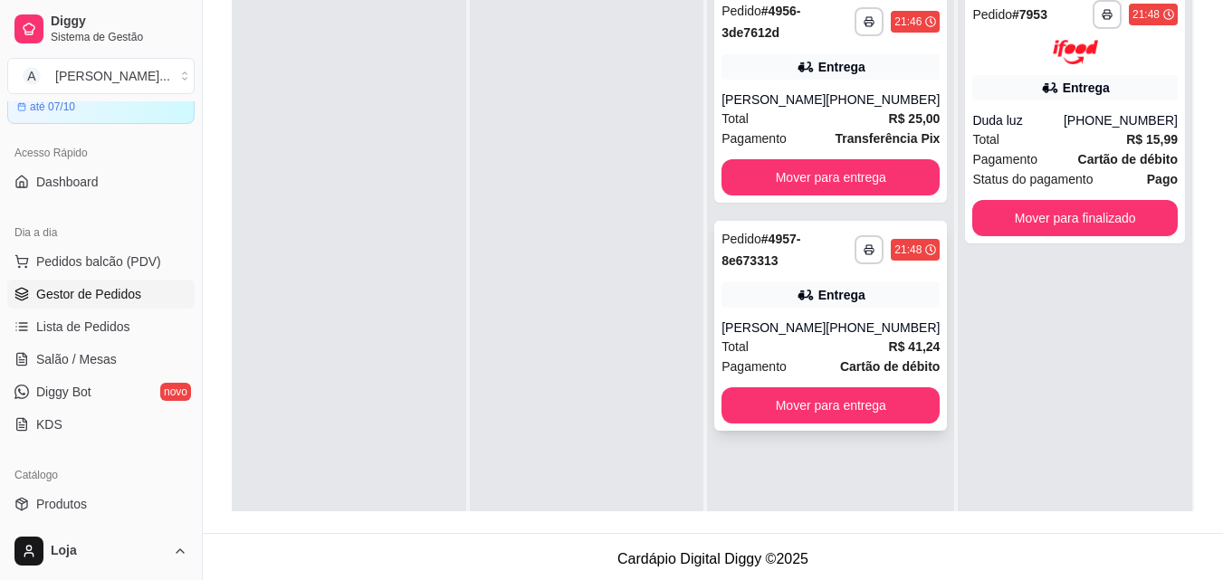
click at [749, 302] on div "Entrega" at bounding box center [830, 294] width 218 height 25
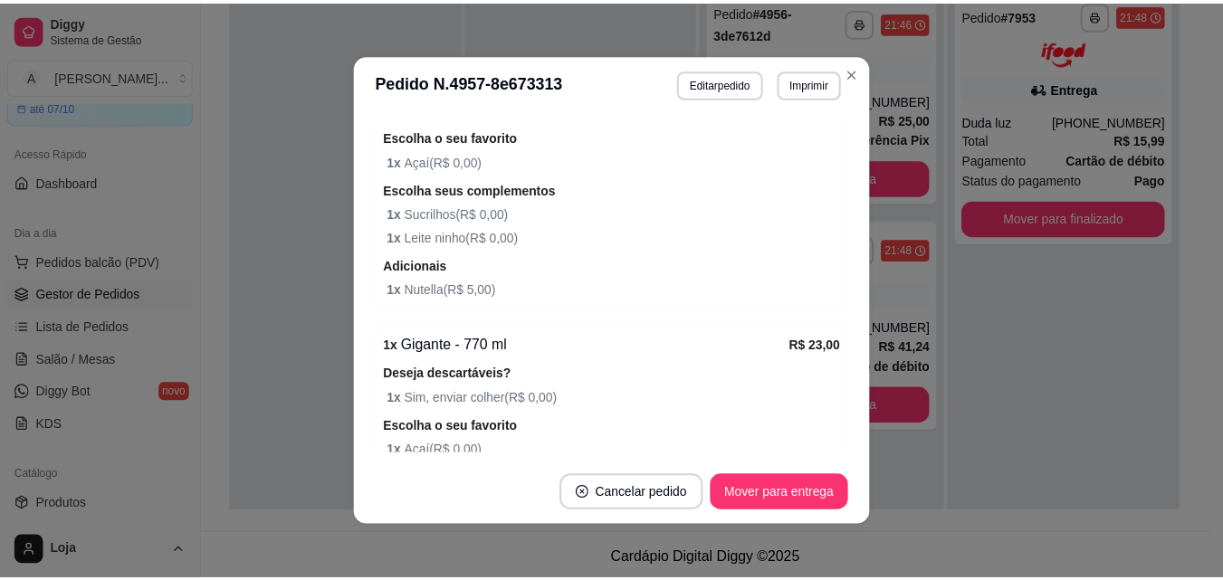
scroll to position [815, 0]
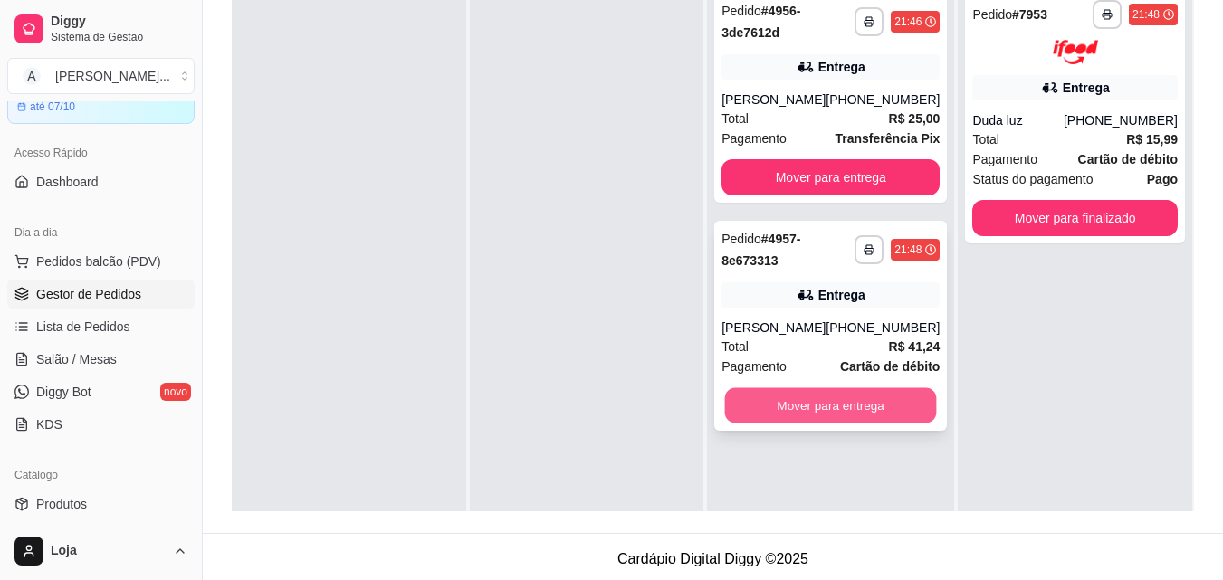
click at [843, 408] on button "Mover para entrega" at bounding box center [831, 405] width 212 height 35
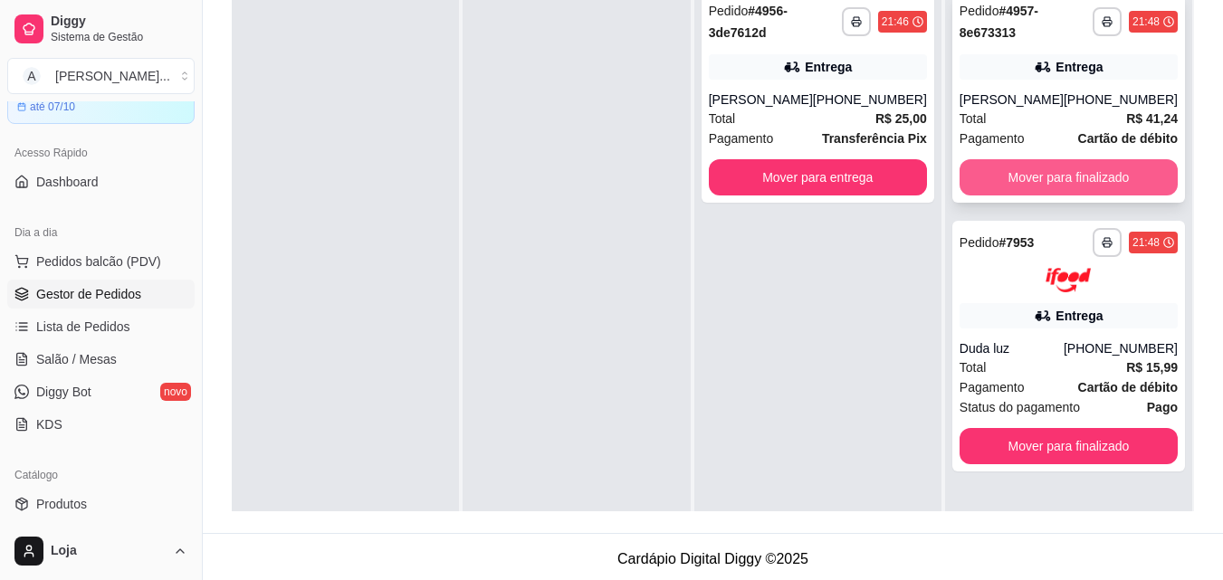
click at [1050, 181] on button "Mover para finalizado" at bounding box center [1068, 177] width 218 height 36
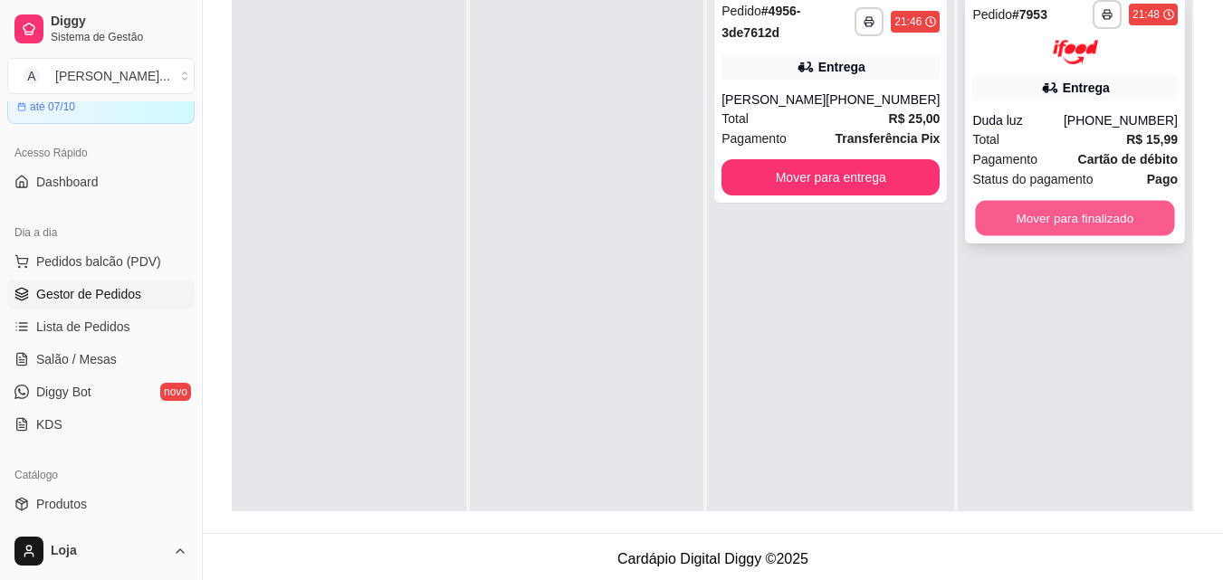
click at [1054, 219] on button "Mover para finalizado" at bounding box center [1075, 217] width 199 height 35
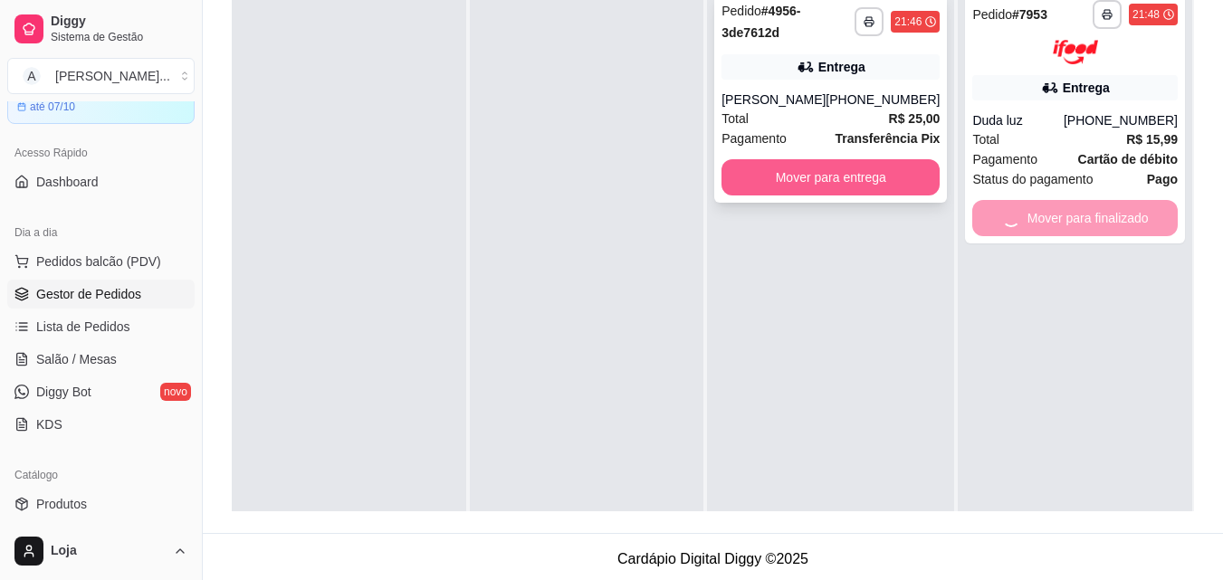
click at [876, 167] on button "Mover para entrega" at bounding box center [830, 177] width 218 height 36
